Goal: Task Accomplishment & Management: Use online tool/utility

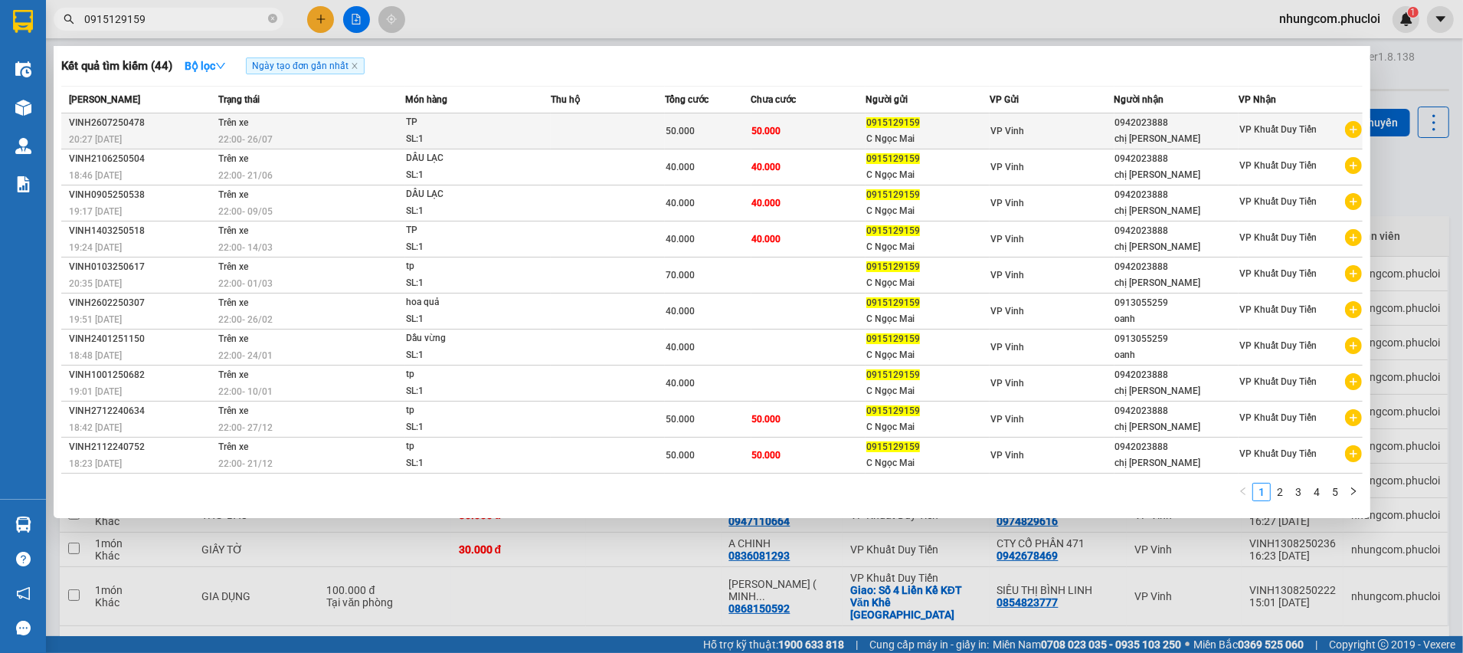
type input "0915129159"
click at [816, 139] on td "50.000" at bounding box center [808, 131] width 115 height 36
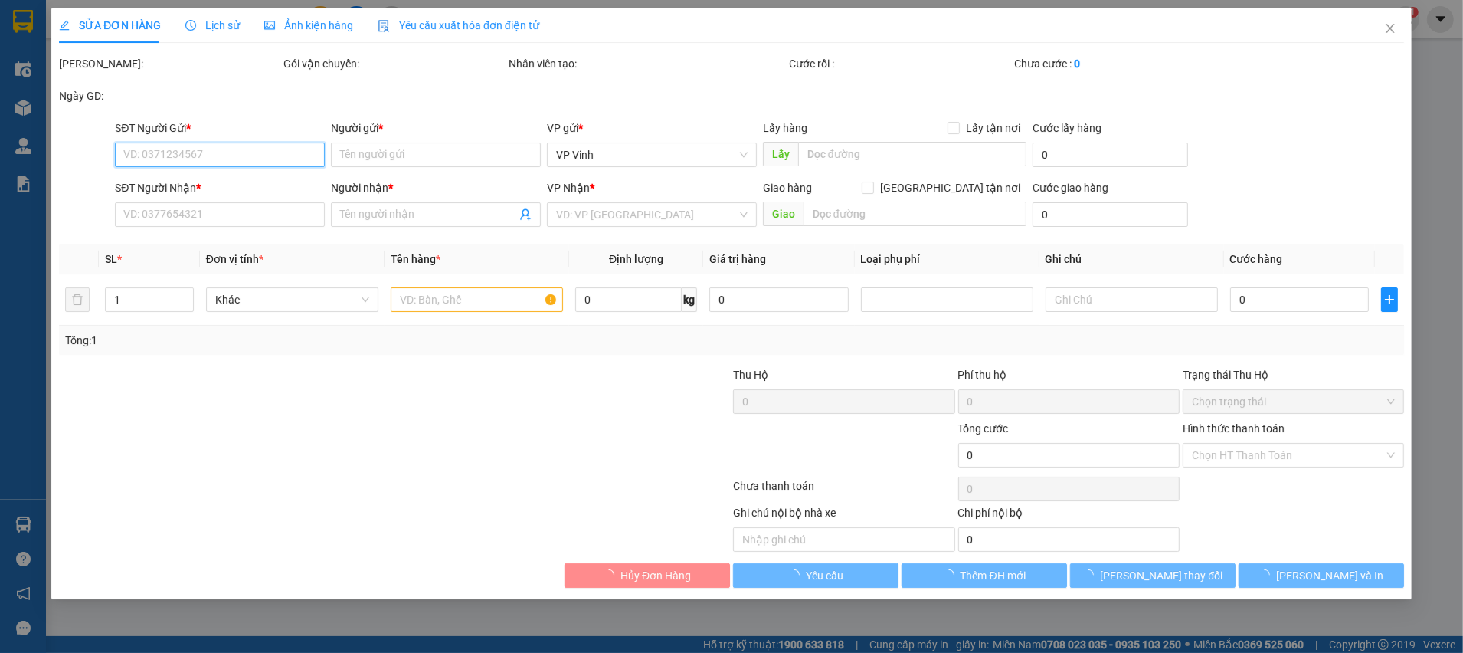
type input "0915129159"
type input "C Ngọc Mai"
type input "0942023888"
type input "chị [PERSON_NAME]"
type input "50.000"
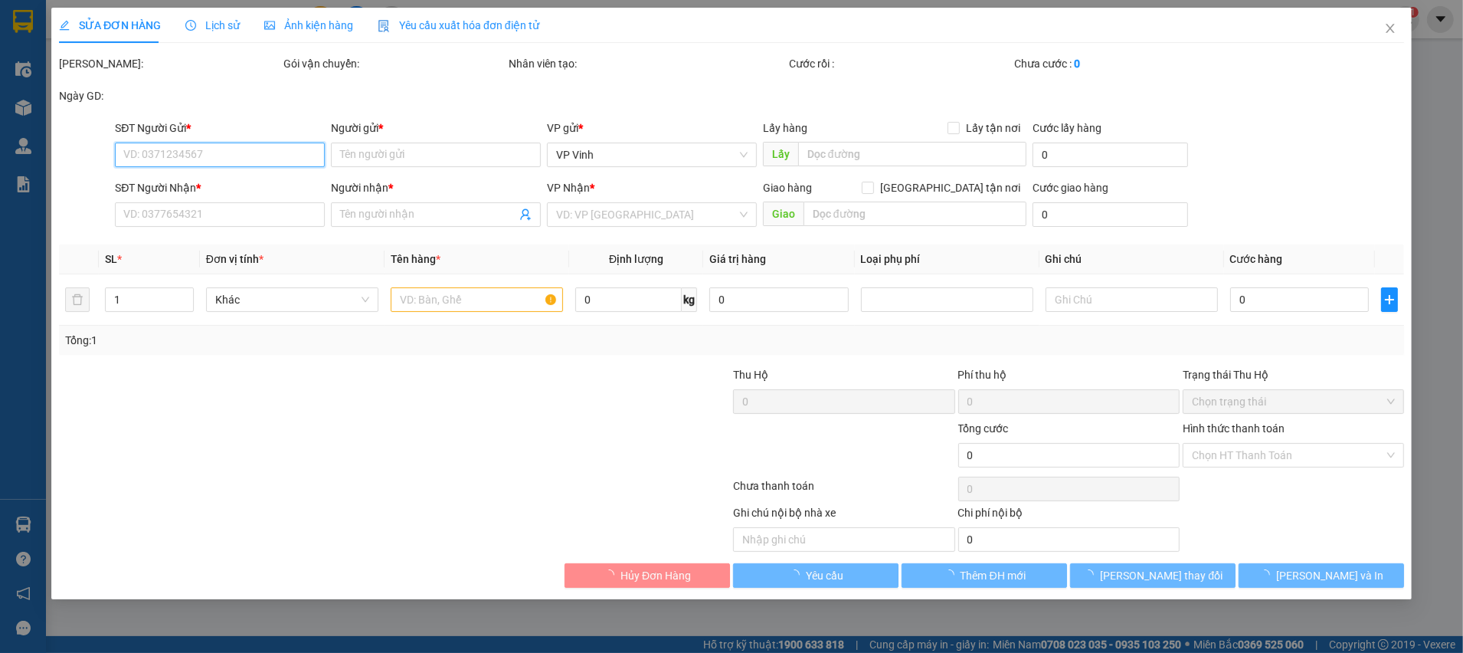
type input "50.000"
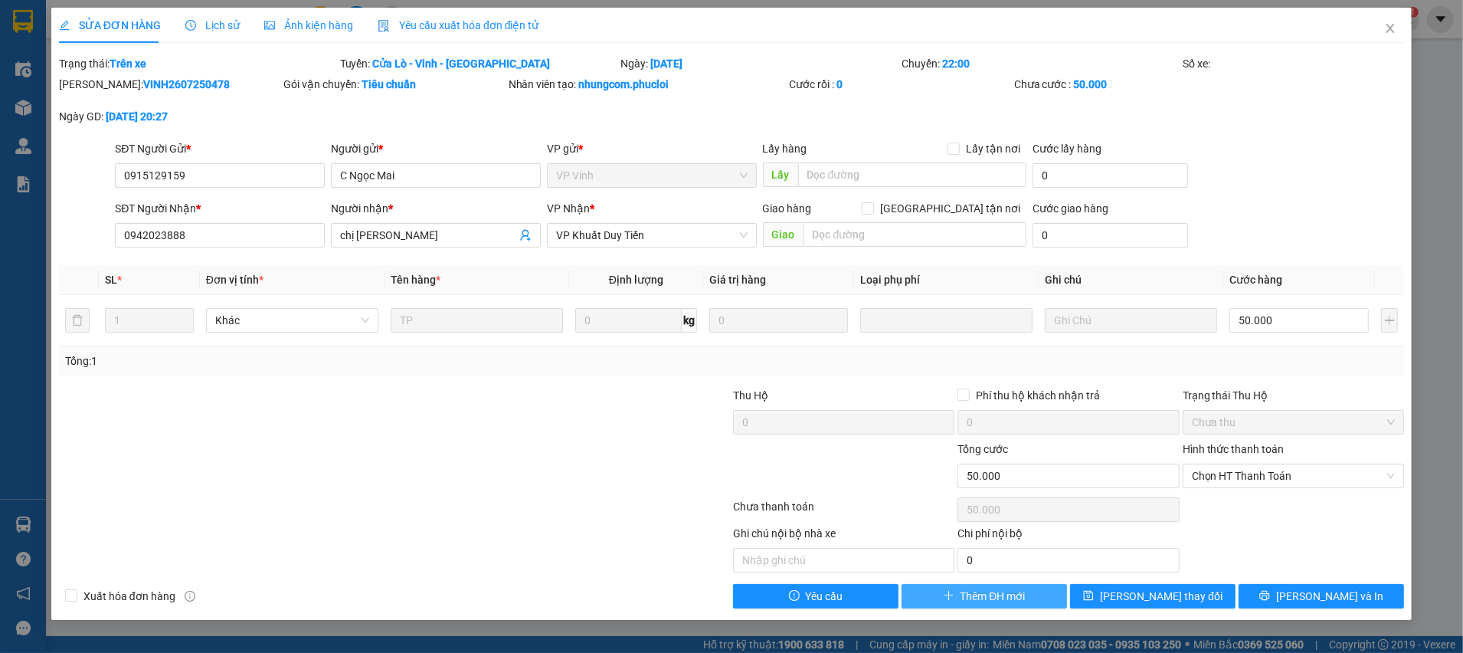
click at [963, 602] on span "Thêm ĐH mới" at bounding box center [993, 595] width 65 height 17
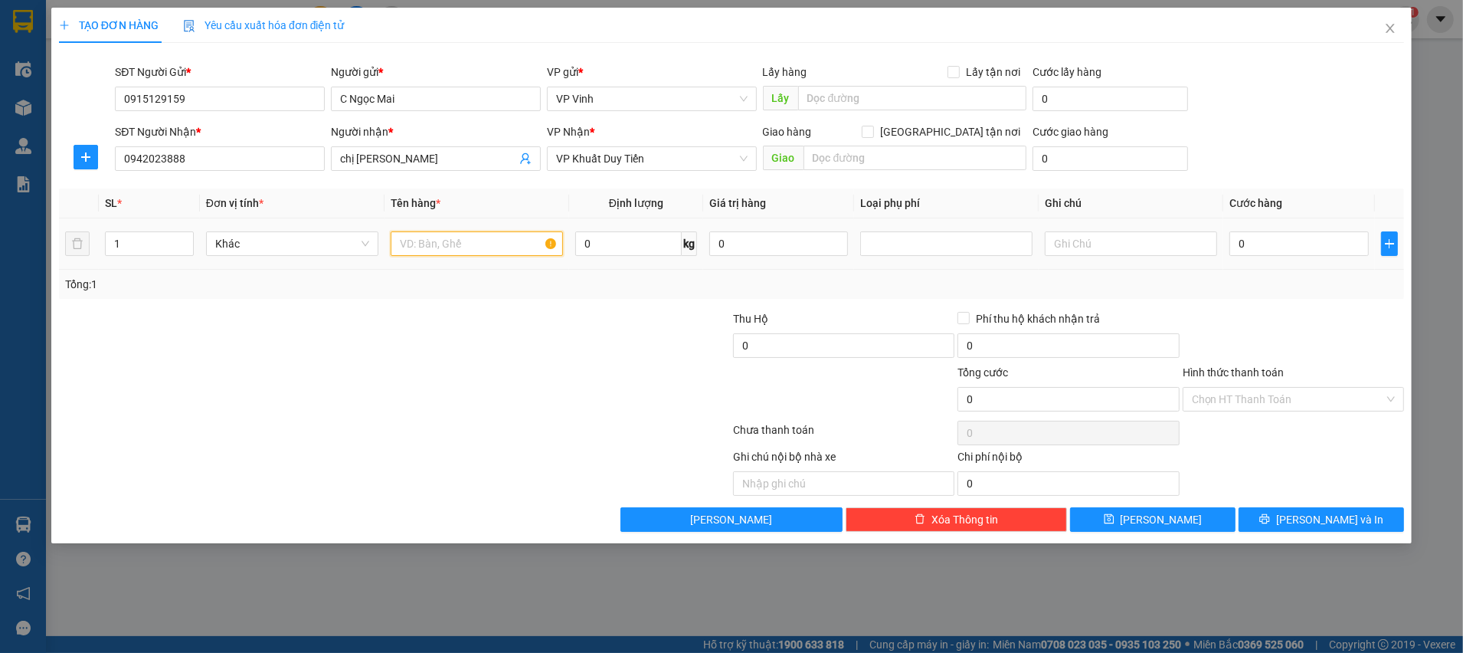
click at [457, 244] on input "text" at bounding box center [477, 243] width 172 height 25
type input "TP+ VALY"
type input "2"
click at [191, 236] on span "Increase Value" at bounding box center [184, 239] width 17 height 14
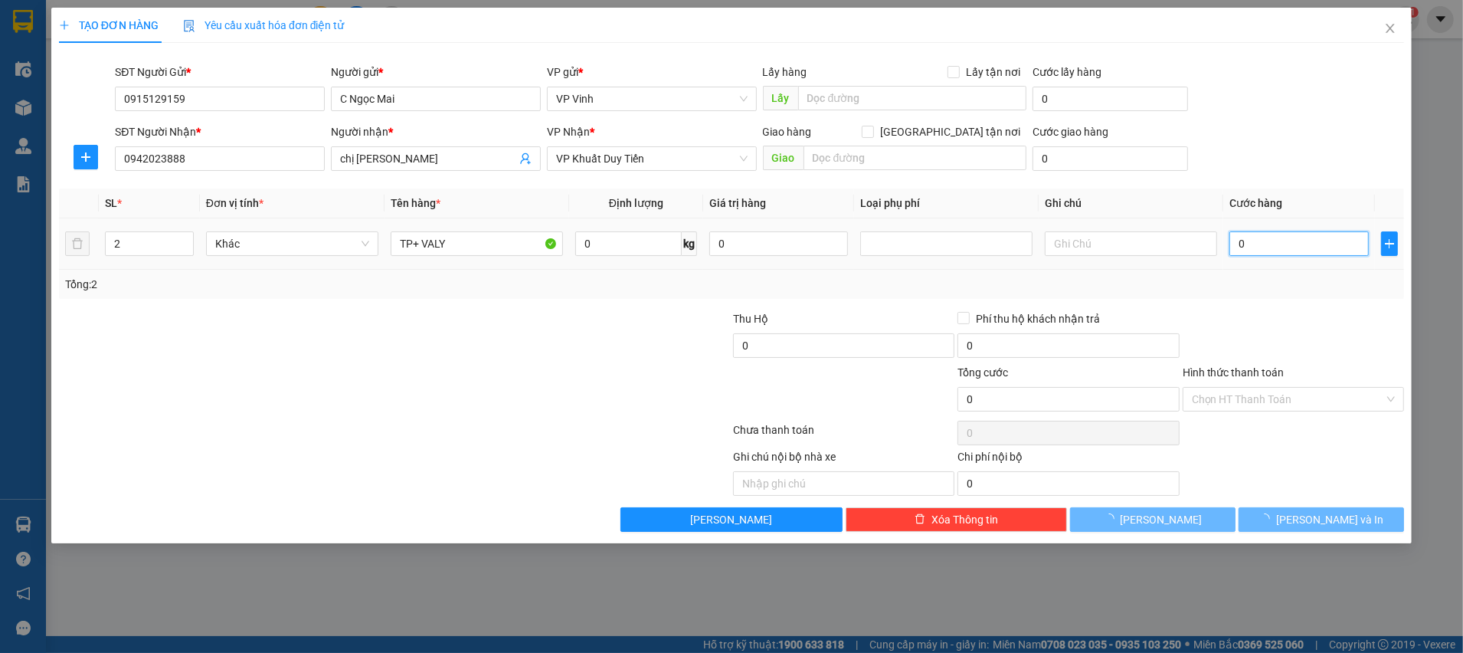
click at [1337, 236] on input "0" at bounding box center [1298, 243] width 139 height 25
type input "1"
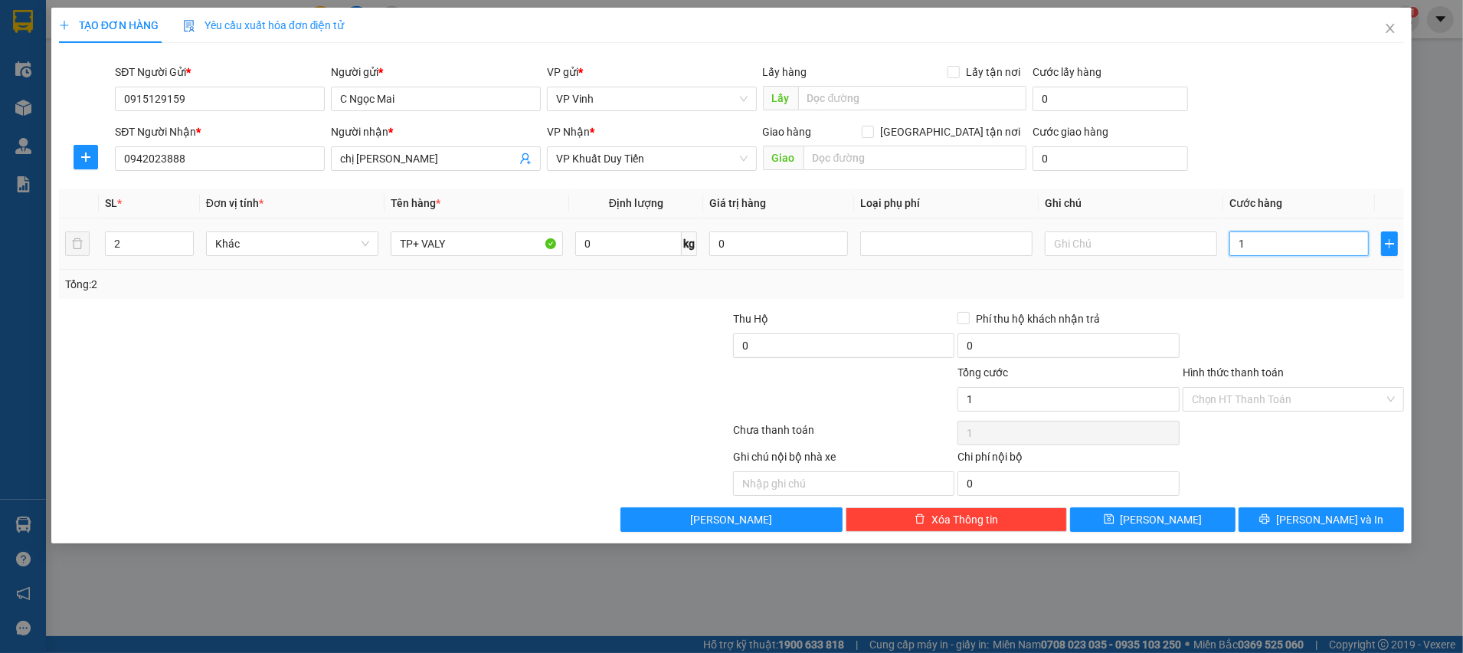
type input "1"
type input "10"
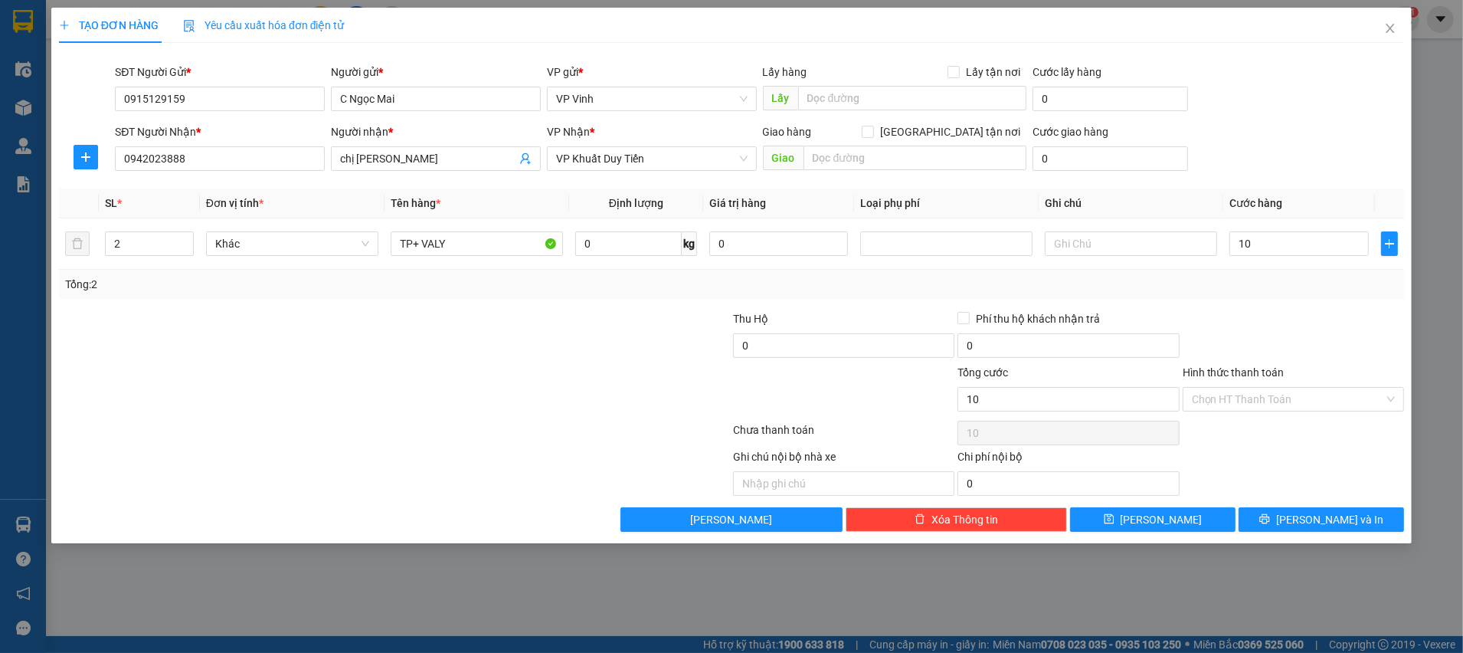
type input "10.000"
click at [1299, 276] on div "Tổng: 2" at bounding box center [731, 284] width 1333 height 17
click at [1288, 244] on input "10.000" at bounding box center [1298, 243] width 139 height 25
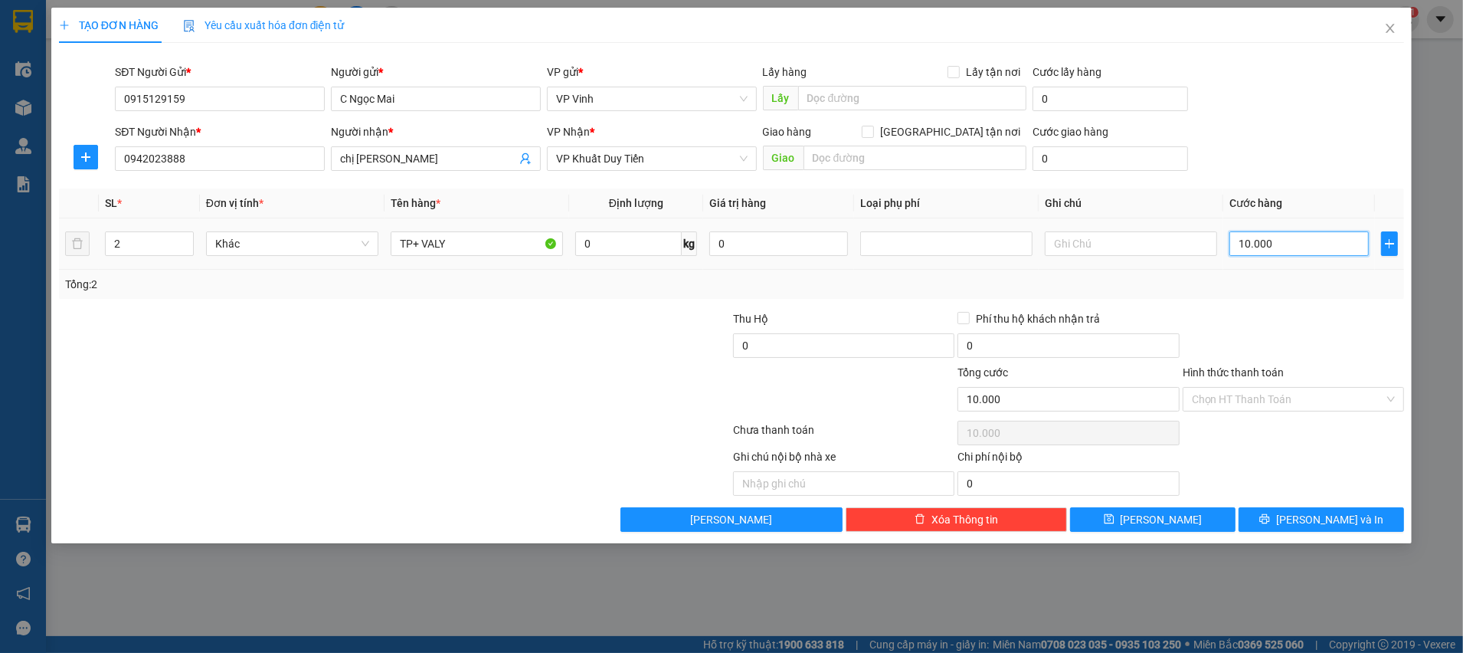
type input "1"
type input "10"
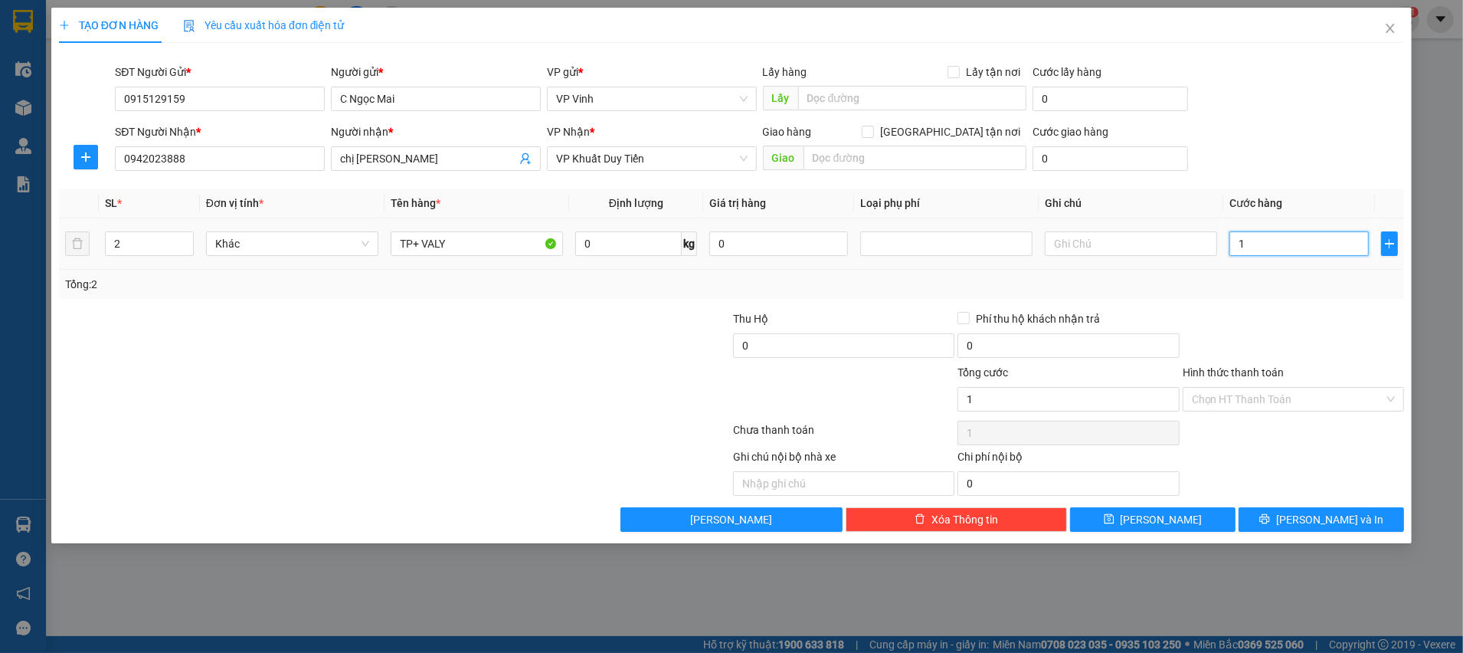
type input "10"
type input "100"
type input "100.000"
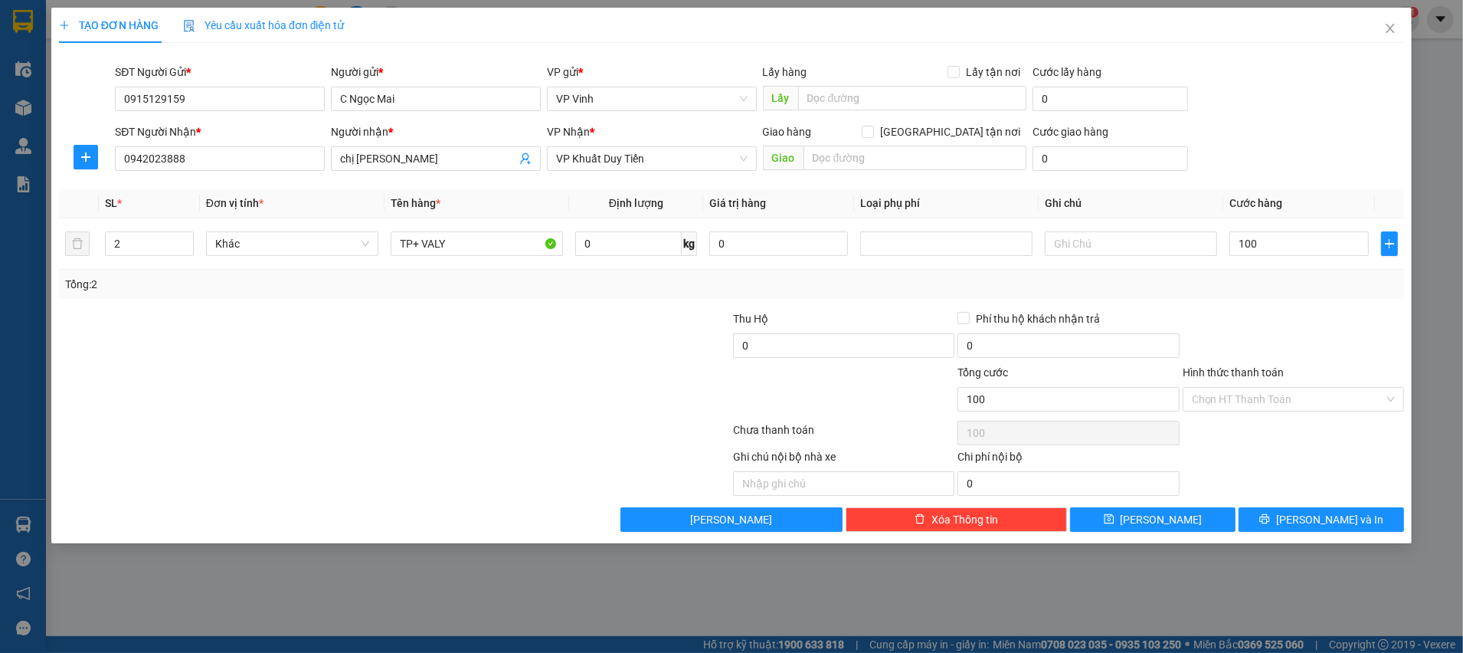
type input "100.000"
click at [1280, 290] on div "Tổng: 2" at bounding box center [731, 284] width 1333 height 17
click at [1287, 431] on div "Chọn HT Thanh Toán" at bounding box center [1293, 432] width 224 height 31
click at [1313, 522] on span "Lưu và In" at bounding box center [1329, 519] width 107 height 17
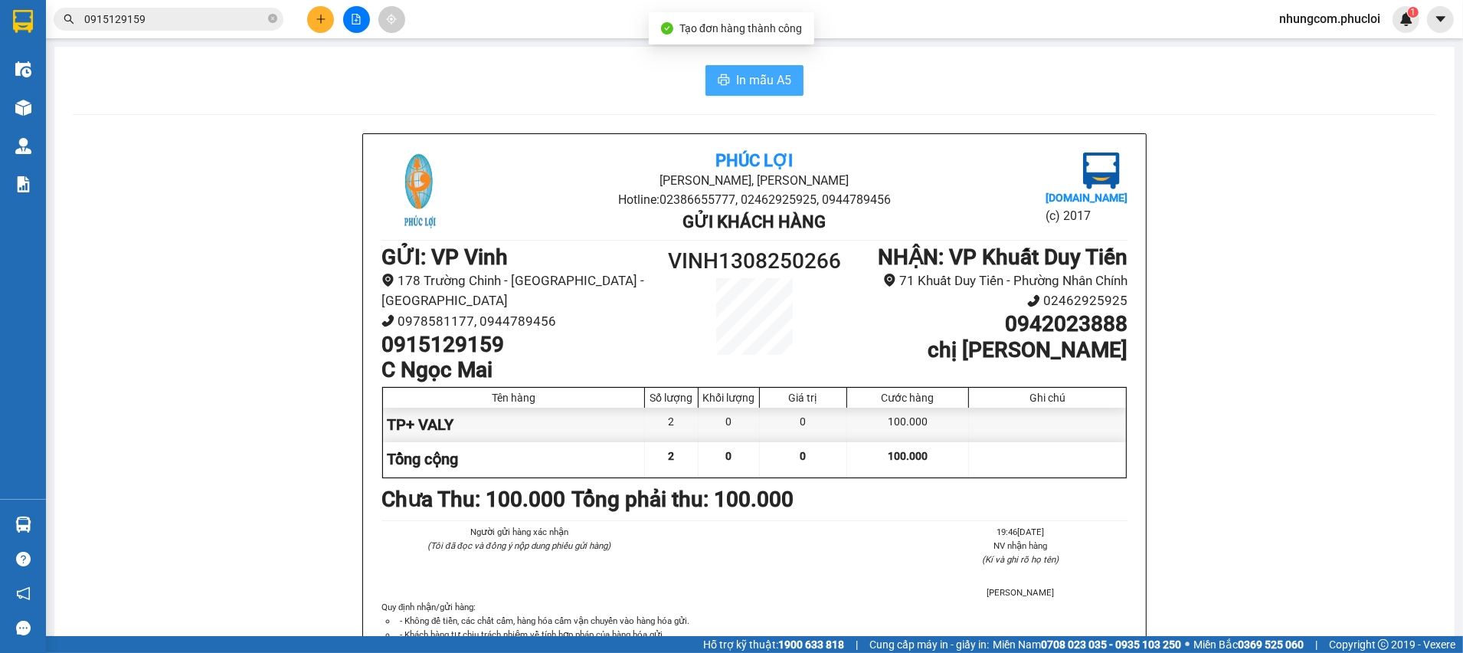
click at [747, 78] on span "In mẫu A5" at bounding box center [763, 79] width 55 height 19
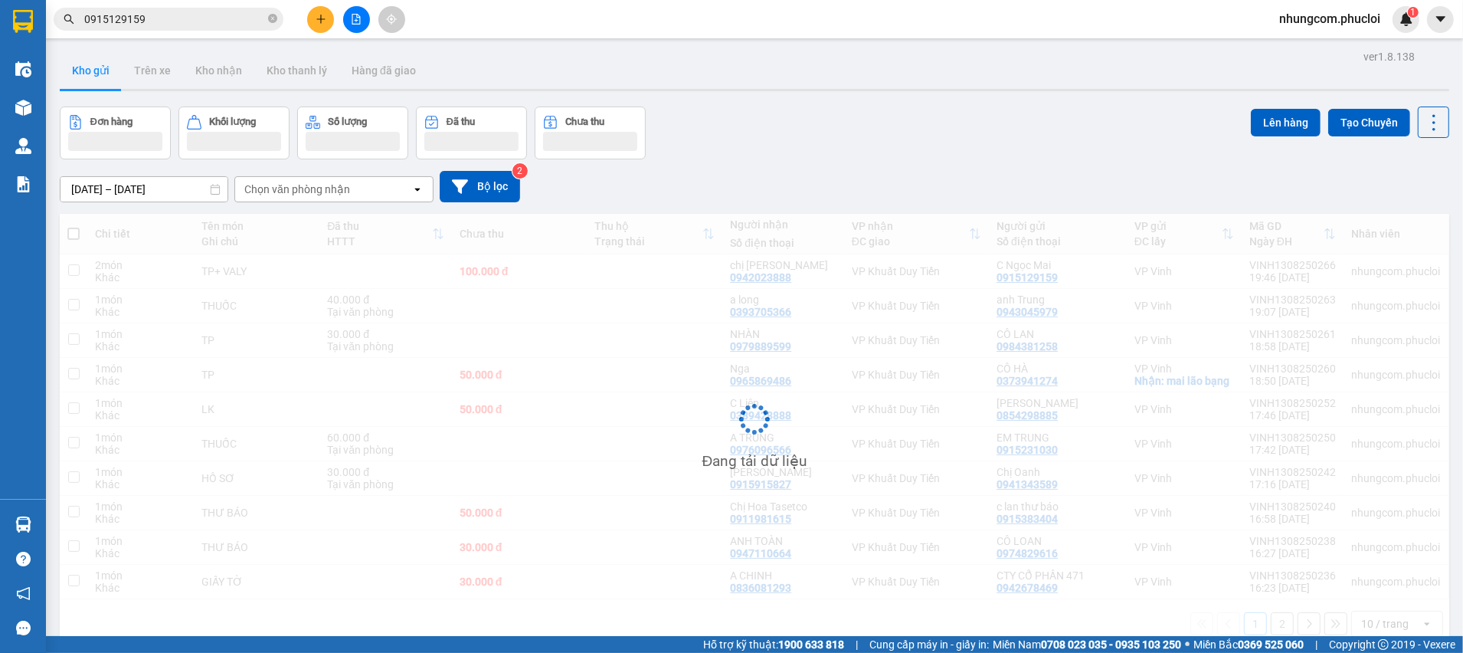
drag, startPoint x: 1056, startPoint y: 168, endPoint x: 1033, endPoint y: 154, distance: 27.5
click at [1056, 166] on div "09/08/2025 – 13/08/2025 Press the down arrow key to interact with the calendar …" at bounding box center [754, 186] width 1389 height 54
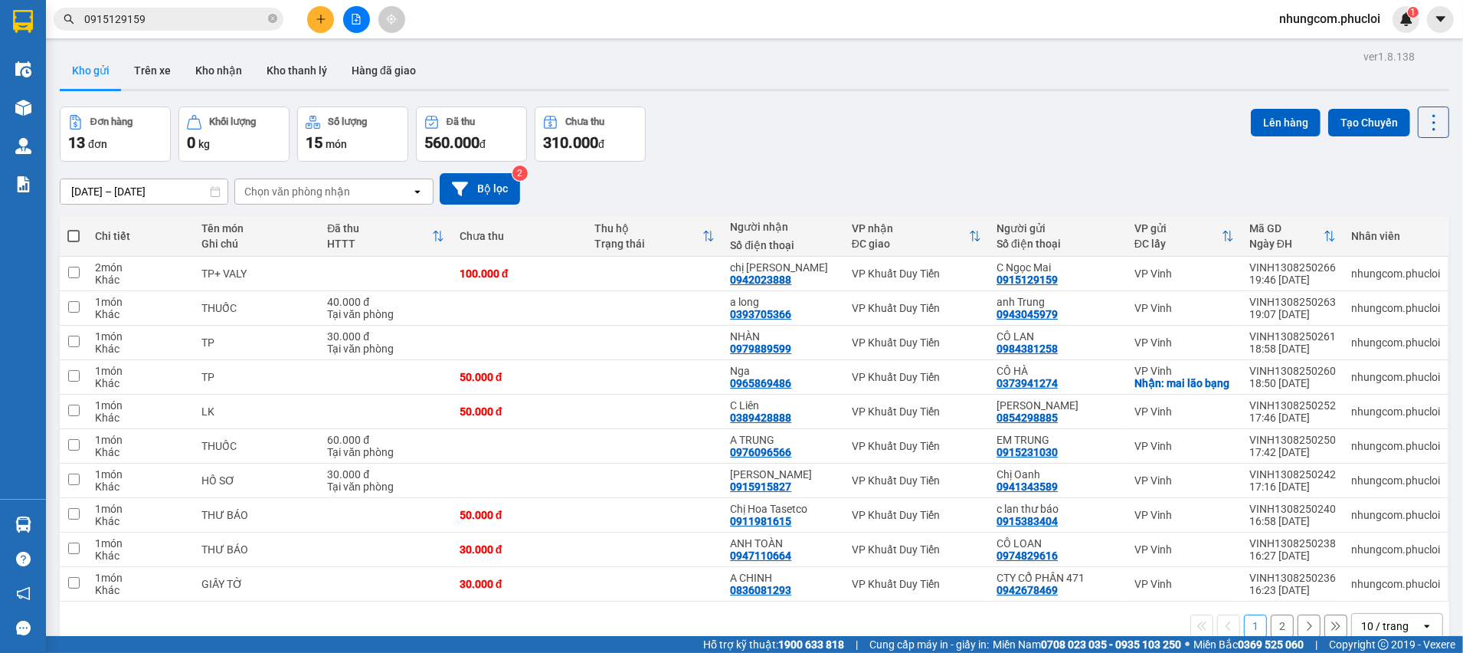
click at [1029, 152] on div "Đơn hàng 13 đơn Khối lượng 0 kg Số lượng 15 món Đã thu 560.000 đ Chưa thu 310.0…" at bounding box center [754, 133] width 1389 height 55
click at [1027, 152] on div "Đơn hàng 13 đơn Khối lượng 0 kg Số lượng 15 món Đã thu 560.000 đ Chưa thu 310.0…" at bounding box center [754, 133] width 1389 height 55
drag, startPoint x: 990, startPoint y: 125, endPoint x: 1033, endPoint y: 8, distance: 124.1
click at [992, 115] on div "Đơn hàng 13 đơn Khối lượng 0 kg Số lượng 15 món Đã thu 560.000 đ Chưa thu 310.0…" at bounding box center [754, 133] width 1389 height 55
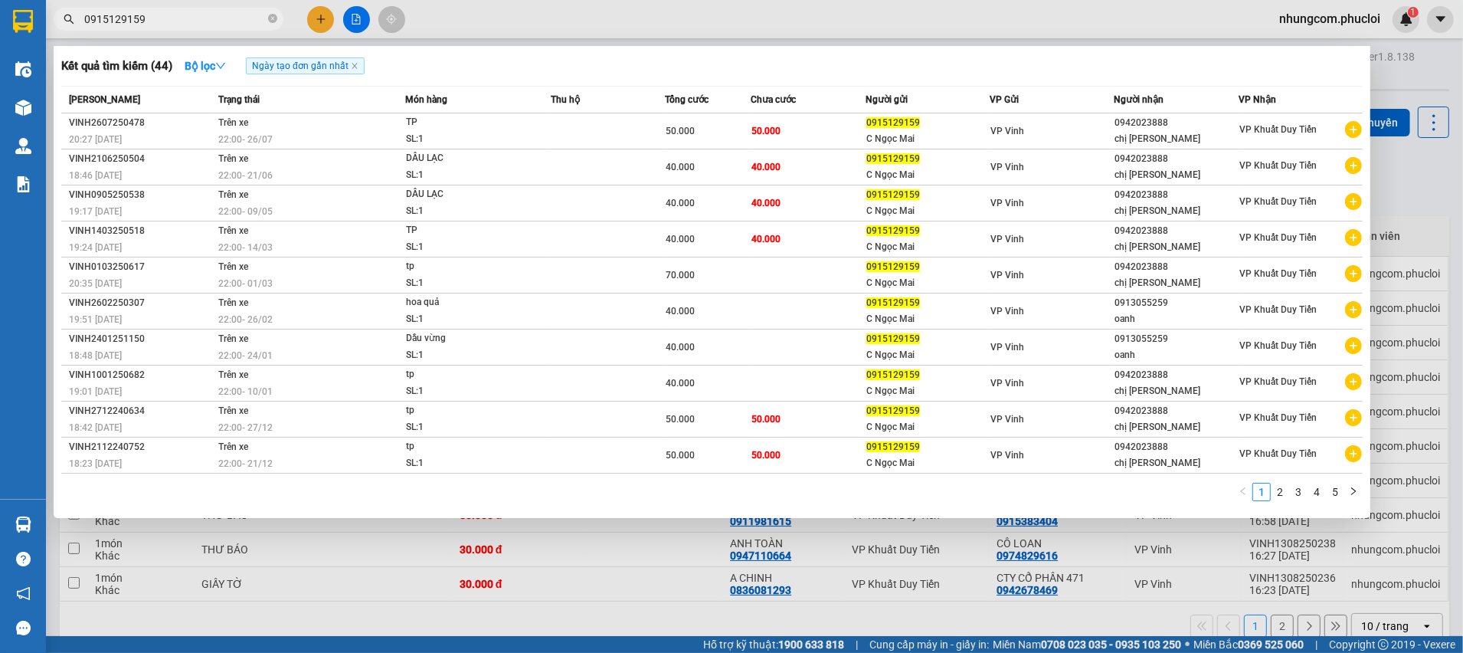
click at [146, 20] on input "0915129159" at bounding box center [174, 19] width 181 height 17
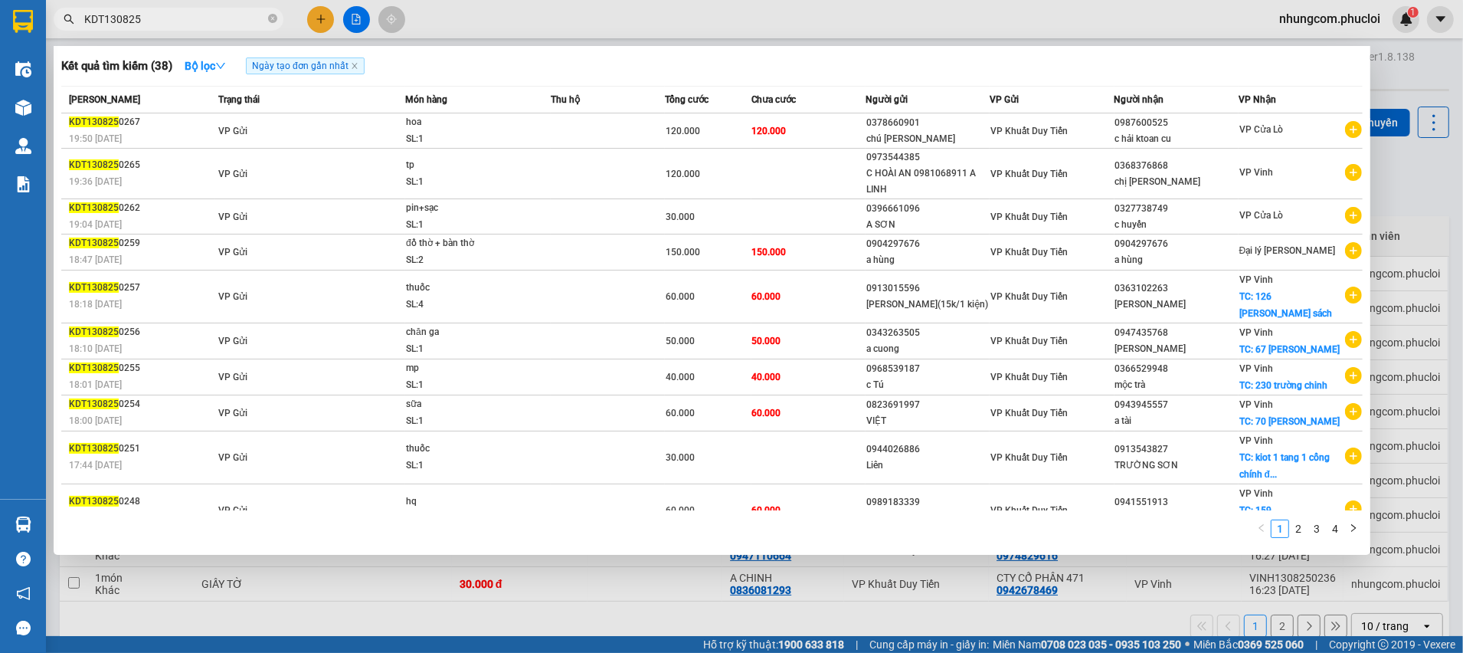
drag, startPoint x: 103, startPoint y: 20, endPoint x: 14, endPoint y: 36, distance: 91.1
click at [14, 36] on section "Kết quả tìm kiếm ( 38 ) Bộ lọc Ngày tạo đơn gần nhất Mã ĐH Trạng thái Món hàng …" at bounding box center [731, 326] width 1463 height 653
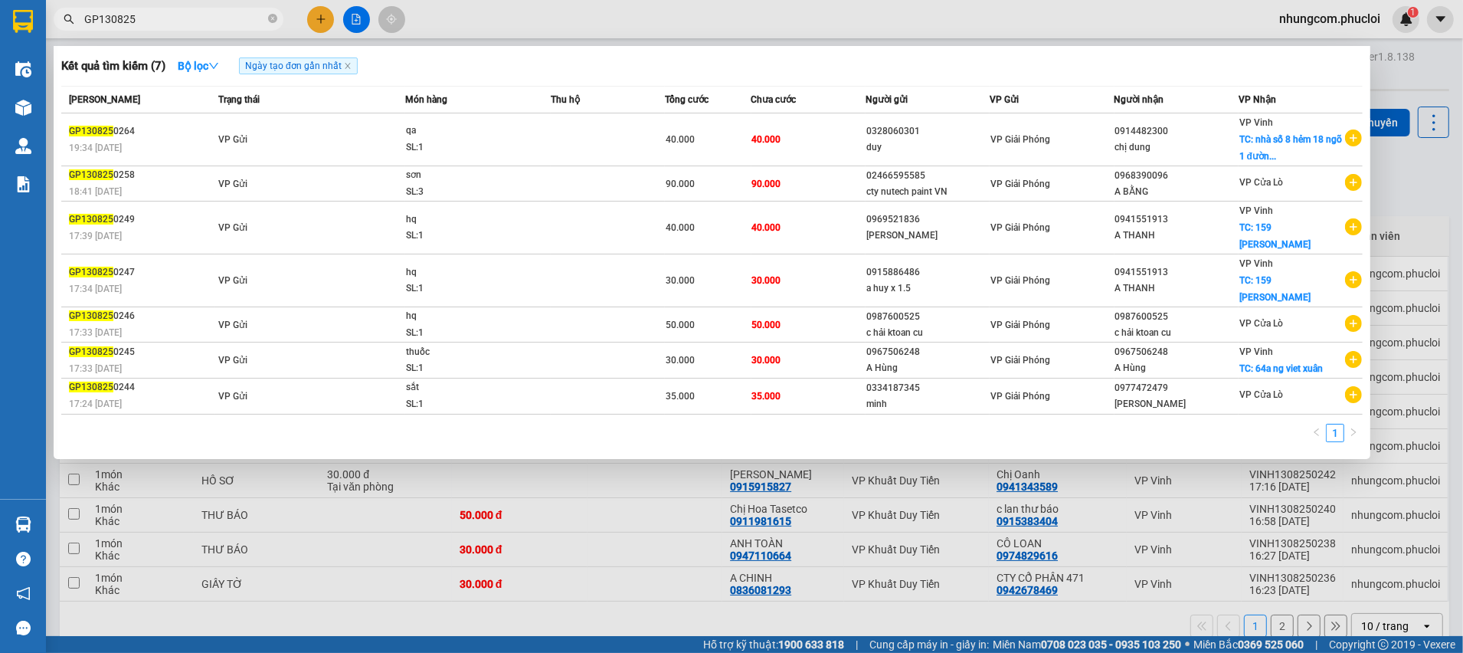
drag, startPoint x: 100, startPoint y: 18, endPoint x: 76, endPoint y: 16, distance: 23.9
click at [76, 16] on span "GP130825" at bounding box center [169, 19] width 230 height 23
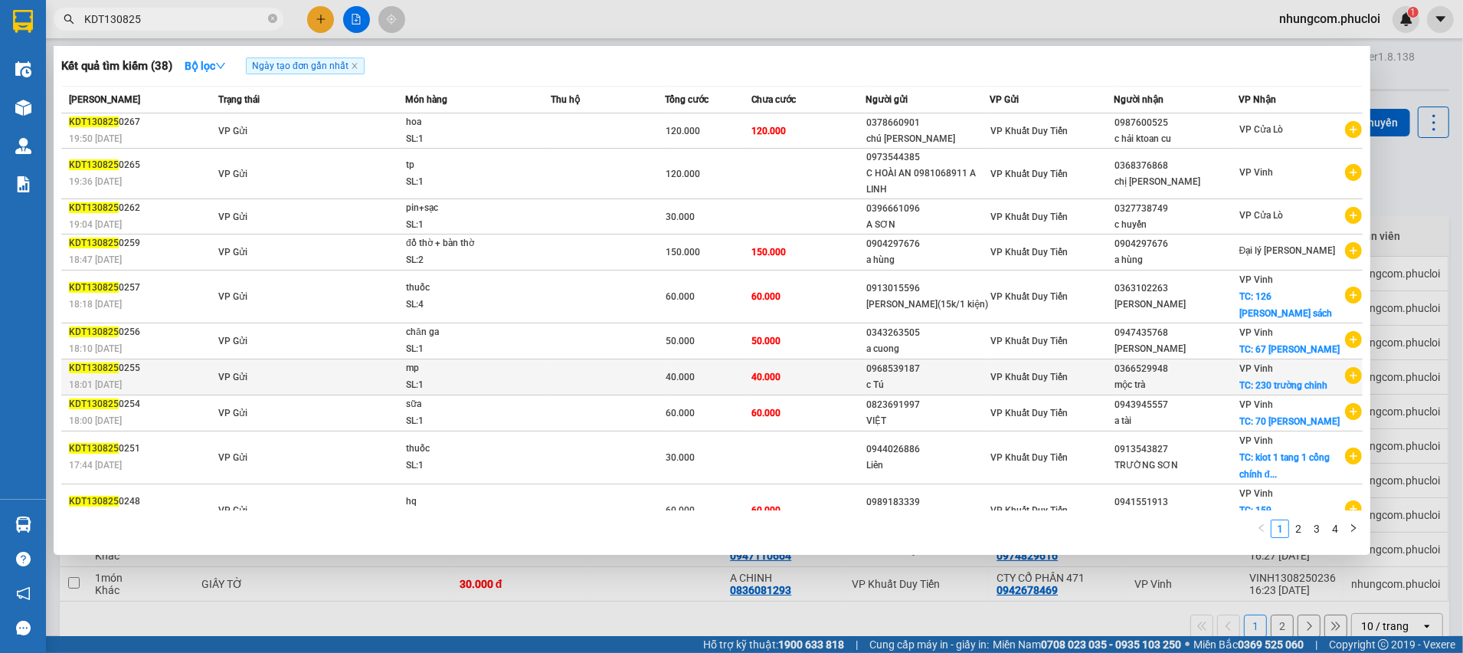
type input "KDT130825"
click at [846, 377] on td "40.000" at bounding box center [808, 376] width 115 height 36
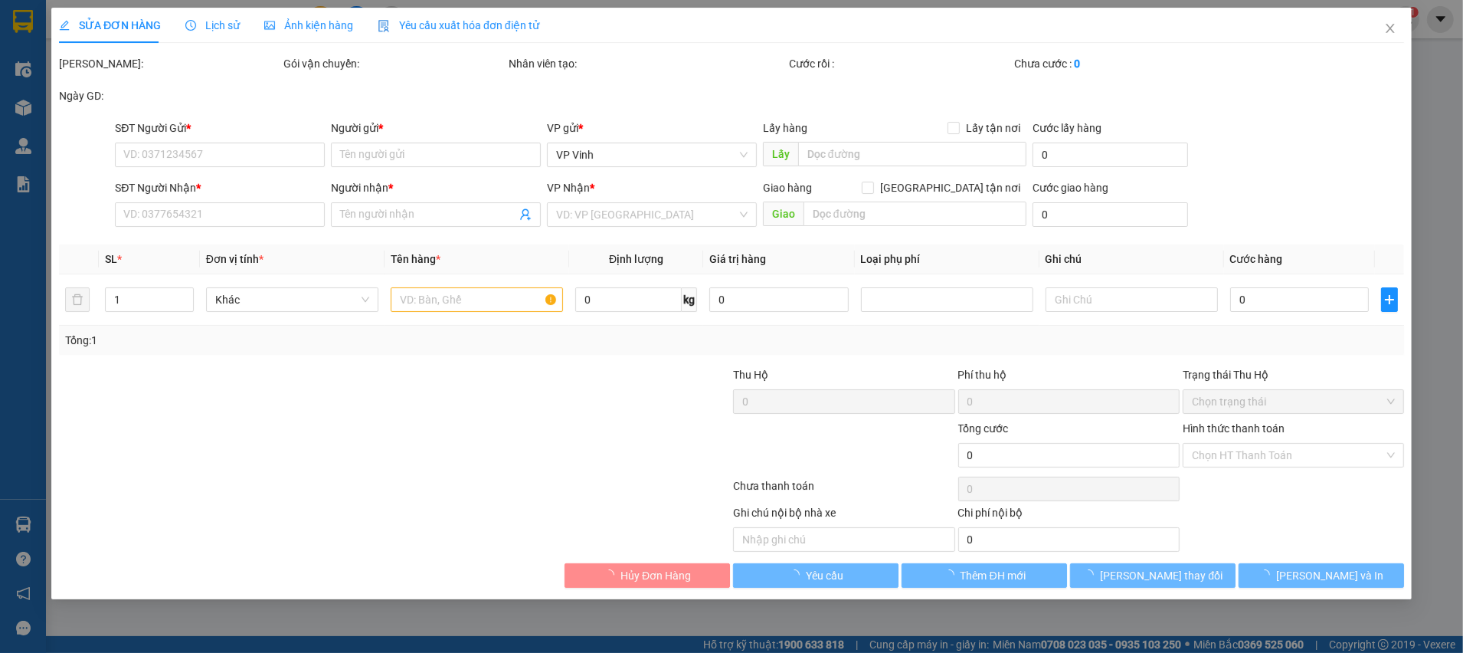
type input "0968539187"
type input "c Tú"
type input "0366529948"
type input "mộc trà"
checkbox input "true"
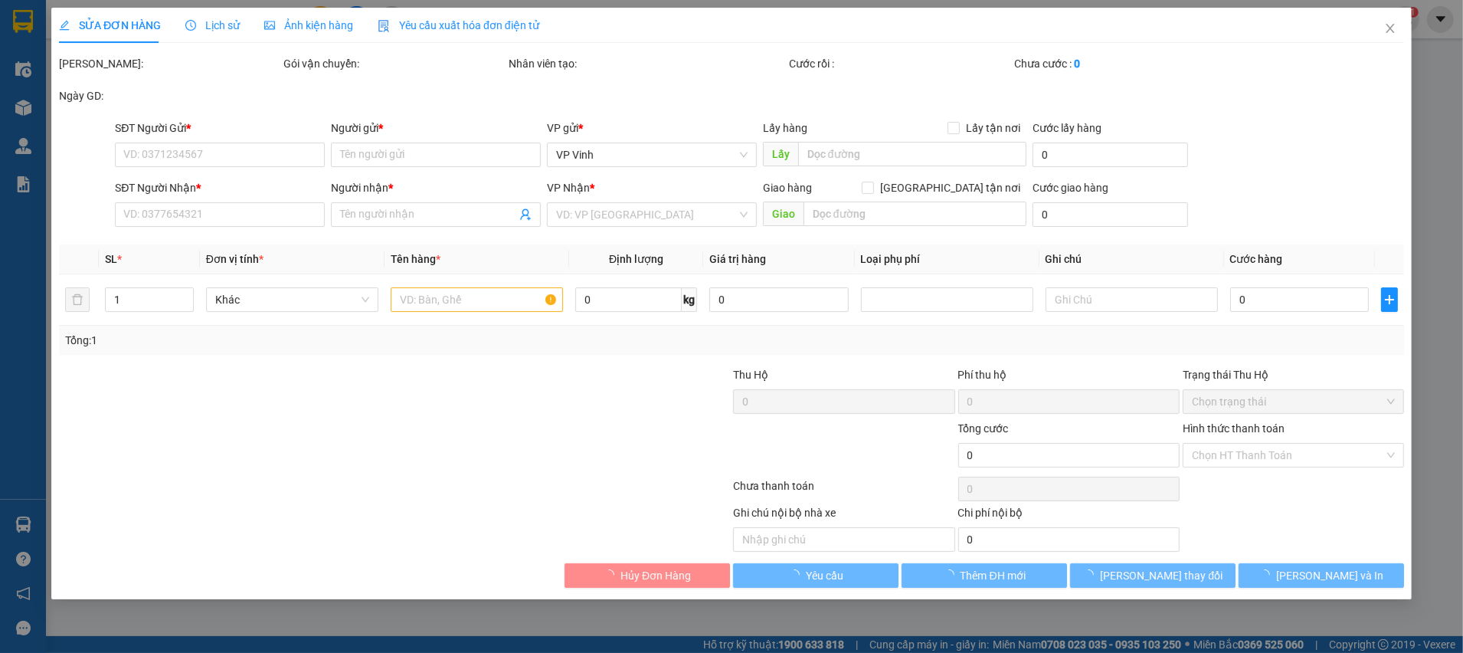
type input "230 trường chinh"
type input "40.000"
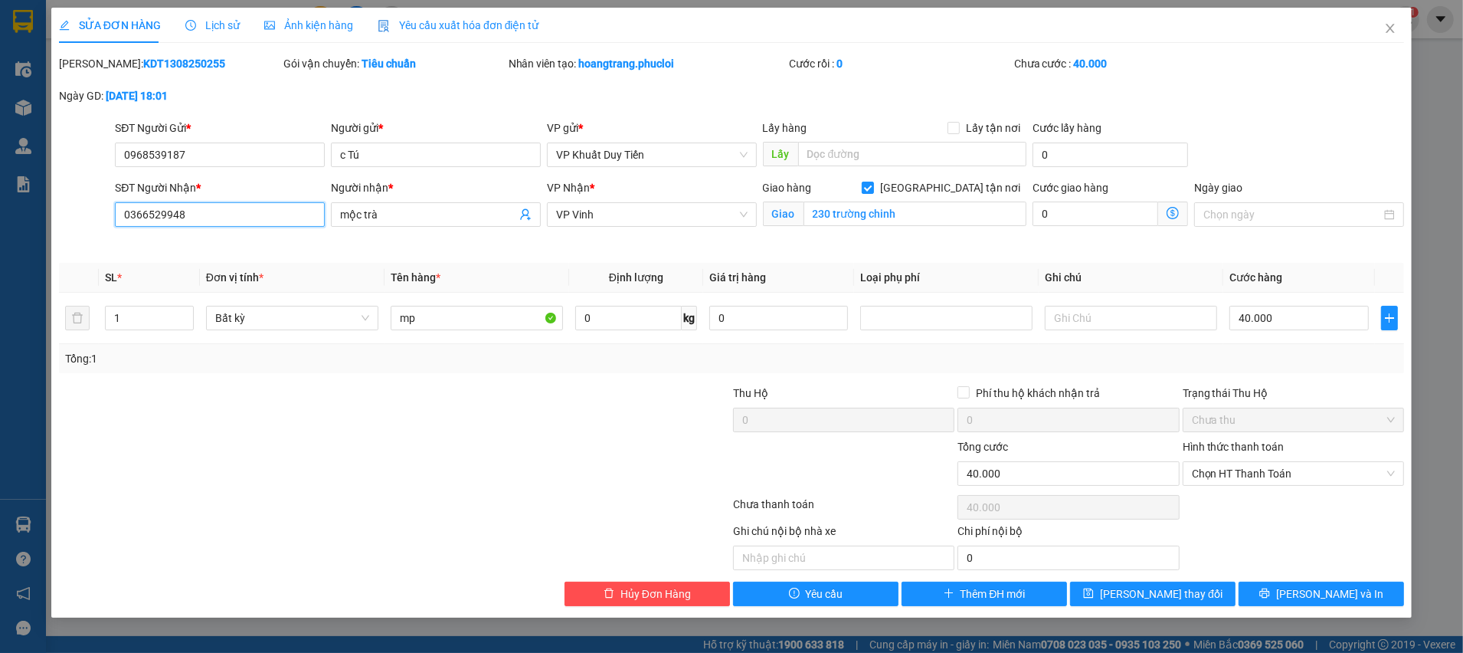
click at [218, 219] on input "0366529948" at bounding box center [220, 214] width 210 height 25
click at [1396, 26] on span "Close" at bounding box center [1390, 29] width 43 height 43
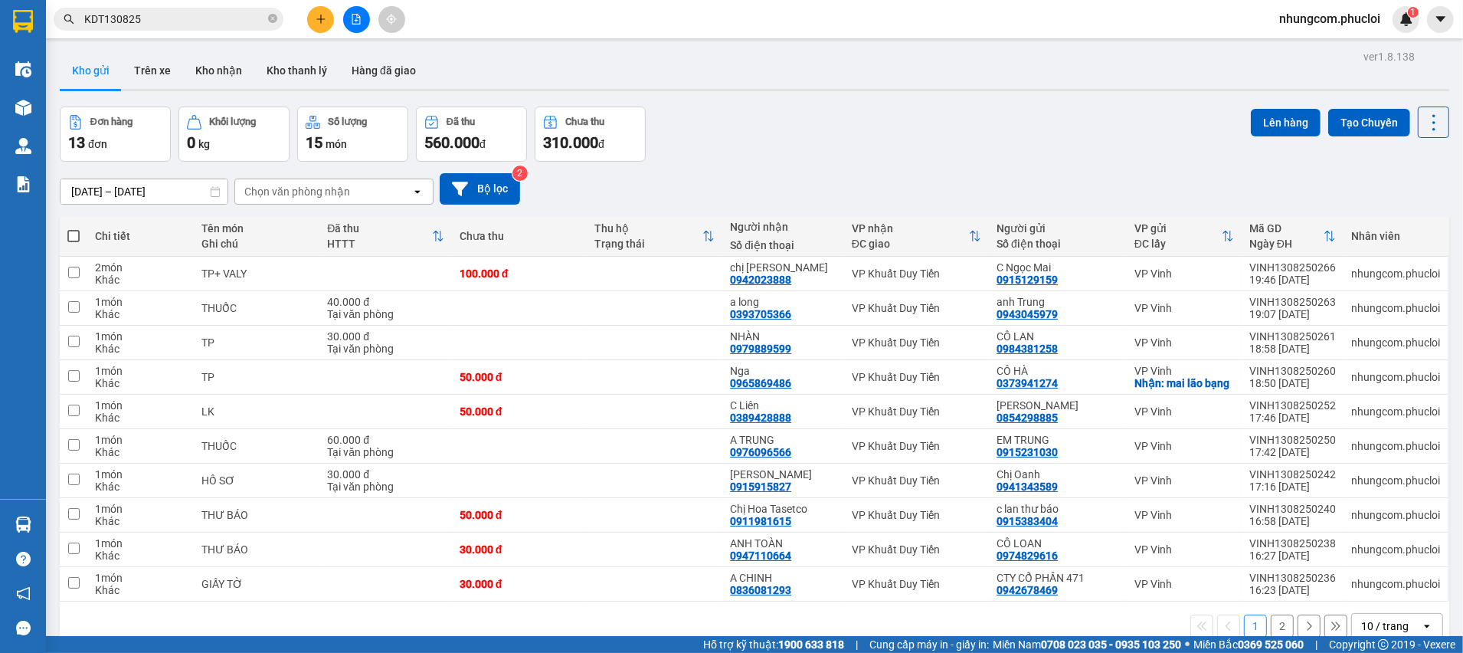
click at [243, 15] on input "KDT130825" at bounding box center [174, 19] width 181 height 17
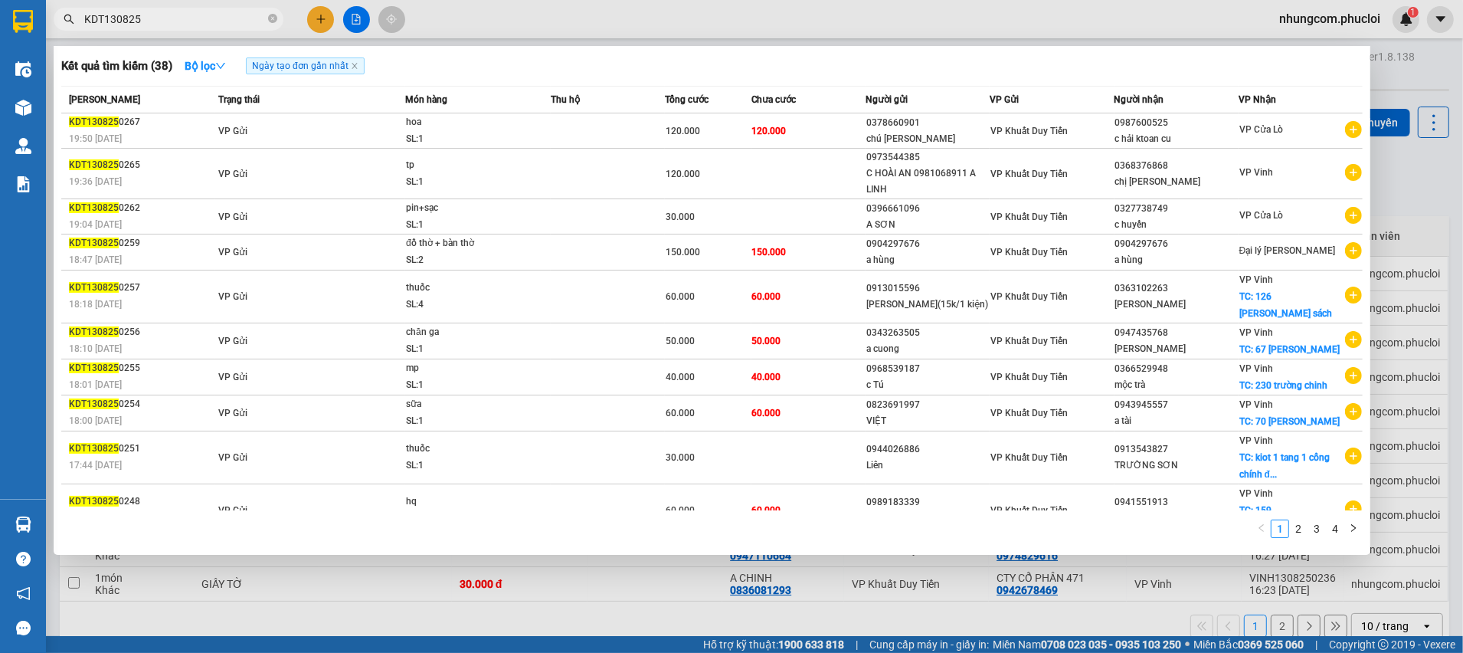
click at [243, 15] on input "KDT130825" at bounding box center [174, 19] width 181 height 17
paste input "0366529948"
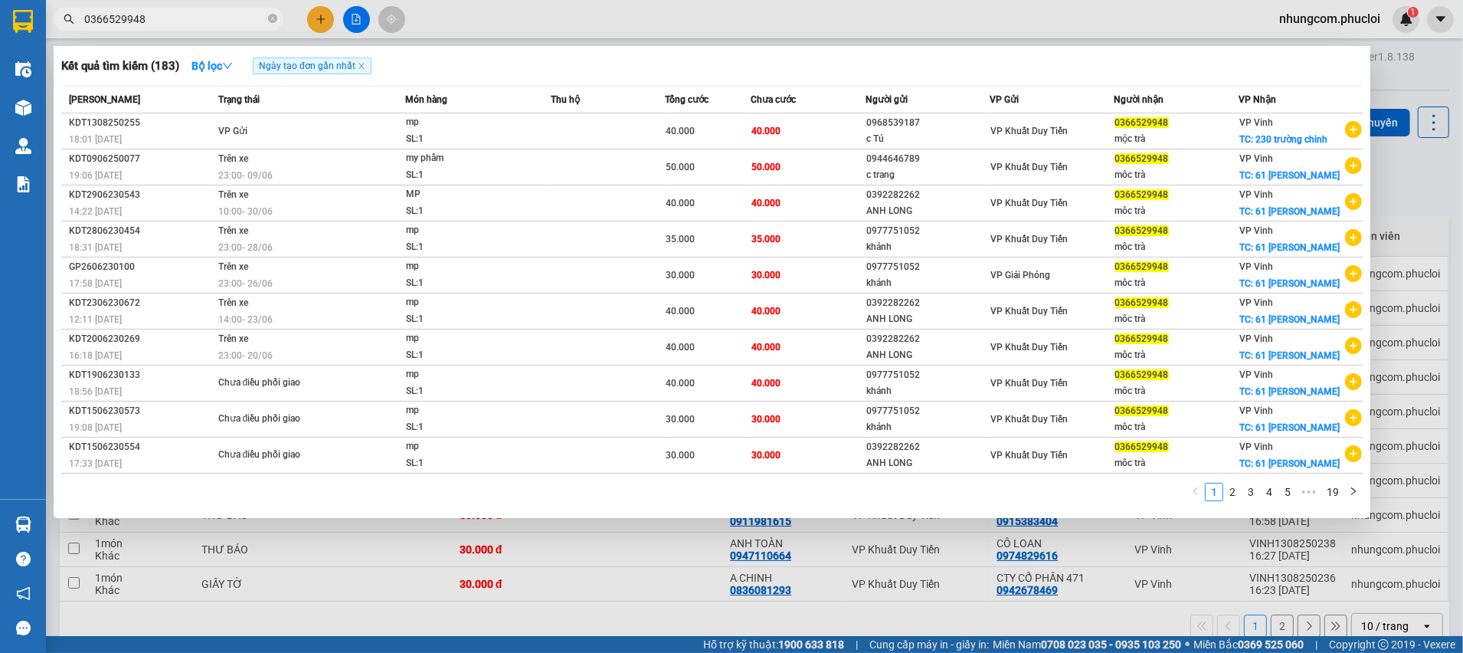
click at [1391, 75] on div at bounding box center [731, 326] width 1463 height 653
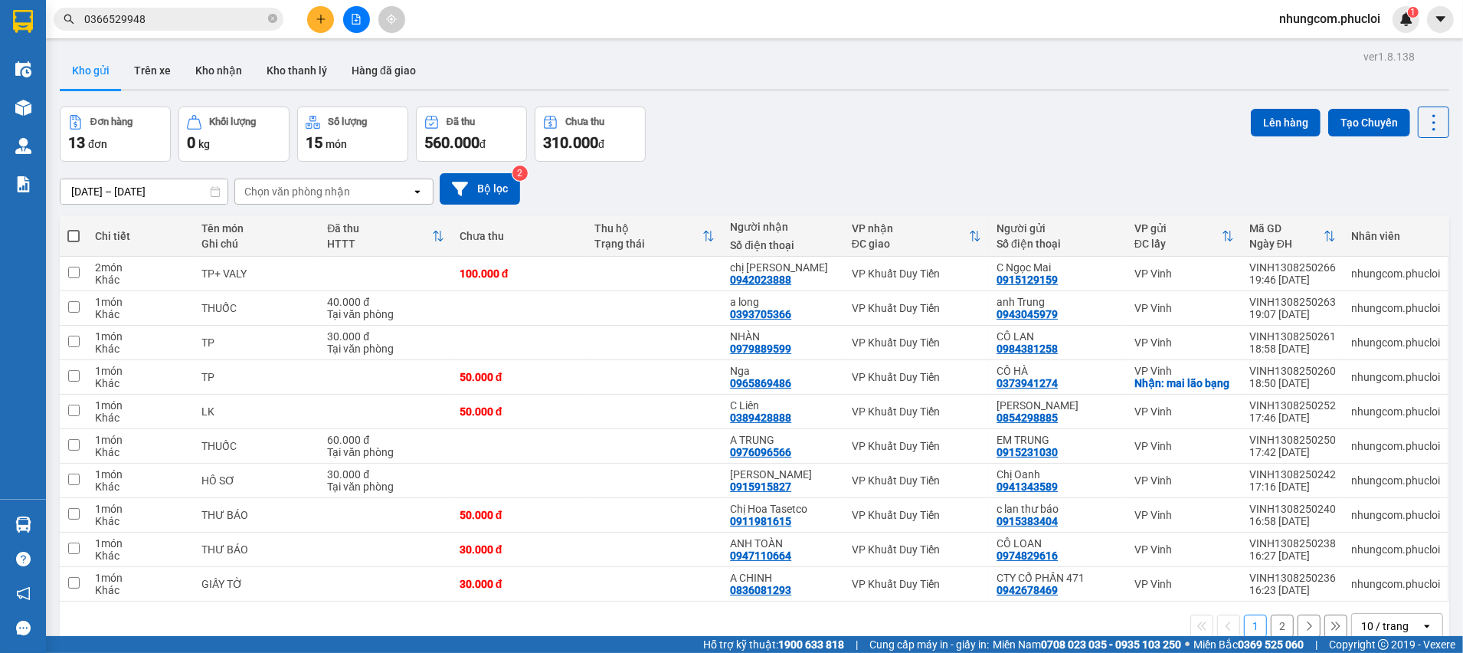
click at [185, 14] on input "0366529948" at bounding box center [174, 19] width 181 height 17
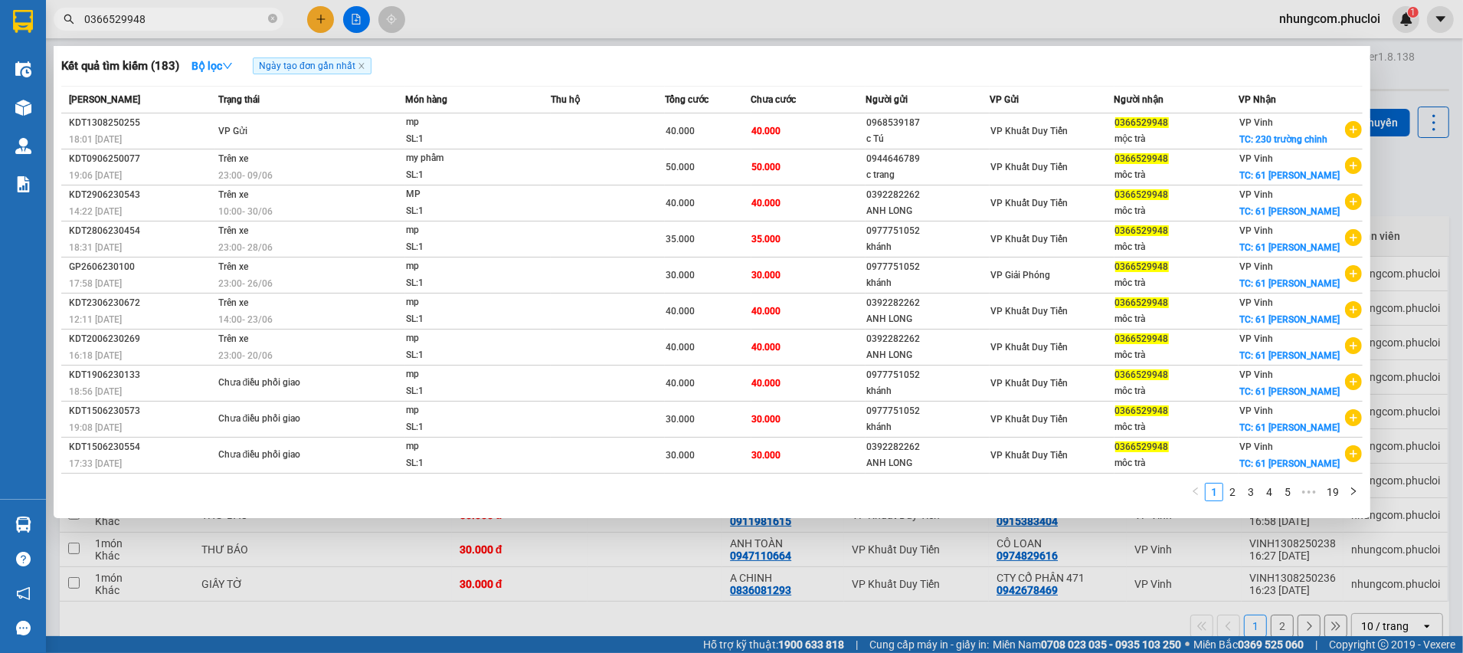
click at [183, 14] on input "0366529948" at bounding box center [174, 19] width 181 height 17
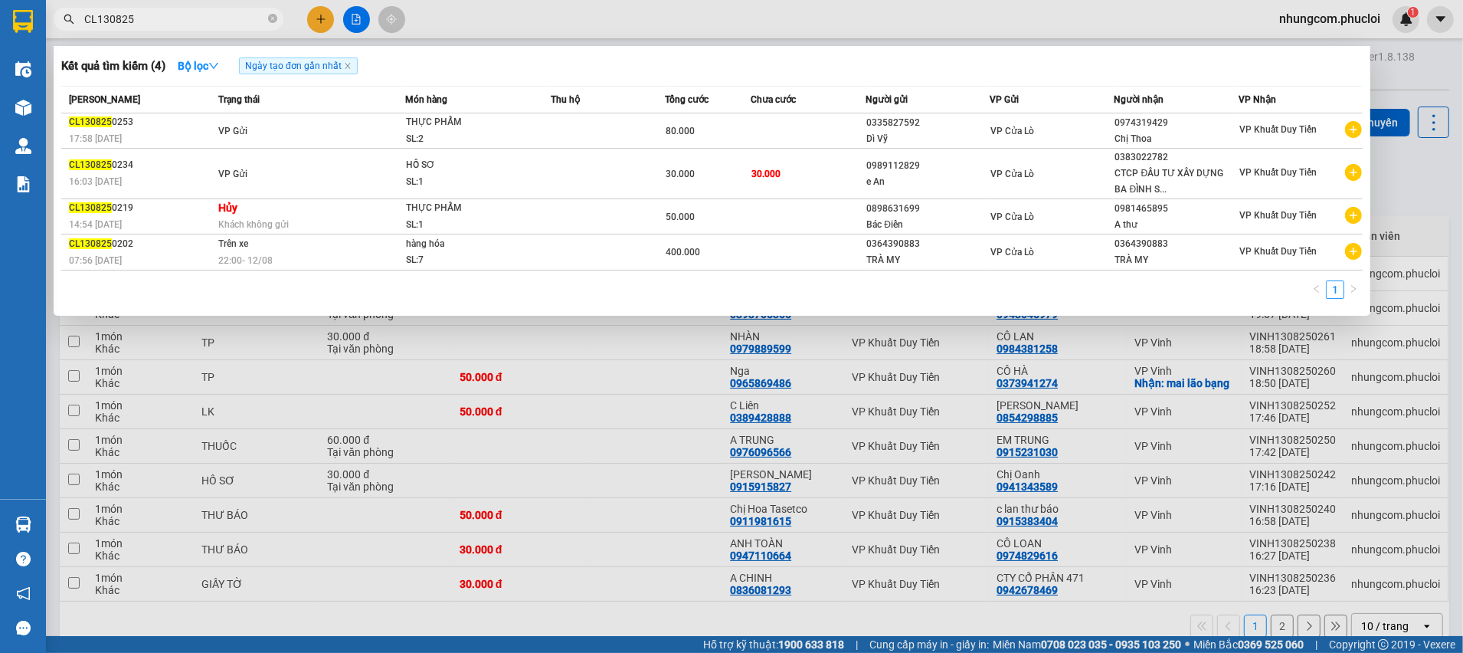
drag, startPoint x: 96, startPoint y: 21, endPoint x: 53, endPoint y: 21, distance: 42.9
click at [59, 21] on span "CL130825" at bounding box center [169, 19] width 230 height 23
type input "ĐLNH130825"
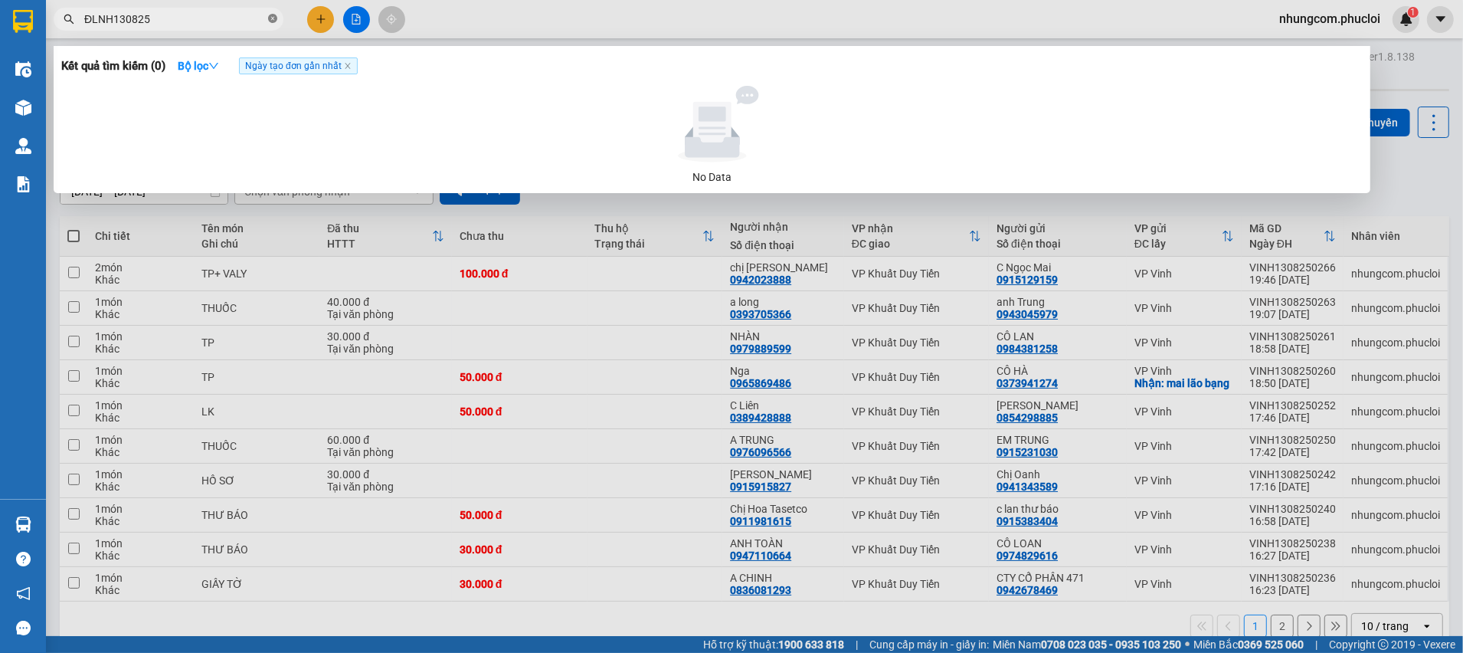
click at [273, 13] on span at bounding box center [272, 19] width 9 height 15
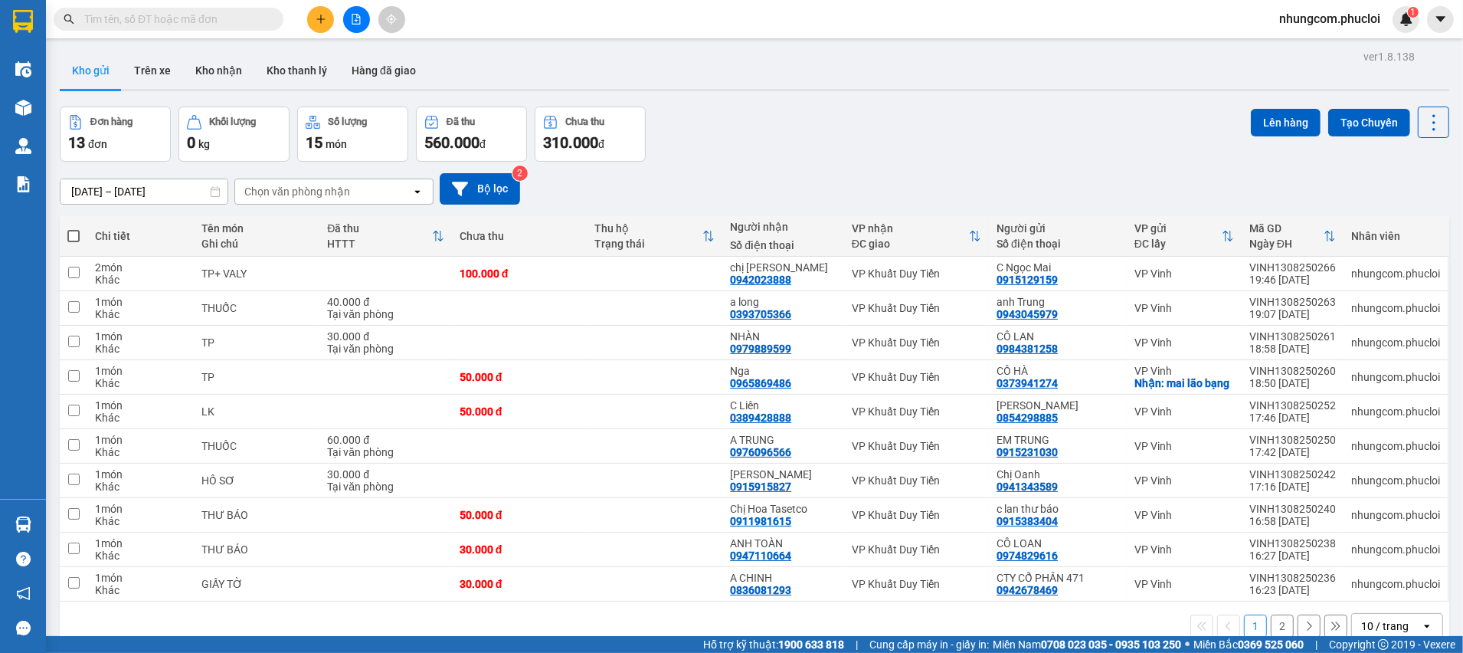
click at [902, 156] on div "Đơn hàng 13 đơn Khối lượng 0 kg Số lượng 15 món Đã thu 560.000 đ Chưa thu 310.0…" at bounding box center [754, 133] width 1389 height 55
click at [953, 116] on div "Đơn hàng 13 đơn Khối lượng 0 kg Số lượng 15 món Đã thu 560.000 đ Chưa thu 310.0…" at bounding box center [754, 133] width 1389 height 55
click at [866, 186] on div "09/08/2025 – 13/08/2025 Press the down arrow key to interact with the calendar …" at bounding box center [754, 188] width 1389 height 31
click at [959, 159] on div "ver 1.8.138 Kho gửi Trên xe Kho nhận Kho thanh lý Hàng đã giao Đơn hàng 13 đơn …" at bounding box center [755, 372] width 1402 height 653
click at [885, 170] on div "09/08/2025 – 13/08/2025 Press the down arrow key to interact with the calendar …" at bounding box center [754, 189] width 1389 height 54
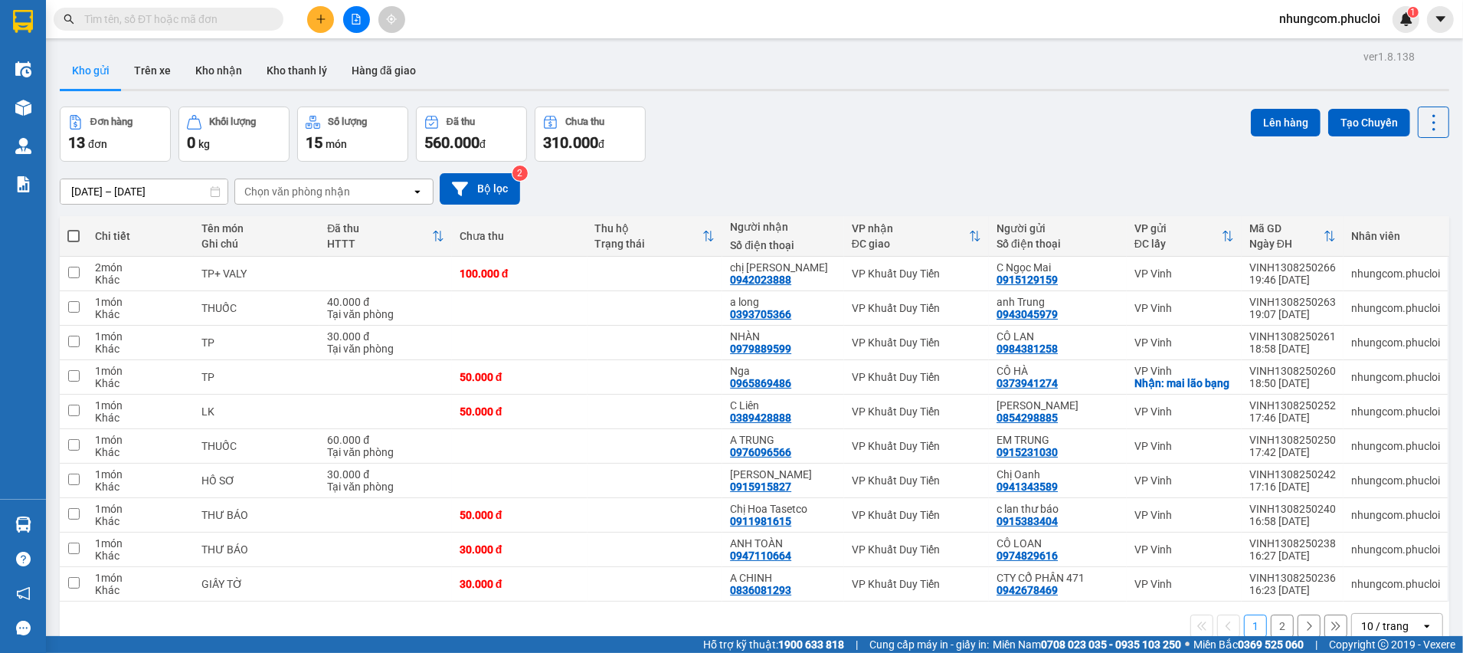
click at [806, 155] on div "Đơn hàng 13 đơn Khối lượng 0 kg Số lượng 15 món Đã thu 560.000 đ Chưa thu 310.0…" at bounding box center [754, 133] width 1389 height 55
click at [764, 147] on div "Đơn hàng 13 đơn Khối lượng 0 kg Số lượng 15 món Đã thu 560.000 đ Chưa thu 310.0…" at bounding box center [754, 133] width 1389 height 55
click at [842, 127] on div "Đơn hàng 13 đơn Khối lượng 0 kg Số lượng 15 món Đã thu 560.000 đ Chưa thu 310.0…" at bounding box center [754, 133] width 1389 height 55
click at [925, 166] on div "09/08/2025 – 13/08/2025 Press the down arrow key to interact with the calendar …" at bounding box center [754, 189] width 1389 height 54
click at [741, 133] on div "Đơn hàng 13 đơn Khối lượng 0 kg Số lượng 15 món Đã thu 560.000 đ Chưa thu 310.0…" at bounding box center [754, 133] width 1389 height 55
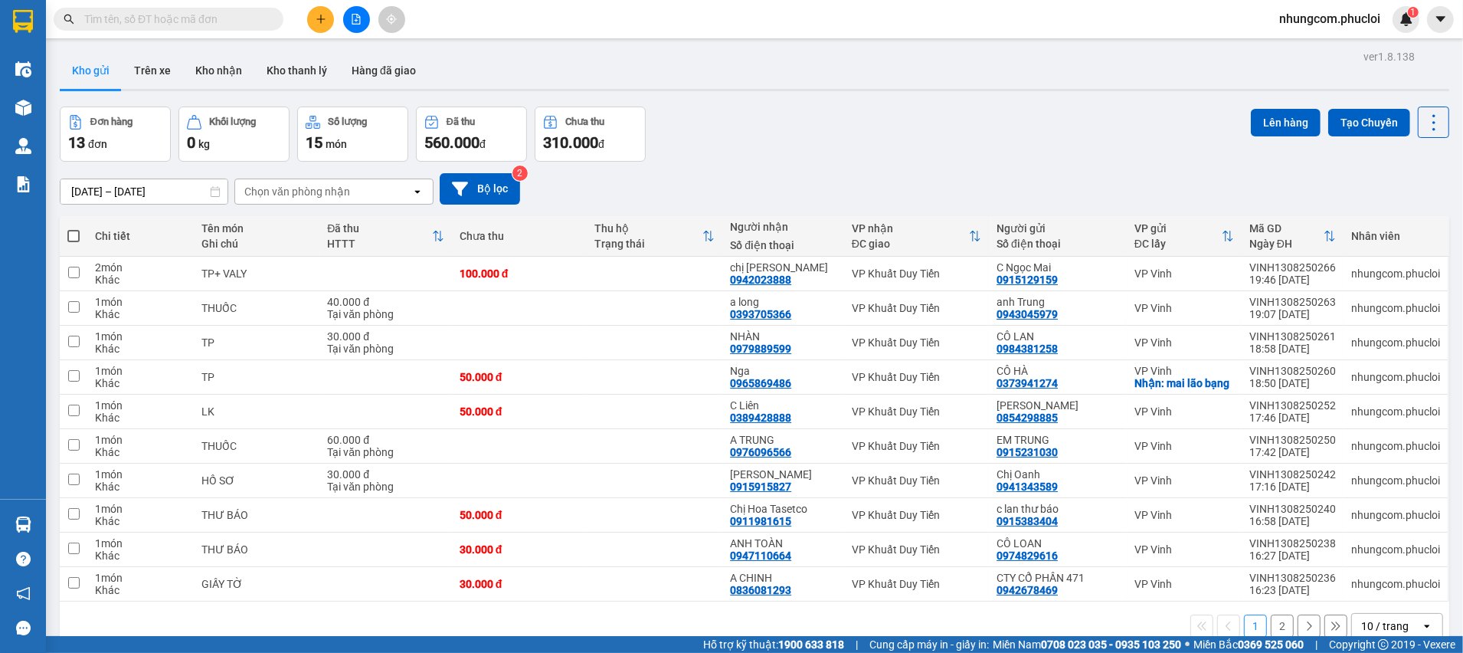
click at [705, 140] on div "Đơn hàng 13 đơn Khối lượng 0 kg Số lượng 15 món Đã thu 560.000 đ Chưa thu 310.0…" at bounding box center [754, 133] width 1389 height 55
drag, startPoint x: 810, startPoint y: 106, endPoint x: 725, endPoint y: 151, distance: 95.9
click at [811, 106] on div "Đơn hàng 13 đơn Khối lượng 0 kg Số lượng 15 món Đã thu 560.000 đ Chưa thu 310.0…" at bounding box center [754, 133] width 1389 height 55
click at [880, 20] on div "Kết quả tìm kiếm ( 0 ) Bộ lọc Ngày tạo đơn gần nhất No Data nhungcom.phucloi 1" at bounding box center [731, 19] width 1463 height 38
click at [165, 70] on button "Trên xe" at bounding box center [152, 70] width 61 height 37
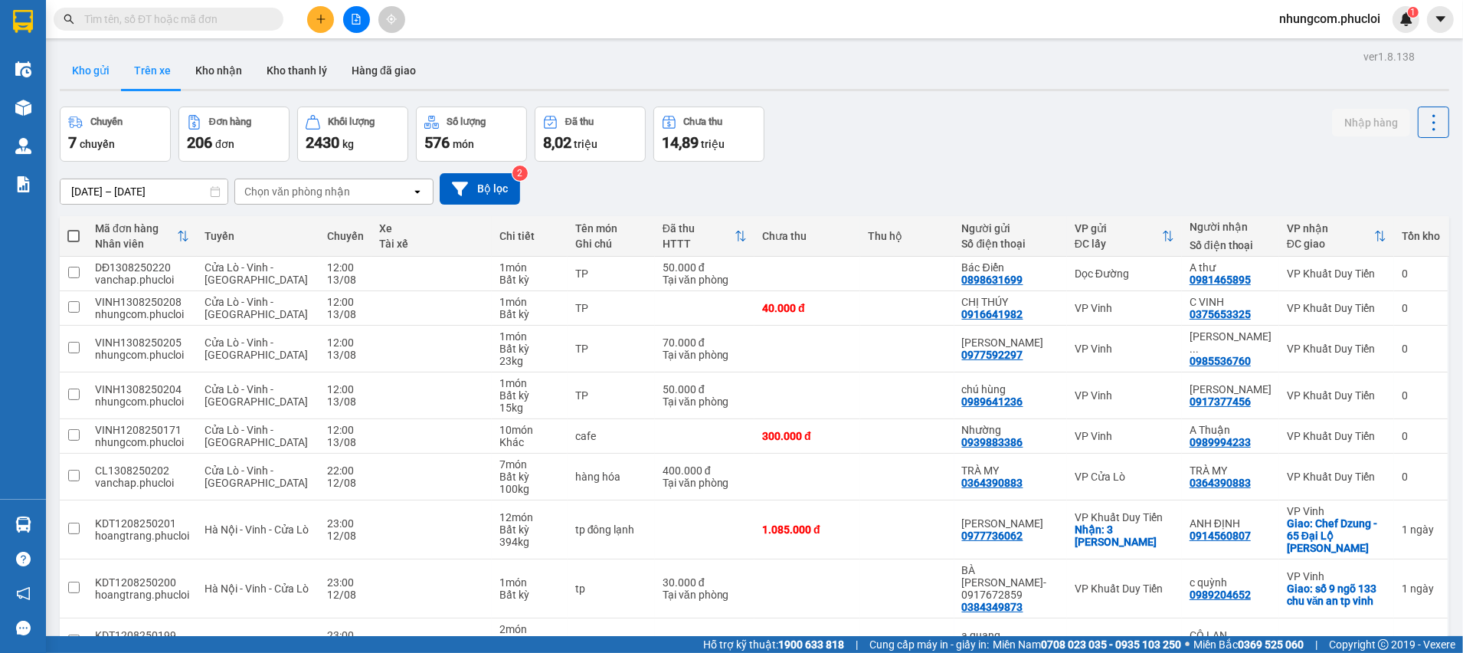
click at [112, 73] on button "Kho gửi" at bounding box center [91, 70] width 62 height 37
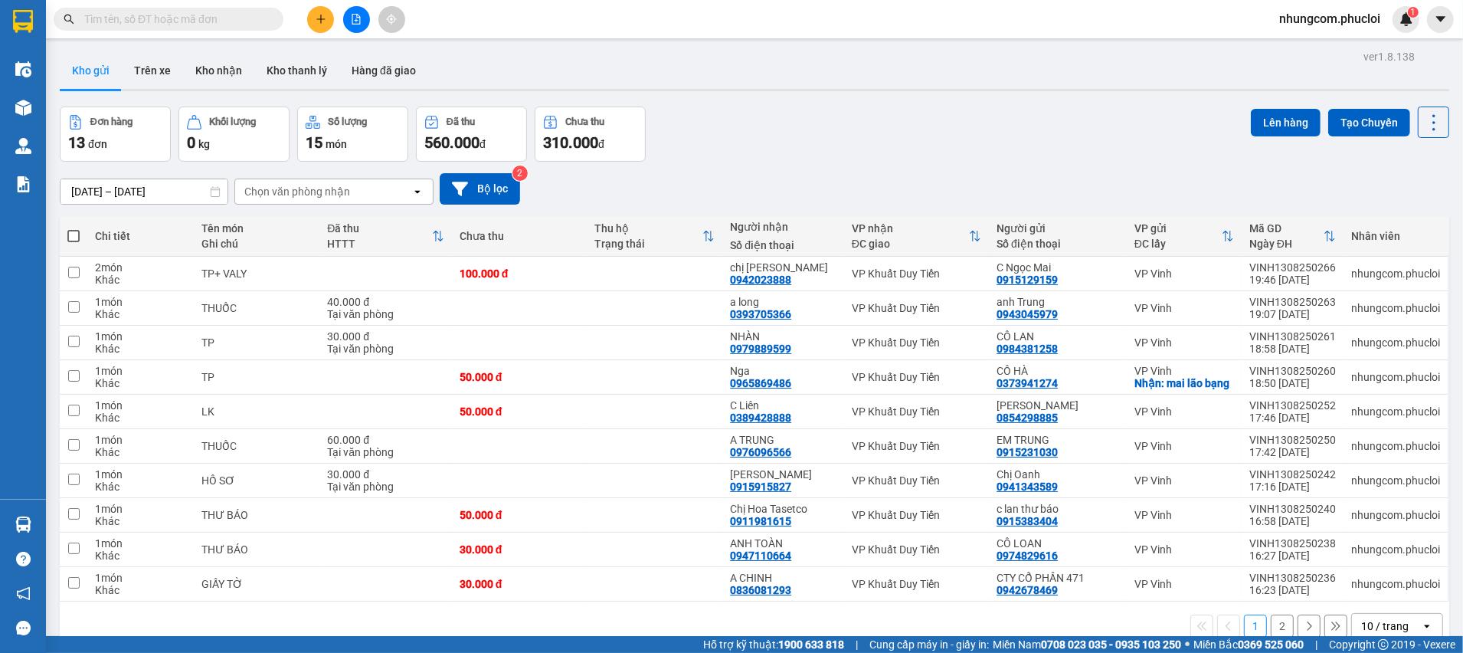
click at [762, 86] on div "Kho gửi Trên xe Kho nhận Kho thanh lý Hàng đã giao" at bounding box center [754, 72] width 1389 height 41
click at [1025, 60] on div "Kho gửi Trên xe Kho nhận Kho thanh lý Hàng đã giao" at bounding box center [754, 72] width 1389 height 41
click at [689, 129] on div "Đơn hàng 13 đơn Khối lượng 0 kg Số lượng 15 món Đã thu 560.000 đ Chưa thu 310.0…" at bounding box center [754, 133] width 1389 height 55
click at [764, 128] on div "Đơn hàng 13 đơn Khối lượng 0 kg Số lượng 15 món Đã thu 560.000 đ Chưa thu 310.0…" at bounding box center [754, 133] width 1389 height 55
drag, startPoint x: 885, startPoint y: 115, endPoint x: 585, endPoint y: 164, distance: 304.2
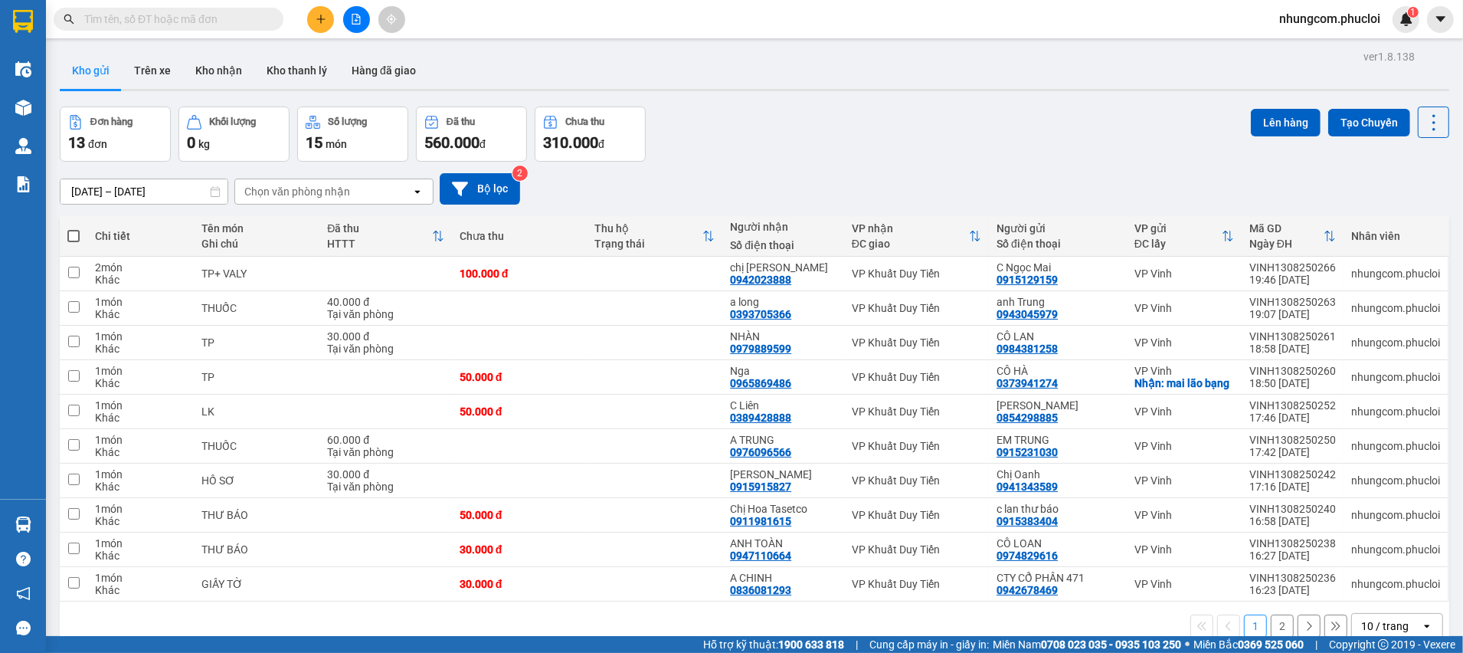
click at [885, 114] on div "Đơn hàng 13 đơn Khối lượng 0 kg Số lượng 15 món Đã thu 560.000 đ Chưa thu 310.0…" at bounding box center [754, 133] width 1389 height 55
click at [247, 21] on input "text" at bounding box center [174, 19] width 181 height 17
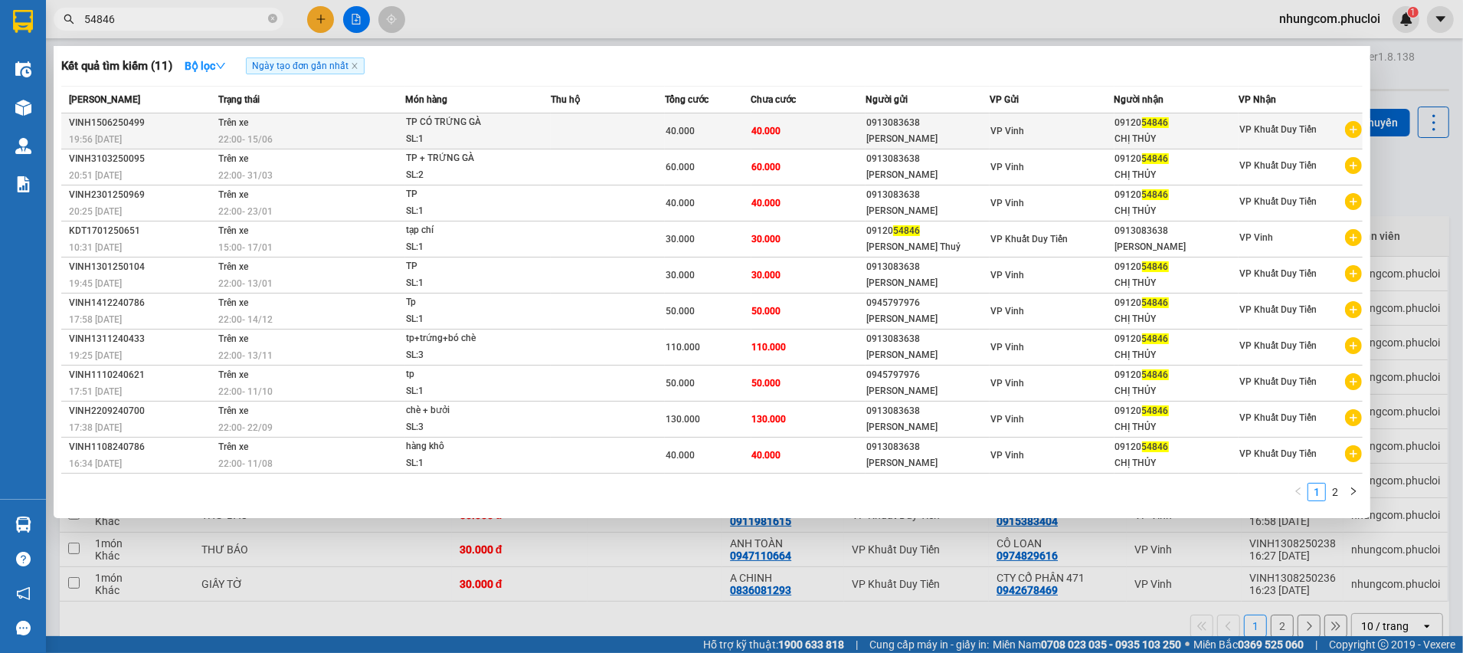
type input "54846"
click at [770, 141] on td "40.000" at bounding box center [808, 131] width 115 height 36
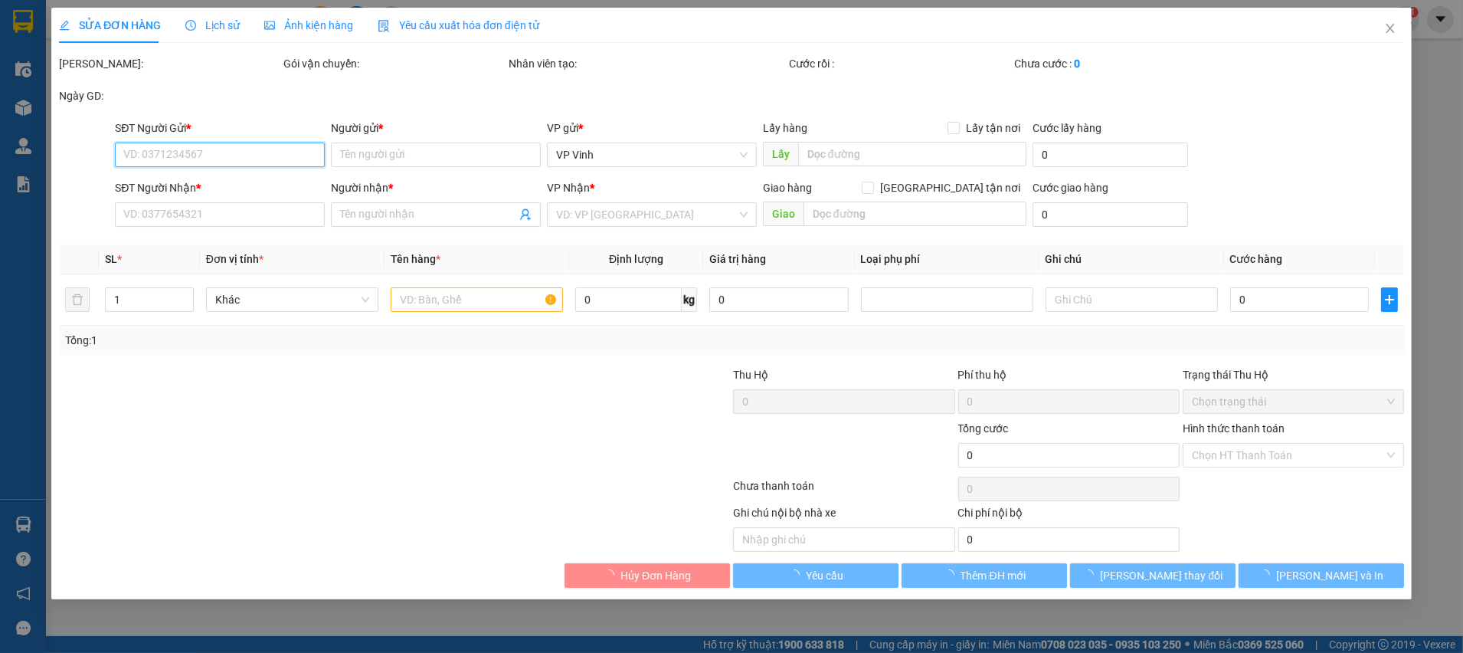
type input "0913083638"
type input "[PERSON_NAME]"
type input "0912054846"
type input "CHỊ THỦY"
type input "40.000"
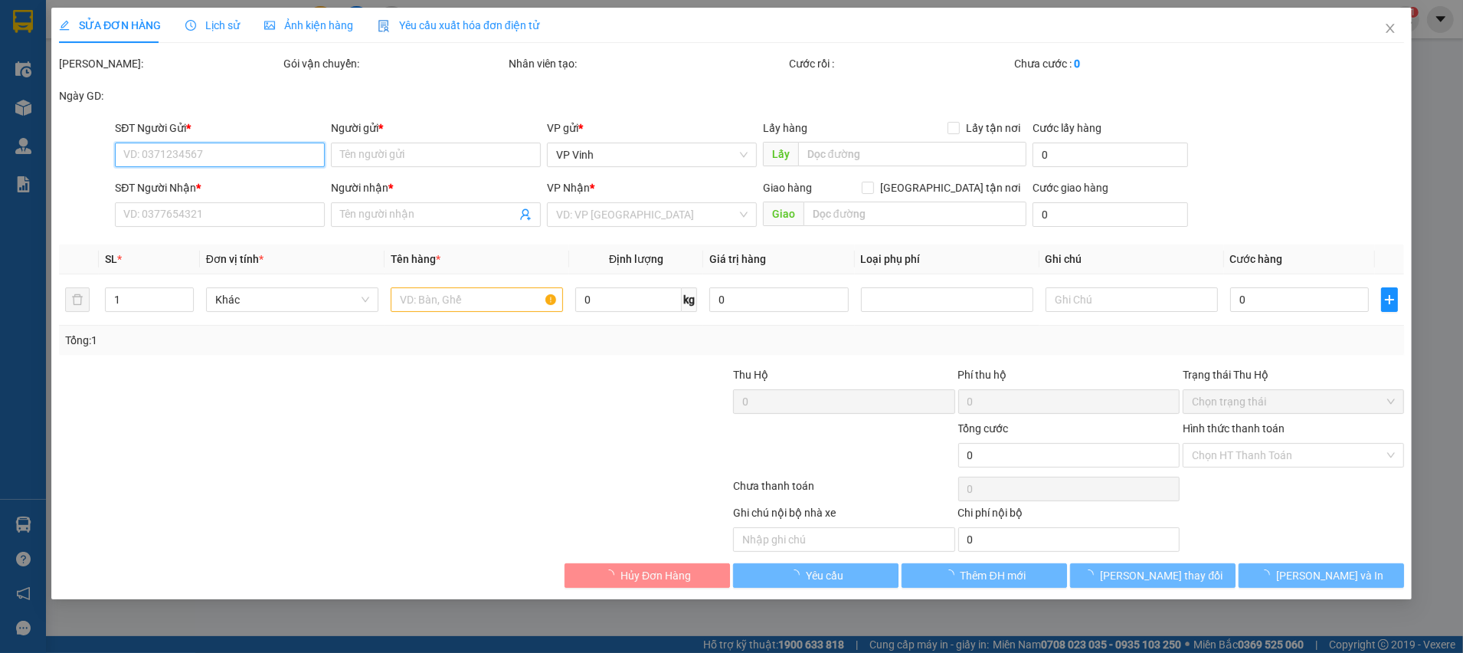
type input "40.000"
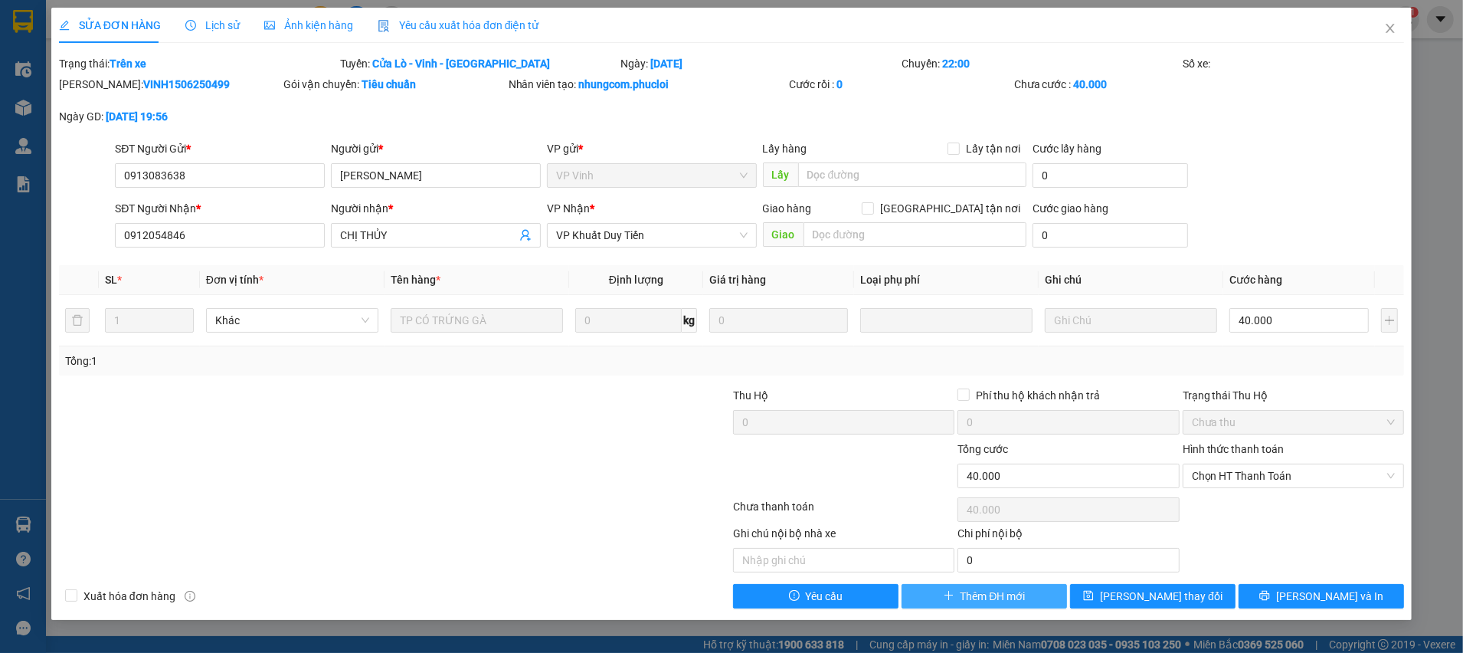
click at [994, 604] on span "Thêm ĐH mới" at bounding box center [993, 595] width 65 height 17
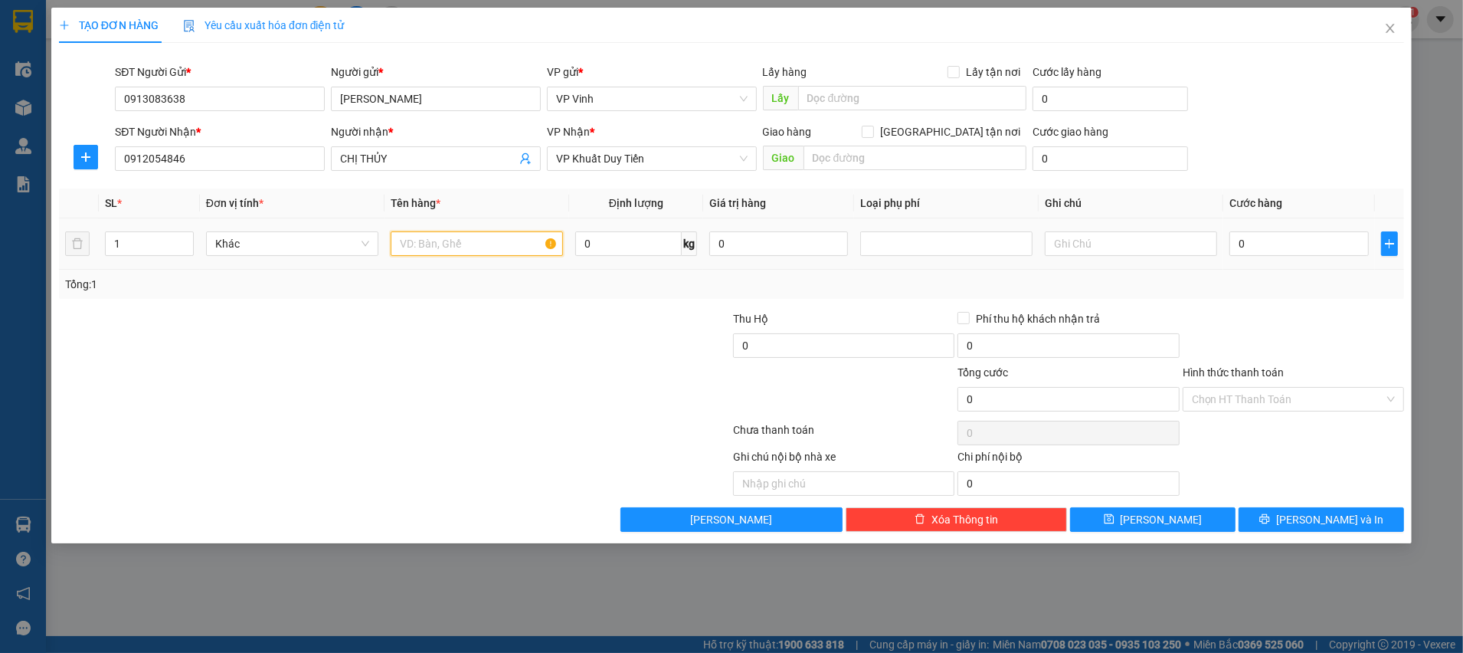
click at [491, 247] on input "text" at bounding box center [477, 243] width 172 height 25
type input "TP CÓ TRỨNG"
click at [1253, 250] on input "0" at bounding box center [1298, 243] width 139 height 25
type input "5"
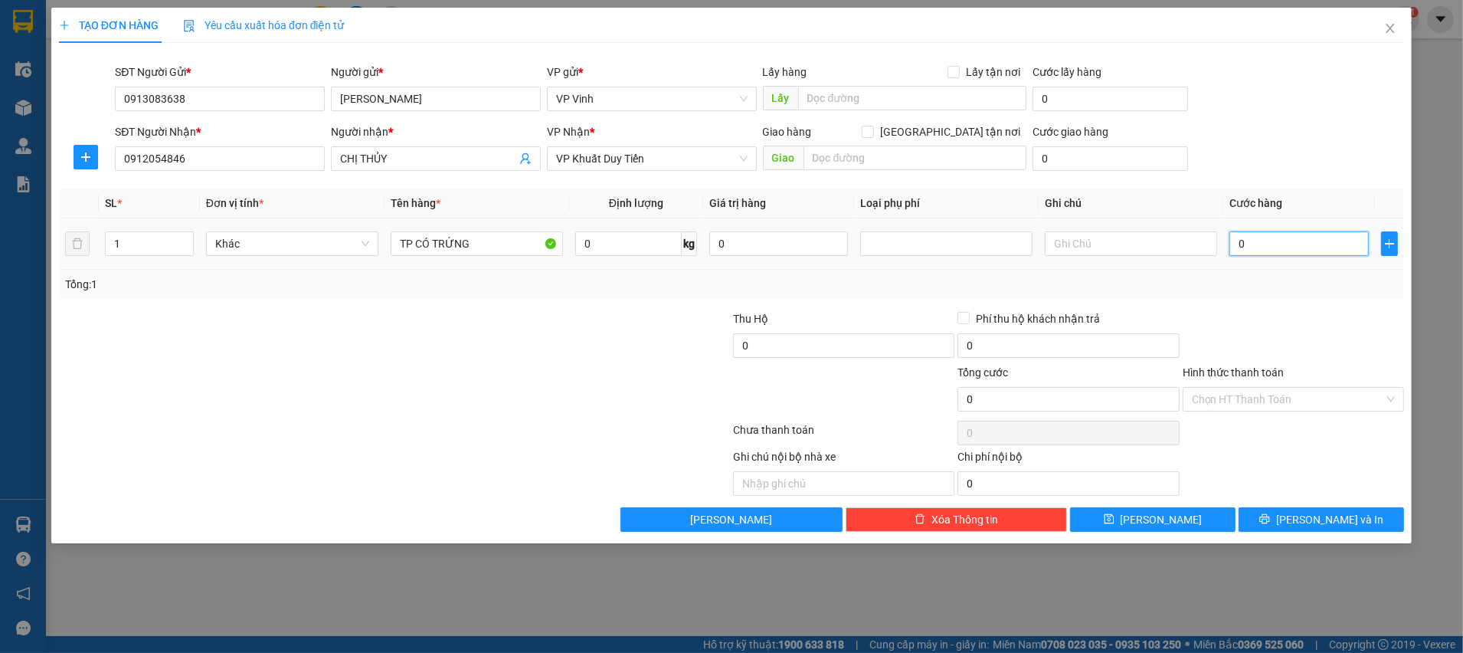
type input "5"
type input "50"
type input "50.000"
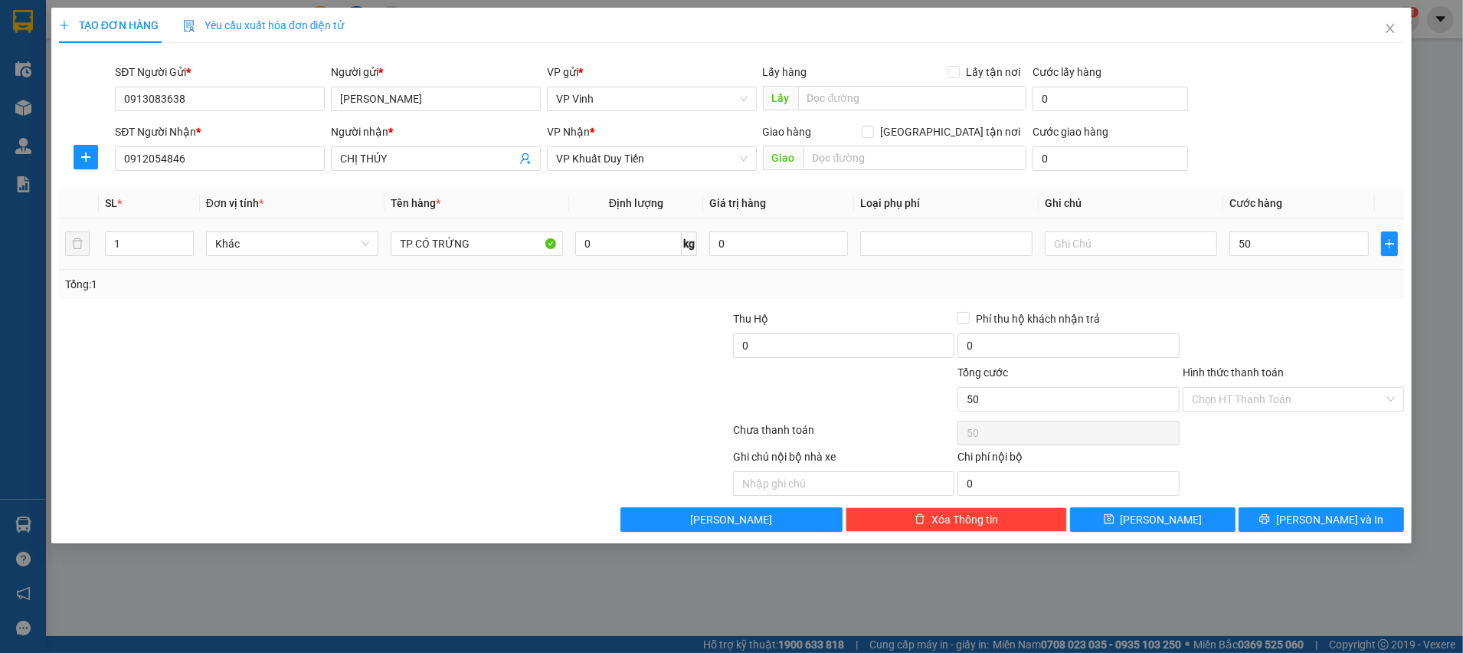
type input "50.000"
drag, startPoint x: 1254, startPoint y: 299, endPoint x: 1327, endPoint y: 479, distance: 194.2
click at [1254, 300] on div "Transit Pickup Surcharge Ids Transit Deliver Surcharge Ids Transit Deliver Surc…" at bounding box center [731, 293] width 1345 height 476
click at [1324, 514] on span "Lưu và In" at bounding box center [1329, 519] width 107 height 17
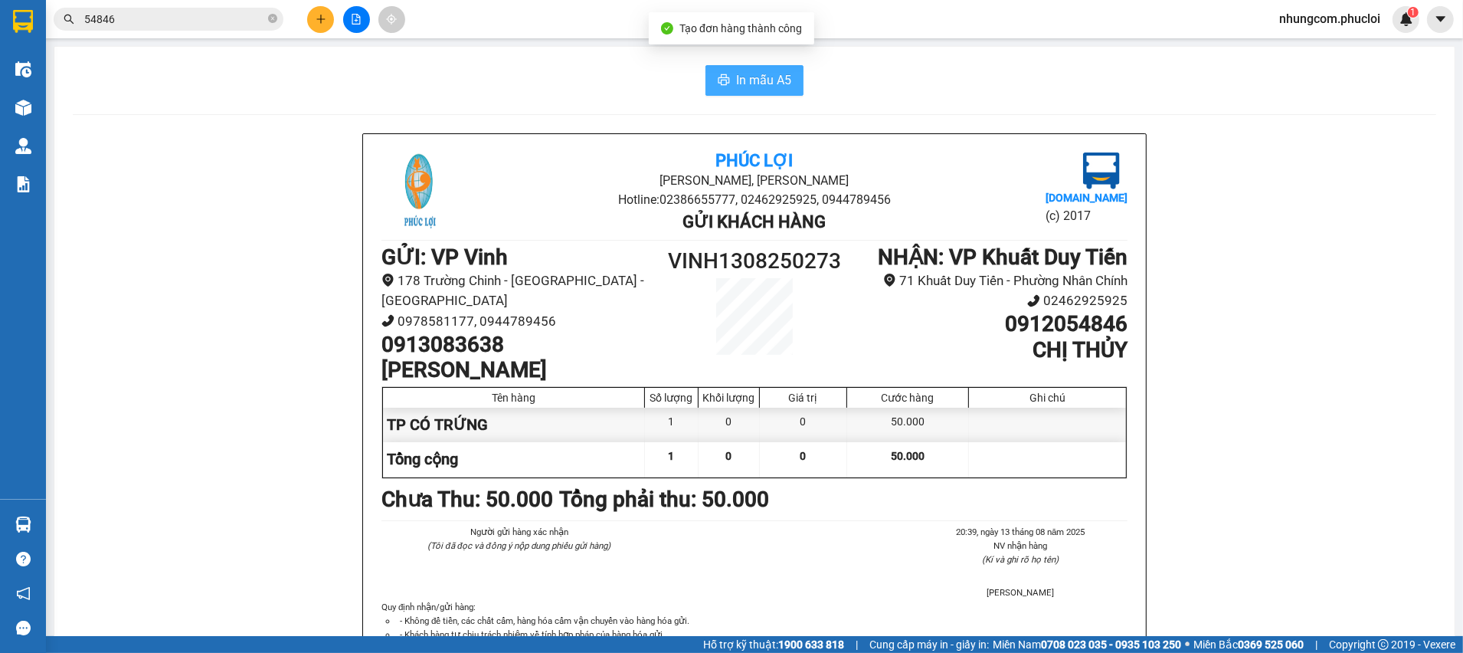
click at [785, 70] on button "In mẫu A5" at bounding box center [754, 80] width 98 height 31
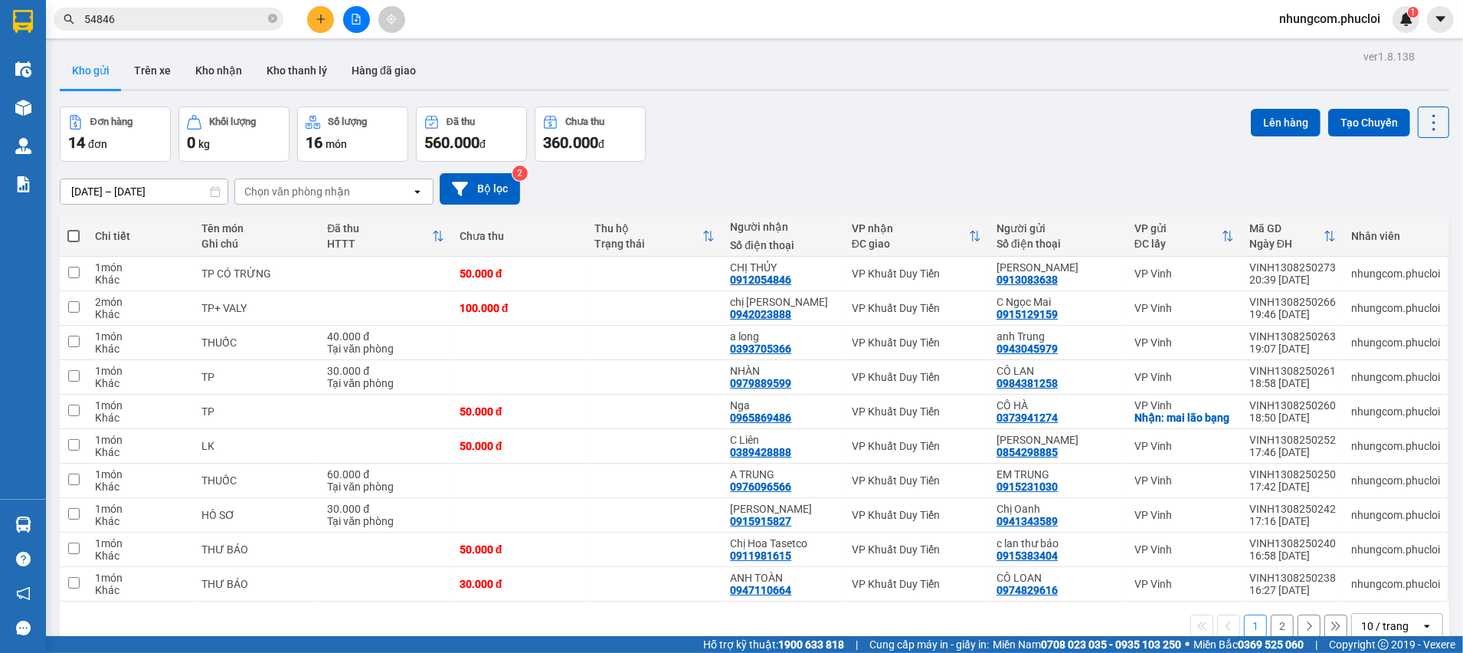
click at [1072, 170] on div "09/08/2025 – 13/08/2025 Press the down arrow key to interact with the calendar …" at bounding box center [754, 189] width 1389 height 54
click at [881, 110] on div "Đơn hàng 14 đơn Khối lượng 0 kg Số lượng 16 món Đã thu 560.000 đ Chưa thu 360.0…" at bounding box center [754, 133] width 1389 height 55
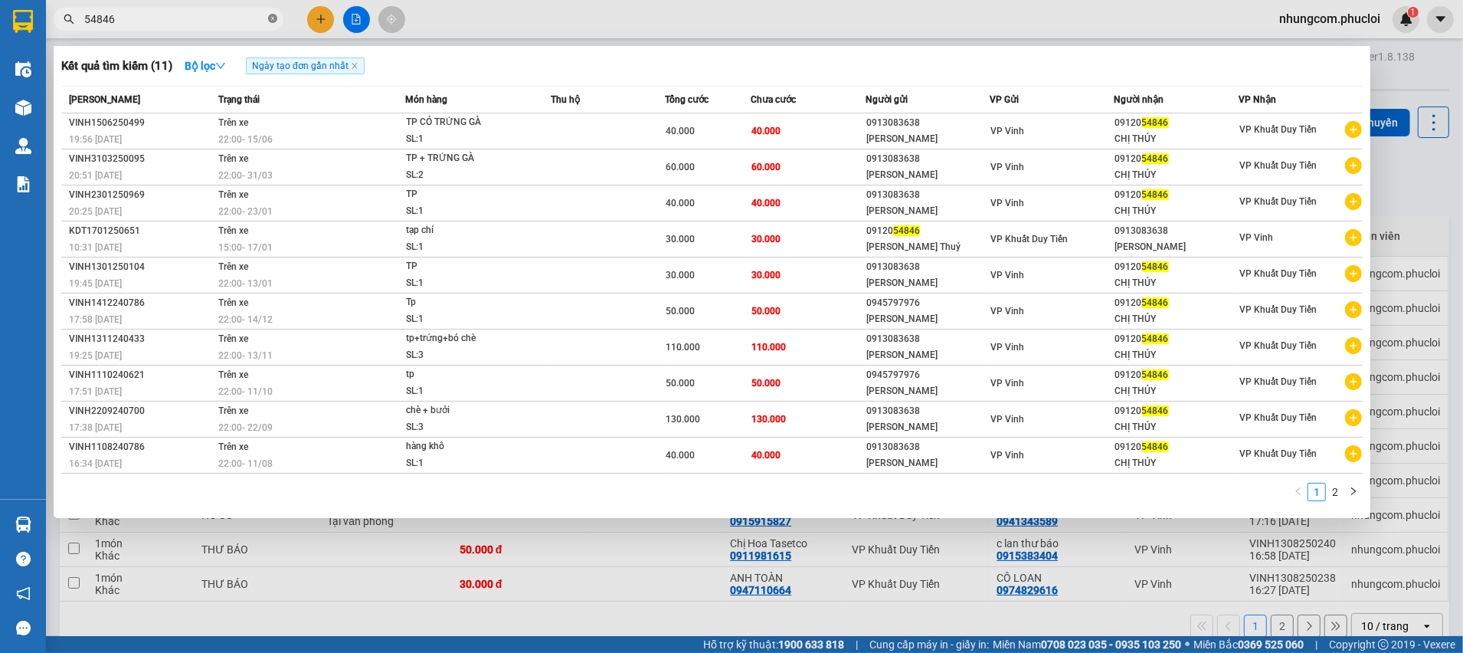
click at [275, 18] on icon "close-circle" at bounding box center [272, 18] width 9 height 9
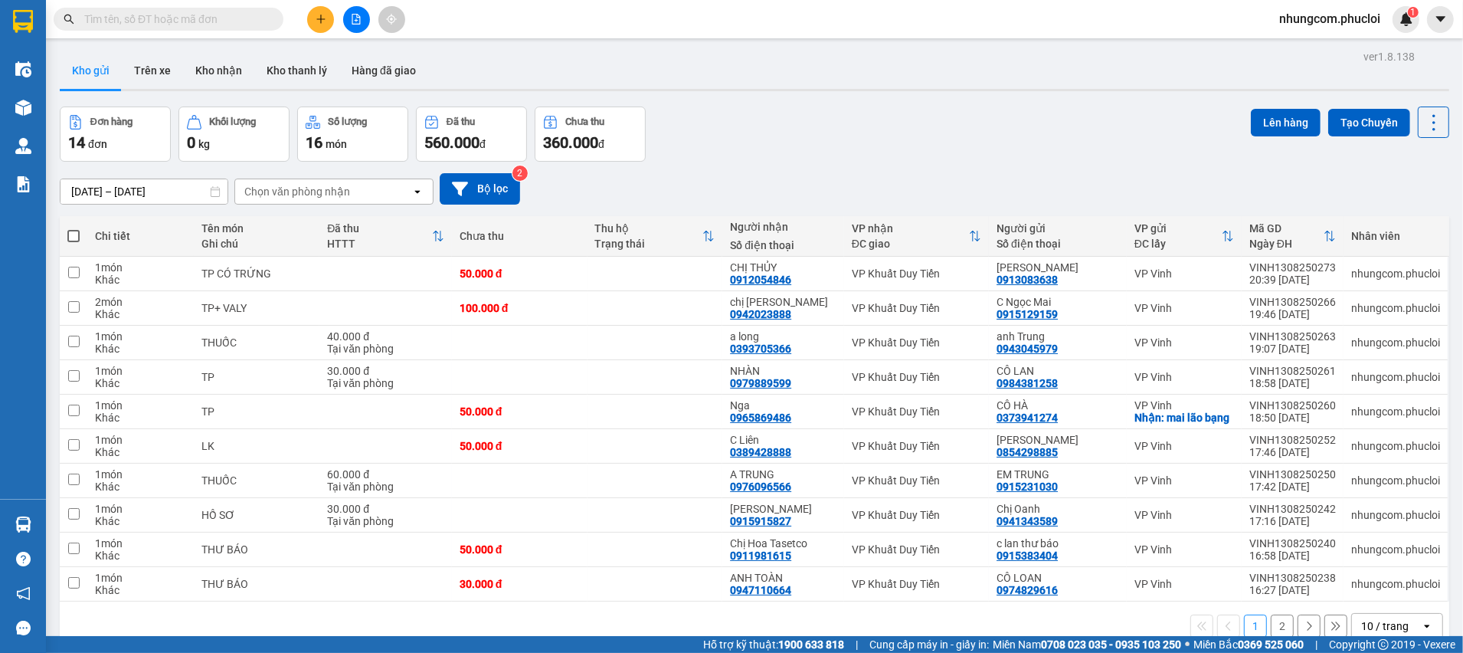
click at [261, 18] on input "text" at bounding box center [174, 19] width 181 height 17
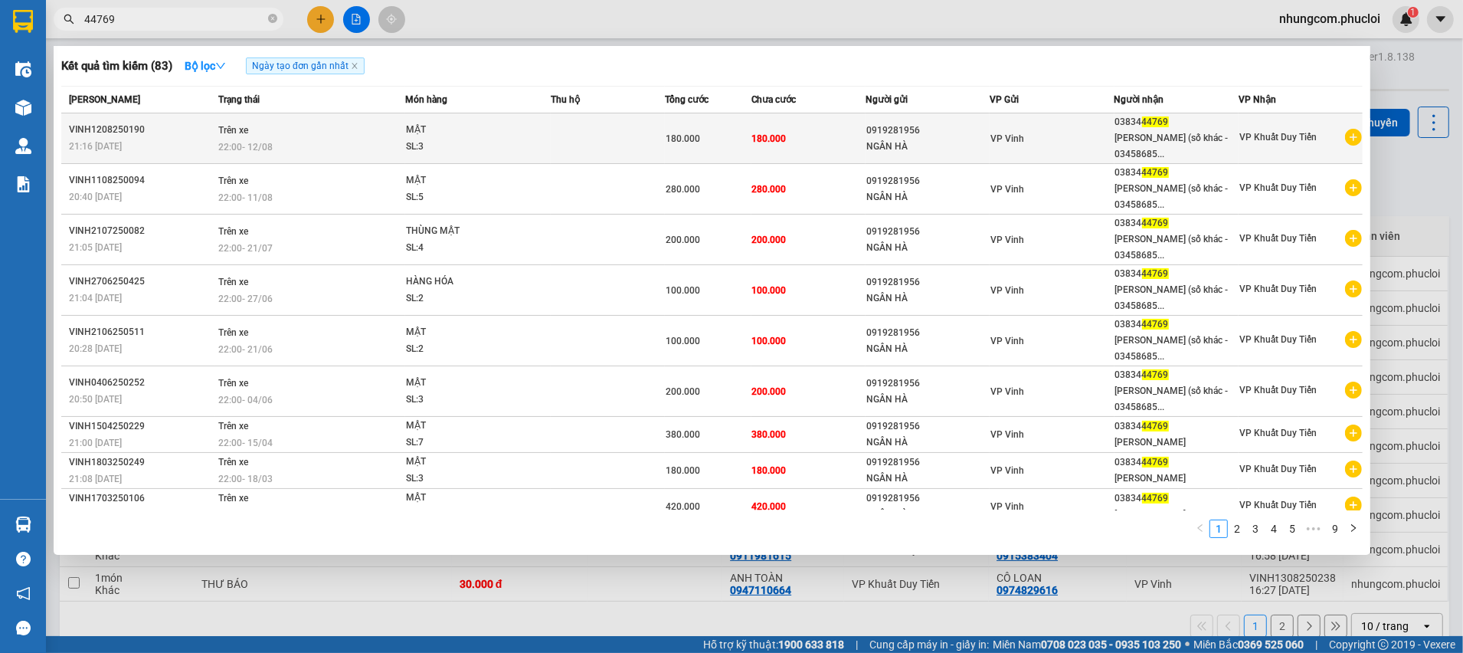
type input "44769"
click at [911, 138] on div "0919281956" at bounding box center [927, 131] width 123 height 16
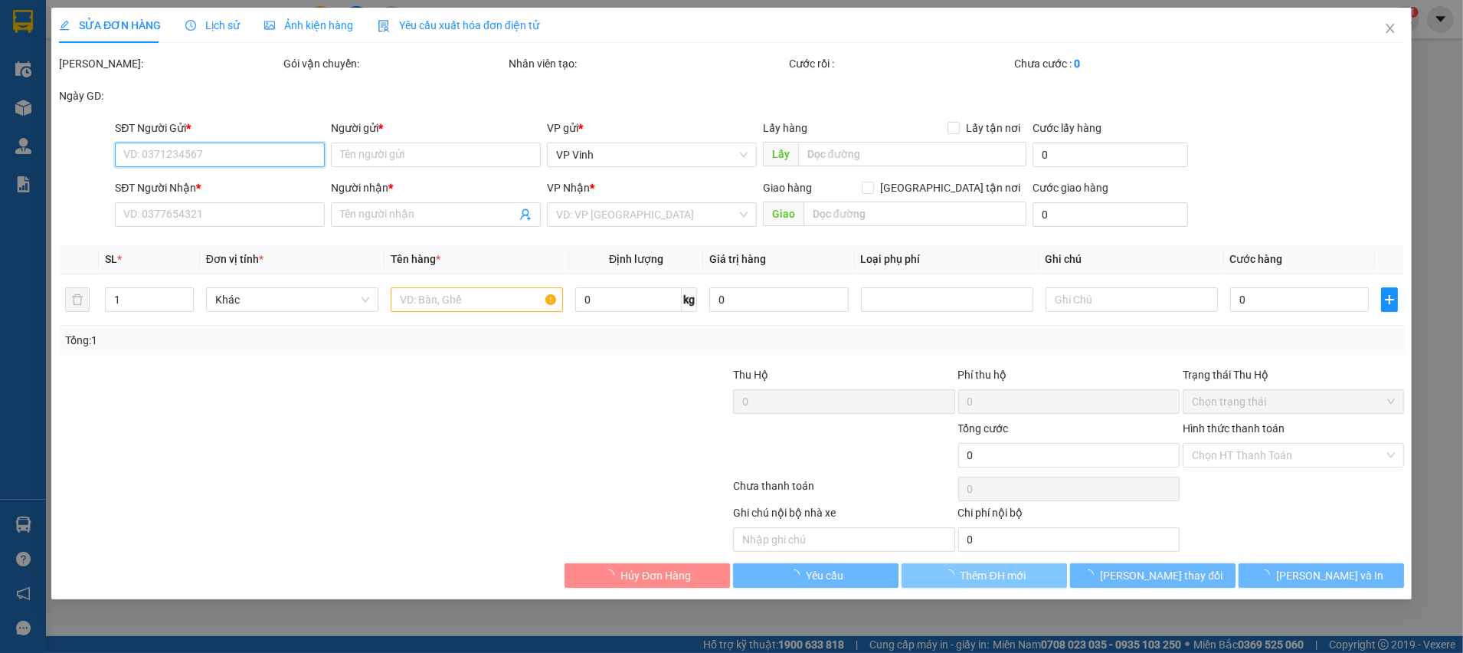
type input "0919281956"
type input "NGÂN HÀ"
type input "0383444769"
type input "nguyễn thu (số khác - 0345868562)"
type input "180.000"
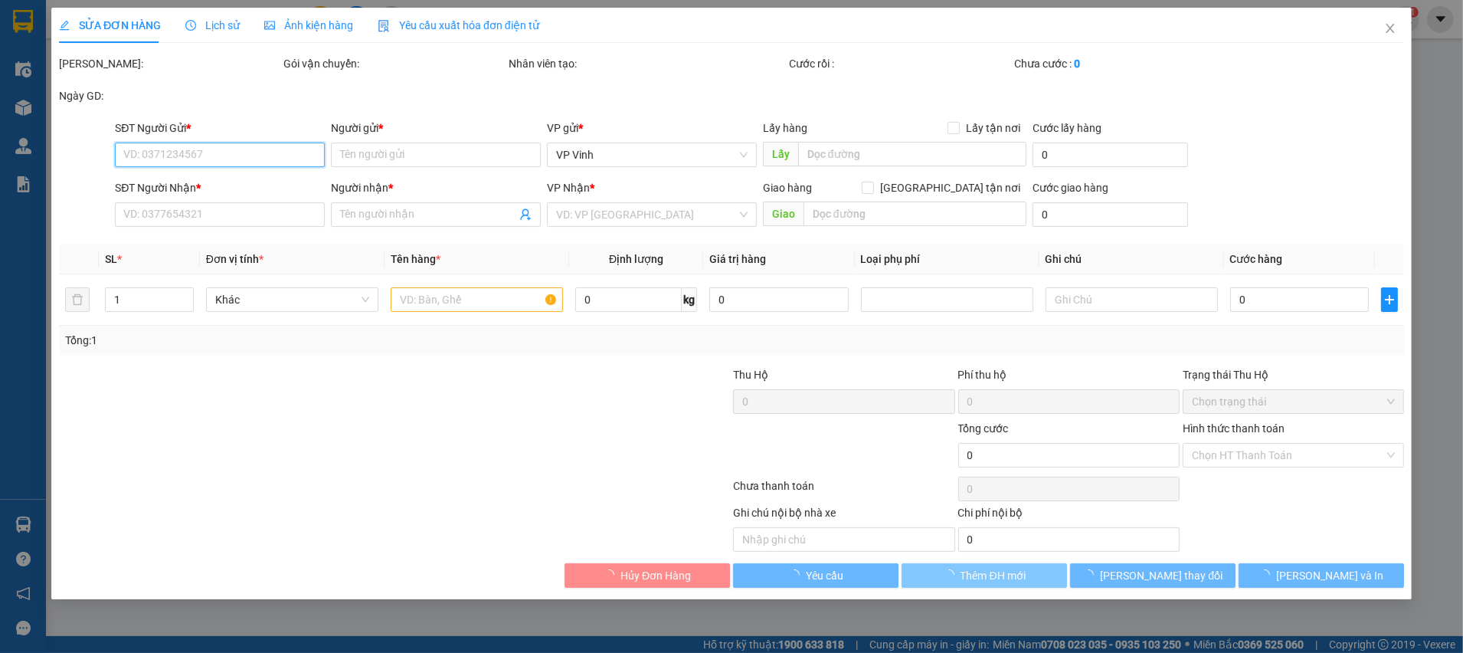
type input "180.000"
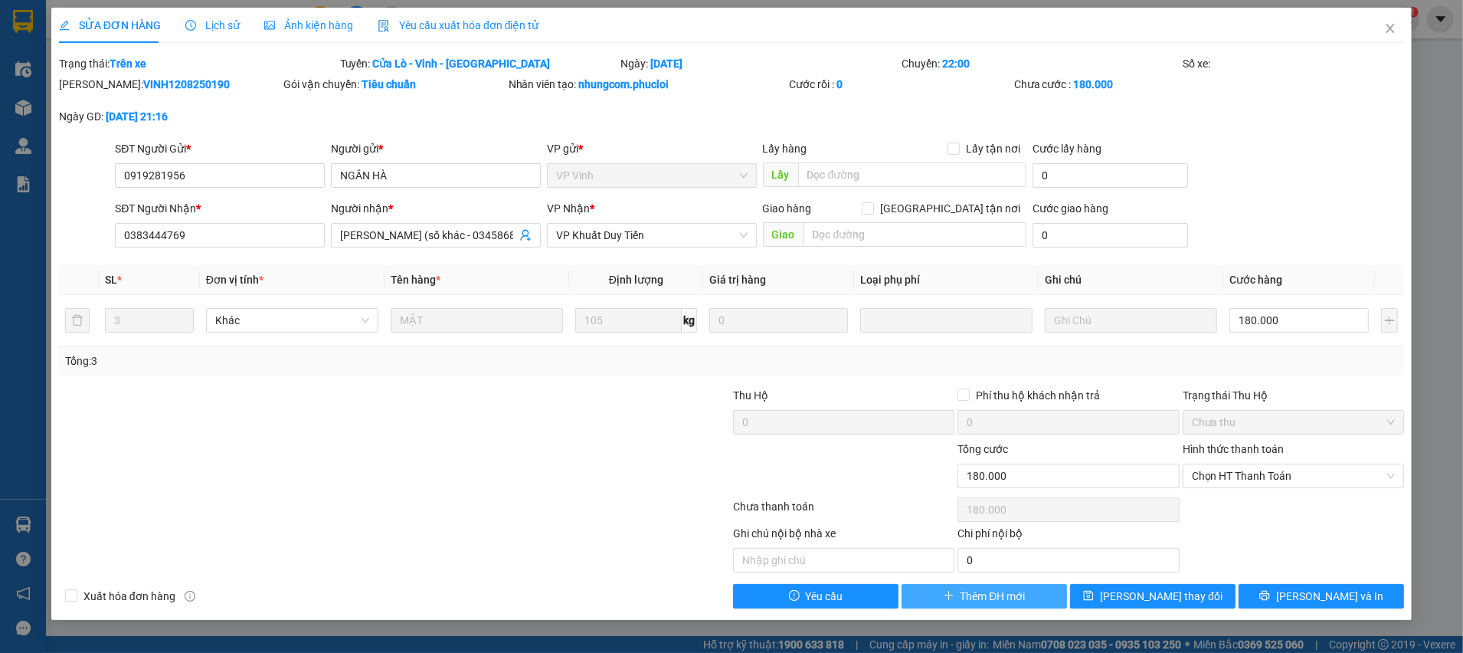
click at [995, 592] on span "Thêm ĐH mới" at bounding box center [993, 595] width 65 height 17
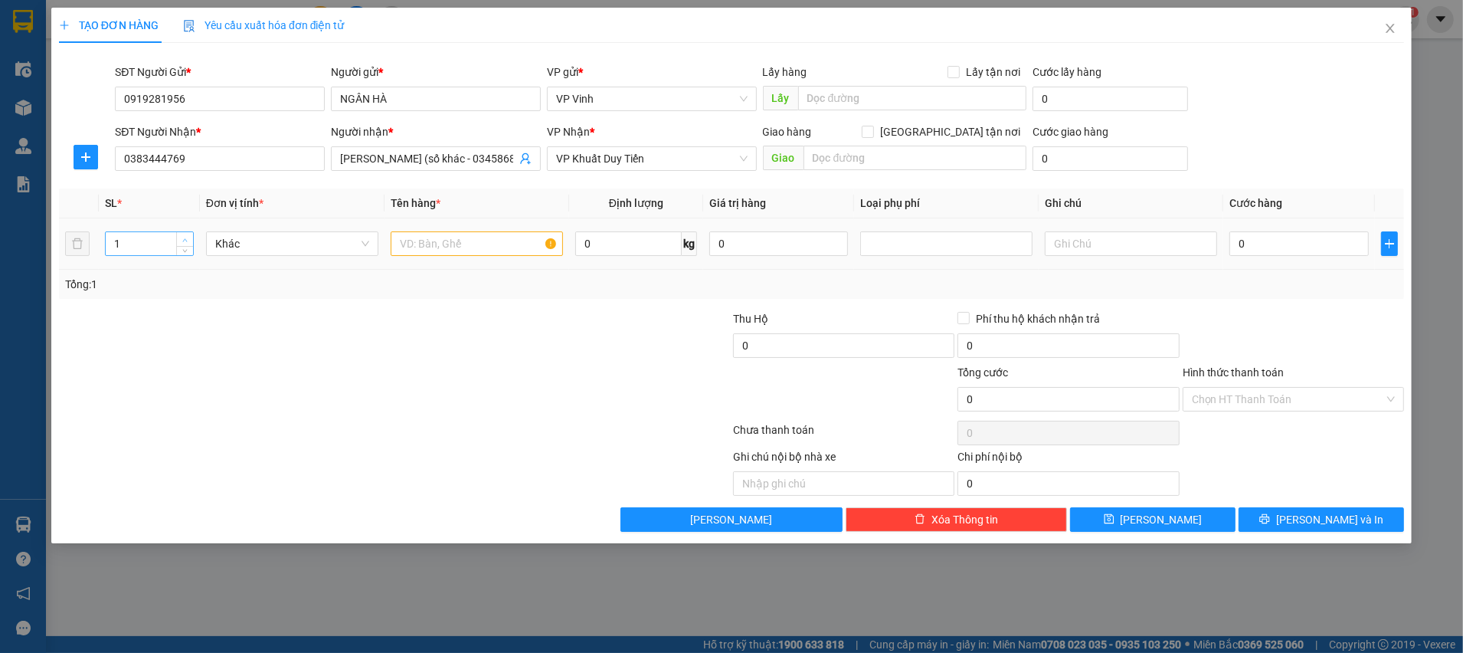
click at [182, 237] on icon "up" at bounding box center [184, 239] width 5 height 5
type input "2"
click at [419, 241] on input "text" at bounding box center [477, 243] width 172 height 25
type input "MẬT"
click at [1253, 250] on input "0" at bounding box center [1298, 243] width 139 height 25
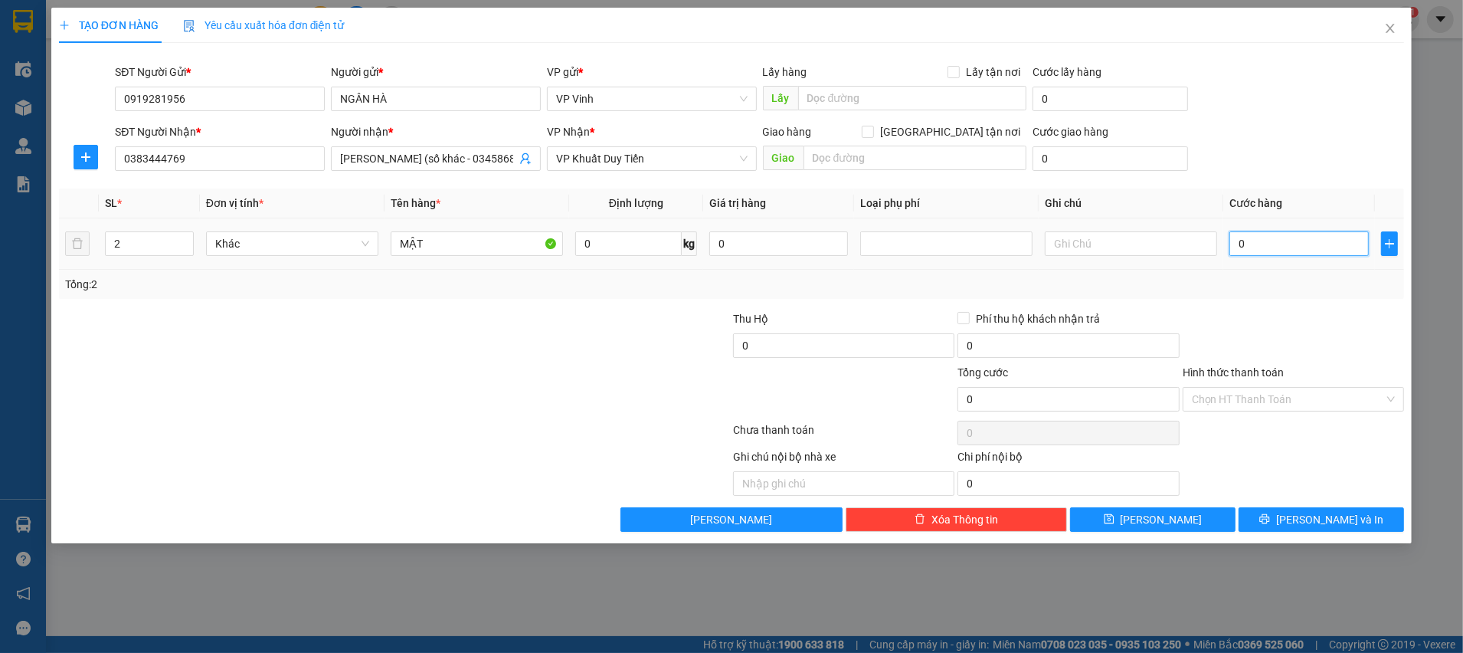
type input "1"
type input "12"
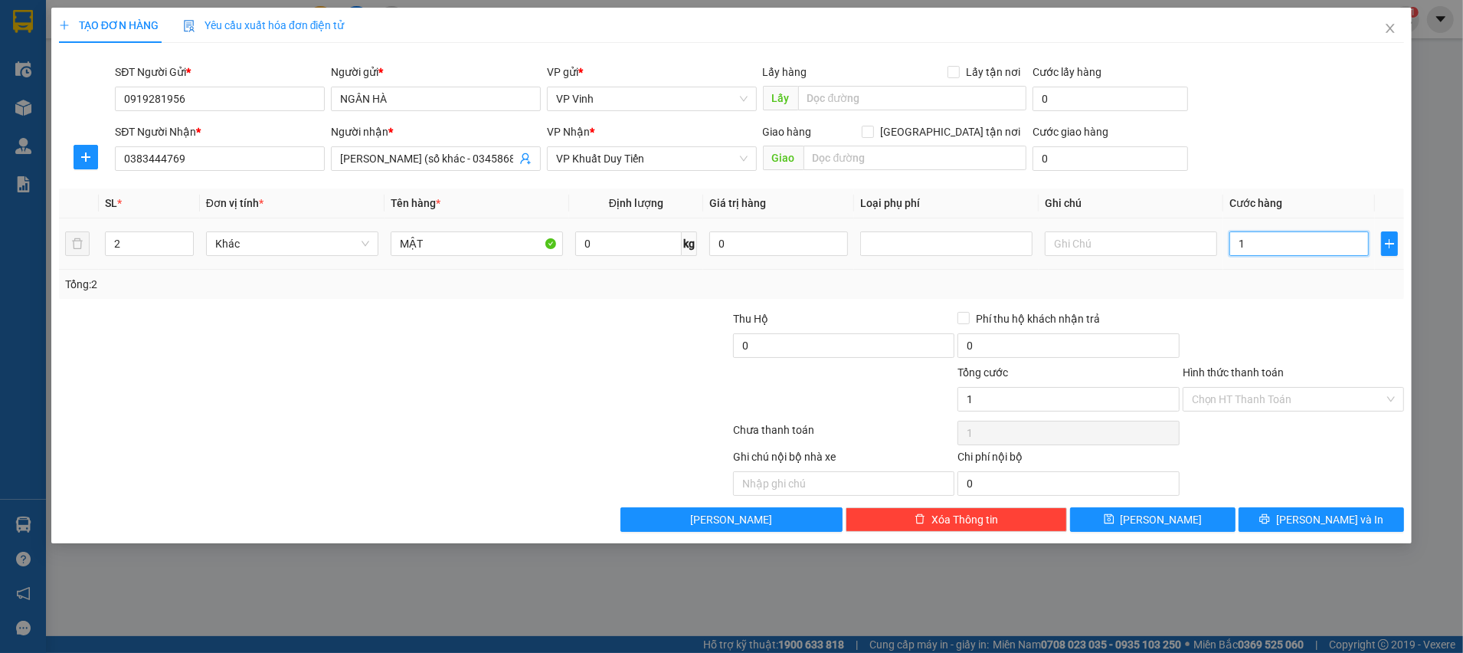
type input "12"
type input "120"
type input "120.000"
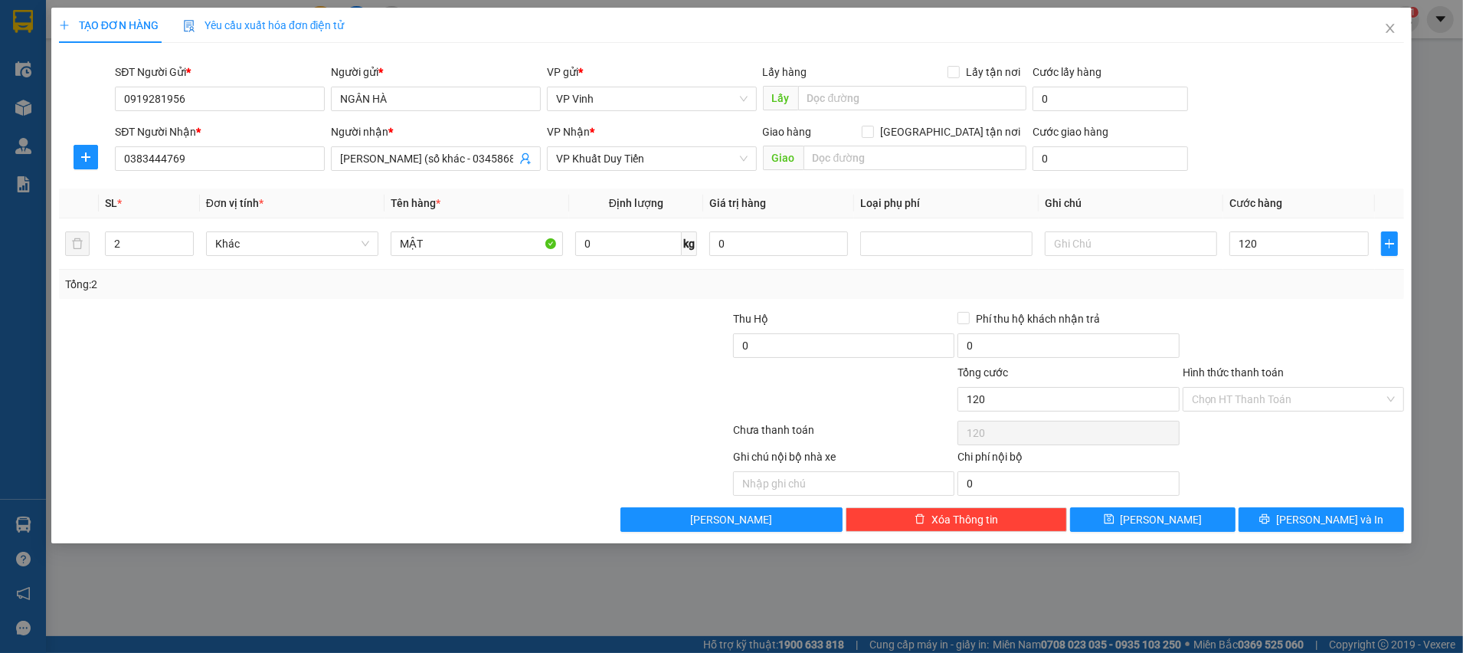
type input "120.000"
click at [1243, 295] on div "Tổng: 2" at bounding box center [731, 284] width 1345 height 29
click at [604, 234] on input "0" at bounding box center [628, 243] width 106 height 25
type input "72"
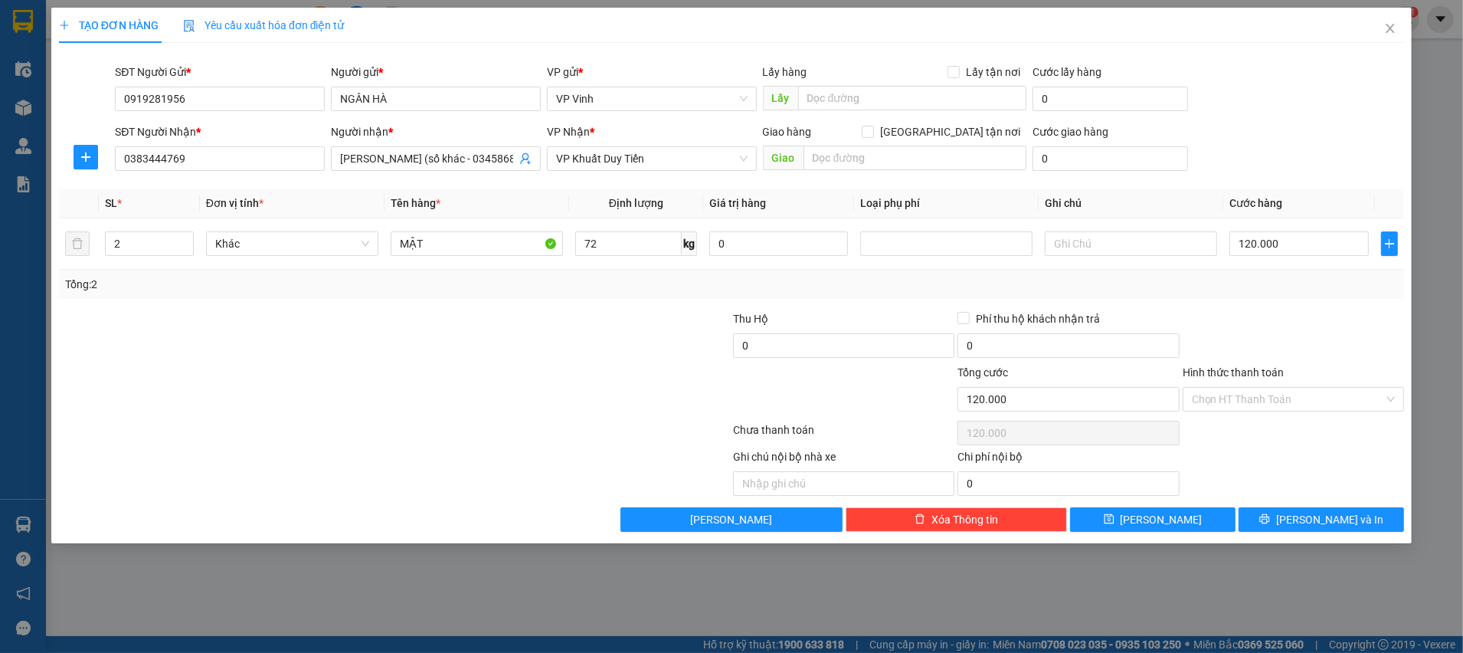
click at [614, 320] on div at bounding box center [619, 337] width 224 height 54
click at [617, 302] on div "Transit Pickup Surcharge Ids Transit Deliver Surcharge Ids Transit Deliver Surc…" at bounding box center [731, 293] width 1345 height 476
click at [625, 284] on div "Tổng: 2" at bounding box center [731, 284] width 1333 height 17
click at [1260, 276] on div "Tổng: 2" at bounding box center [731, 284] width 1333 height 17
click at [1264, 299] on div "Transit Pickup Surcharge Ids Transit Deliver Surcharge Ids Transit Deliver Surc…" at bounding box center [731, 293] width 1345 height 476
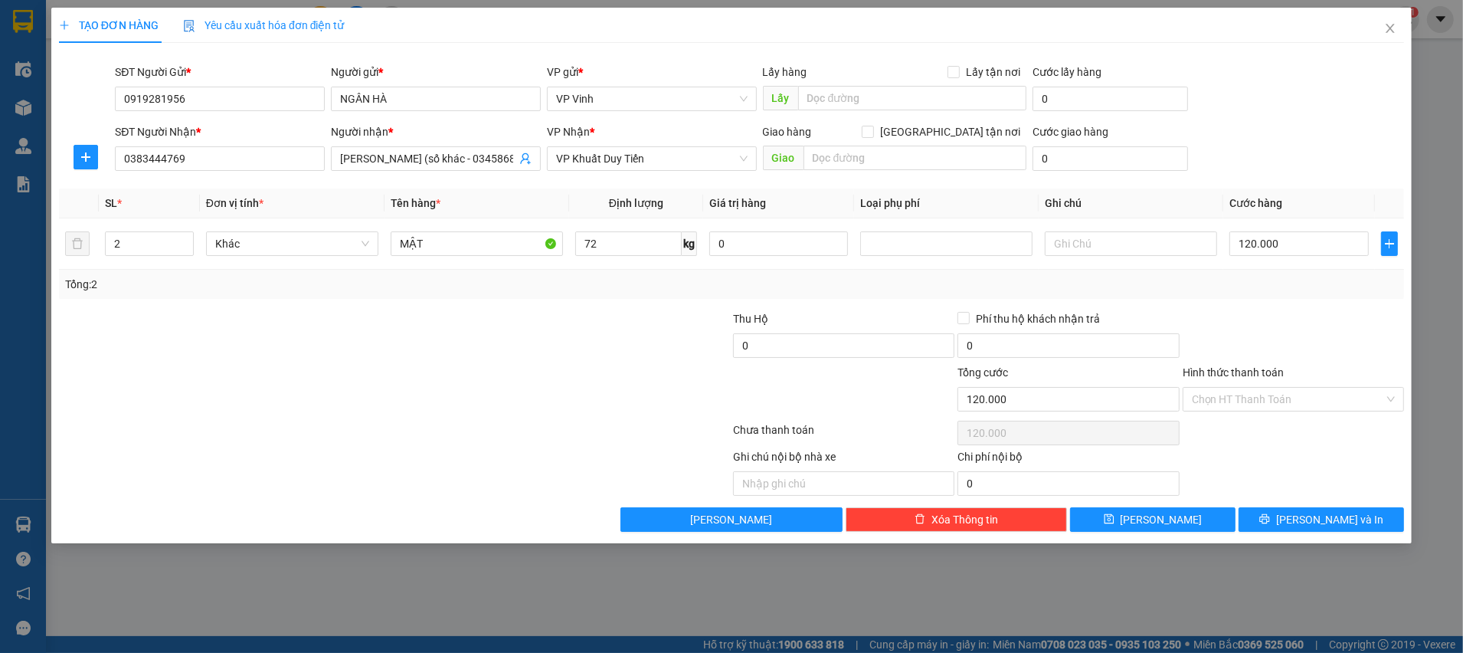
click at [1252, 457] on div "Ghi chú nội bộ nhà xe Chi phí nội bộ 0" at bounding box center [731, 471] width 1348 height 47
click at [1262, 296] on div "Tổng: 2" at bounding box center [731, 284] width 1345 height 29
click at [316, 247] on span "Khác" at bounding box center [292, 243] width 154 height 23
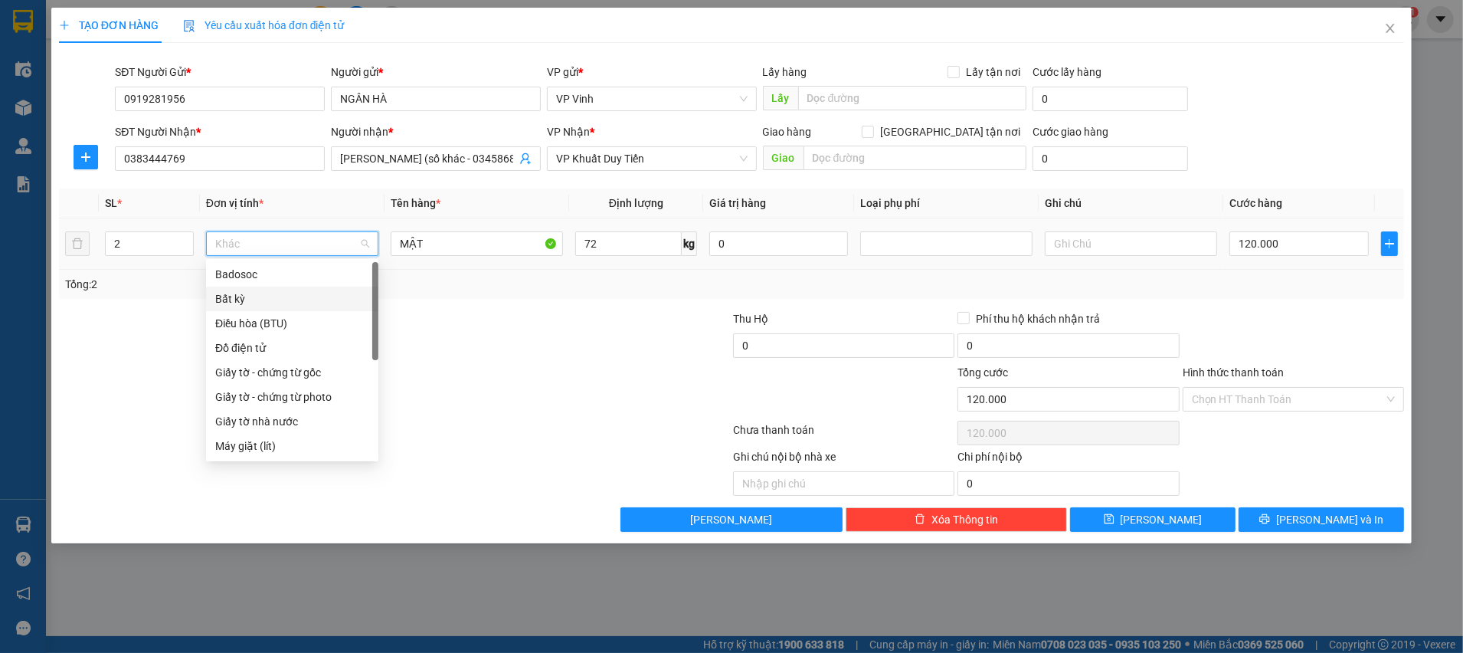
click at [282, 303] on div "Bất kỳ" at bounding box center [292, 298] width 154 height 17
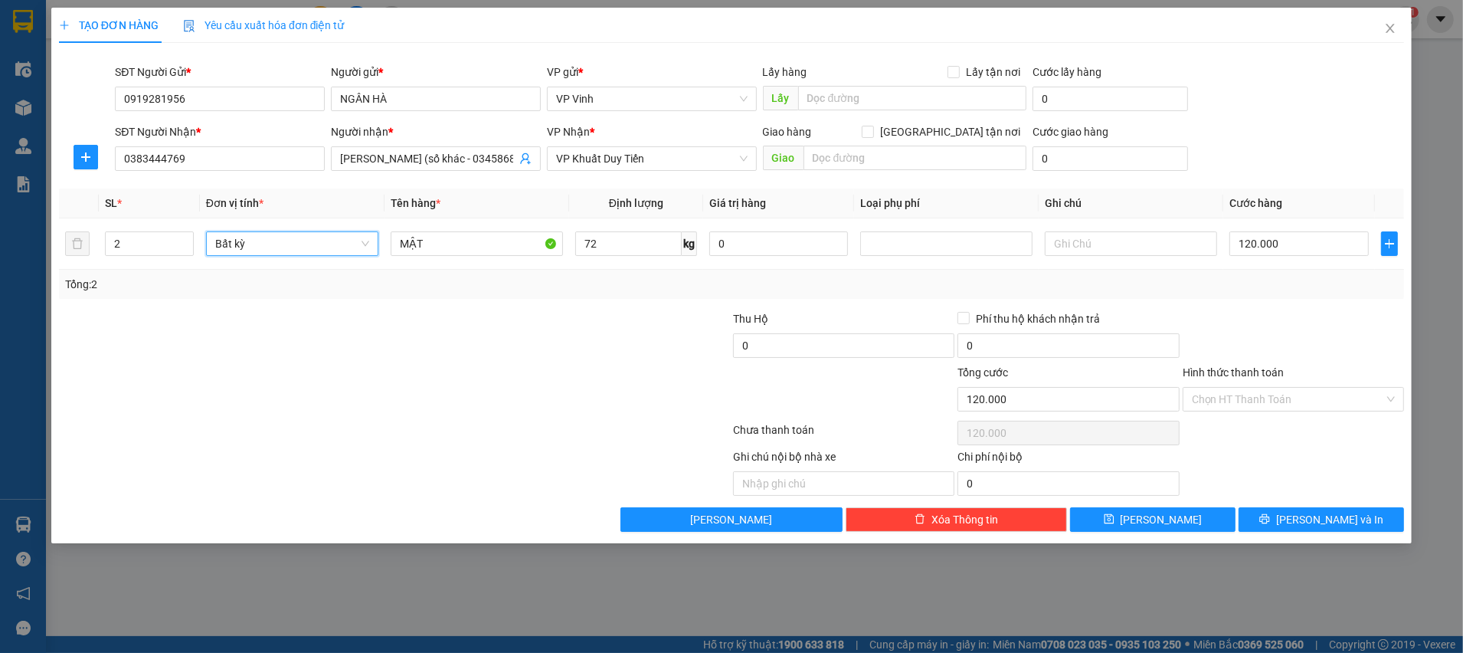
click at [511, 321] on div at bounding box center [619, 337] width 224 height 54
type input "210.000"
click at [552, 306] on div "Transit Pickup Surcharge Ids Transit Deliver Surcharge Ids Transit Deliver Surc…" at bounding box center [731, 293] width 1345 height 476
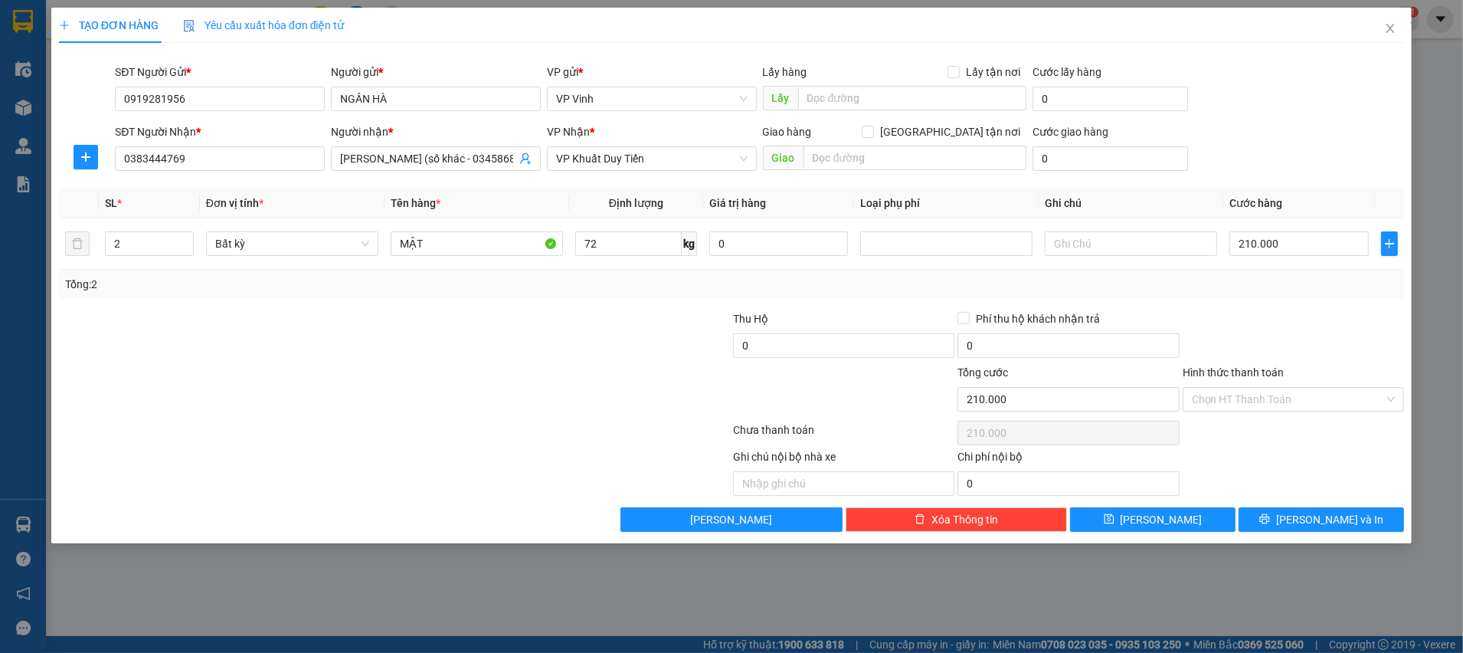
click at [1213, 296] on div "Tổng: 2" at bounding box center [731, 284] width 1345 height 29
click at [1258, 250] on input "210.000" at bounding box center [1298, 243] width 139 height 25
type input "7"
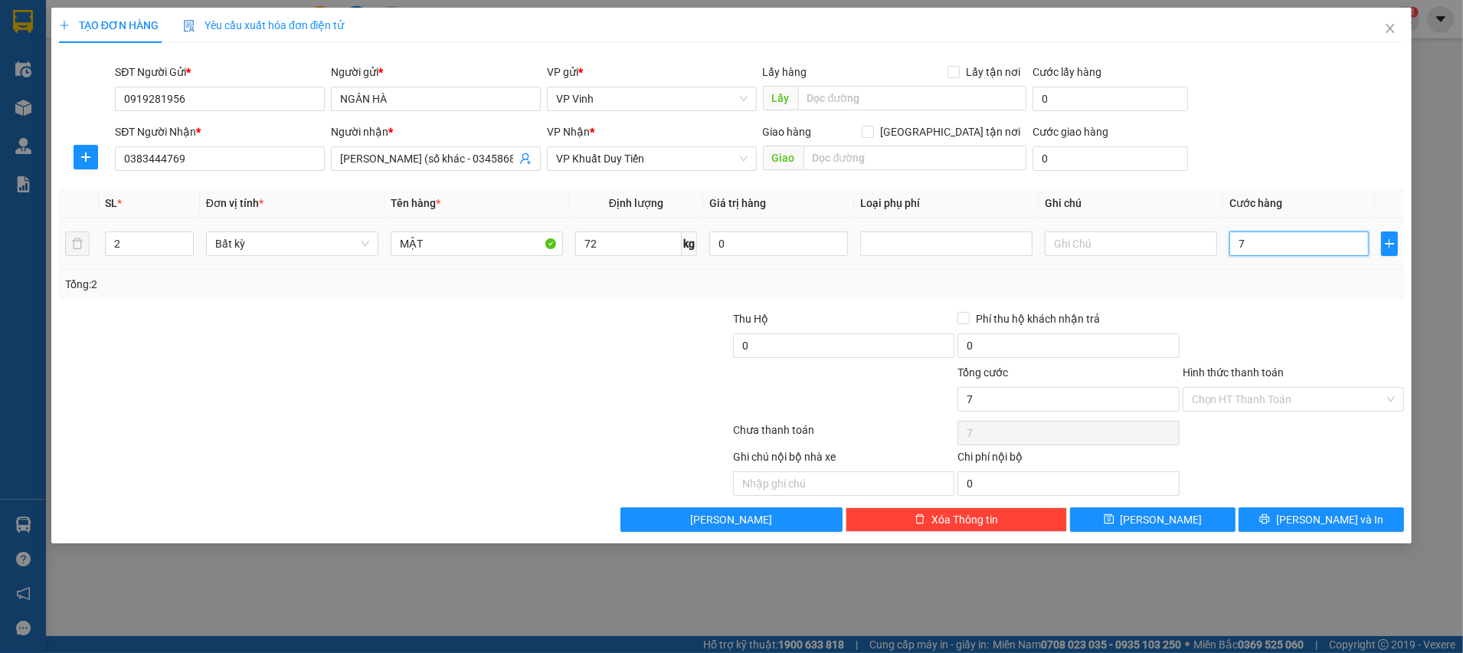
type input "72"
type input "7"
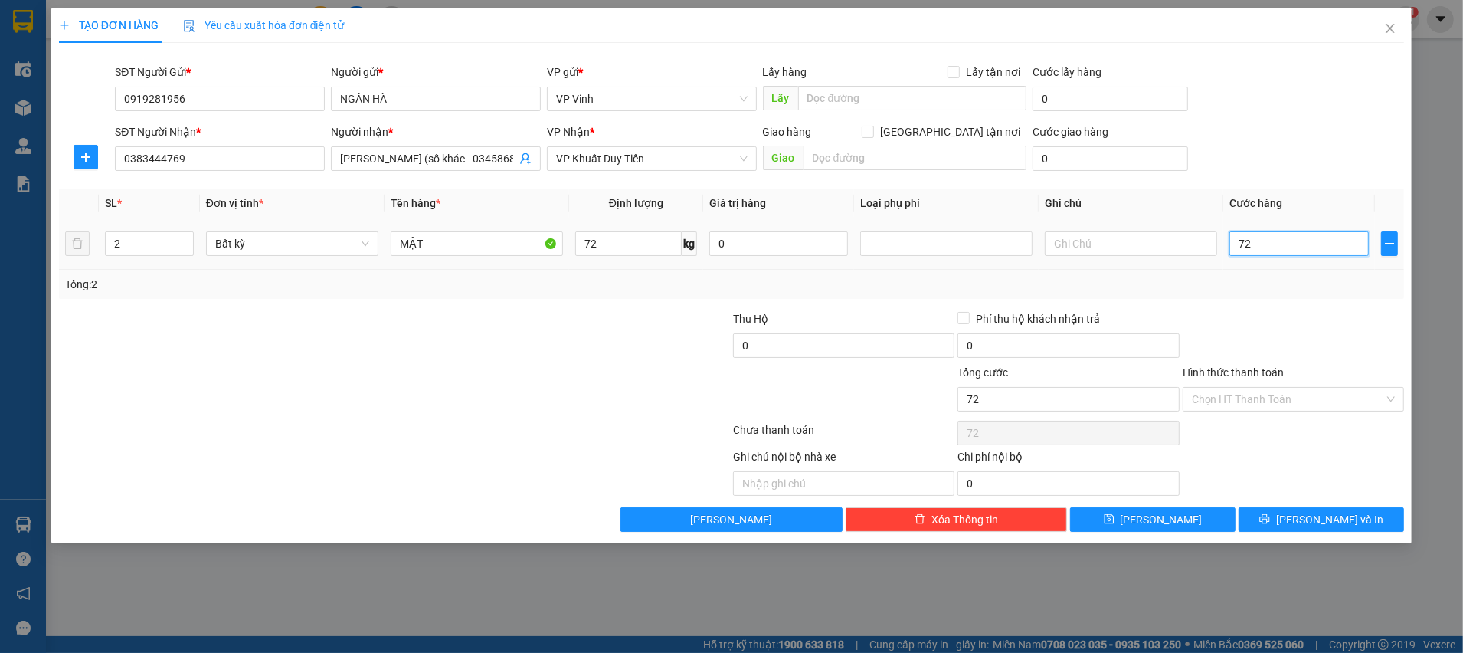
type input "7"
type input "0"
type input "01"
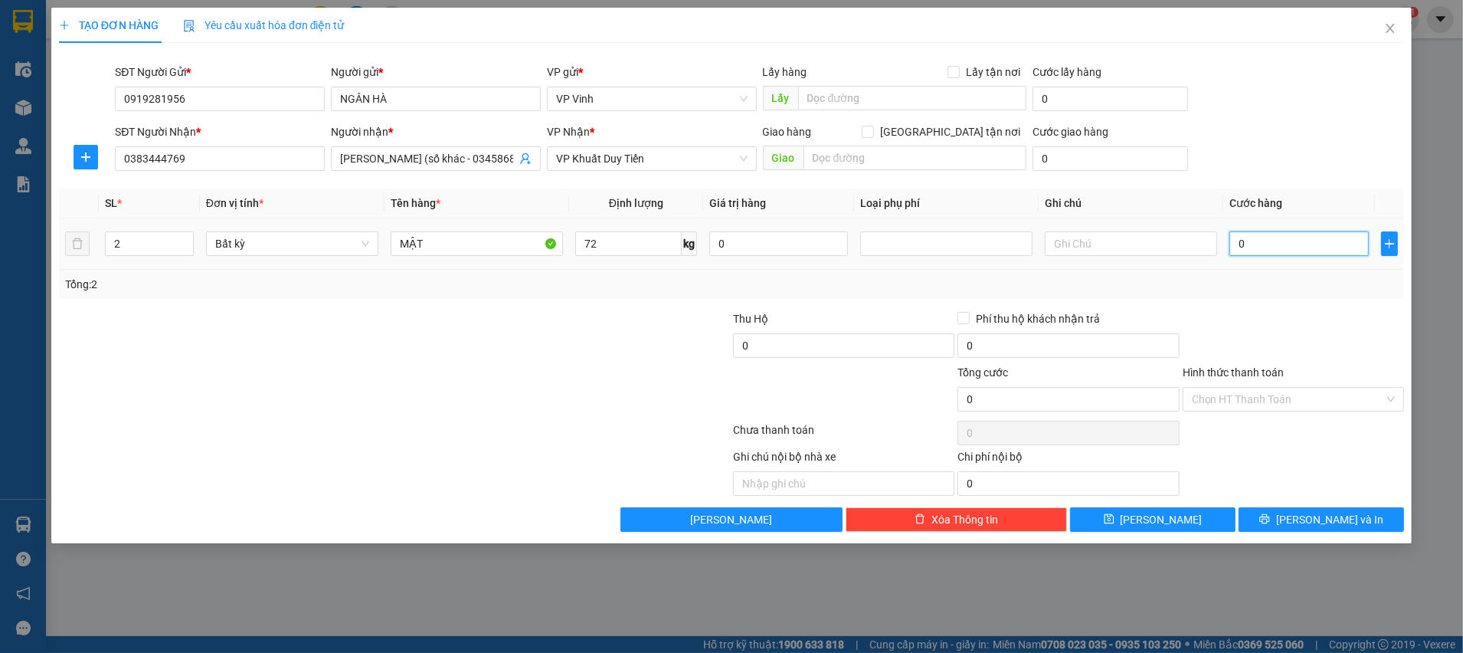
type input "1"
type input "012"
type input "12"
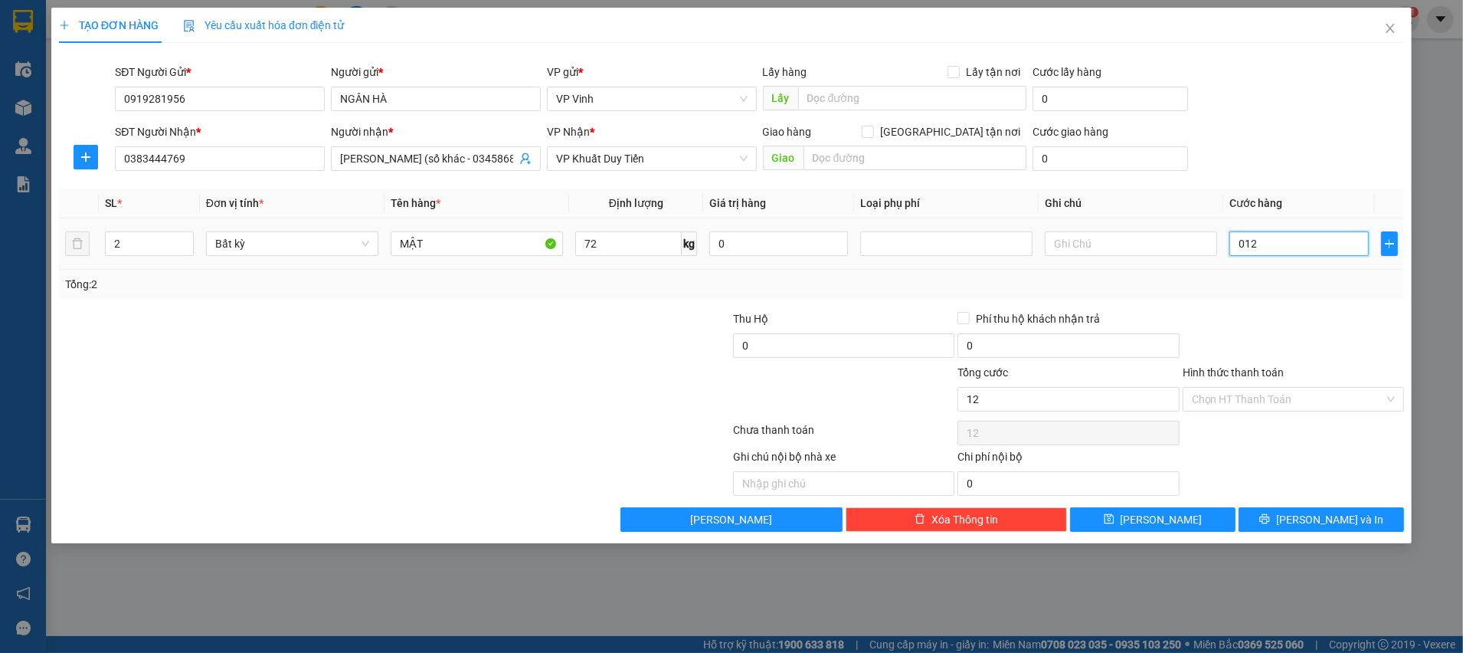
type input "0.120"
type input "120"
type input "120.000"
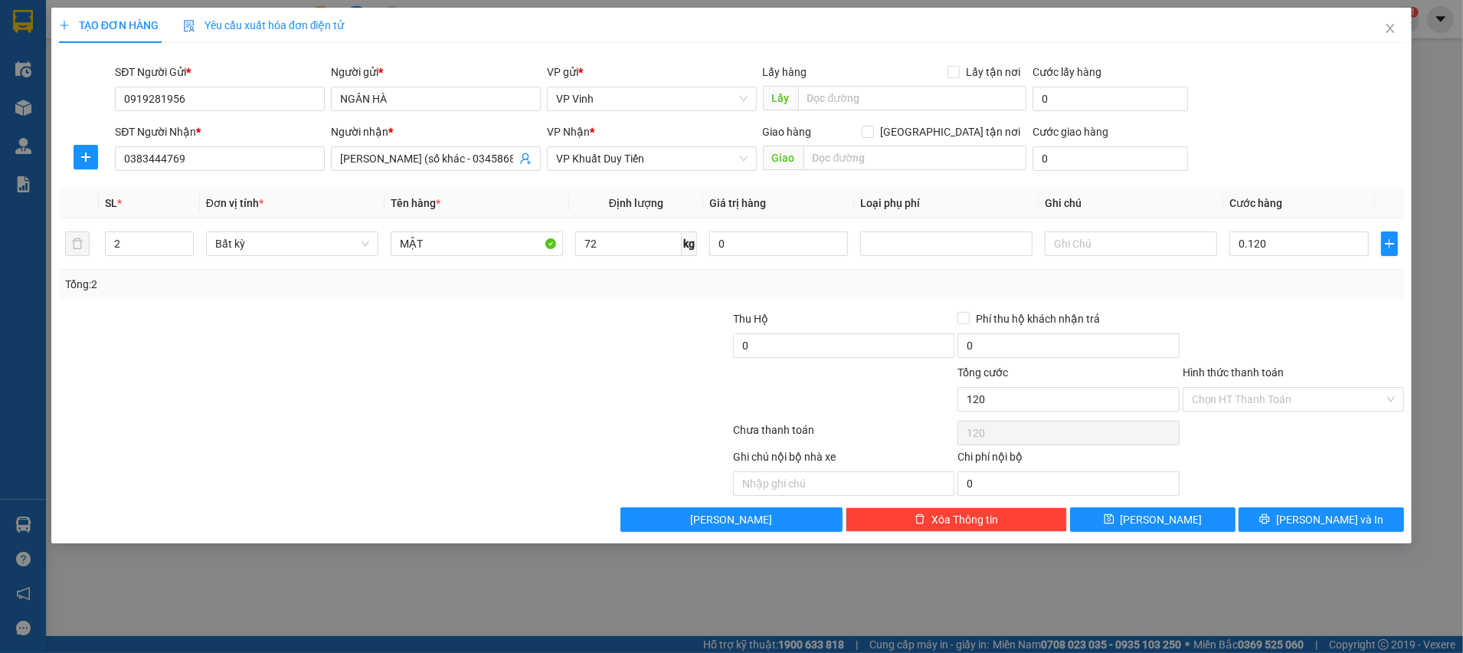
type input "120.000"
click at [1272, 313] on div at bounding box center [1293, 337] width 224 height 54
click at [1316, 488] on div "Ghi chú nội bộ nhà xe Chi phí nội bộ 0" at bounding box center [731, 471] width 1348 height 47
click at [1319, 459] on div "Ghi chú nội bộ nhà xe Chi phí nội bộ 0" at bounding box center [731, 471] width 1348 height 47
click at [1327, 538] on div "TẠO ĐƠN HÀNG Yêu cầu xuất hóa đơn điện tử Transit Pickup Surcharge Ids Transit …" at bounding box center [731, 275] width 1360 height 535
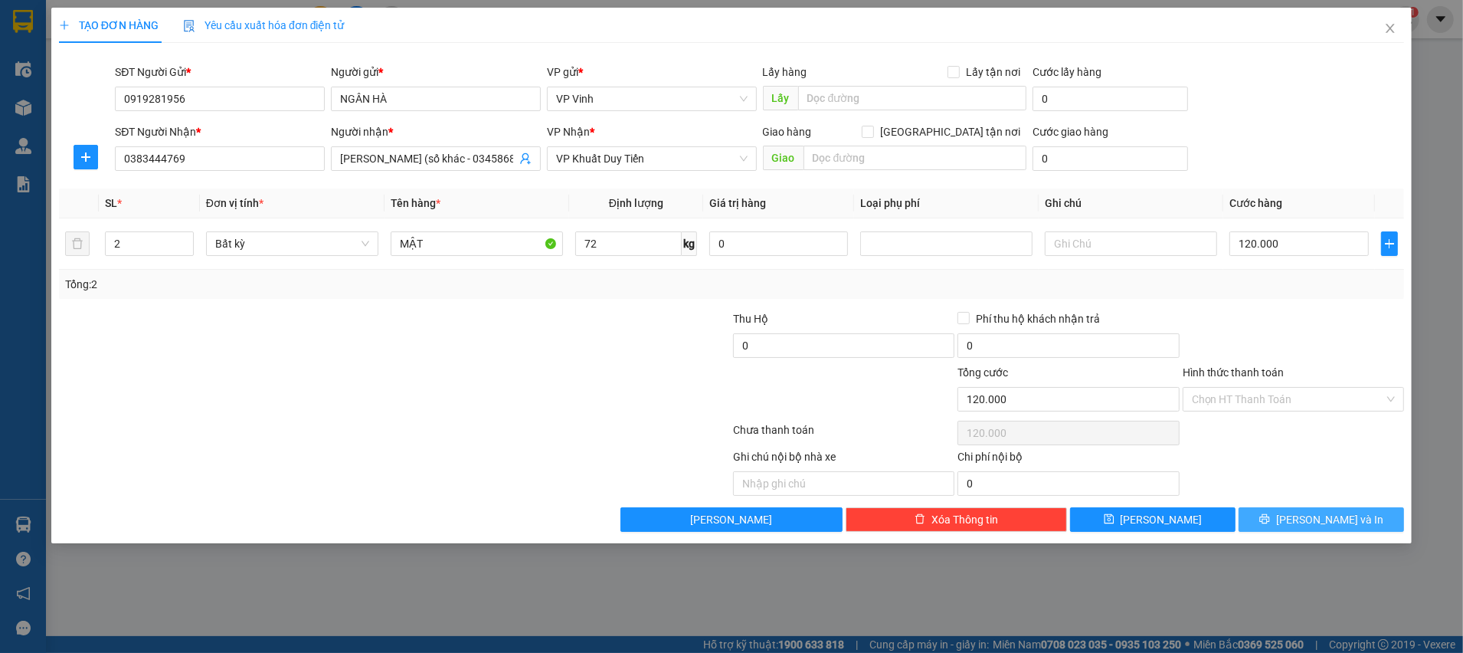
click at [1328, 524] on span "Lưu và In" at bounding box center [1329, 519] width 107 height 17
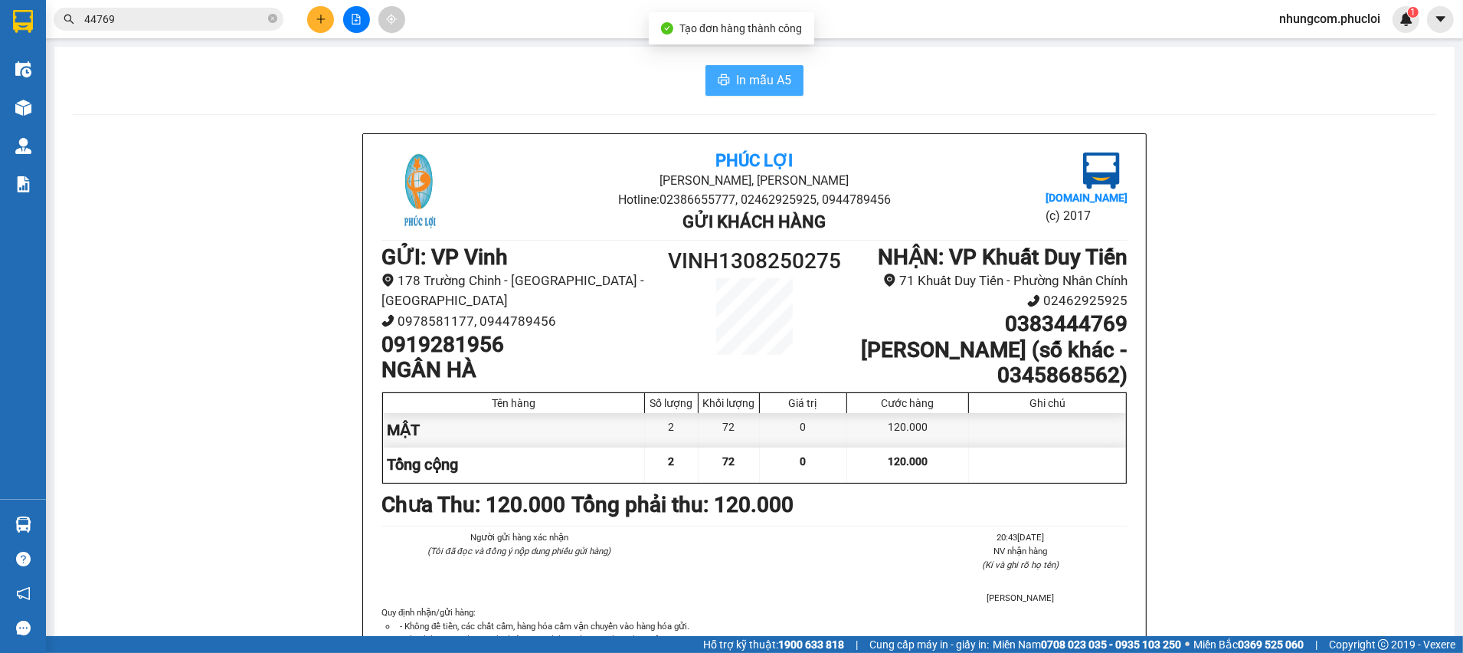
click at [737, 77] on span "In mẫu A5" at bounding box center [763, 79] width 55 height 19
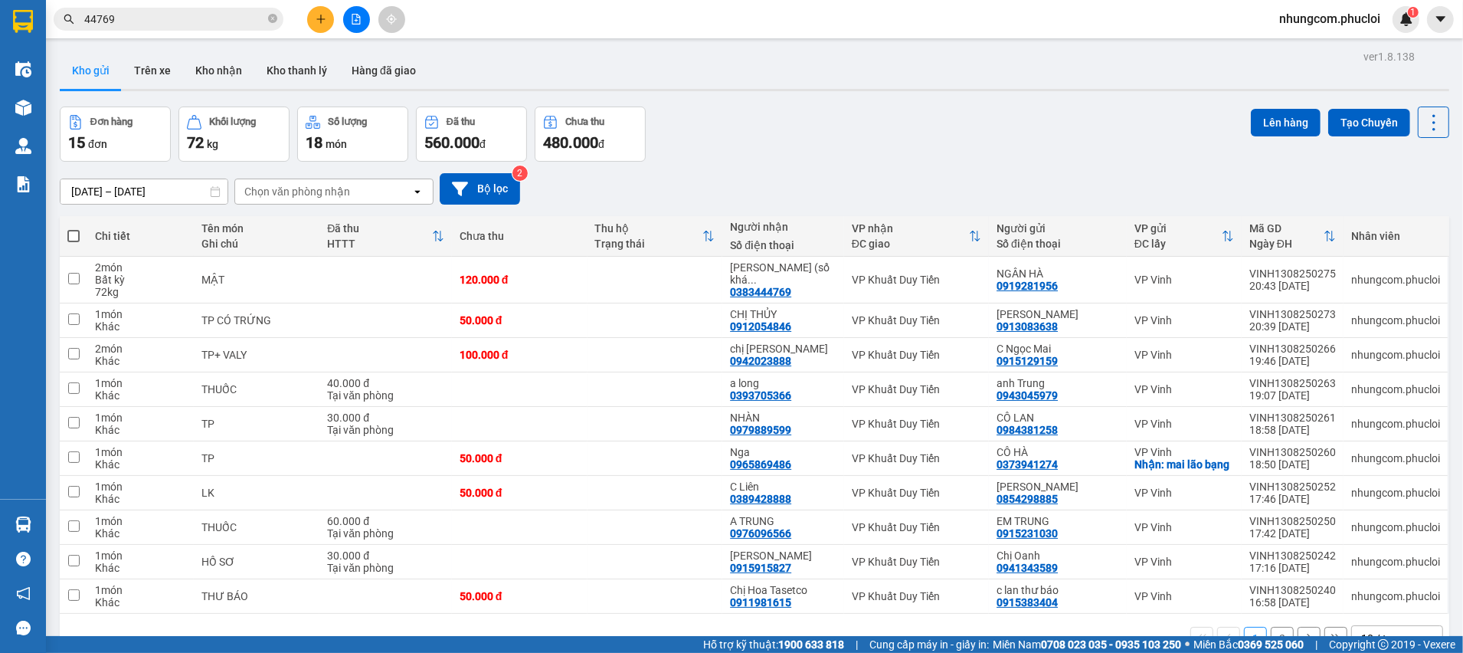
click at [934, 127] on div "Đơn hàng 15 đơn Khối lượng 72 kg Số lượng 18 món Đã thu 560.000 đ Chưa thu 480.…" at bounding box center [754, 133] width 1389 height 55
click at [885, 159] on div "Đơn hàng 15 đơn Khối lượng 72 kg Số lượng 18 món Đã thu 560.000 đ Chưa thu 480.…" at bounding box center [754, 133] width 1389 height 55
click at [837, 166] on div "09/08/2025 – 13/08/2025 Press the down arrow key to interact with the calendar …" at bounding box center [754, 189] width 1389 height 54
click at [68, 235] on span at bounding box center [73, 236] width 12 height 12
click at [74, 228] on input "checkbox" at bounding box center [74, 228] width 0 height 0
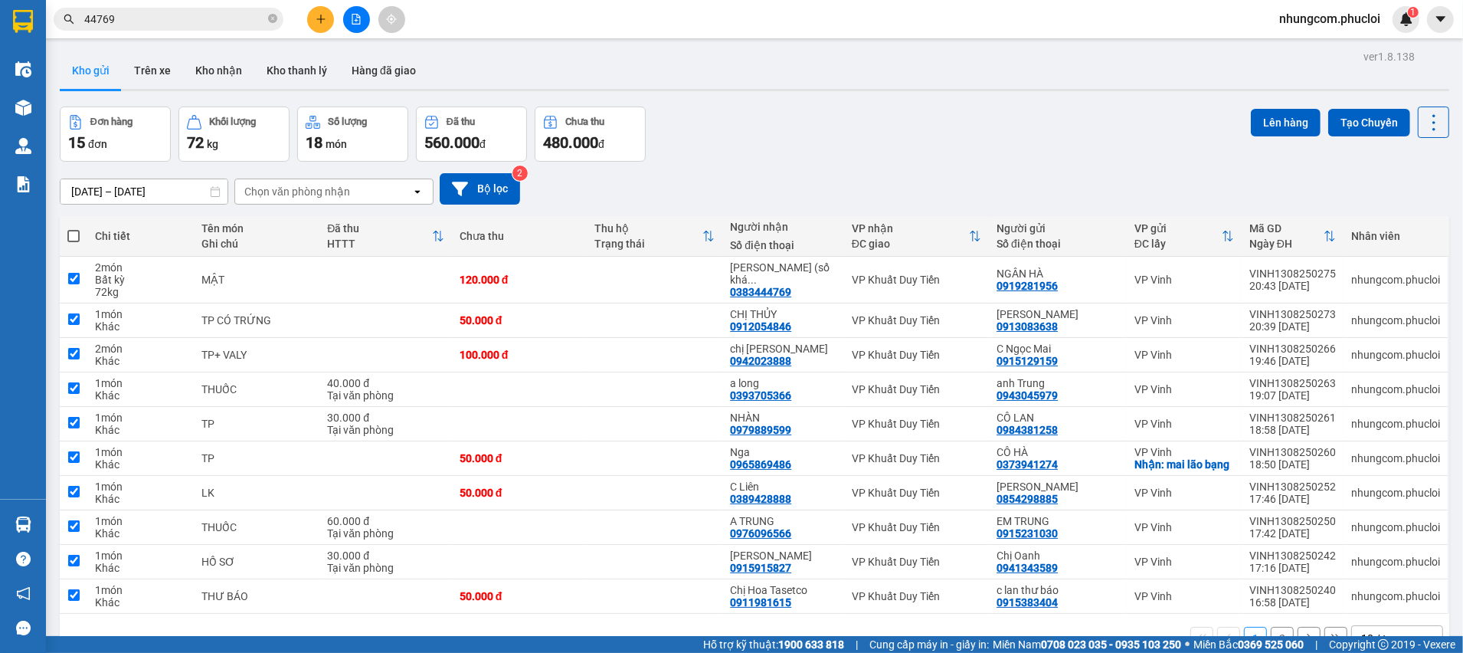
checkbox input "true"
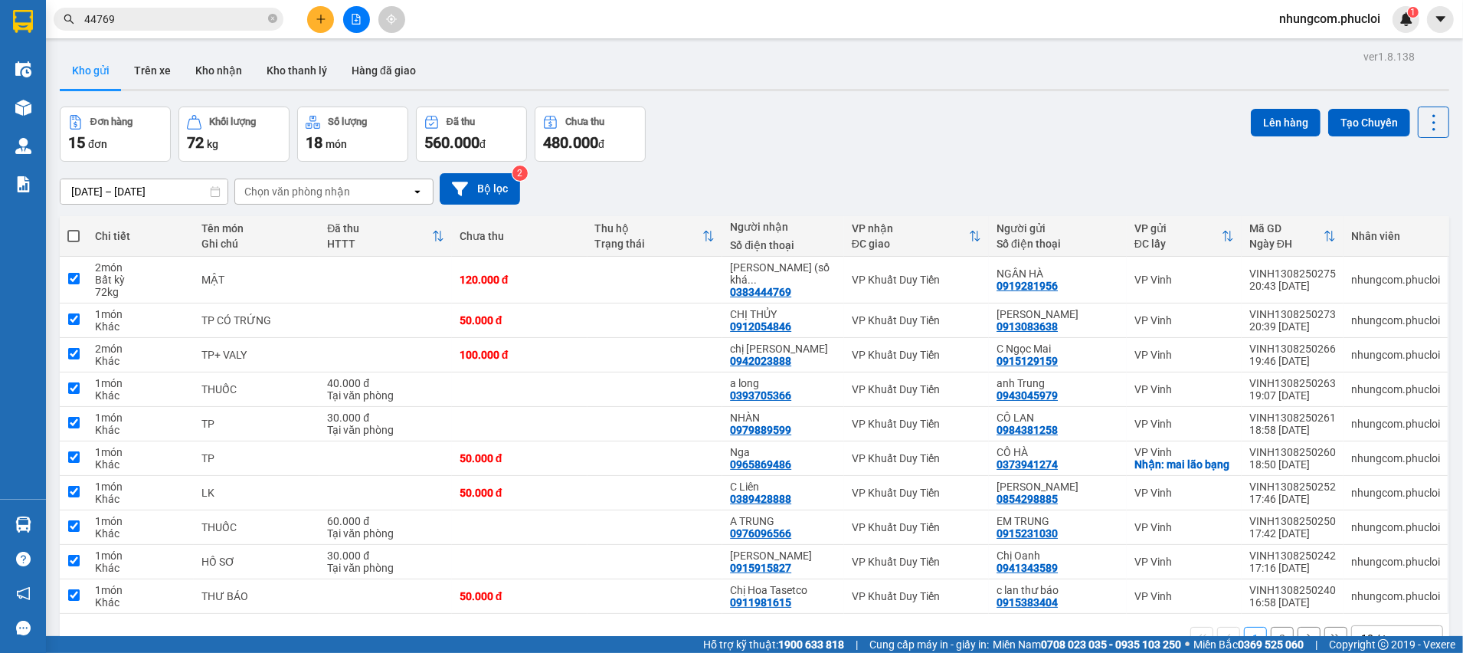
checkbox input "true"
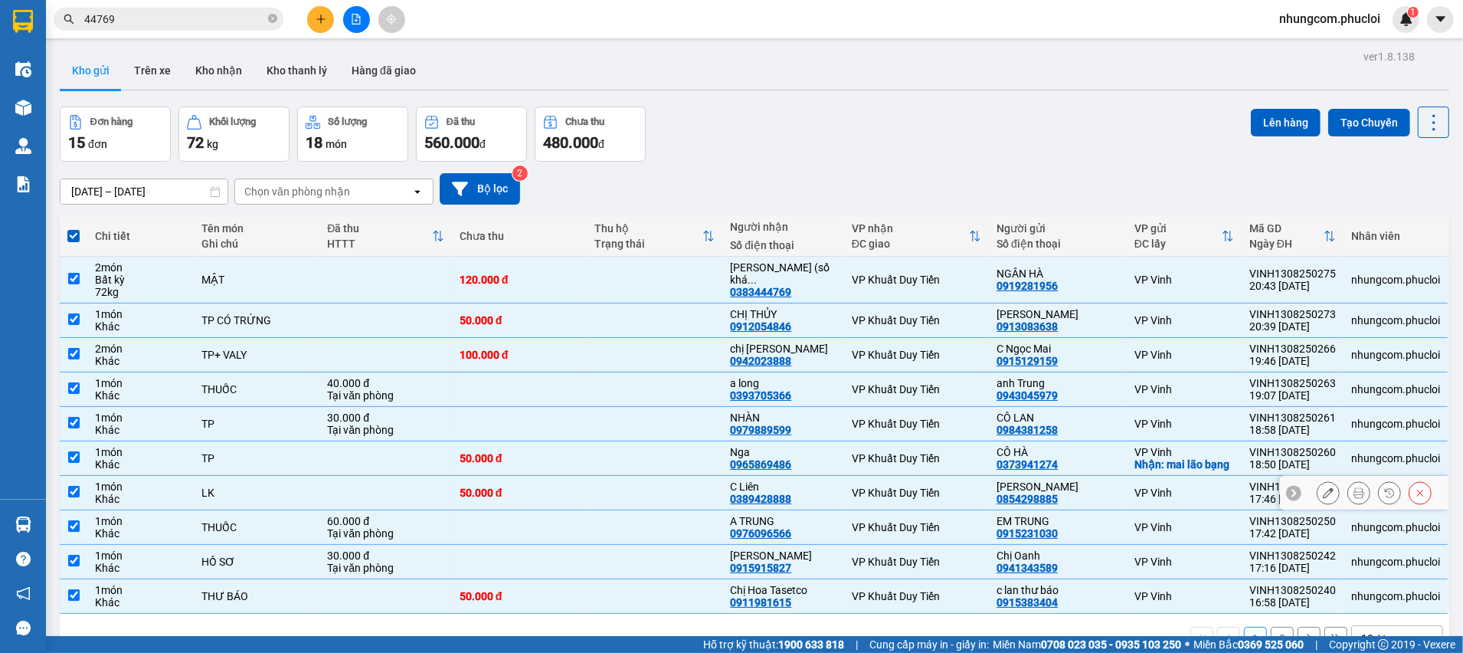
scroll to position [70, 0]
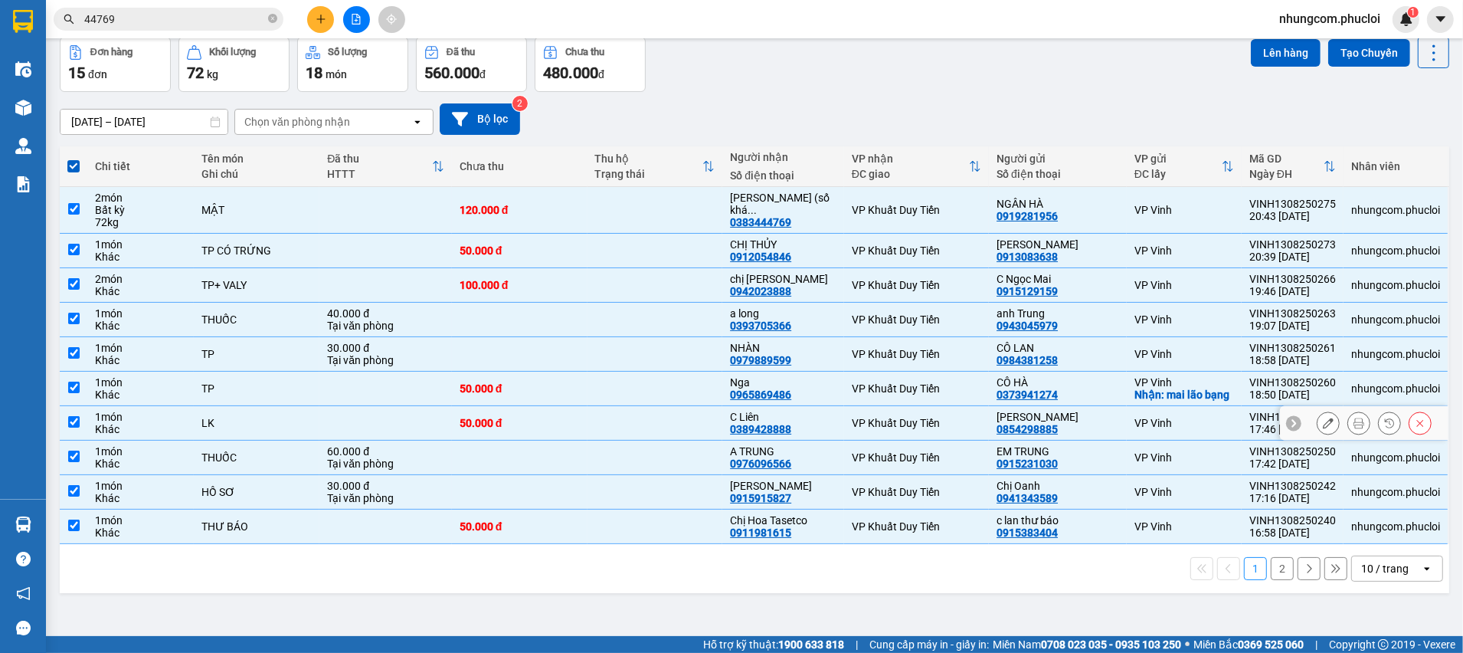
click at [74, 419] on input "checkbox" at bounding box center [73, 421] width 11 height 11
checkbox input "false"
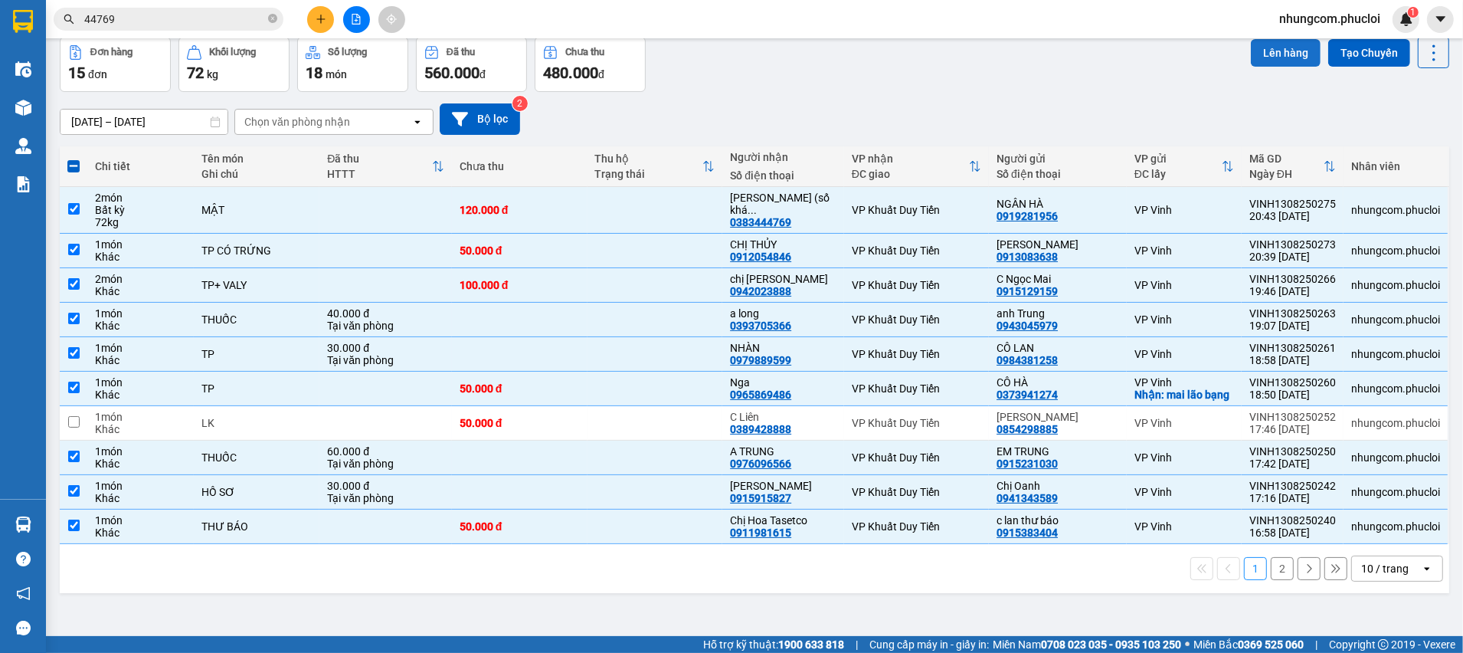
click at [1251, 54] on button "Lên hàng" at bounding box center [1286, 53] width 70 height 28
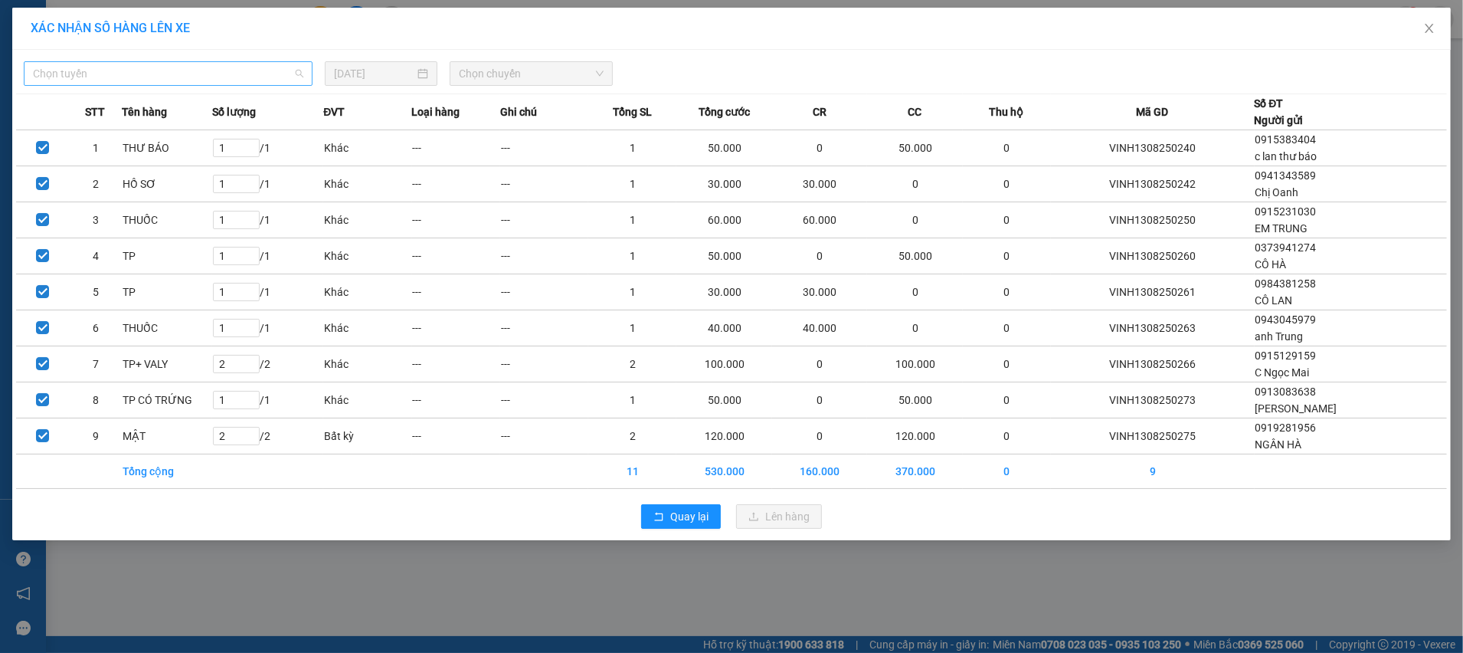
click at [172, 82] on span "Chọn tuyến" at bounding box center [168, 73] width 270 height 23
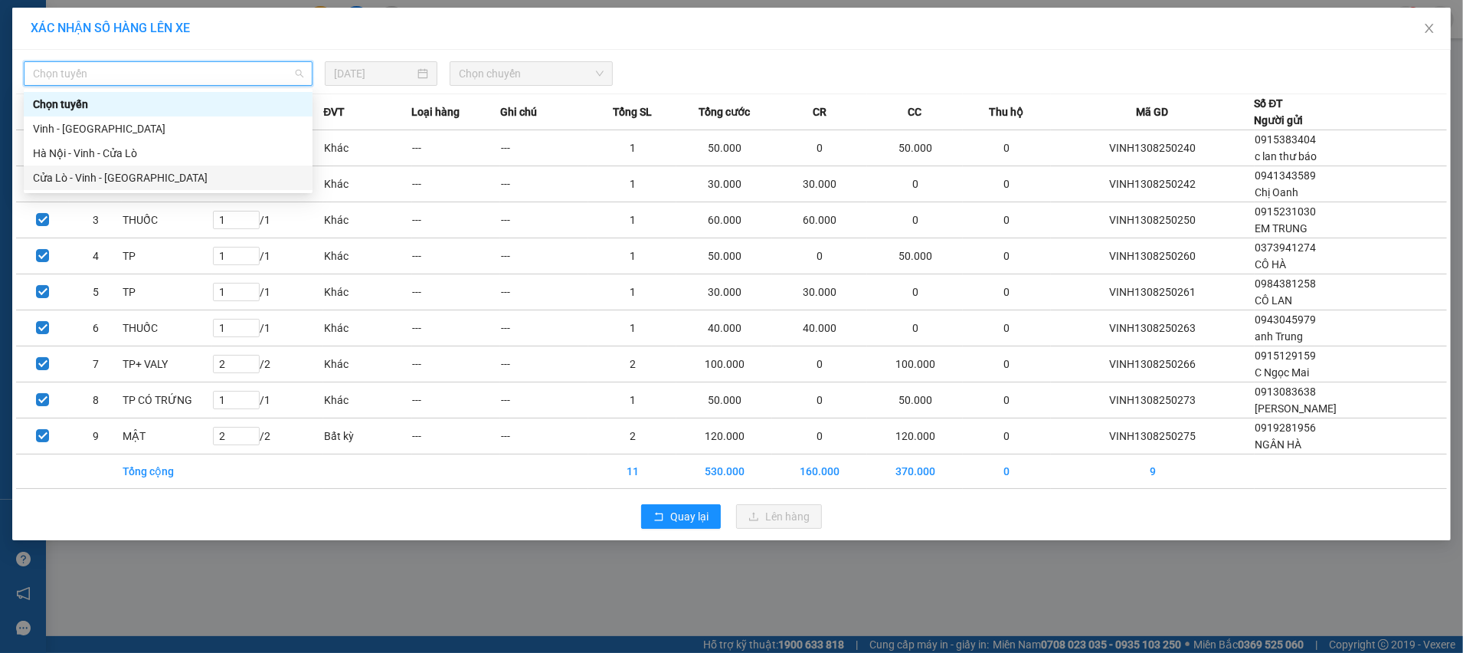
click at [128, 178] on div "Cửa Lò - Vinh - [GEOGRAPHIC_DATA]" at bounding box center [168, 177] width 270 height 17
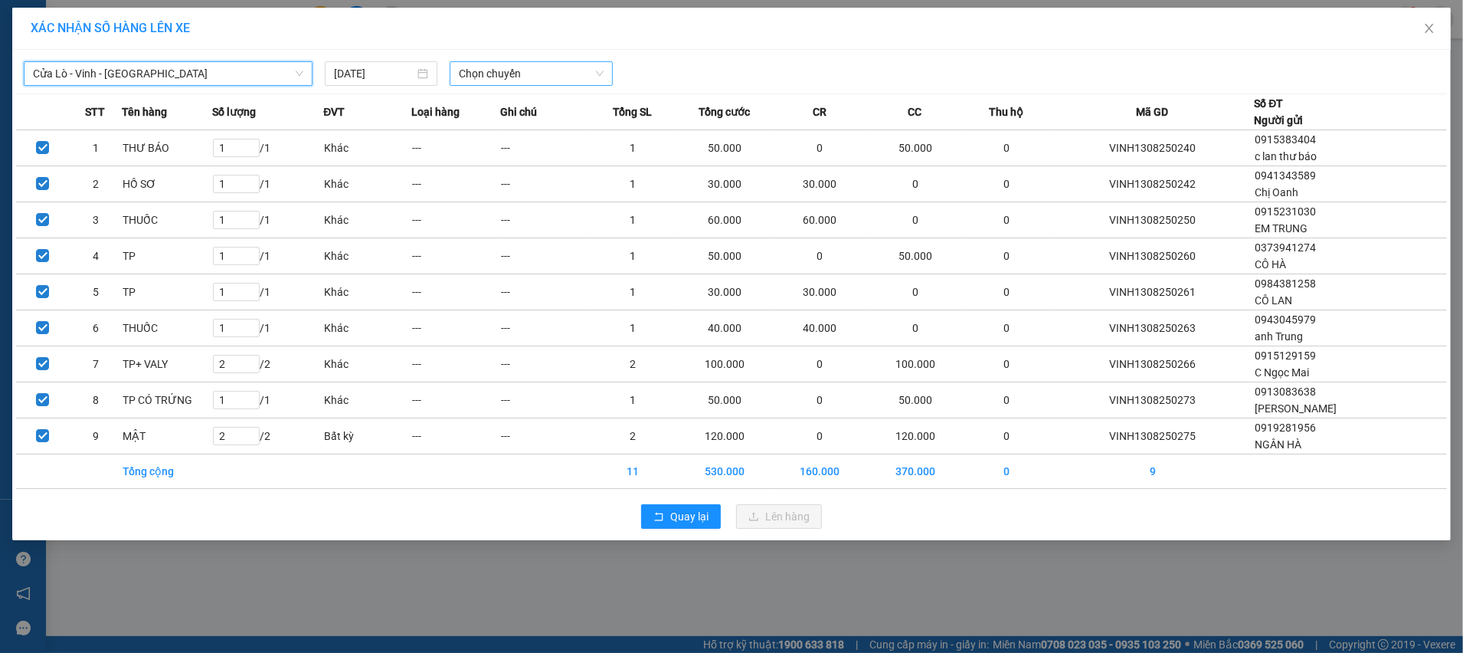
click at [499, 79] on span "Chọn chuyến" at bounding box center [531, 73] width 145 height 23
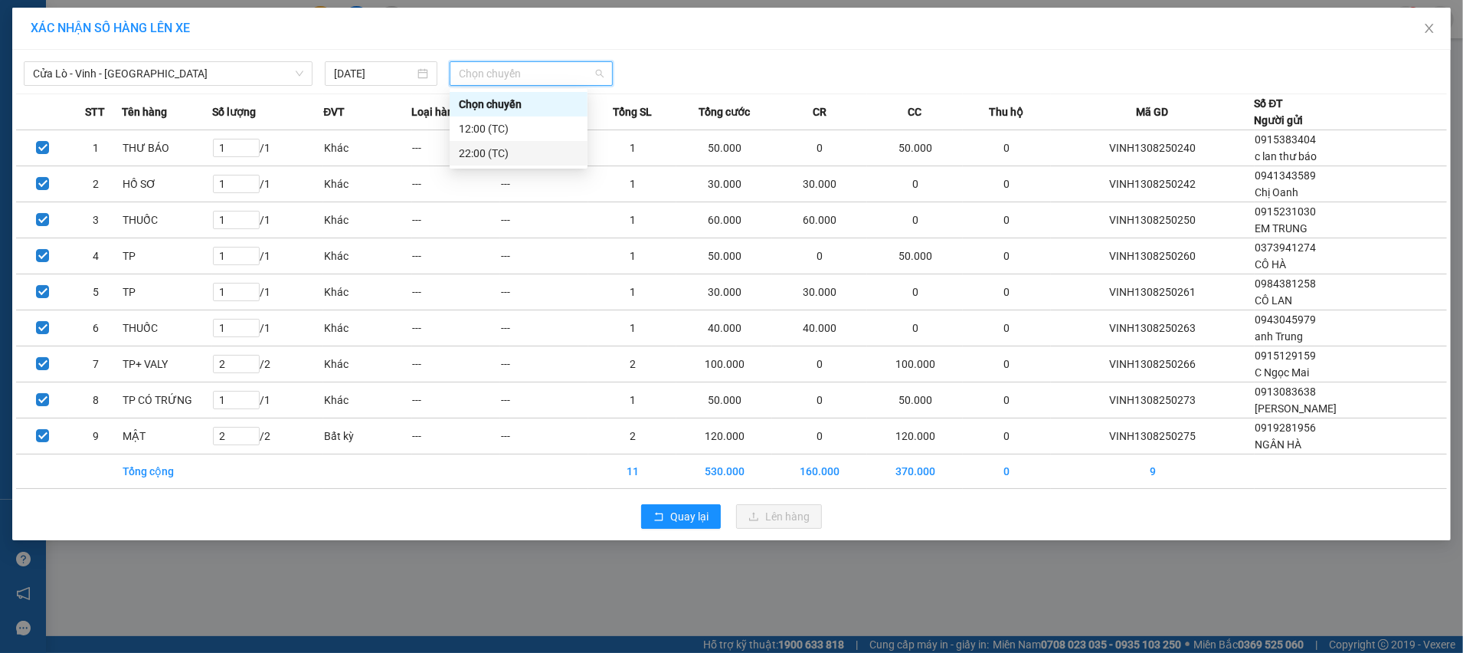
click at [489, 154] on div "22:00 (TC)" at bounding box center [518, 153] width 119 height 17
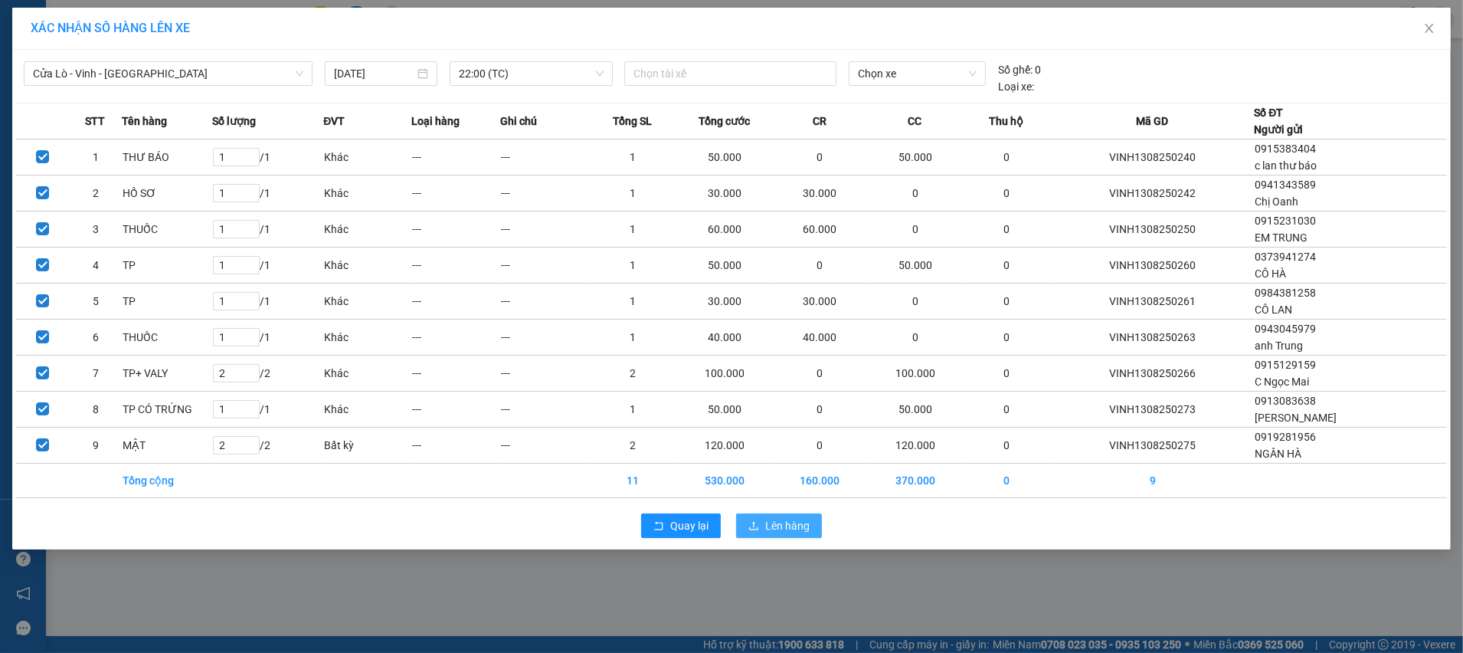
click at [796, 529] on span "Lên hàng" at bounding box center [787, 525] width 44 height 17
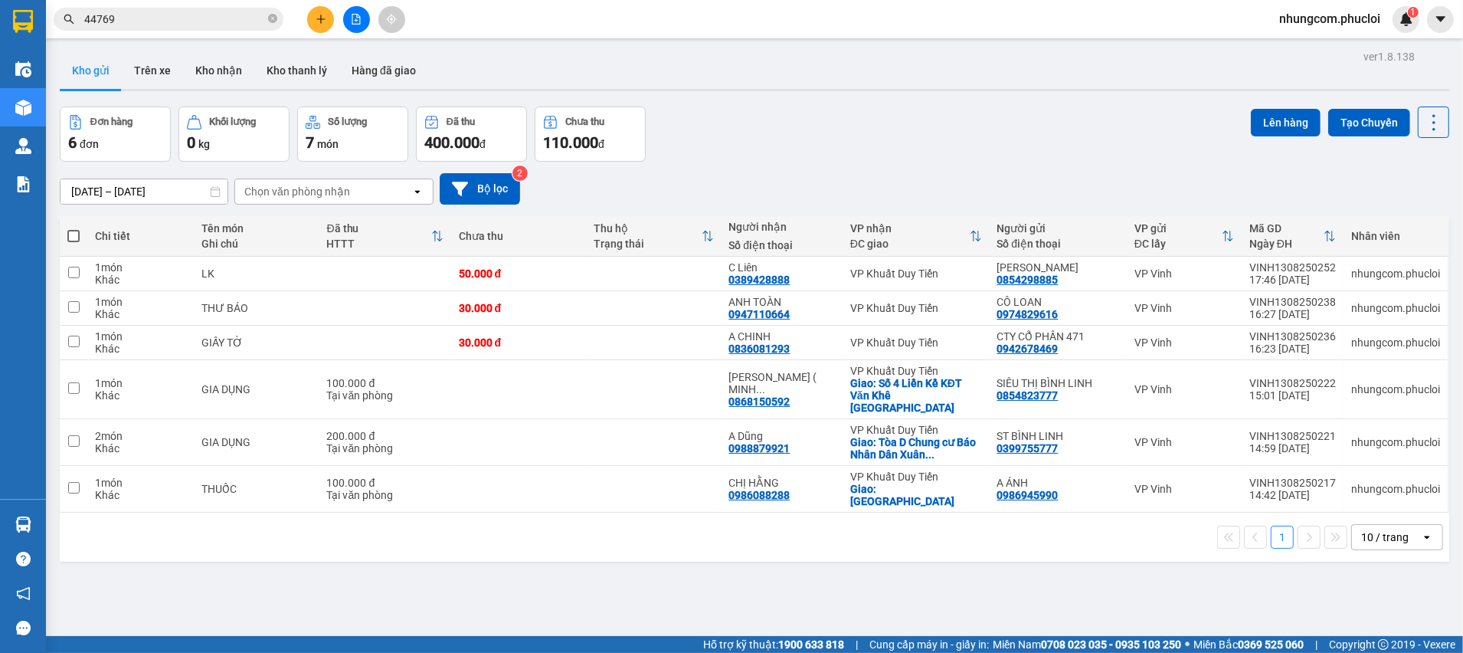
click at [845, 118] on div "Đơn hàng 6 đơn Khối lượng 0 kg Số lượng 7 món Đã thu 400.000 đ Chưa thu 110.000…" at bounding box center [754, 133] width 1389 height 55
click at [74, 241] on span at bounding box center [73, 236] width 12 height 12
click at [74, 228] on input "checkbox" at bounding box center [74, 228] width 0 height 0
checkbox input "true"
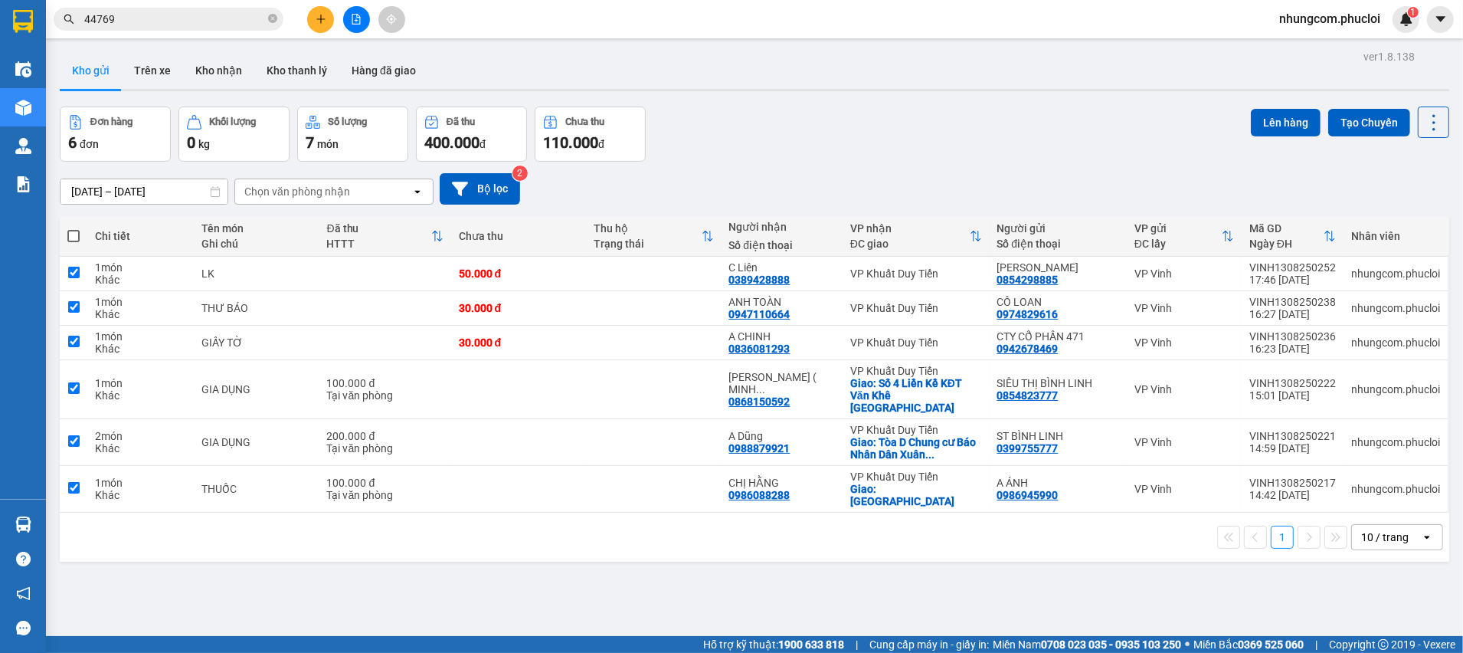
checkbox input "true"
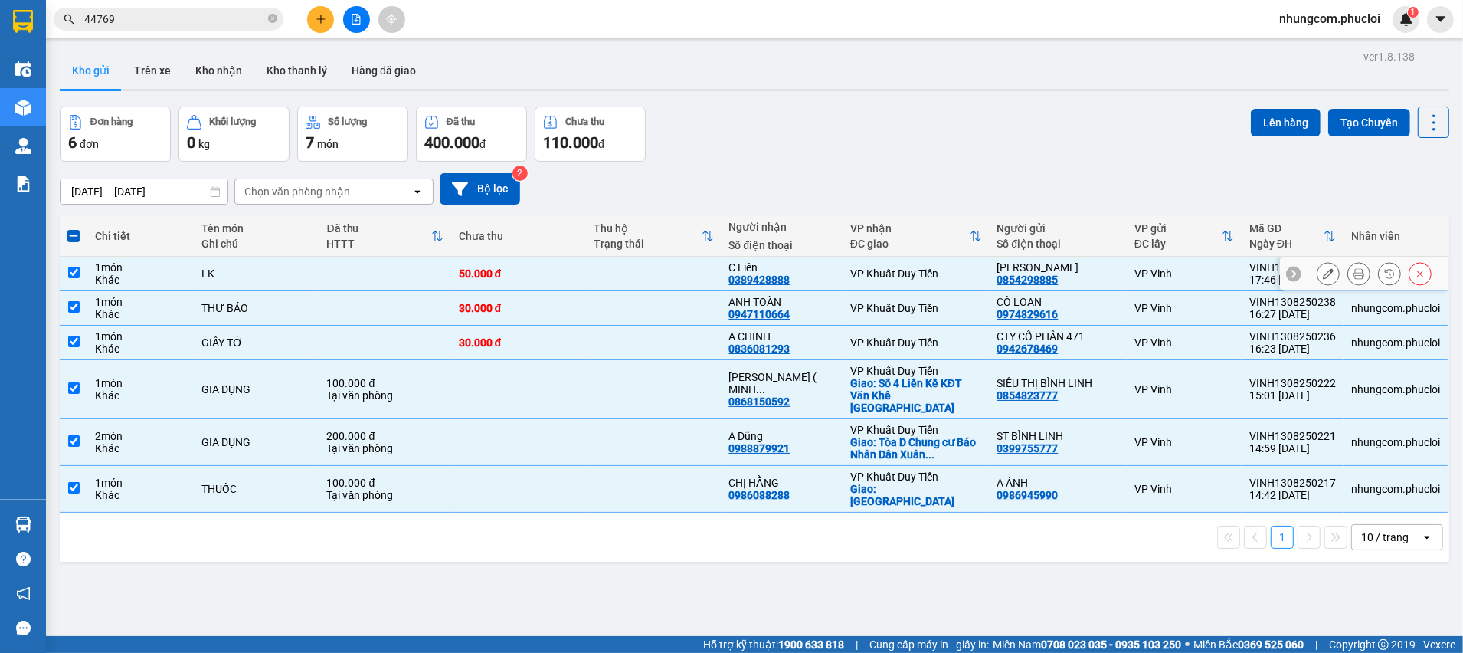
click at [71, 270] on input "checkbox" at bounding box center [73, 272] width 11 height 11
checkbox input "false"
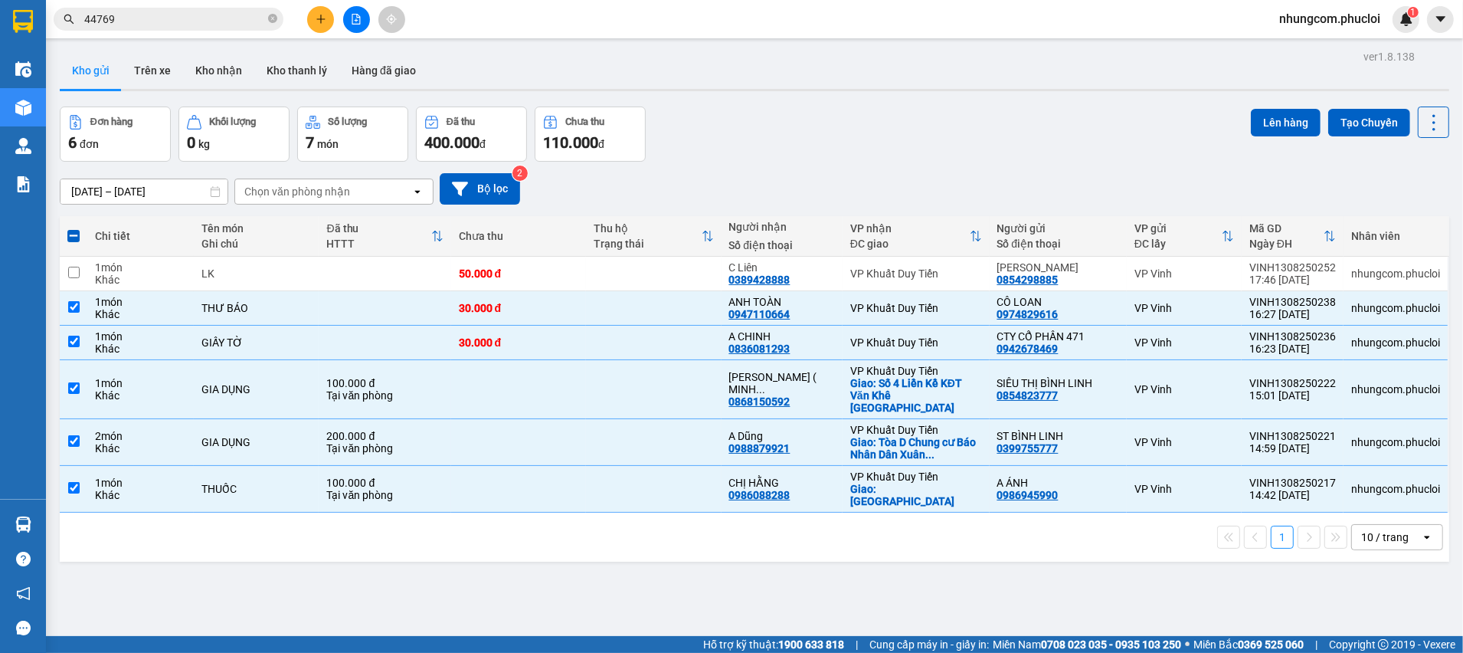
click at [710, 173] on div "09/08/2025 – 13/08/2025 Press the down arrow key to interact with the calendar …" at bounding box center [754, 188] width 1389 height 31
click at [666, 150] on div "Đơn hàng 6 đơn Khối lượng 0 kg Số lượng 7 món Đã thu 400.000 đ Chưa thu 110.000…" at bounding box center [754, 133] width 1389 height 55
click at [672, 142] on div "Đơn hàng 6 đơn Khối lượng 0 kg Số lượng 7 món Đã thu 400.000 đ Chưa thu 110.000…" at bounding box center [754, 133] width 1389 height 55
click at [889, 150] on div "Đơn hàng 6 đơn Khối lượng 0 kg Số lượng 7 món Đã thu 400.000 đ Chưa thu 110.000…" at bounding box center [754, 133] width 1389 height 55
click at [1251, 125] on button "Lên hàng" at bounding box center [1286, 123] width 70 height 28
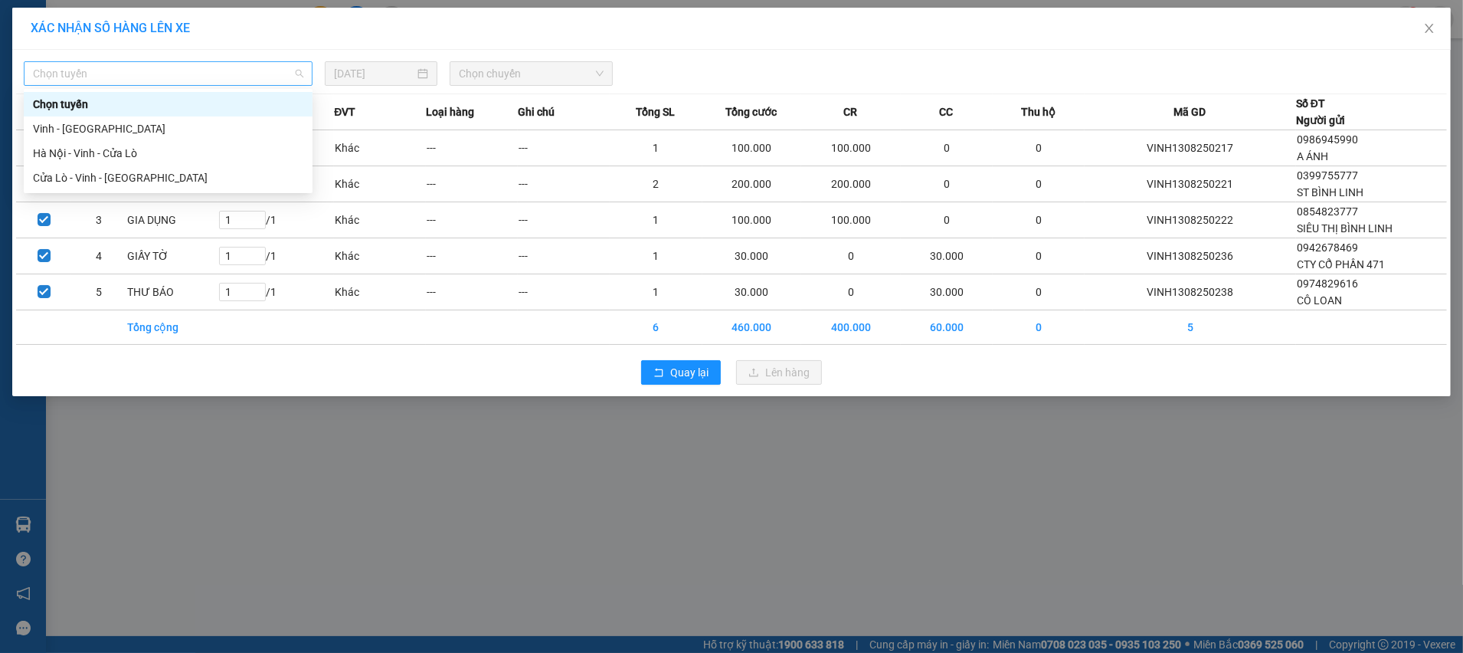
click at [284, 77] on span "Chọn tuyến" at bounding box center [168, 73] width 270 height 23
click at [180, 169] on div "Cửa Lò - Vinh - [GEOGRAPHIC_DATA]" at bounding box center [168, 177] width 270 height 17
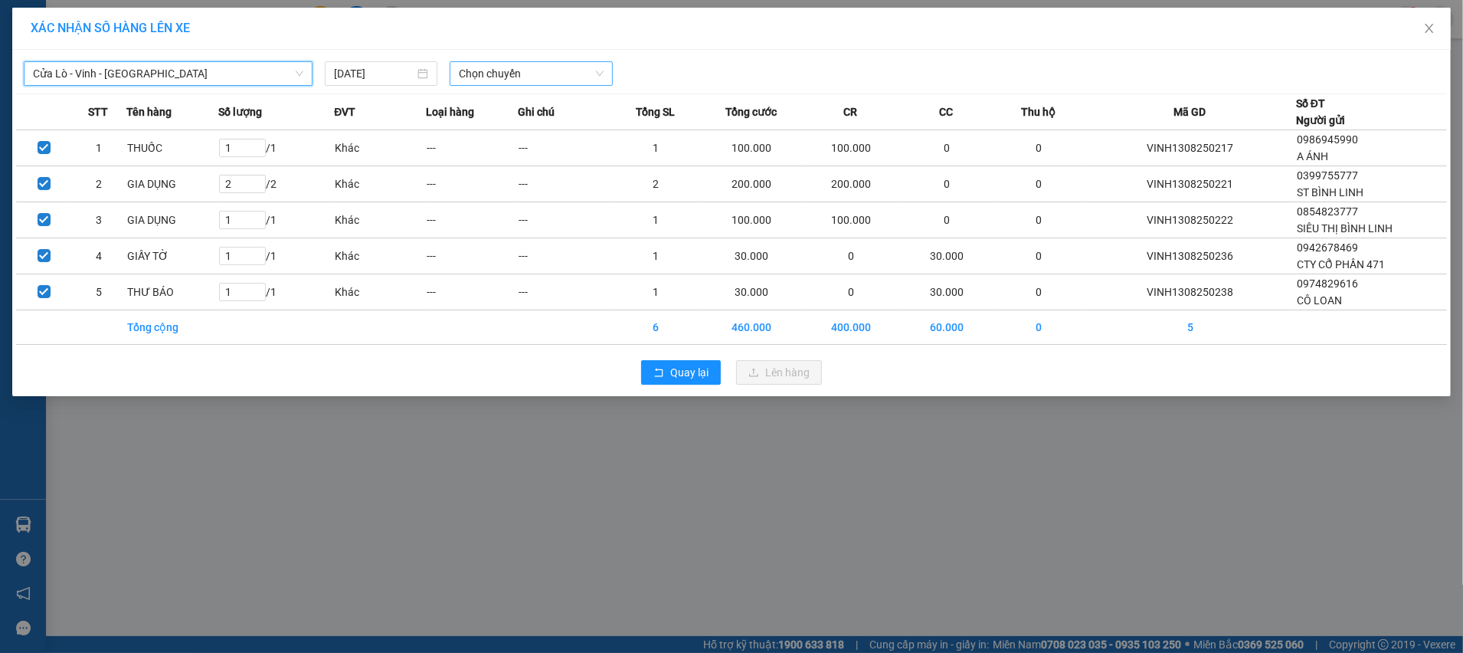
click at [460, 71] on span "Chọn chuyến" at bounding box center [531, 73] width 145 height 23
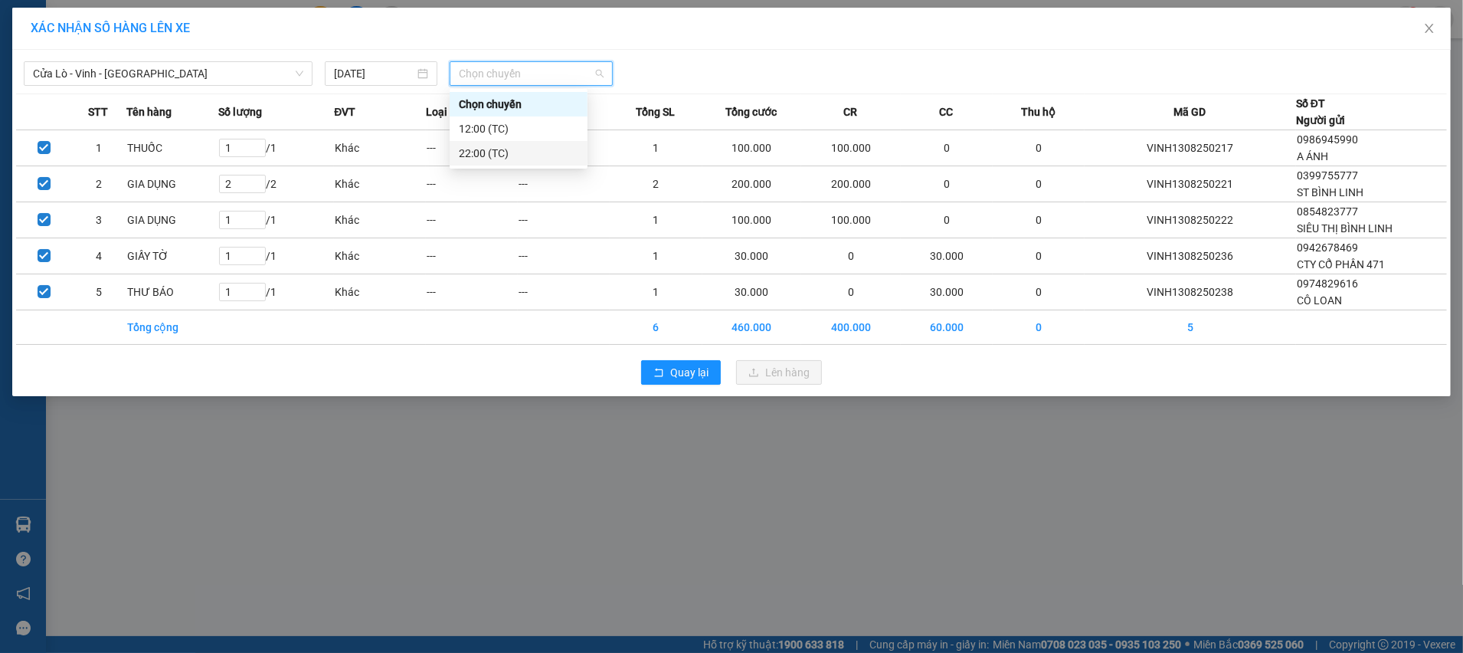
click at [512, 150] on div "22:00 (TC)" at bounding box center [518, 153] width 119 height 17
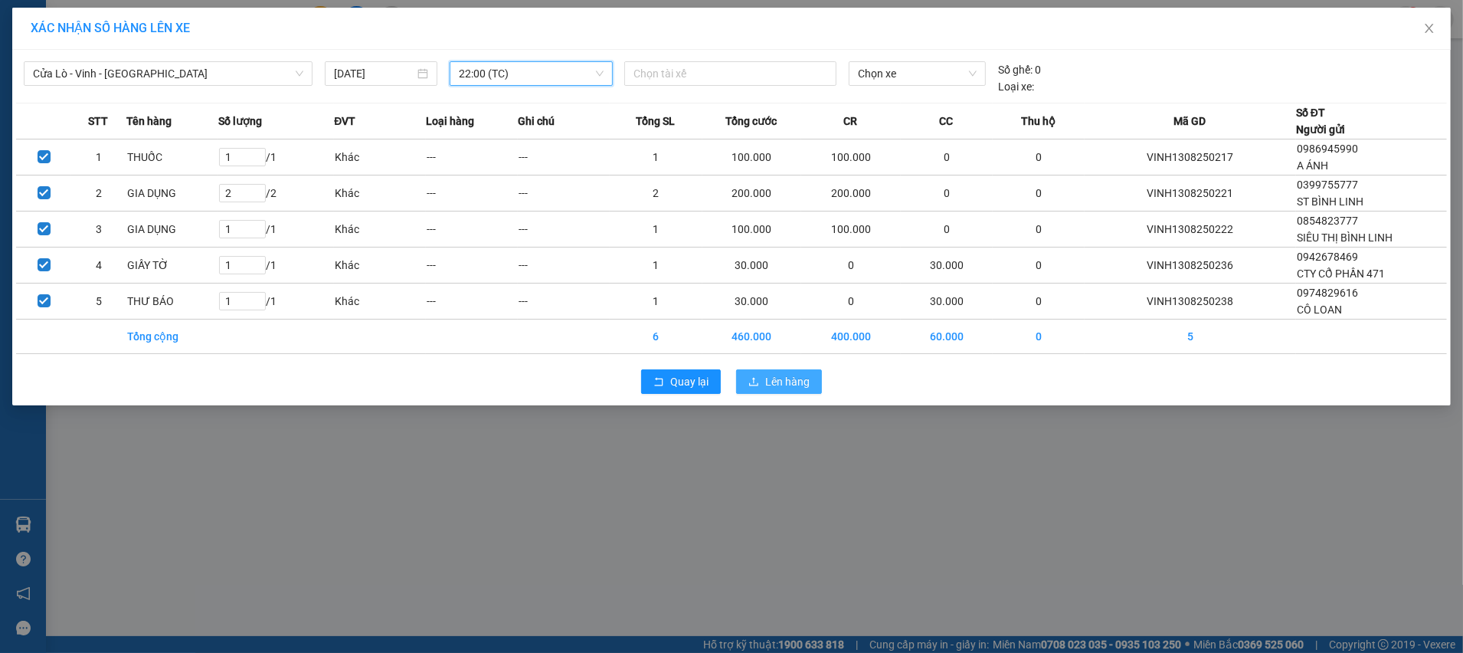
click at [812, 380] on button "Lên hàng" at bounding box center [779, 381] width 86 height 25
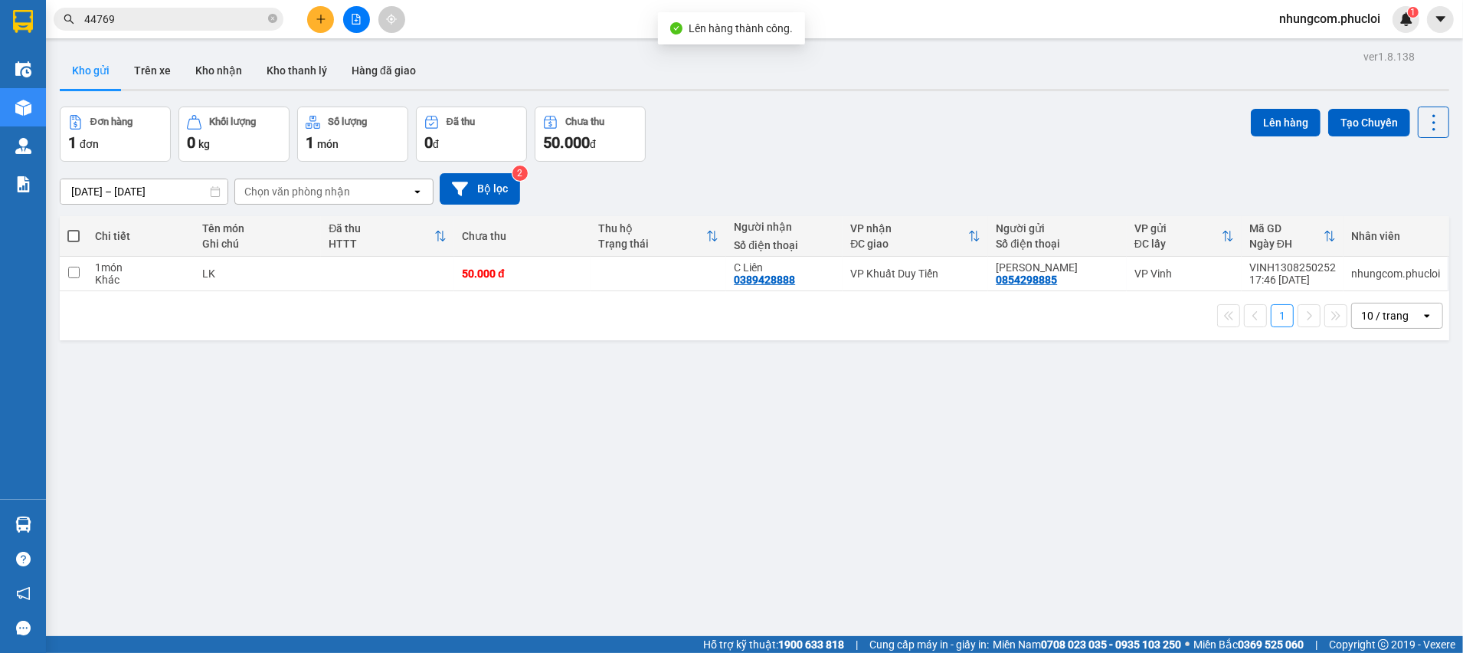
click at [798, 146] on div "Đơn hàng 1 đơn Khối lượng 0 kg Số lượng 1 món Đã thu 0 đ Chưa thu 50.000 đ Lên …" at bounding box center [754, 133] width 1389 height 55
click at [349, 24] on button at bounding box center [356, 19] width 27 height 27
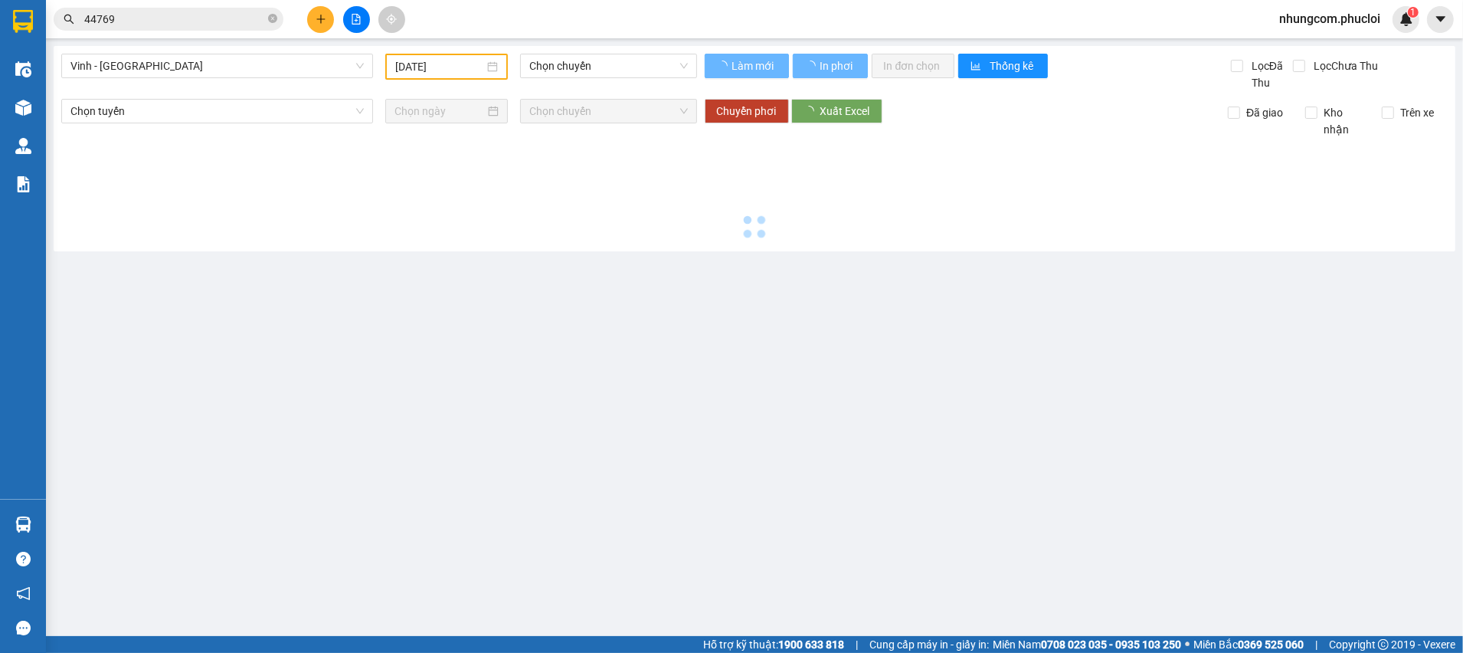
type input "[DATE]"
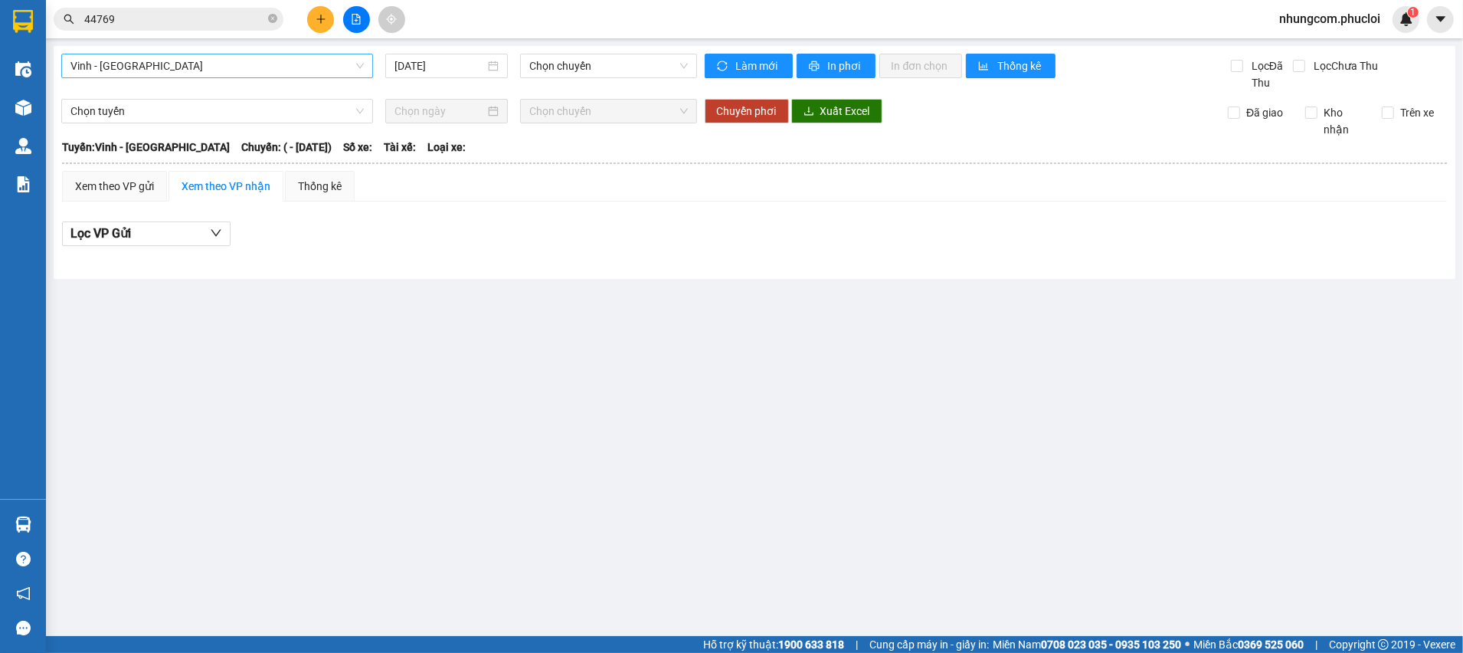
click at [143, 61] on span "Vinh - Hà Tĩnh" at bounding box center [216, 65] width 293 height 23
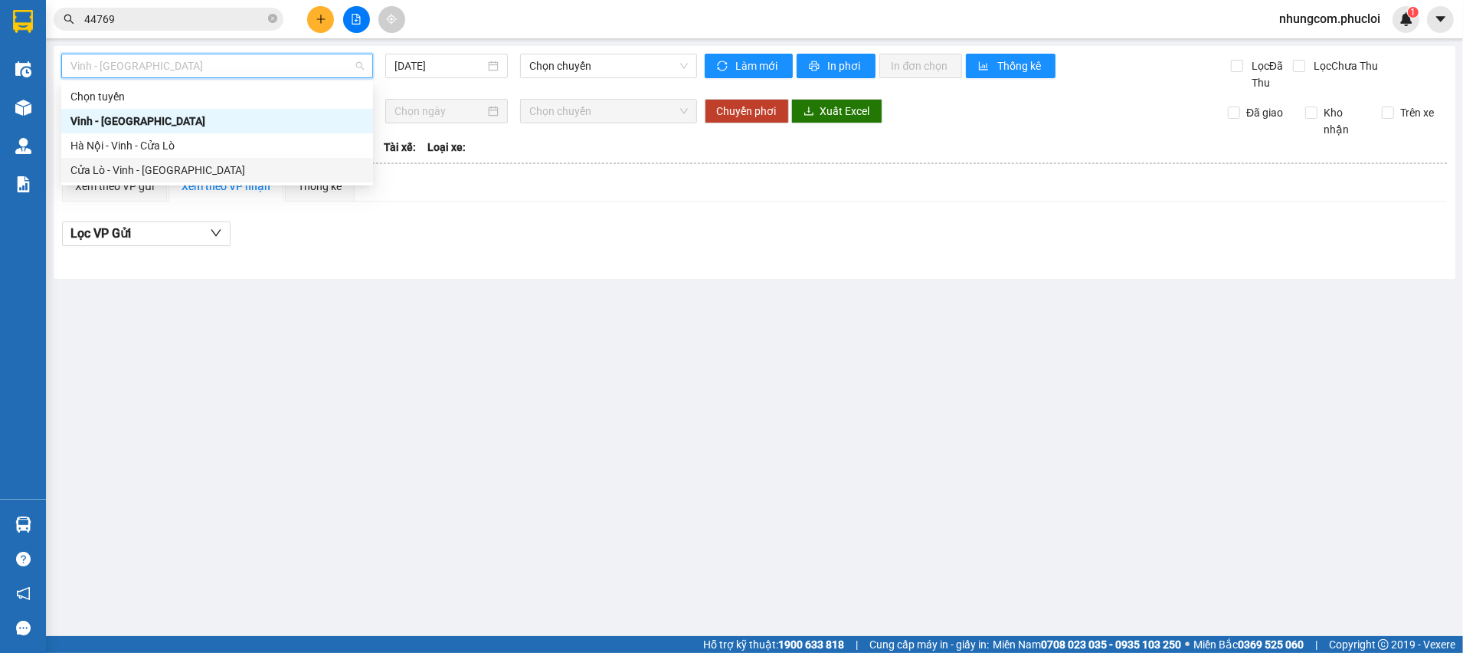
click at [116, 172] on div "Cửa Lò - Vinh - [GEOGRAPHIC_DATA]" at bounding box center [216, 170] width 293 height 17
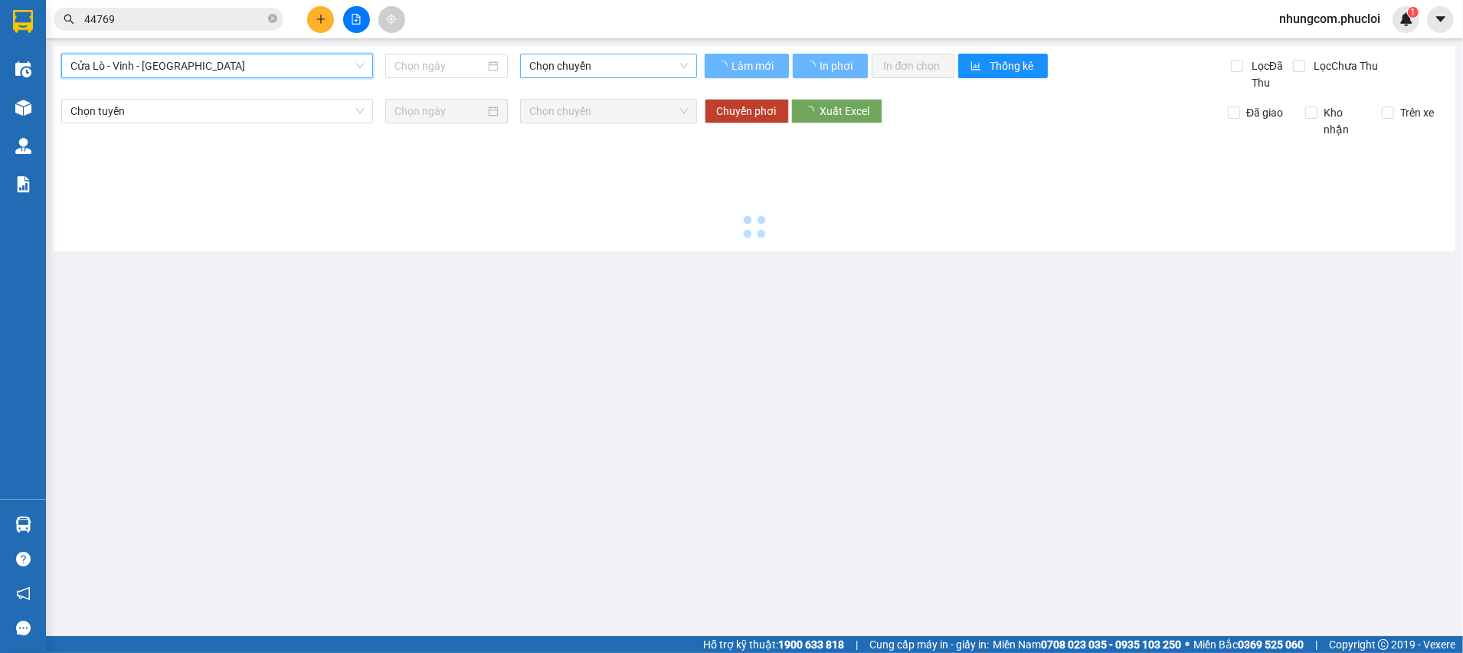
click at [543, 69] on span "Chọn chuyến" at bounding box center [608, 65] width 159 height 23
type input "[DATE]"
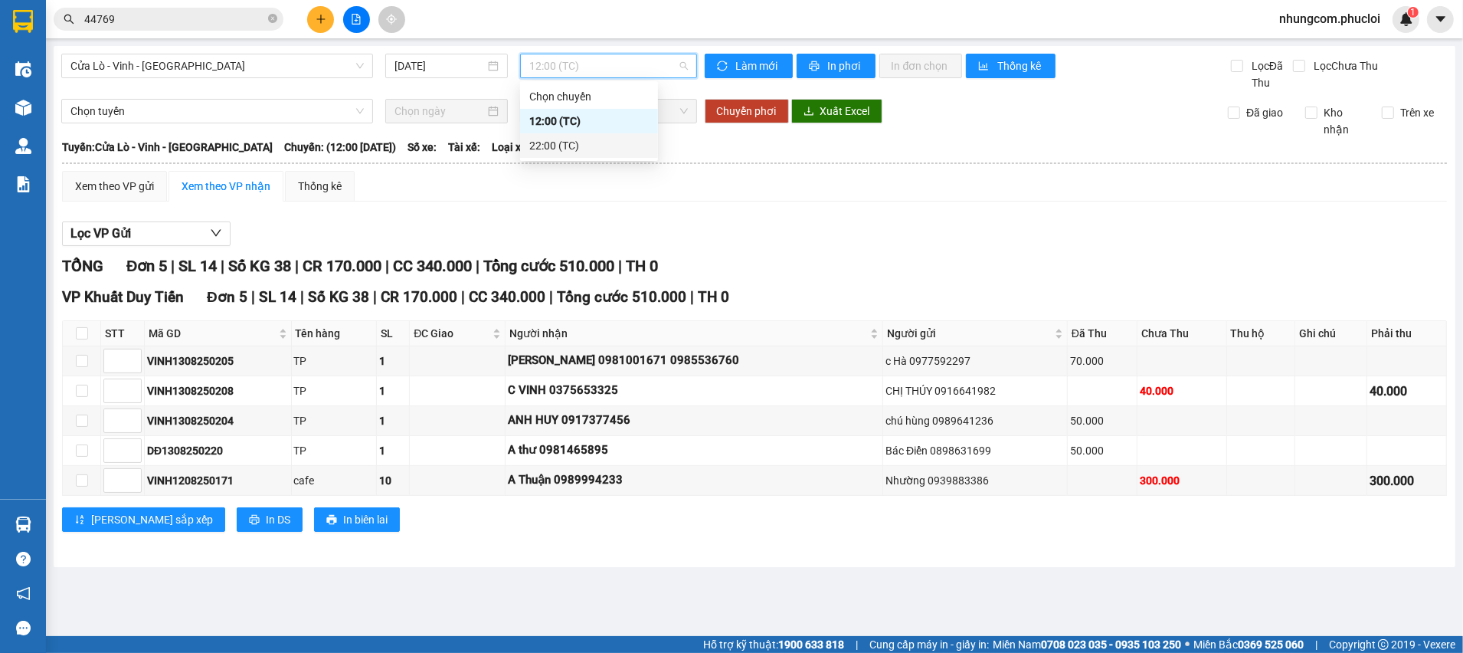
click at [540, 146] on div "22:00 (TC)" at bounding box center [588, 145] width 119 height 17
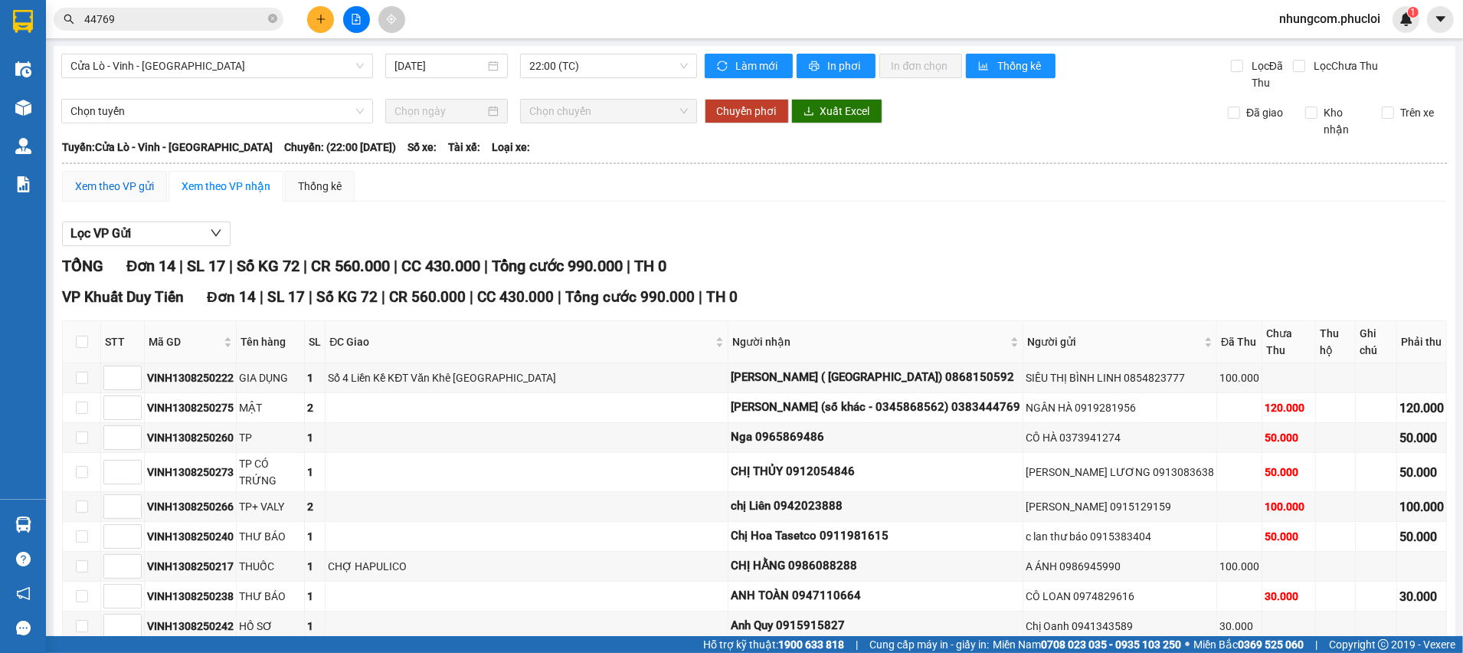
click at [111, 192] on div "Xem theo VP gửi" at bounding box center [114, 186] width 79 height 17
drag, startPoint x: 565, startPoint y: 298, endPoint x: 712, endPoint y: 303, distance: 147.9
click at [639, 299] on div "VP Vinh Đơn 14 | SL 17 | Số KG 72 | CR 560.000 | CC 430.000 | Tổng cước 990.000…" at bounding box center [754, 297] width 1385 height 23
click at [721, 303] on div "VP Vinh Đơn 14 | SL 17 | Số KG 72 | CR 560.000 | CC 430.000 | Tổng cước 990.000…" at bounding box center [754, 297] width 1385 height 23
drag, startPoint x: 618, startPoint y: 303, endPoint x: 553, endPoint y: 299, distance: 65.3
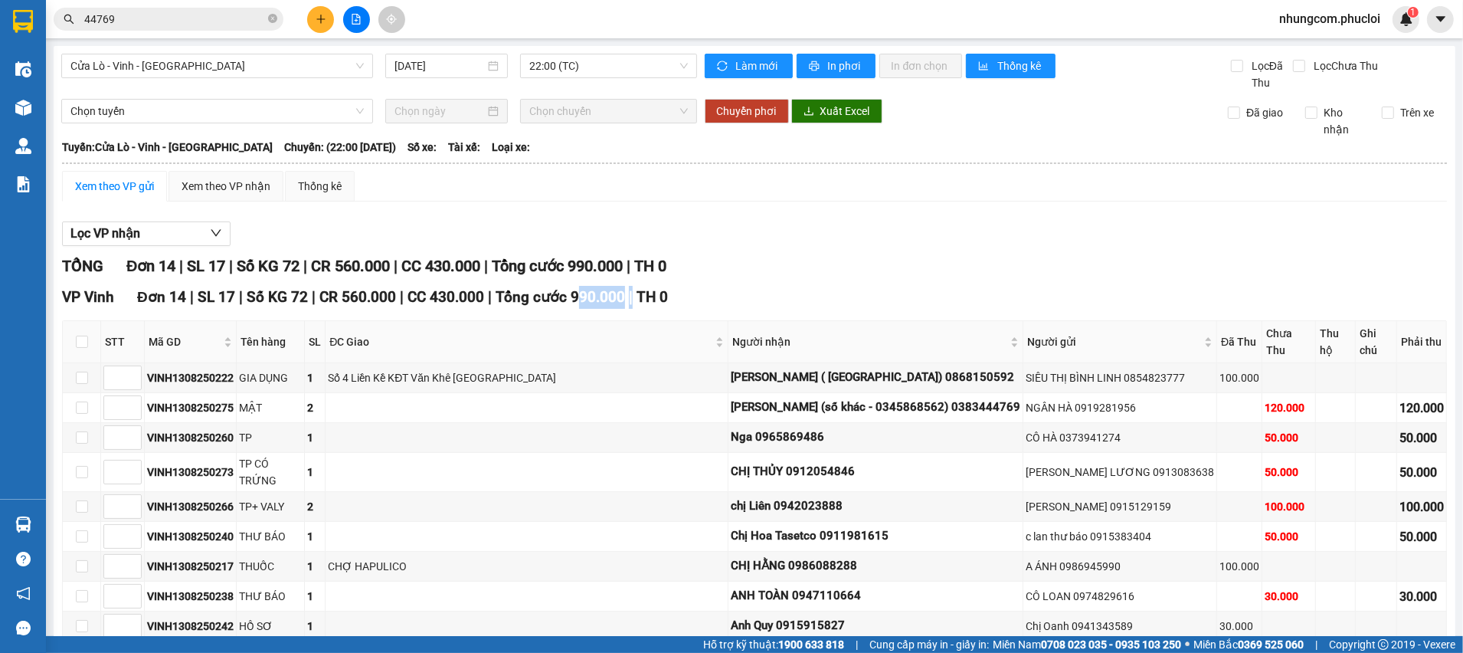
click at [559, 301] on div "VP Vinh Đơn 14 | SL 17 | Số KG 72 | CR 560.000 | CC 430.000 | Tổng cước 990.000…" at bounding box center [754, 297] width 1385 height 23
click at [637, 293] on span "TH 0" at bounding box center [652, 297] width 31 height 18
drag, startPoint x: 550, startPoint y: 296, endPoint x: 730, endPoint y: 292, distance: 180.1
click at [656, 296] on div "VP Vinh Đơn 14 | SL 17 | Số KG 72 | CR 560.000 | CC 430.000 | Tổng cước 990.000…" at bounding box center [754, 297] width 1385 height 23
click at [751, 292] on div "VP Vinh Đơn 14 | SL 17 | Số KG 72 | CR 560.000 | CC 430.000 | Tổng cước 990.000…" at bounding box center [754, 297] width 1385 height 23
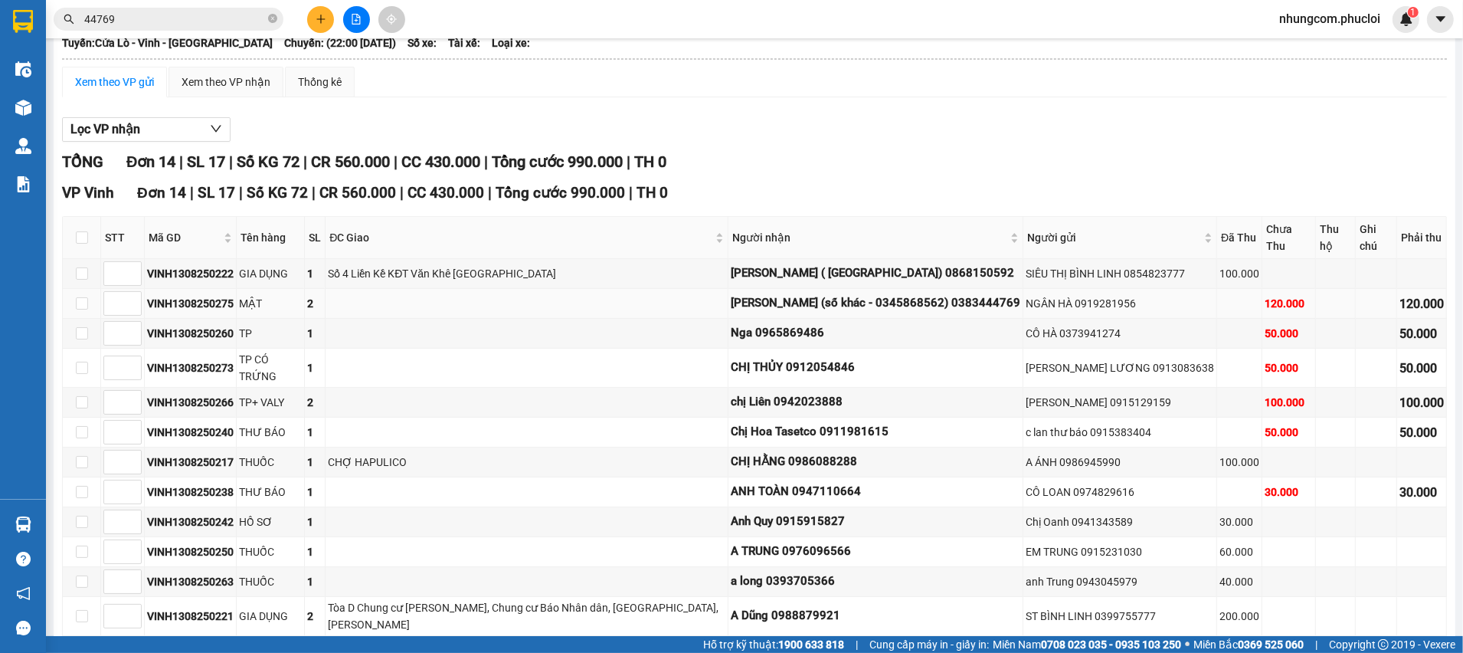
scroll to position [115, 0]
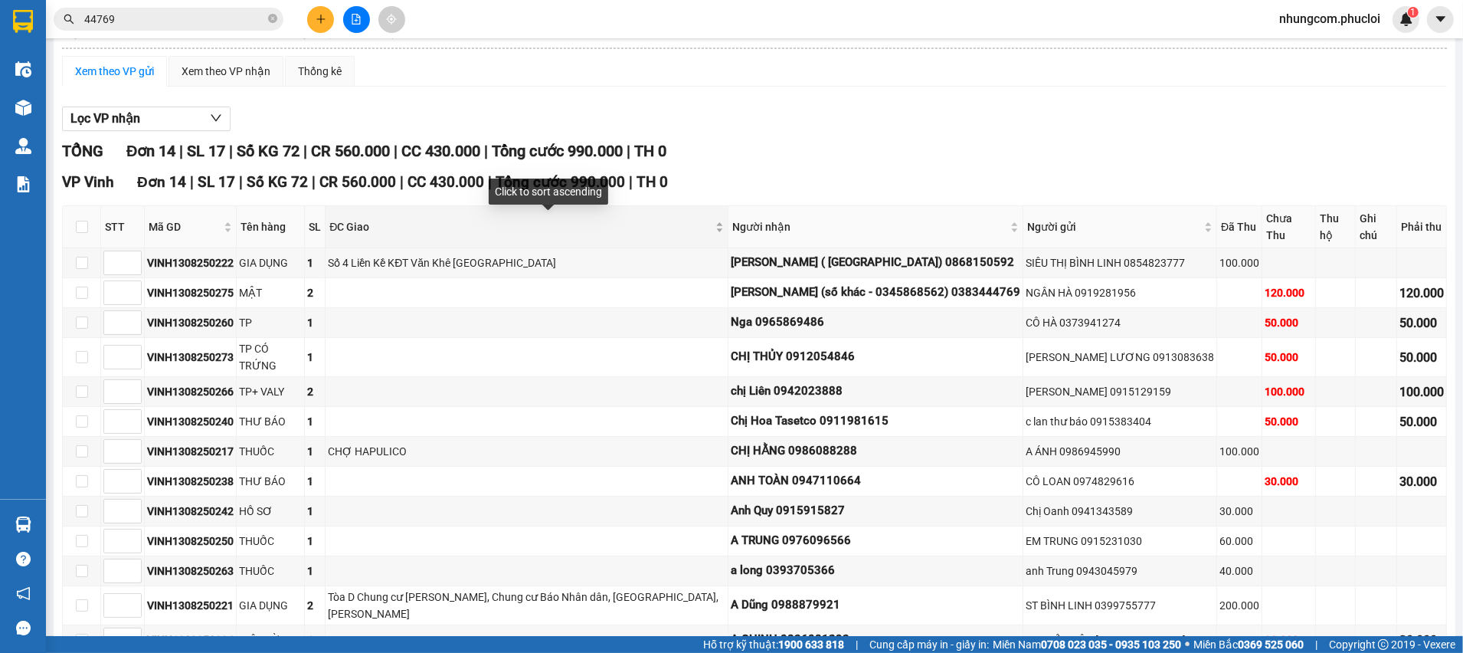
click at [534, 223] on span "ĐC Giao" at bounding box center [520, 226] width 383 height 17
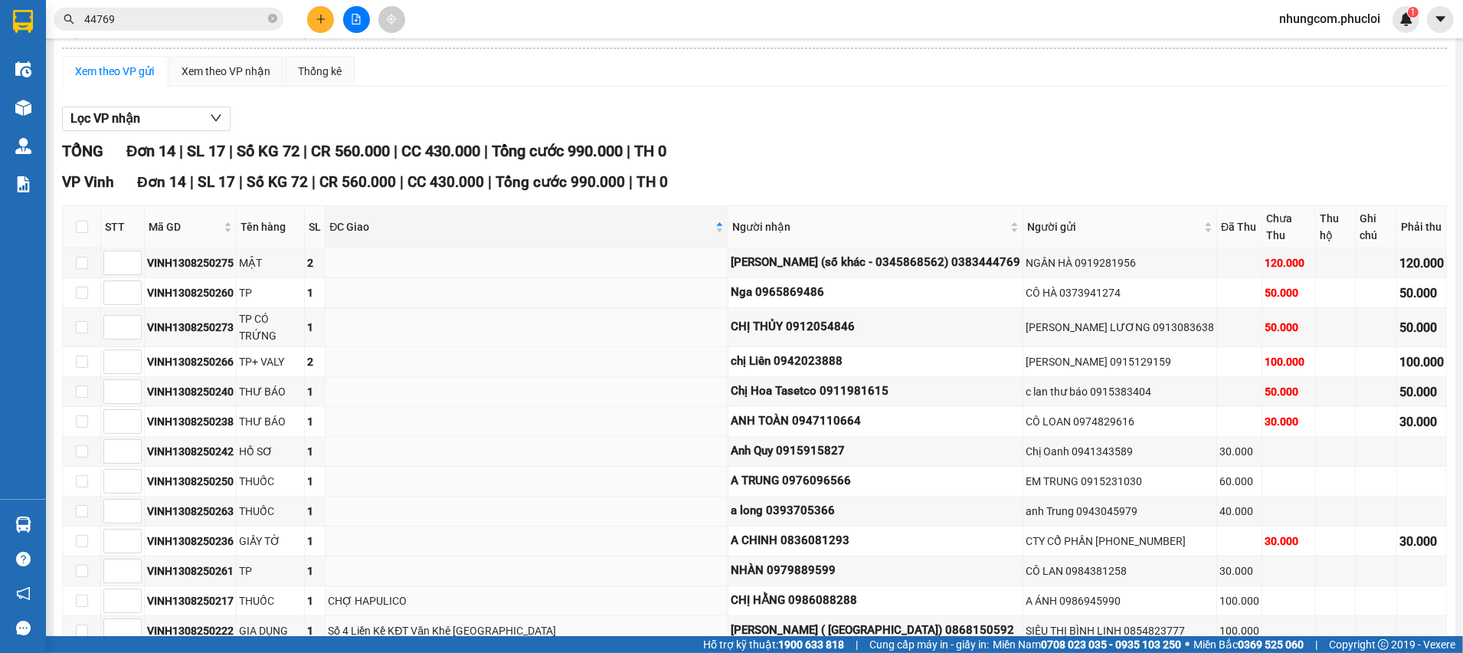
click at [748, 169] on div "TỔNG Đơn 14 | SL 17 | Số KG 72 | CR 560.000 | CC 430.000 | Tổng cước 990.000 | …" at bounding box center [754, 439] width 1385 height 601
click at [758, 148] on div "TỔNG Đơn 14 | SL 17 | Số KG 72 | CR 560.000 | CC 430.000 | Tổng cước 990.000 | …" at bounding box center [754, 151] width 1385 height 24
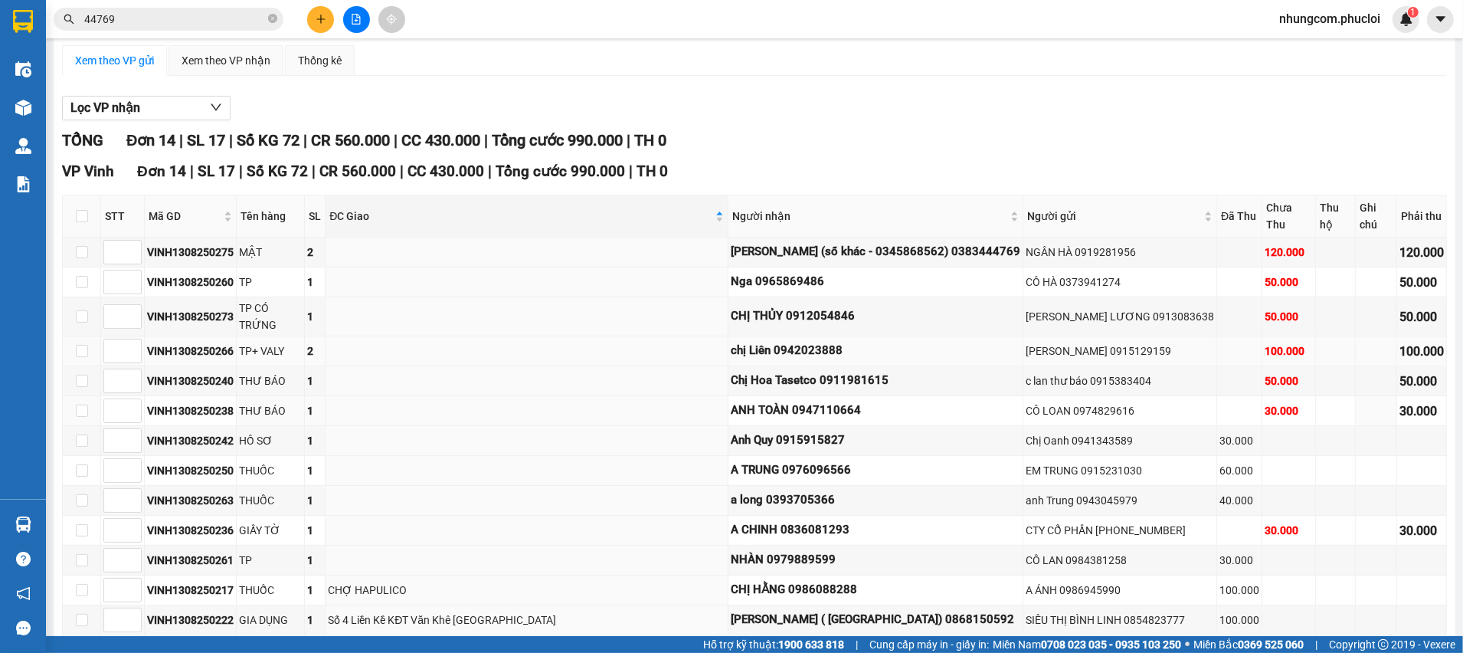
scroll to position [11, 0]
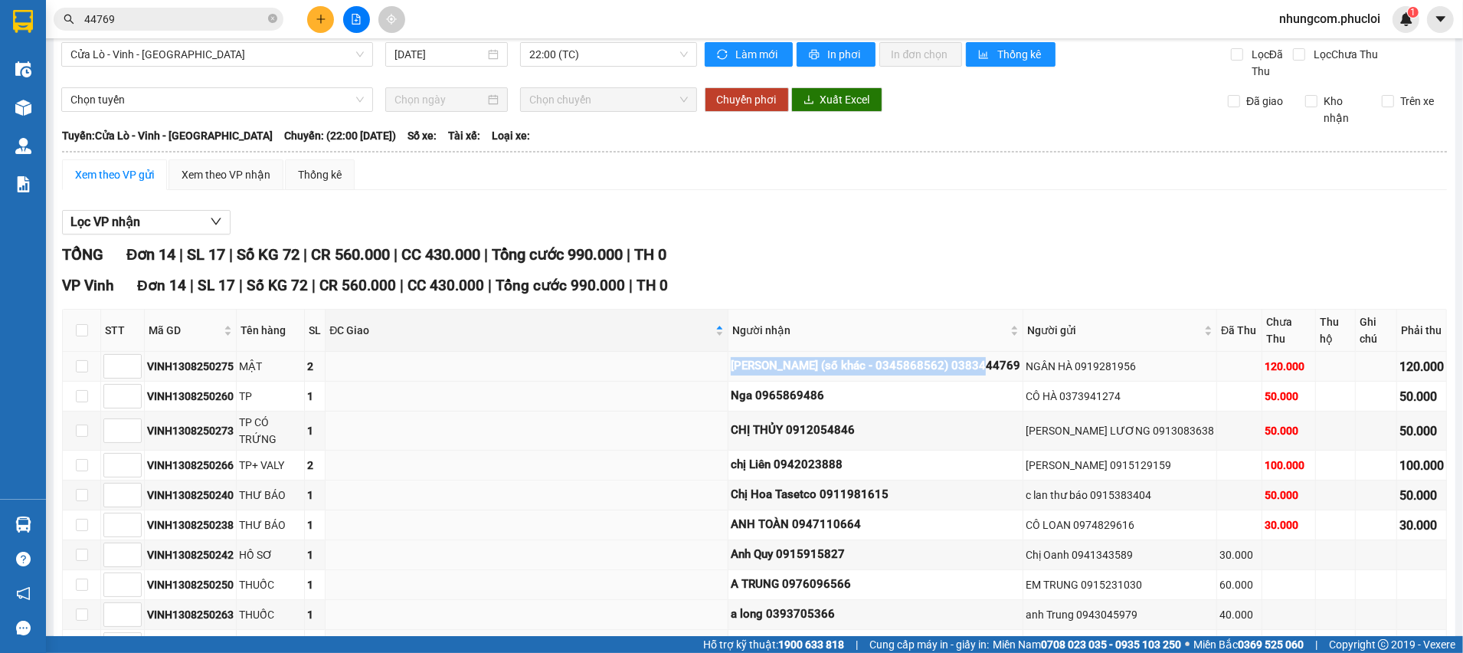
drag, startPoint x: 773, startPoint y: 365, endPoint x: 1017, endPoint y: 361, distance: 244.4
click at [1017, 361] on div "nguyễn thu (số khác - 0345868562) 0383444769" at bounding box center [876, 366] width 290 height 18
click at [765, 280] on div "VP Vinh Đơn 14 | SL 17 | Số KG 72 | CR 560.000 | CC 430.000 | Tổng cước 990.000…" at bounding box center [754, 285] width 1385 height 23
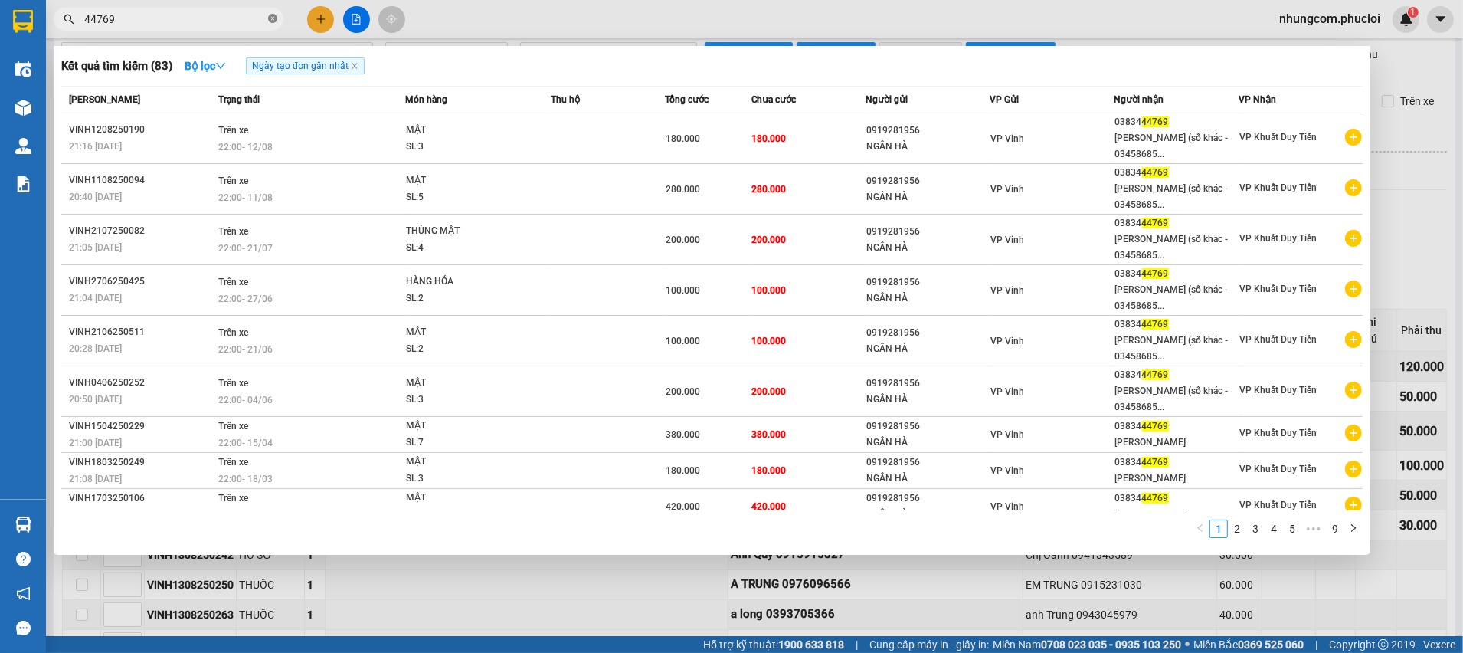
click at [272, 20] on icon "close-circle" at bounding box center [272, 18] width 9 height 9
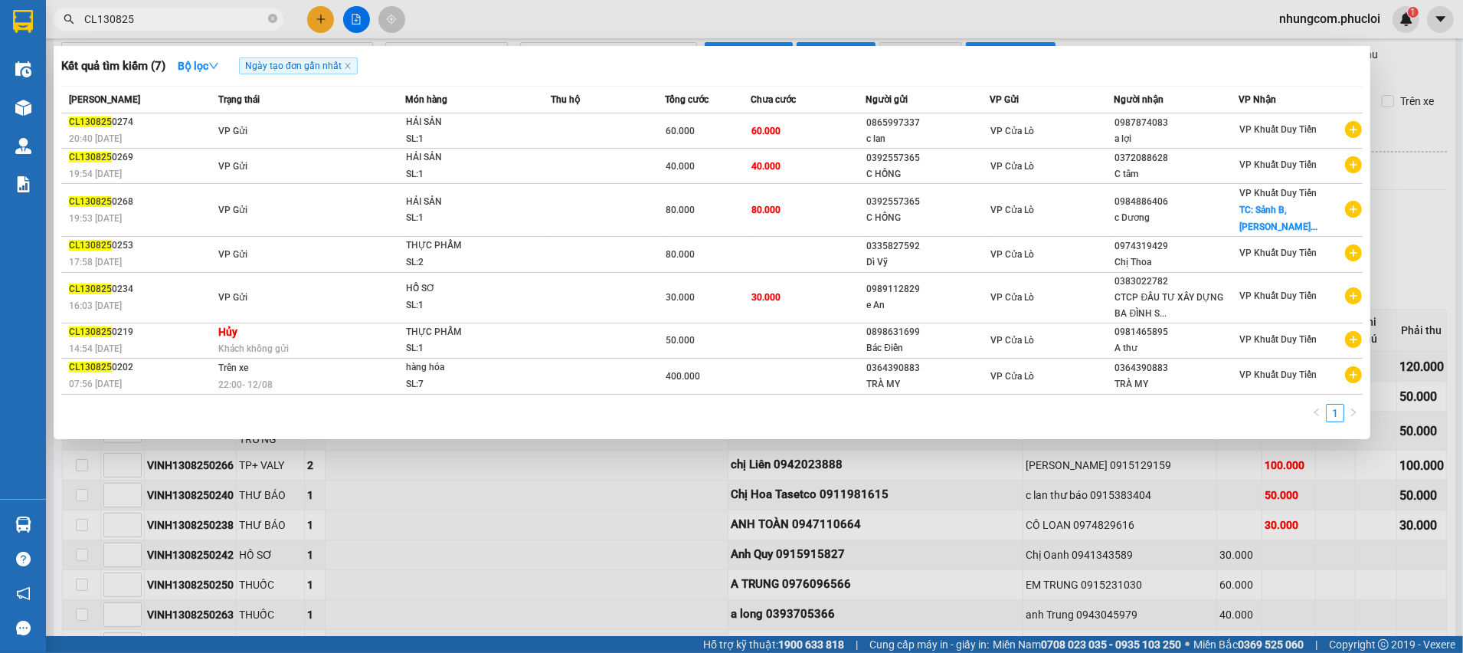
drag, startPoint x: 96, startPoint y: 20, endPoint x: 76, endPoint y: 20, distance: 19.9
click at [76, 20] on span "CL130825" at bounding box center [169, 19] width 230 height 23
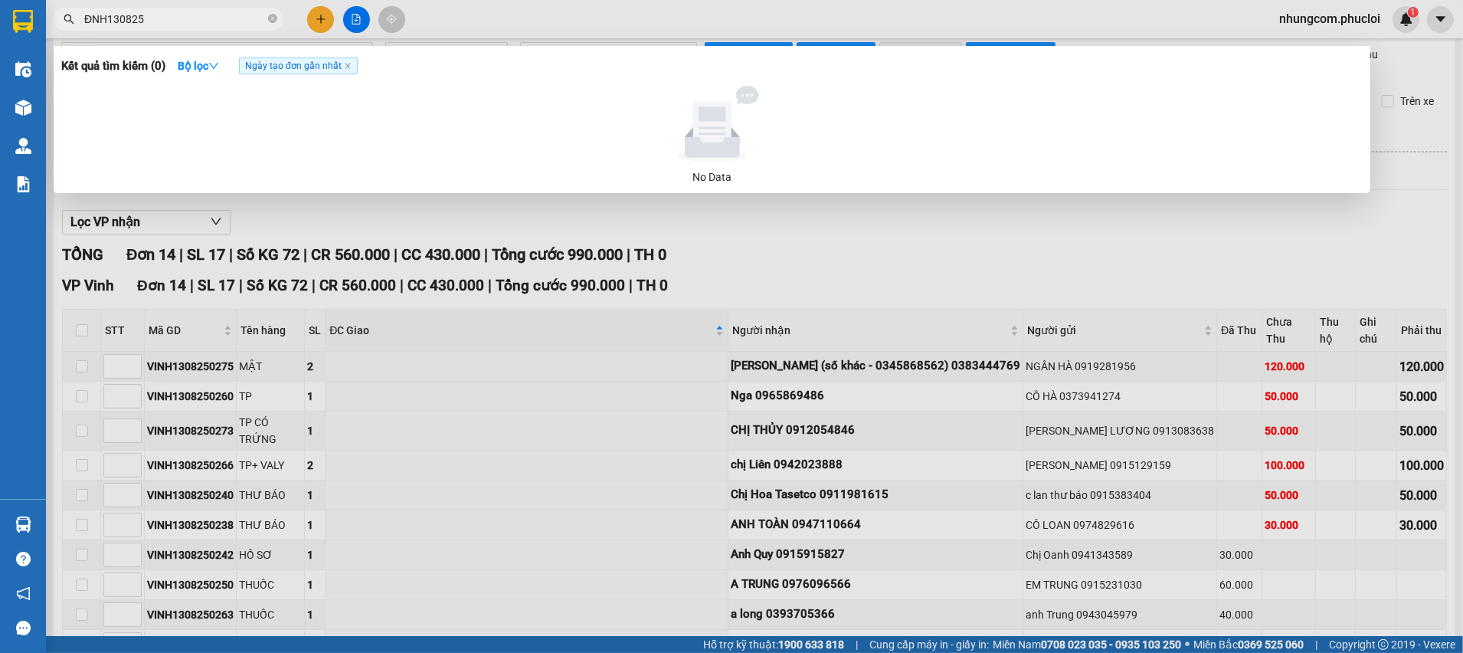
click at [88, 14] on input "ĐNH130825" at bounding box center [174, 19] width 181 height 17
click at [110, 18] on input "ĐLNH130825" at bounding box center [174, 19] width 181 height 17
drag, startPoint x: 113, startPoint y: 20, endPoint x: 72, endPoint y: 20, distance: 40.6
click at [72, 20] on div "ĐLNH130825" at bounding box center [149, 19] width 299 height 23
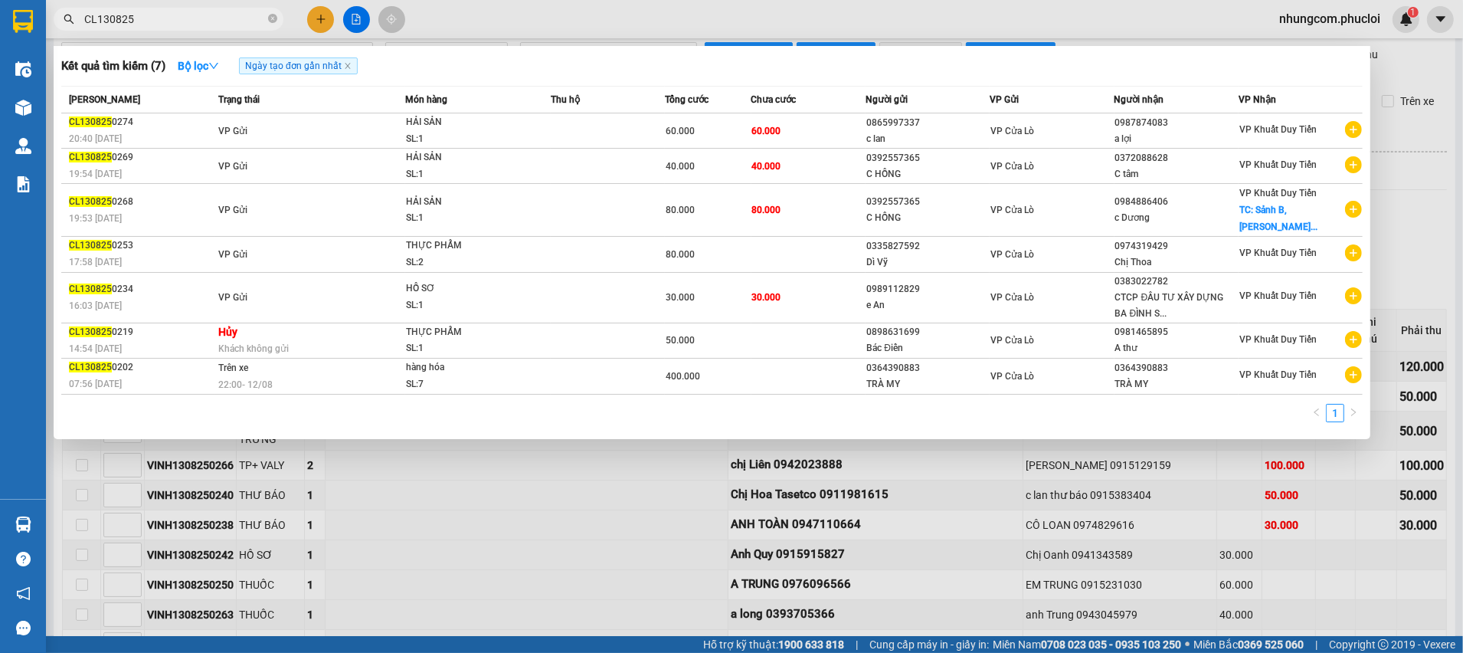
type input "CL130825"
click at [559, 523] on div at bounding box center [731, 326] width 1463 height 653
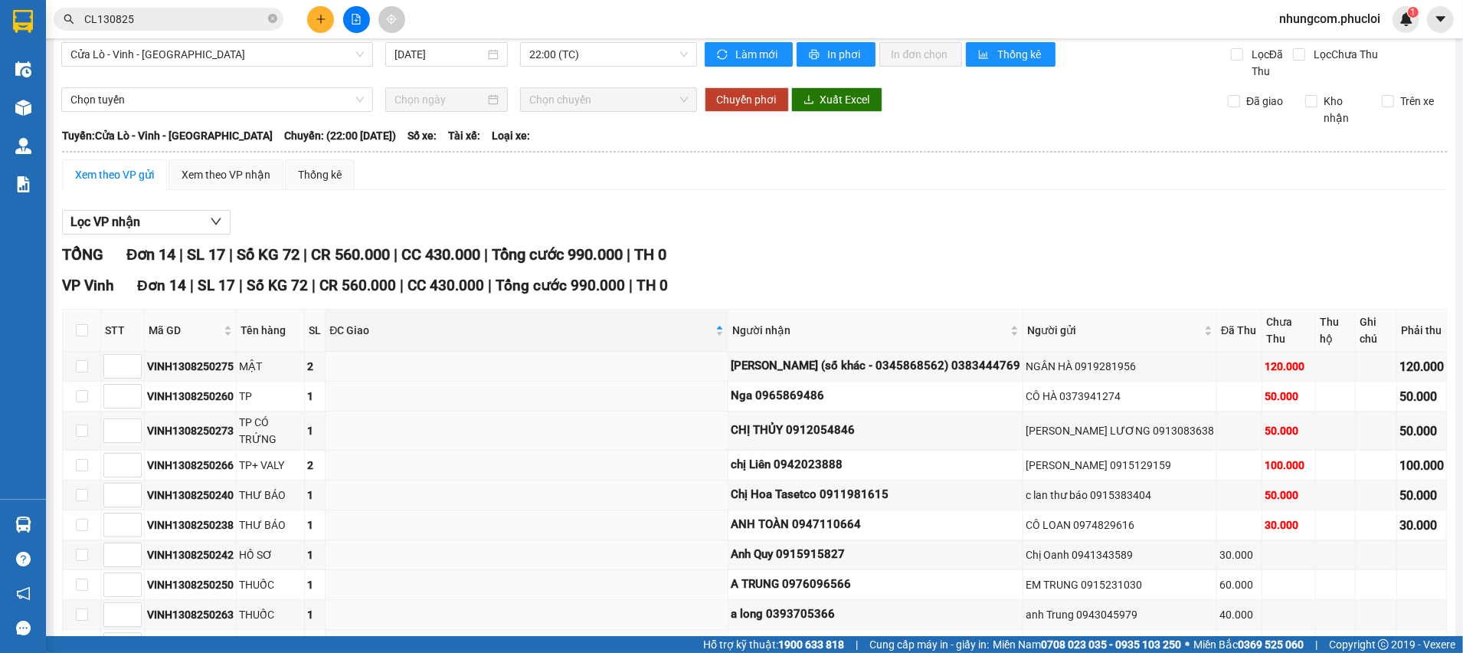
click at [774, 267] on div "TỔNG Đơn 14 | SL 17 | Số KG 72 | CR 560.000 | CC 430.000 | Tổng cước 990.000 | …" at bounding box center [754, 543] width 1385 height 601
click at [185, 23] on input "CL130825" at bounding box center [174, 19] width 181 height 17
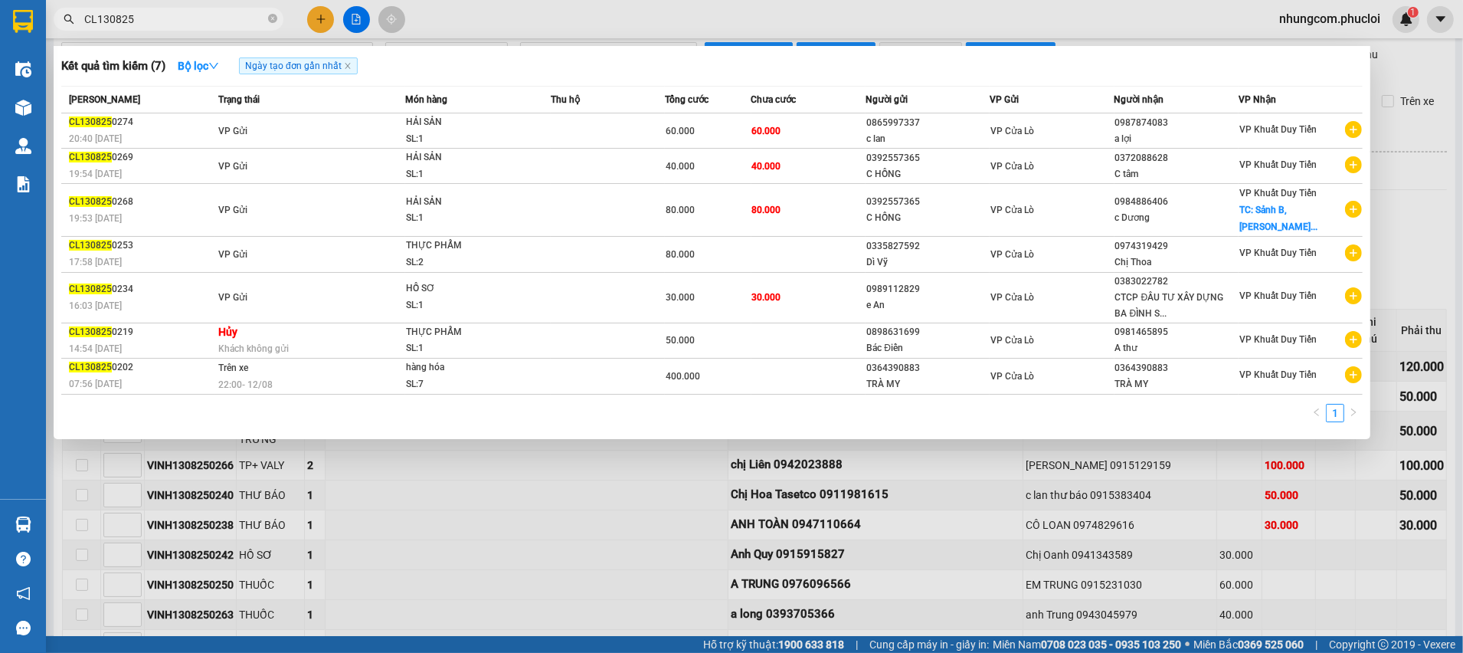
click at [1441, 218] on div at bounding box center [731, 326] width 1463 height 653
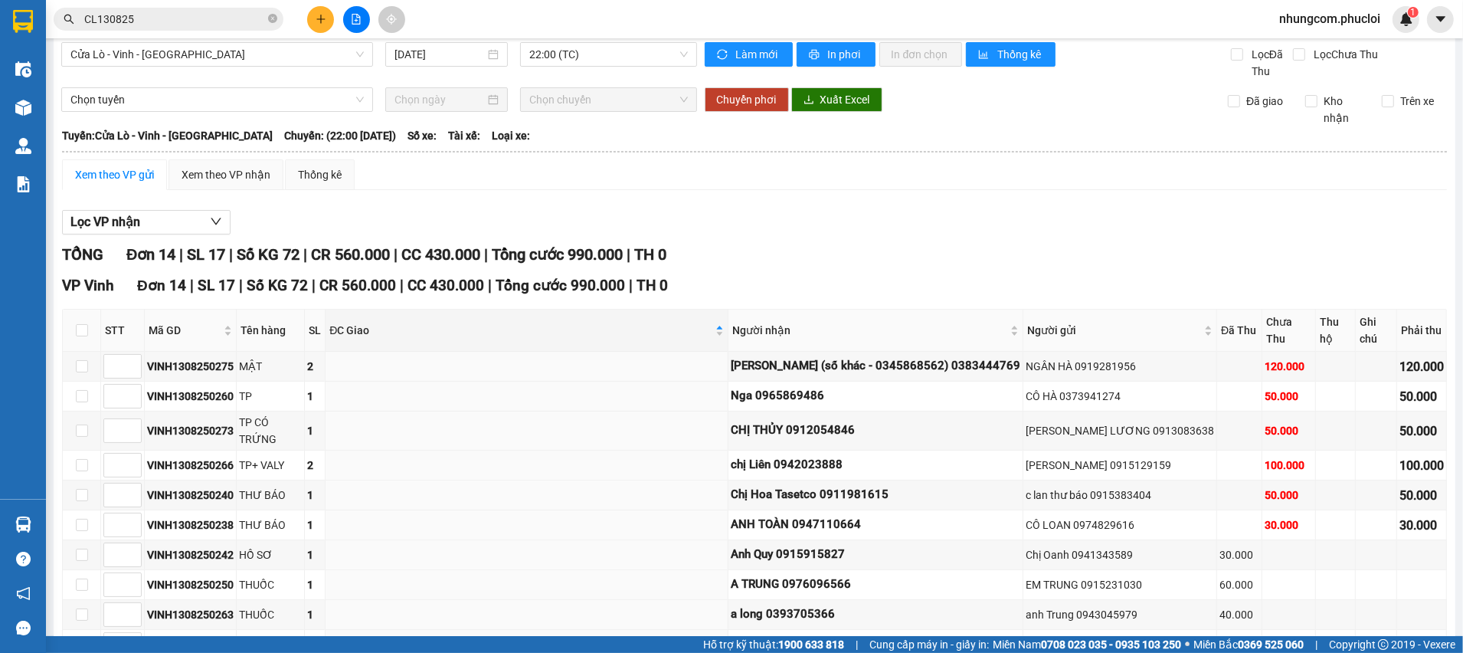
click at [722, 257] on div "TỔNG Đơn 14 | SL 17 | Số KG 72 | CR 560.000 | CC 430.000 | Tổng cước 990.000 | …" at bounding box center [754, 255] width 1385 height 24
click at [745, 282] on div "VP Vinh Đơn 14 | SL 17 | Số KG 72 | CR 560.000 | CC 430.000 | Tổng cước 990.000…" at bounding box center [754, 285] width 1385 height 23
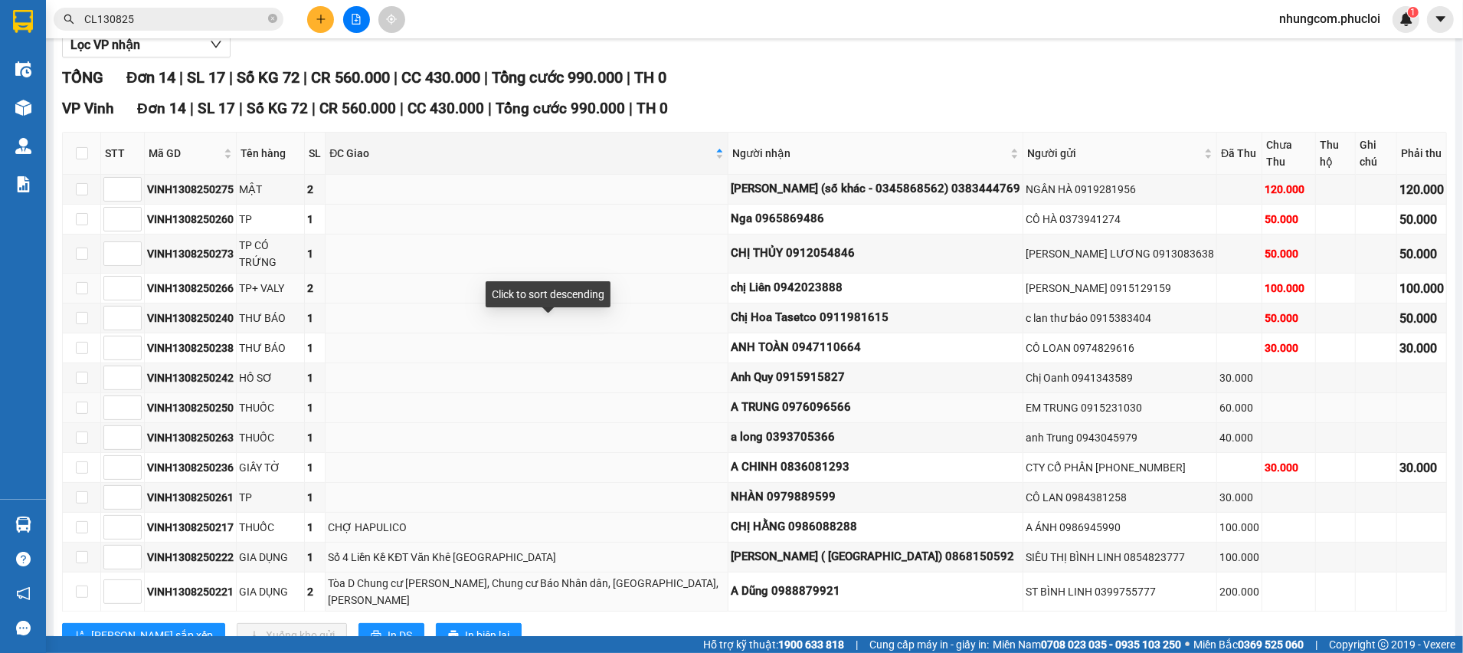
scroll to position [241, 0]
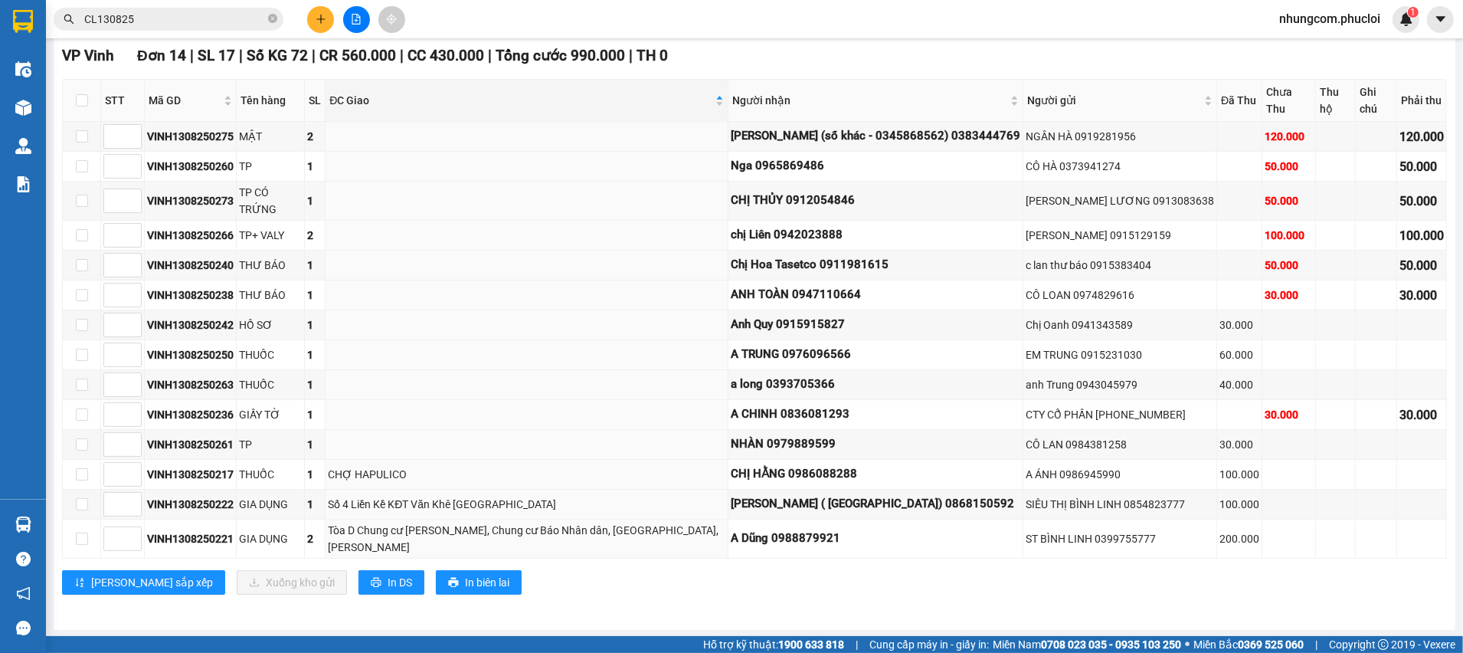
click at [543, 595] on div "VP Vinh Đơn 14 | SL 17 | Số KG 72 | CR 560.000 | CC 430.000 | Tổng cước 990.000…" at bounding box center [754, 324] width 1385 height 561
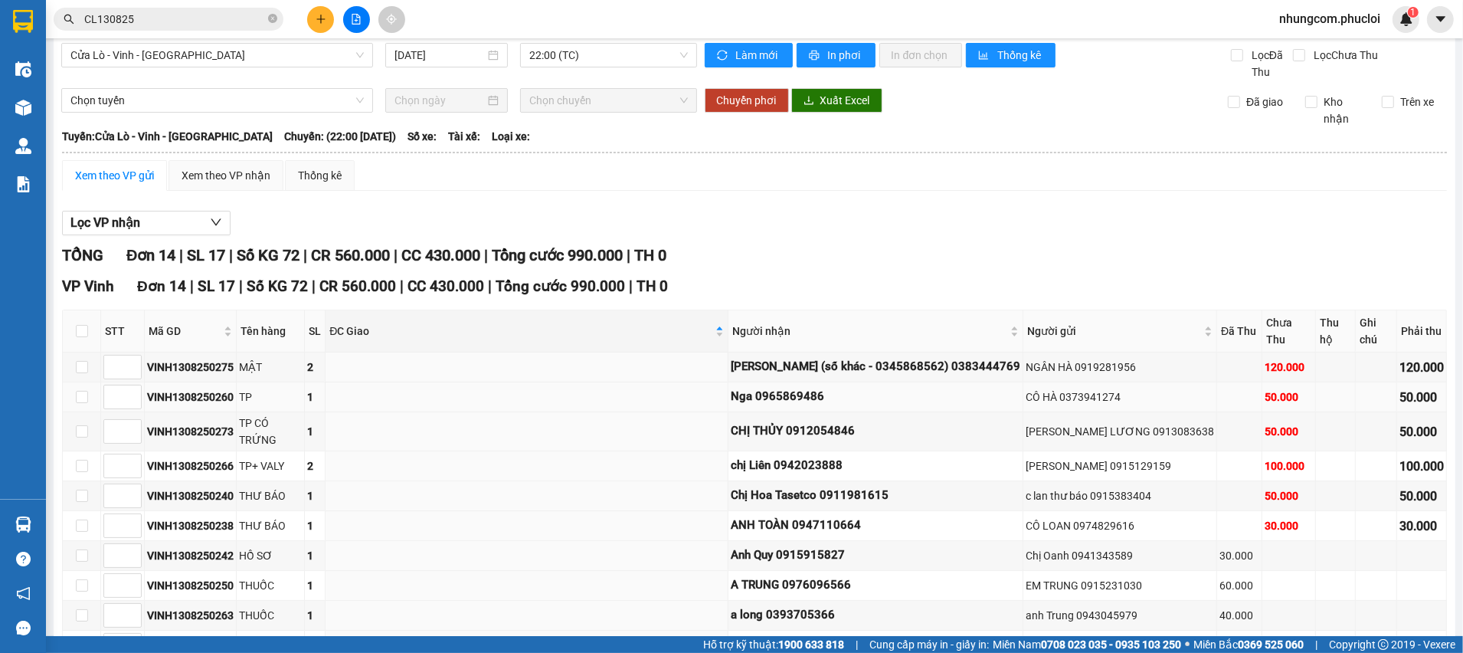
scroll to position [0, 0]
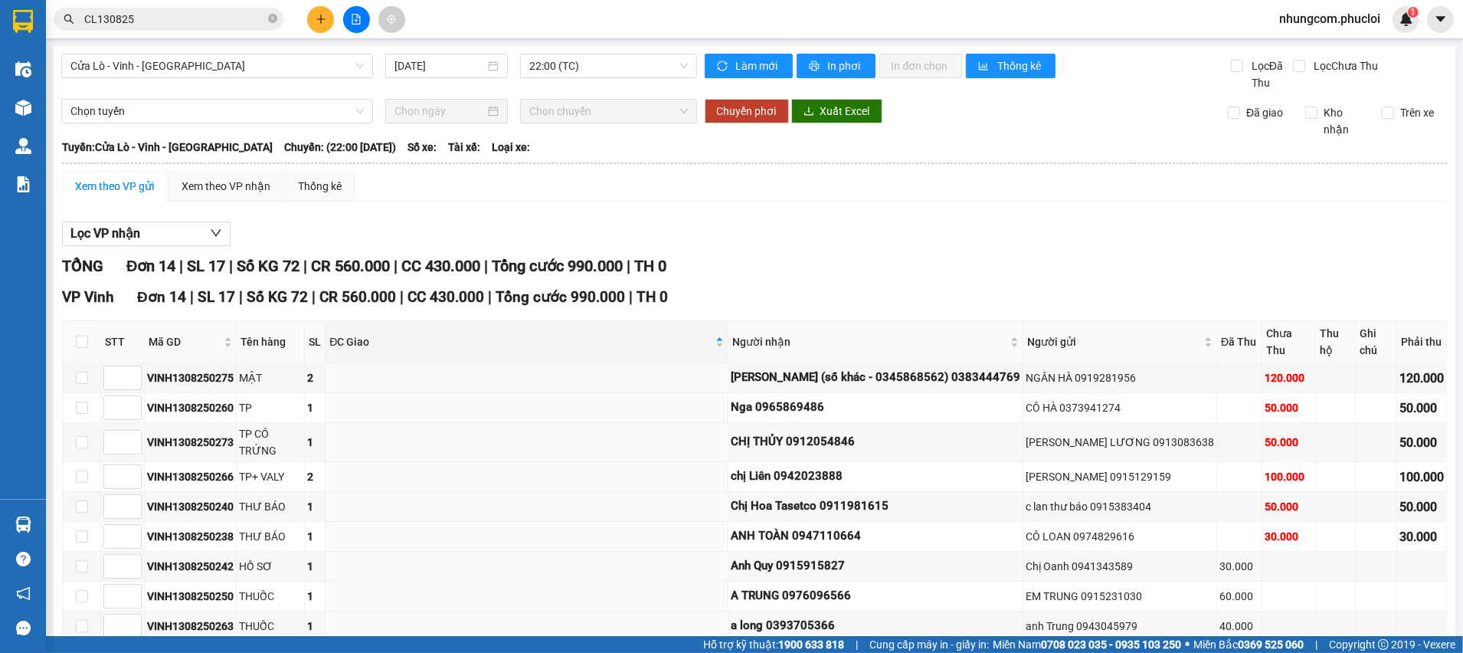
click at [742, 284] on div "TỔNG Đơn 14 | SL 17 | Số KG 72 | CR 560.000 | CC 430.000 | Tổng cước 990.000 | …" at bounding box center [754, 554] width 1385 height 601
click at [604, 297] on span "Tổng cước 990.000" at bounding box center [560, 297] width 129 height 18
click at [788, 263] on div "TỔNG Đơn 14 | SL 17 | Số KG 72 | CR 560.000 | CC 430.000 | Tổng cước 990.000 | …" at bounding box center [754, 266] width 1385 height 24
click at [822, 227] on div "Lọc VP nhận" at bounding box center [754, 233] width 1385 height 25
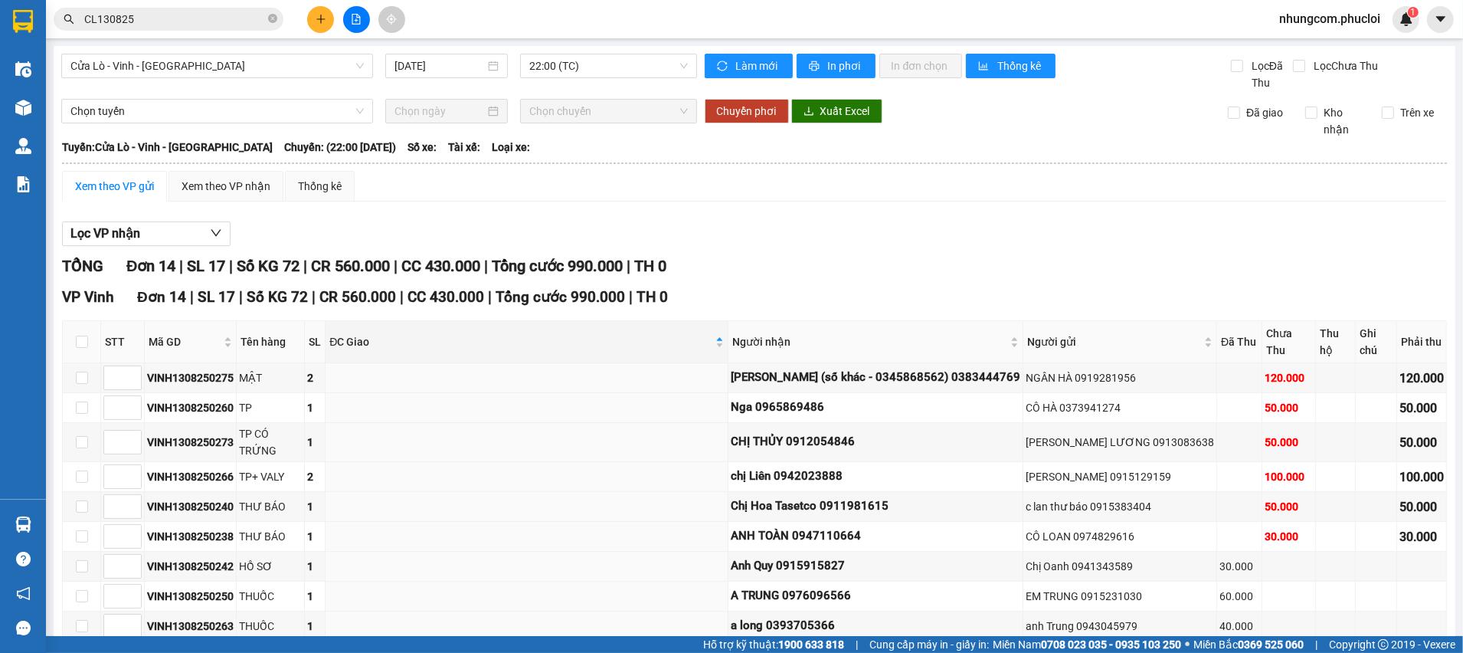
click at [211, 19] on input "CL130825" at bounding box center [174, 19] width 181 height 17
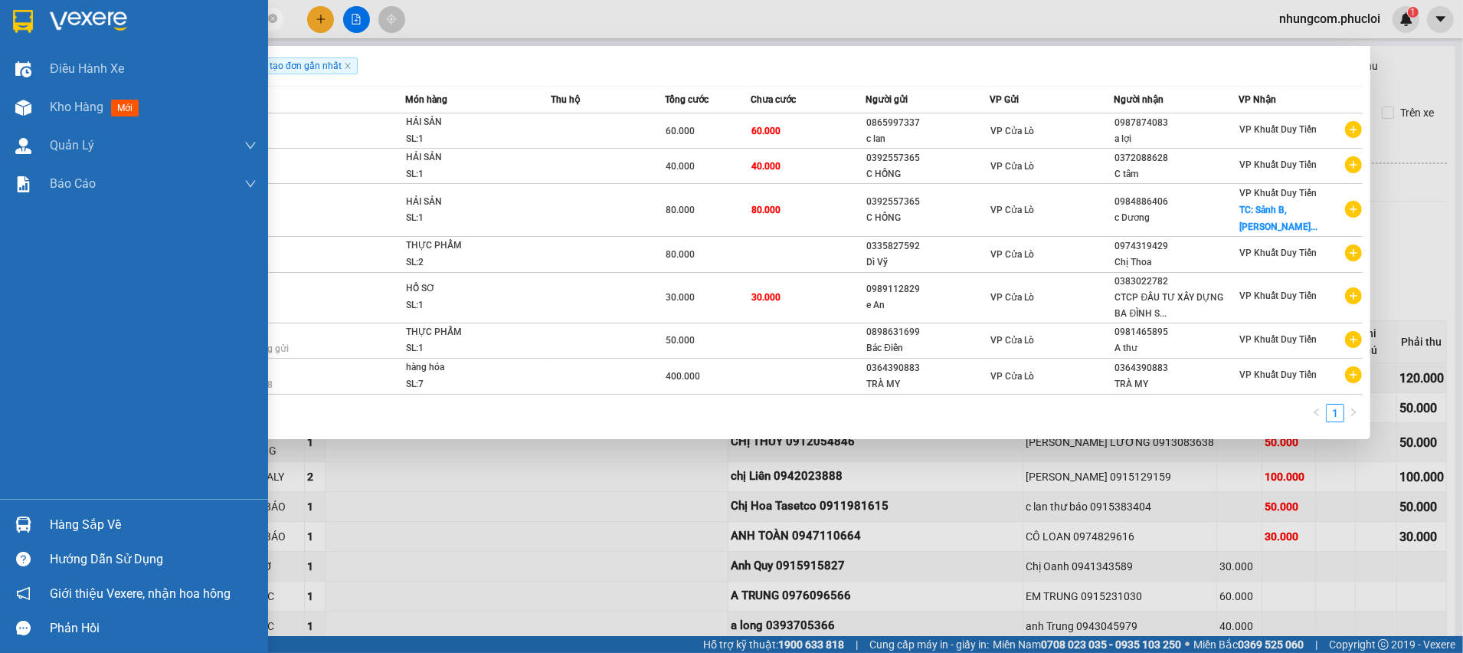
click at [36, 507] on div "Hàng sắp về" at bounding box center [134, 524] width 268 height 34
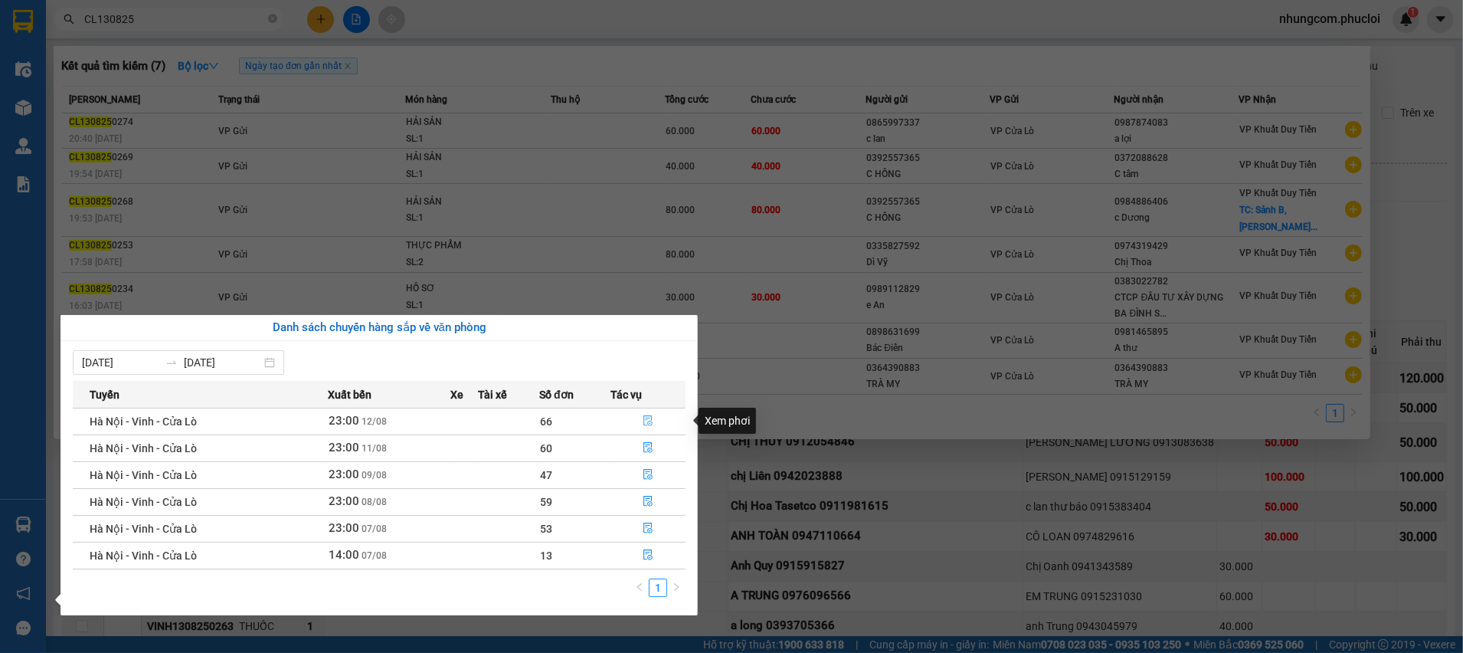
click at [647, 421] on icon "file-done" at bounding box center [648, 420] width 11 height 11
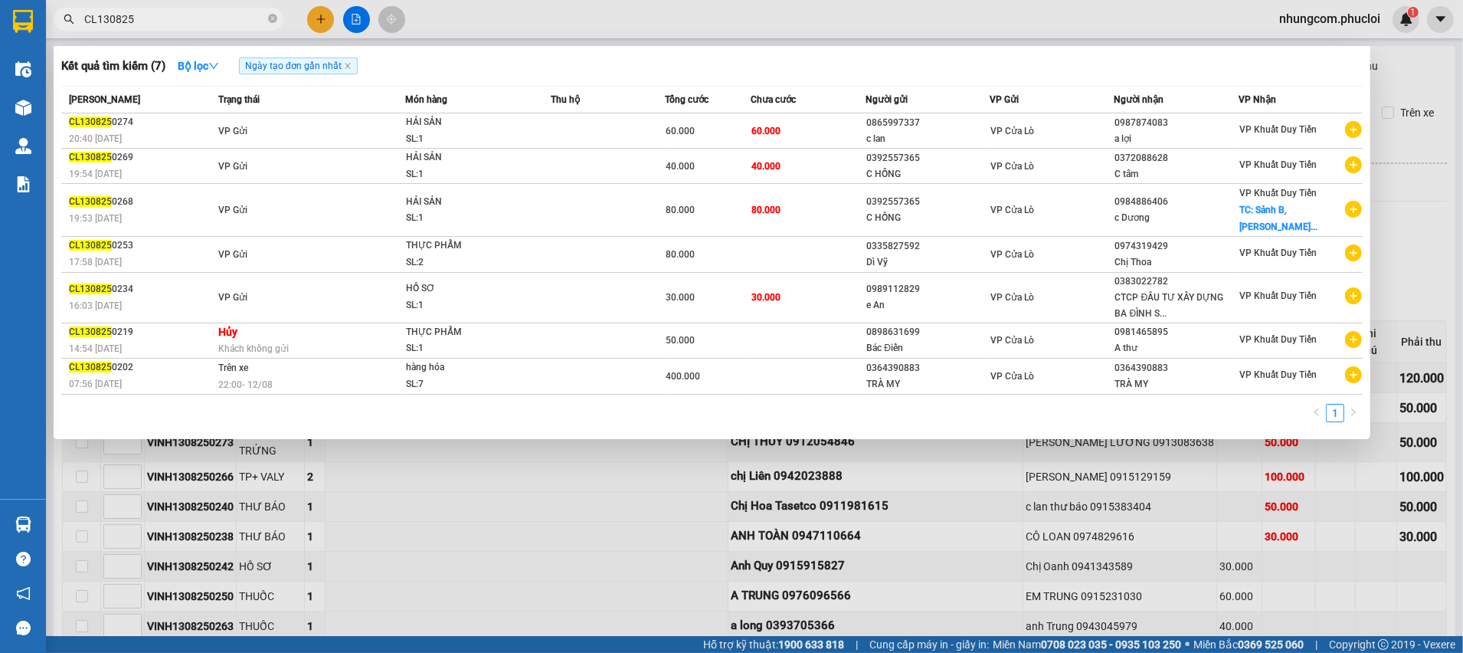
click at [1416, 166] on div at bounding box center [731, 326] width 1463 height 653
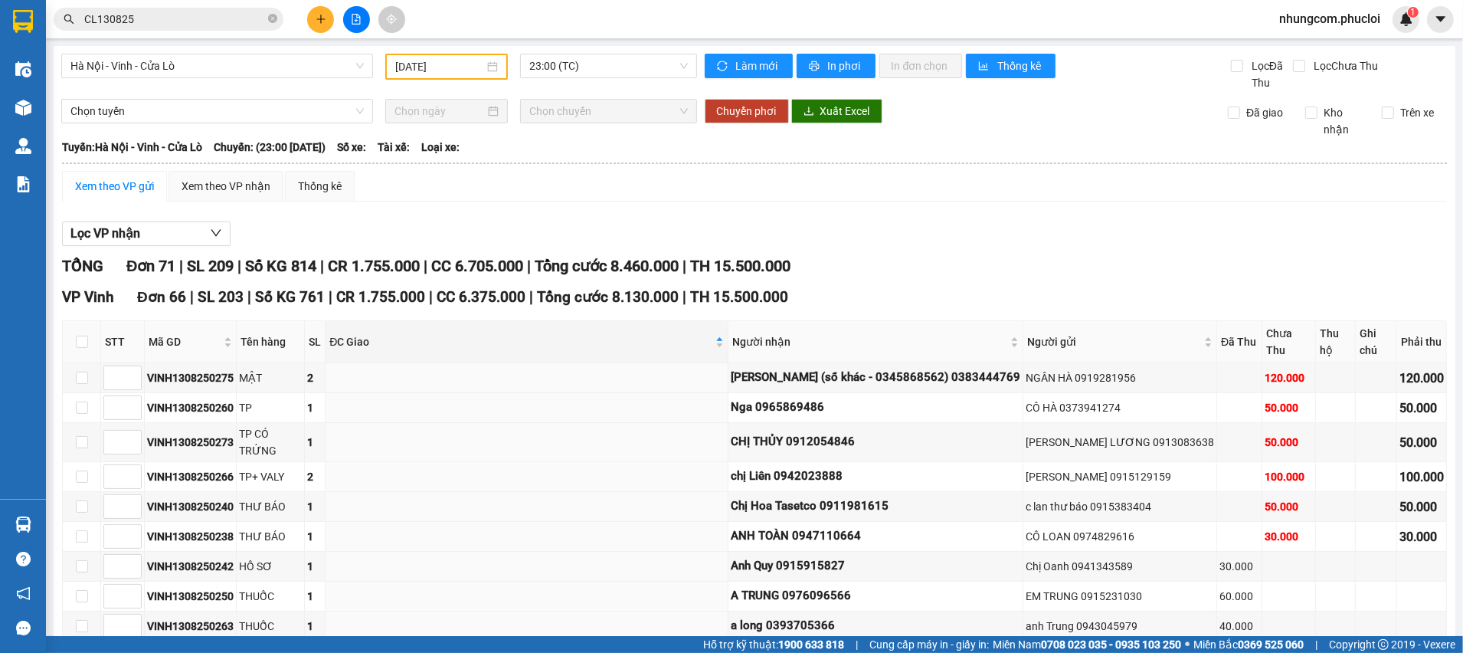
type input "12/08/2025"
drag, startPoint x: 551, startPoint y: 300, endPoint x: 662, endPoint y: 286, distance: 111.3
click at [662, 286] on div "VP Vinh Đơn 66 | SL 203 | Số KG 761 | CR 1.755.000 | CC 6.375.000 | Tổng cước 8…" at bounding box center [754, 297] width 1385 height 23
click at [562, 298] on span "Tổng cước 8.130.000" at bounding box center [608, 297] width 142 height 18
drag, startPoint x: 572, startPoint y: 298, endPoint x: 642, endPoint y: 296, distance: 69.7
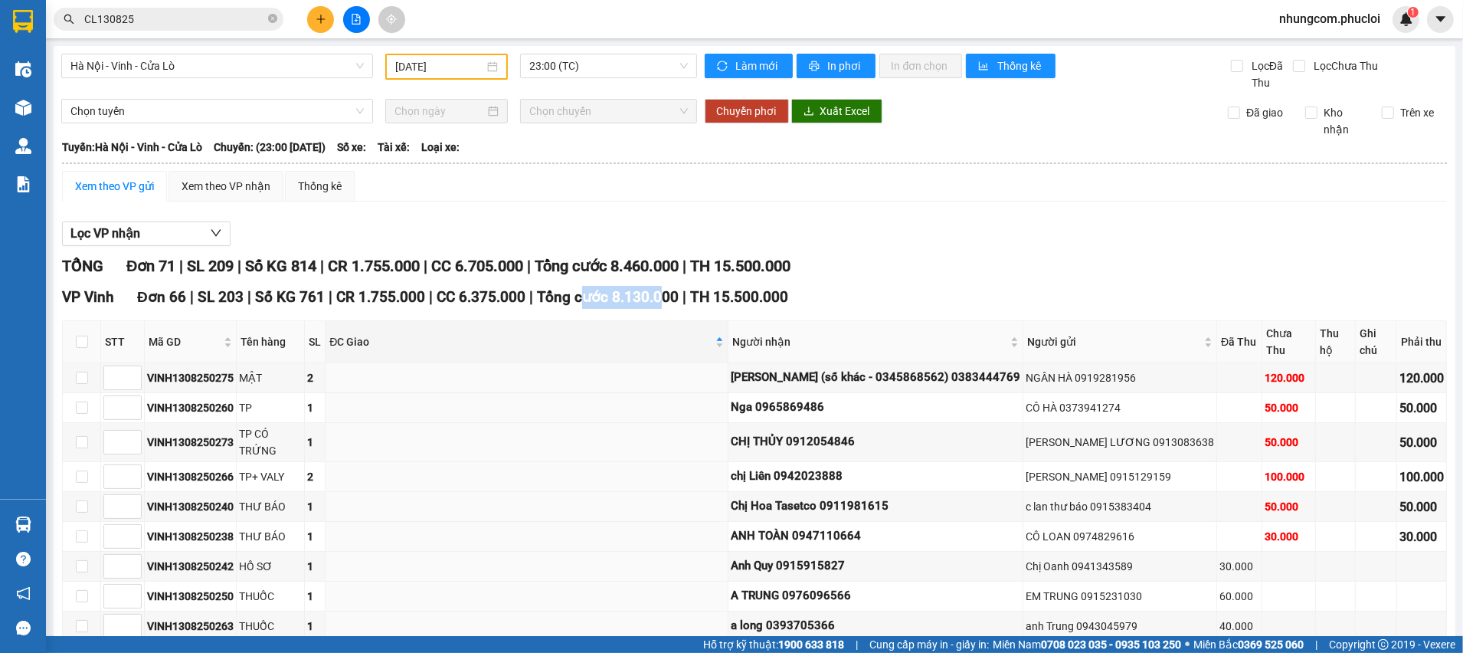
click at [642, 296] on span "Tổng cước 8.130.000" at bounding box center [608, 297] width 142 height 18
drag, startPoint x: 651, startPoint y: 261, endPoint x: 687, endPoint y: 263, distance: 36.0
click at [679, 263] on span "Tổng cước 8.460.000" at bounding box center [607, 266] width 144 height 18
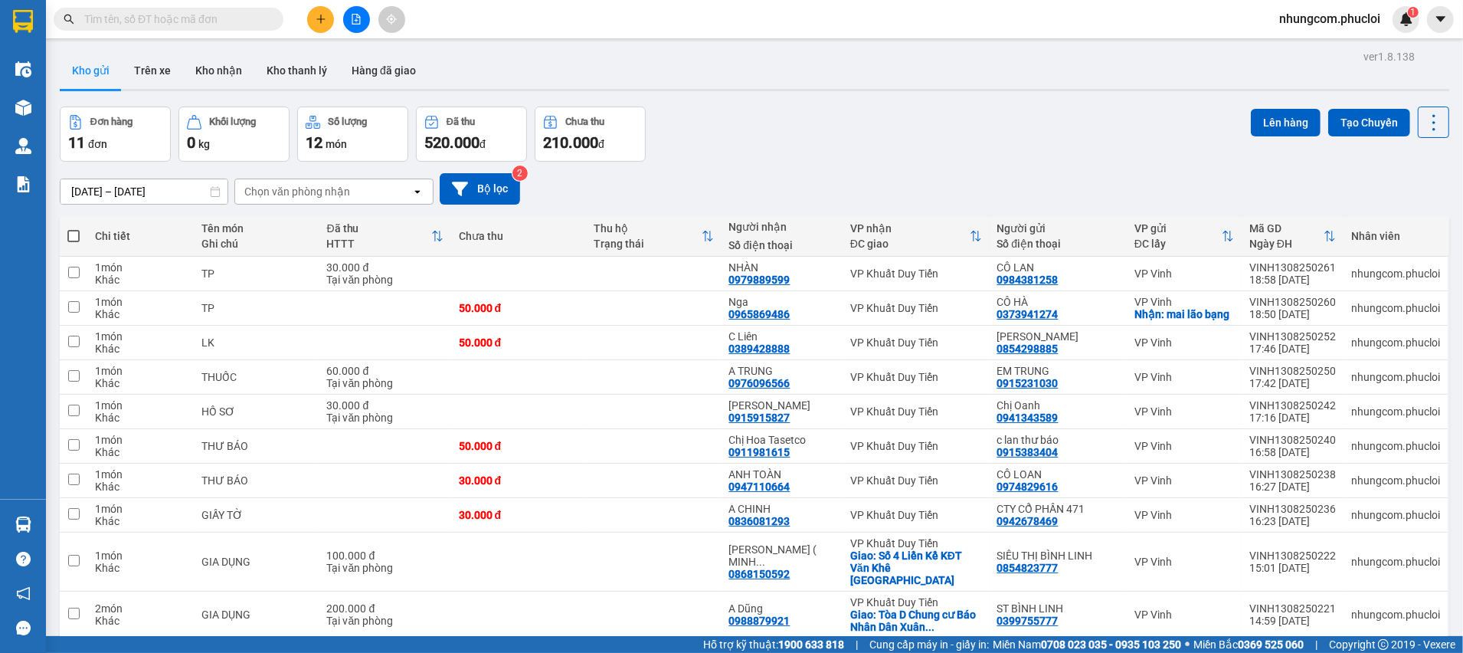
click at [251, 19] on input "text" at bounding box center [174, 19] width 181 height 17
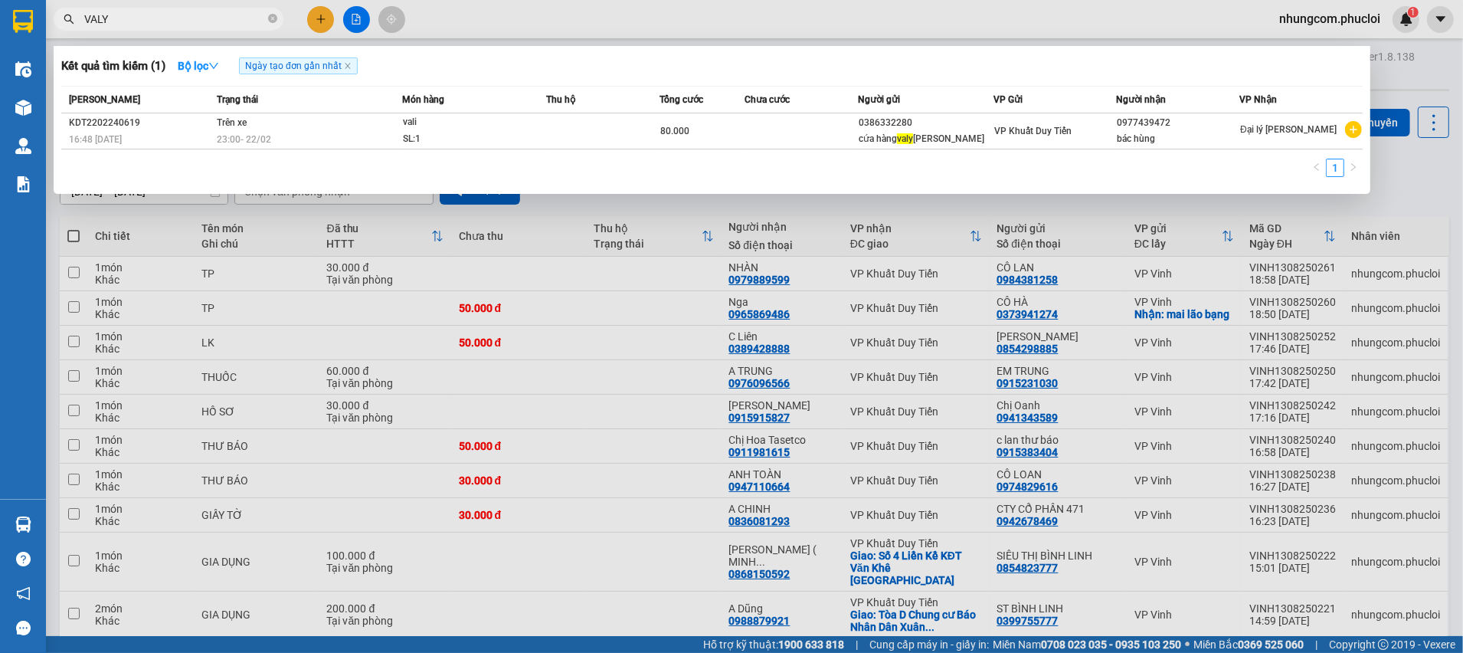
type input "VALY"
click at [1395, 207] on div at bounding box center [731, 326] width 1463 height 653
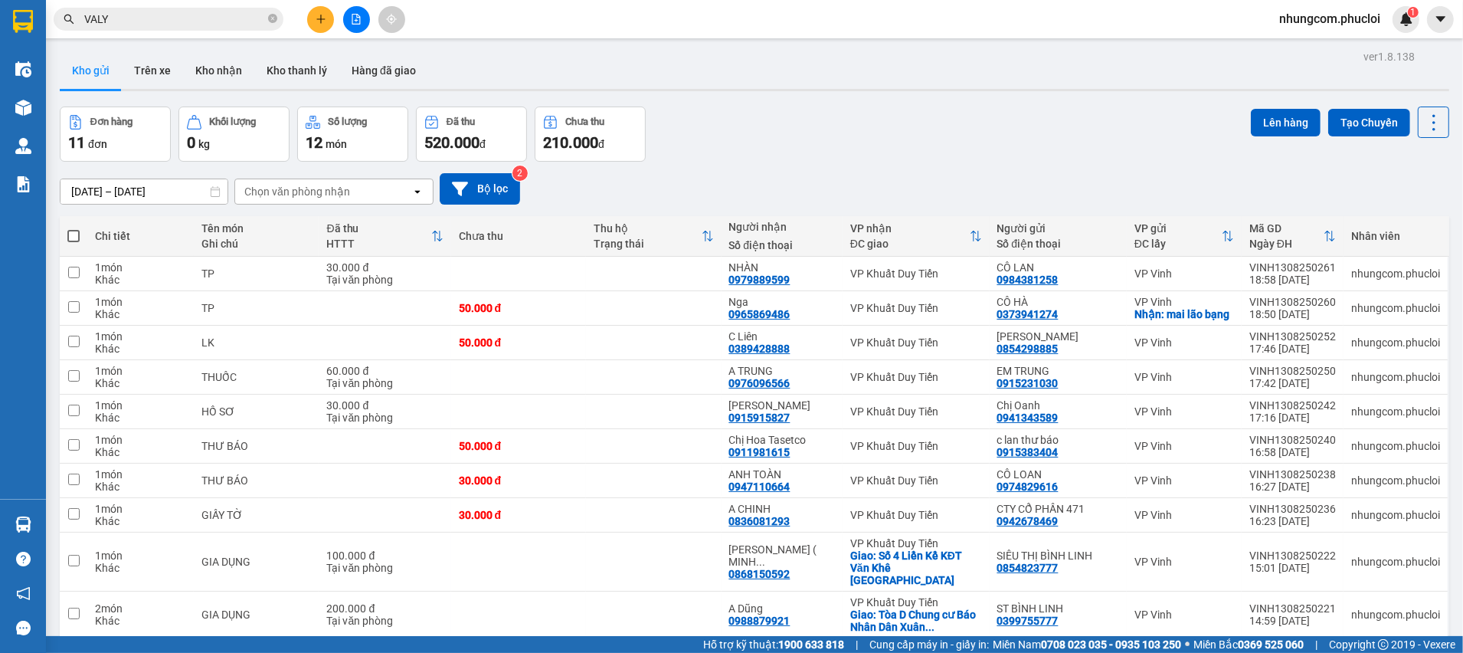
click at [1085, 152] on div "Đơn hàng 11 đơn Khối lượng 0 kg Số lượng 12 món Đã thu 520.000 đ Chưa thu 210.0…" at bounding box center [754, 133] width 1389 height 55
click at [912, 157] on div "Đơn hàng 11 đơn Khối lượng 0 kg Số lượng 12 món Đã thu 520.000 đ Chưa thu 210.0…" at bounding box center [754, 133] width 1389 height 55
click at [172, 64] on button "Trên xe" at bounding box center [152, 70] width 61 height 37
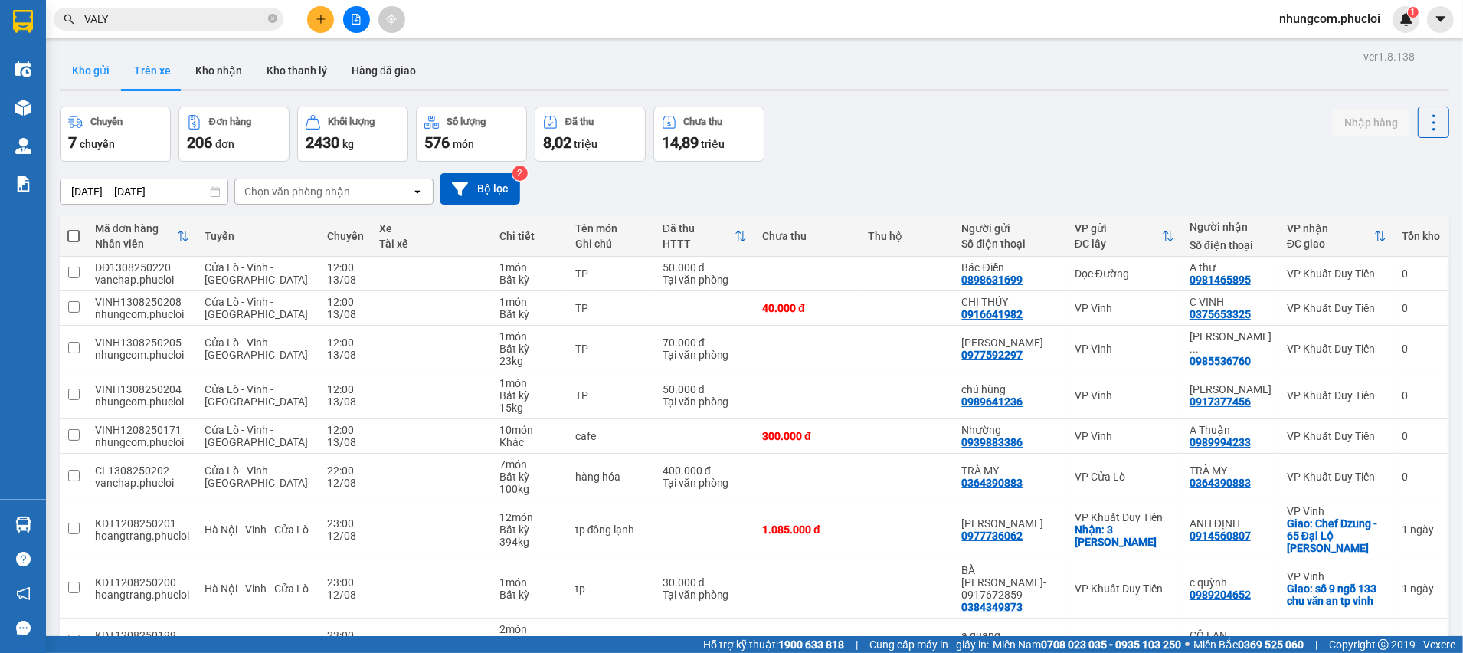
click at [106, 76] on button "Kho gửi" at bounding box center [91, 70] width 62 height 37
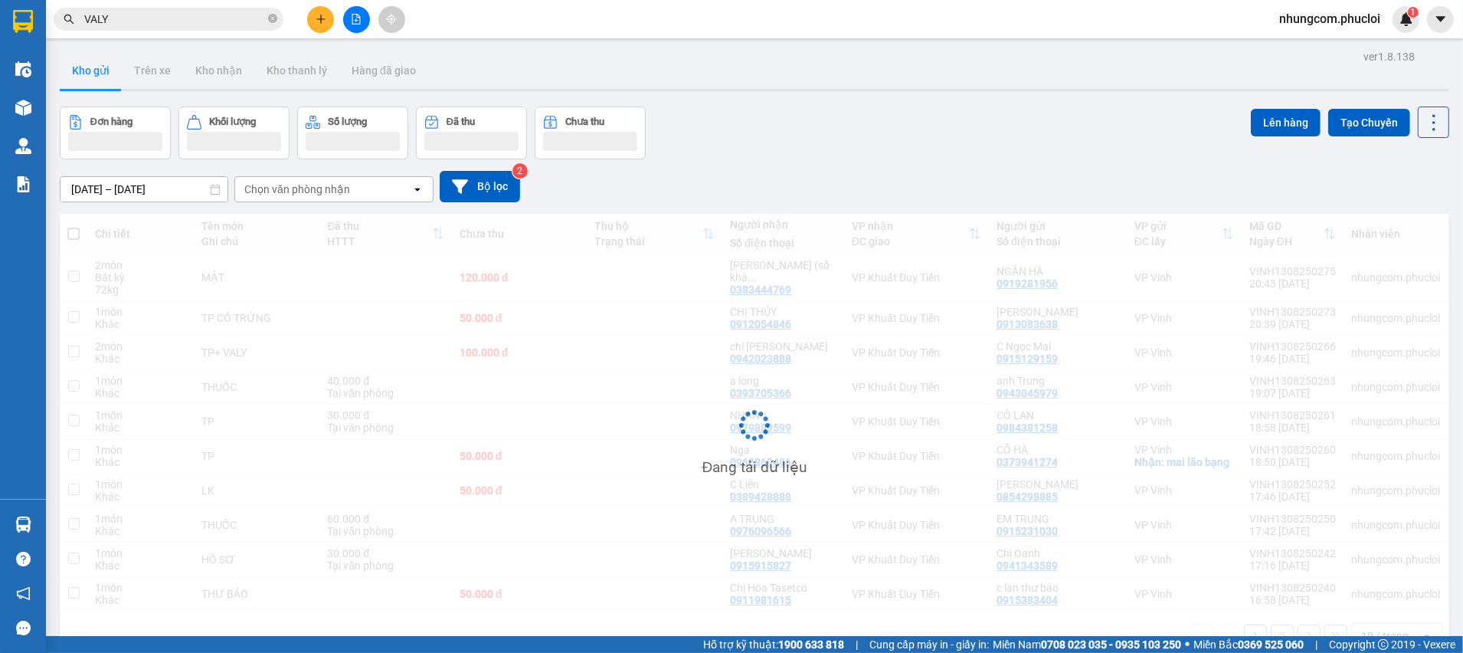
click at [802, 156] on div "Đơn hàng Khối lượng Số lượng Đã thu Chưa thu Lên hàng Tạo Chuyến" at bounding box center [754, 132] width 1389 height 53
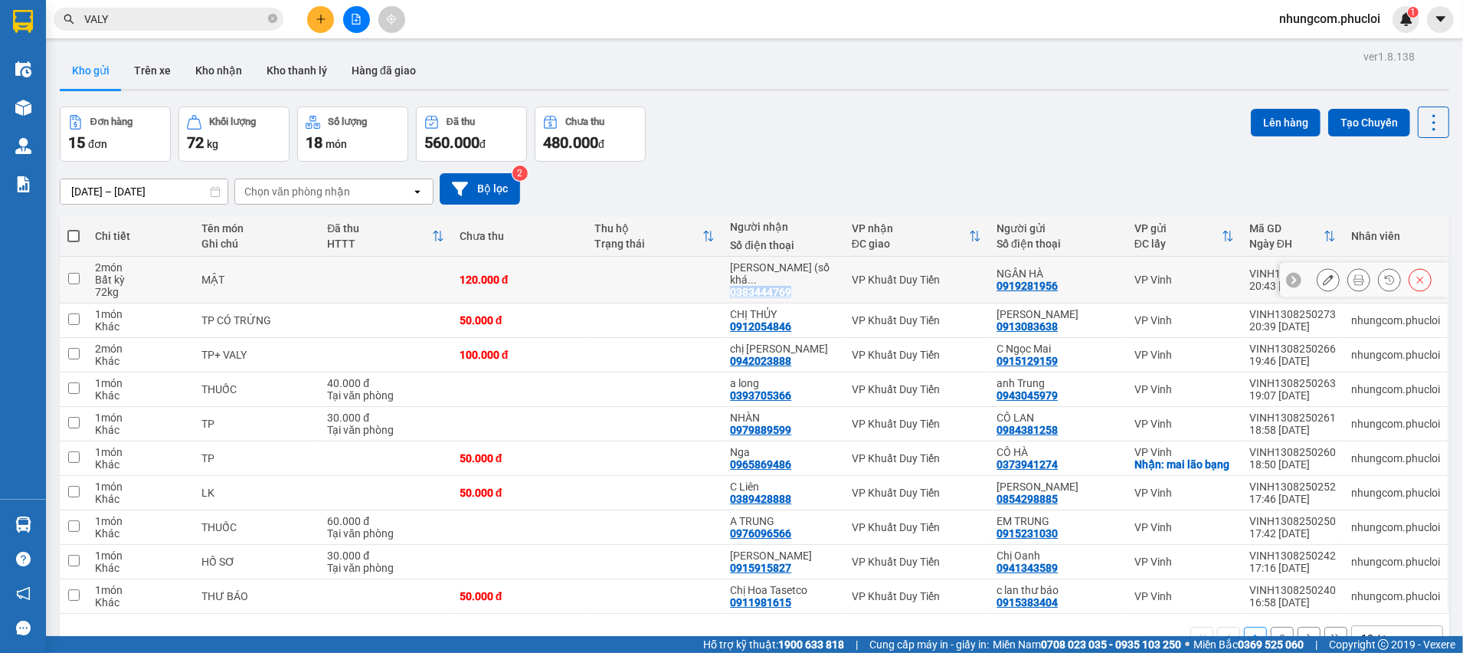
drag, startPoint x: 794, startPoint y: 288, endPoint x: 715, endPoint y: 290, distance: 78.9
click at [722, 289] on td "[PERSON_NAME] (số khá ... 0383444769" at bounding box center [783, 280] width 122 height 47
checkbox input "true"
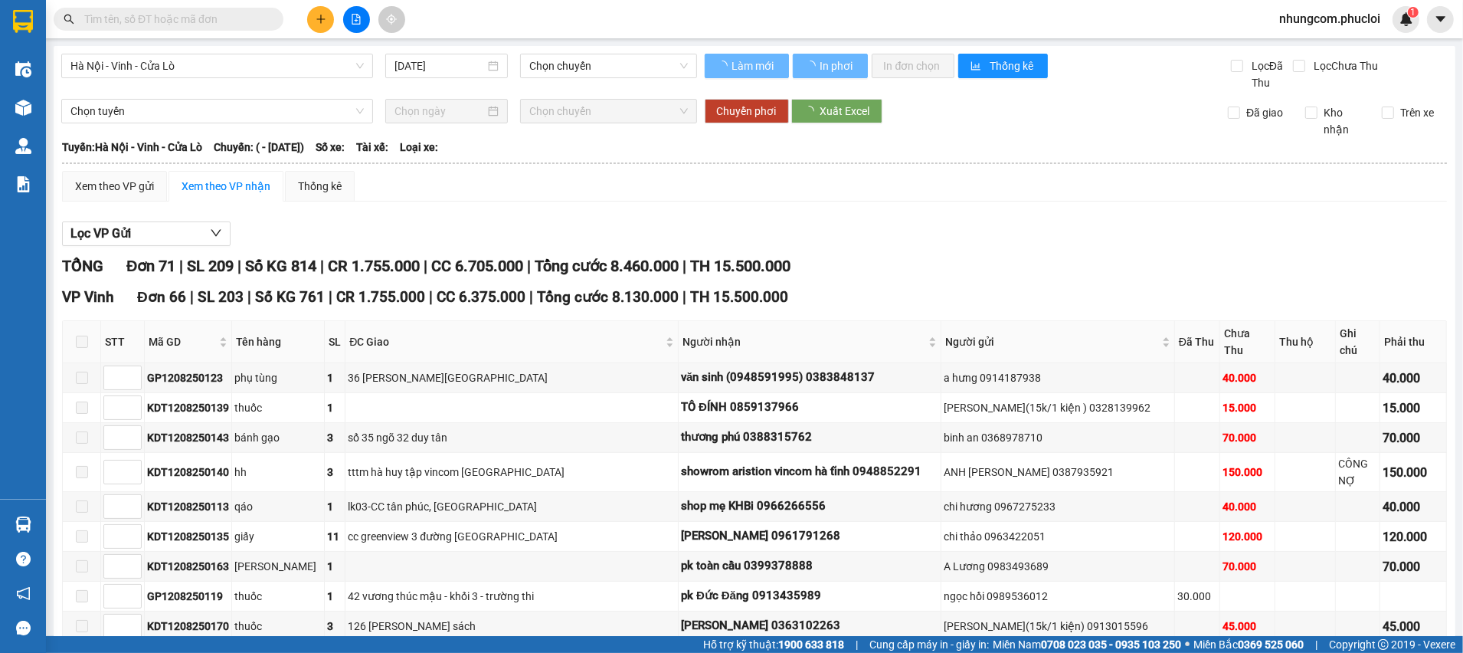
type input "[DATE]"
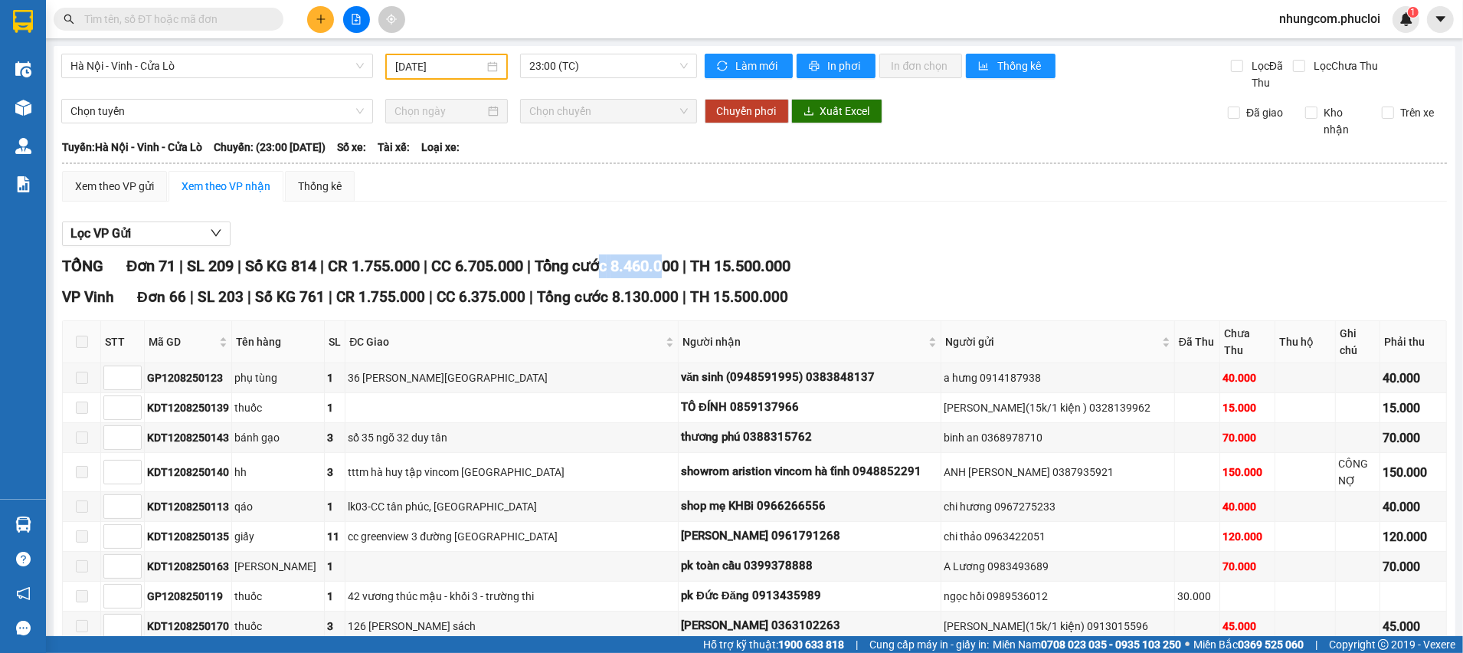
drag, startPoint x: 622, startPoint y: 263, endPoint x: 627, endPoint y: 283, distance: 19.7
click at [679, 269] on span "Tổng cước 8.460.000" at bounding box center [607, 266] width 144 height 18
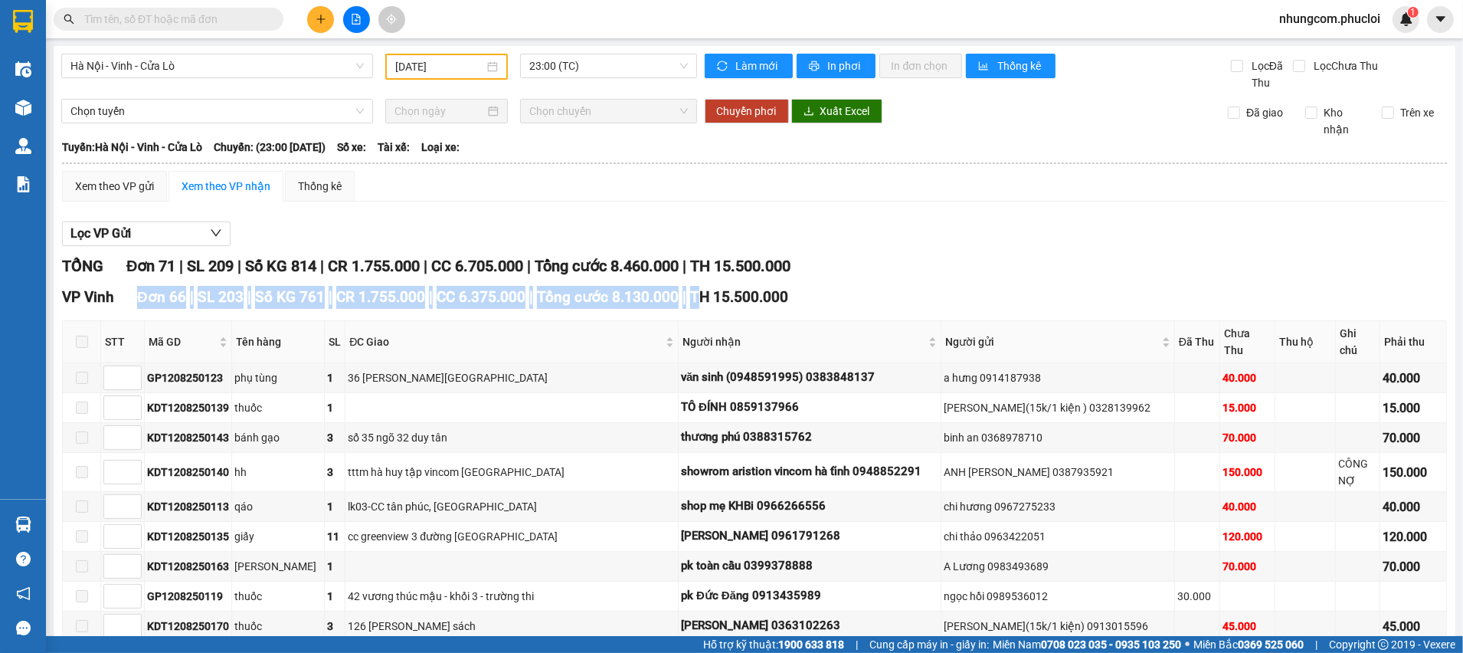
drag, startPoint x: 119, startPoint y: 294, endPoint x: 683, endPoint y: 306, distance: 564.6
click at [683, 306] on div "VP Vinh Đơn 66 | SL 203 | Số KG 761 | CR 1.755.000 | CC 6.375.000 | Tổng cước 8…" at bounding box center [754, 297] width 1385 height 23
click at [633, 297] on span "Tổng cước 8.130.000" at bounding box center [608, 297] width 142 height 18
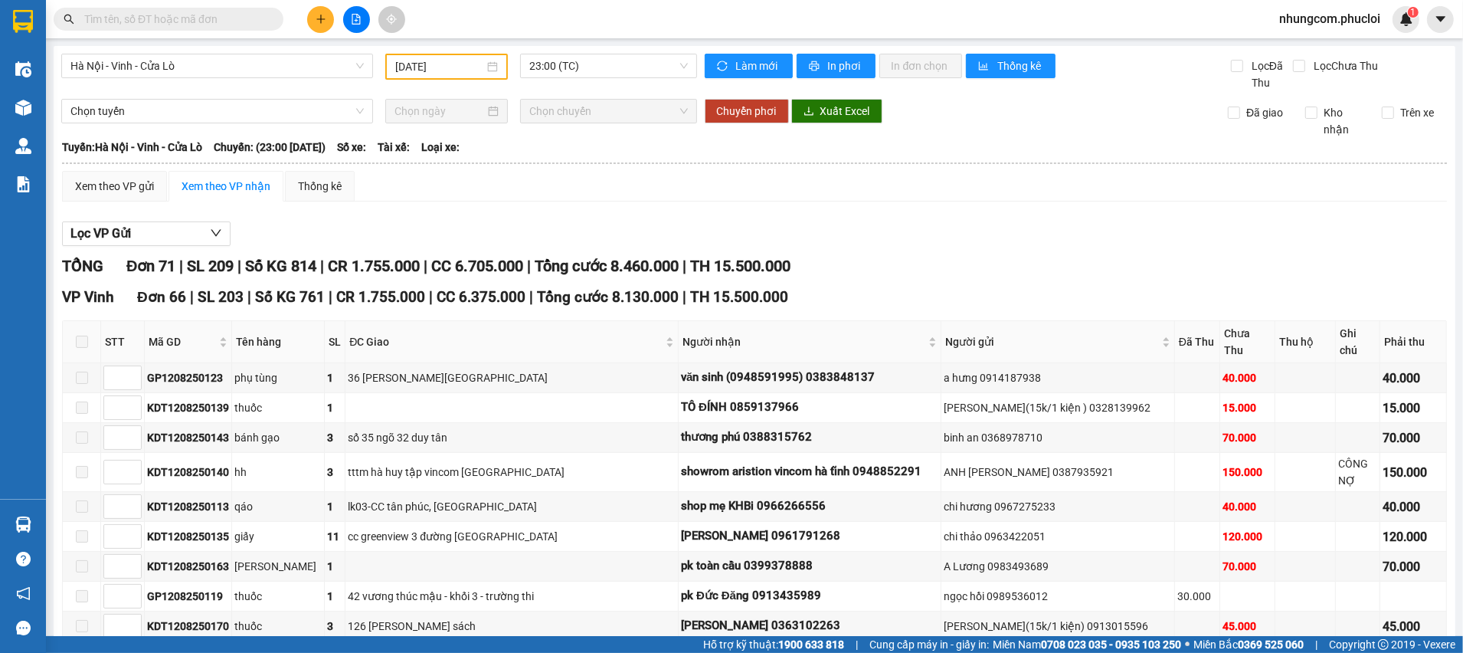
click at [626, 296] on span "Tổng cước 8.130.000" at bounding box center [608, 297] width 142 height 18
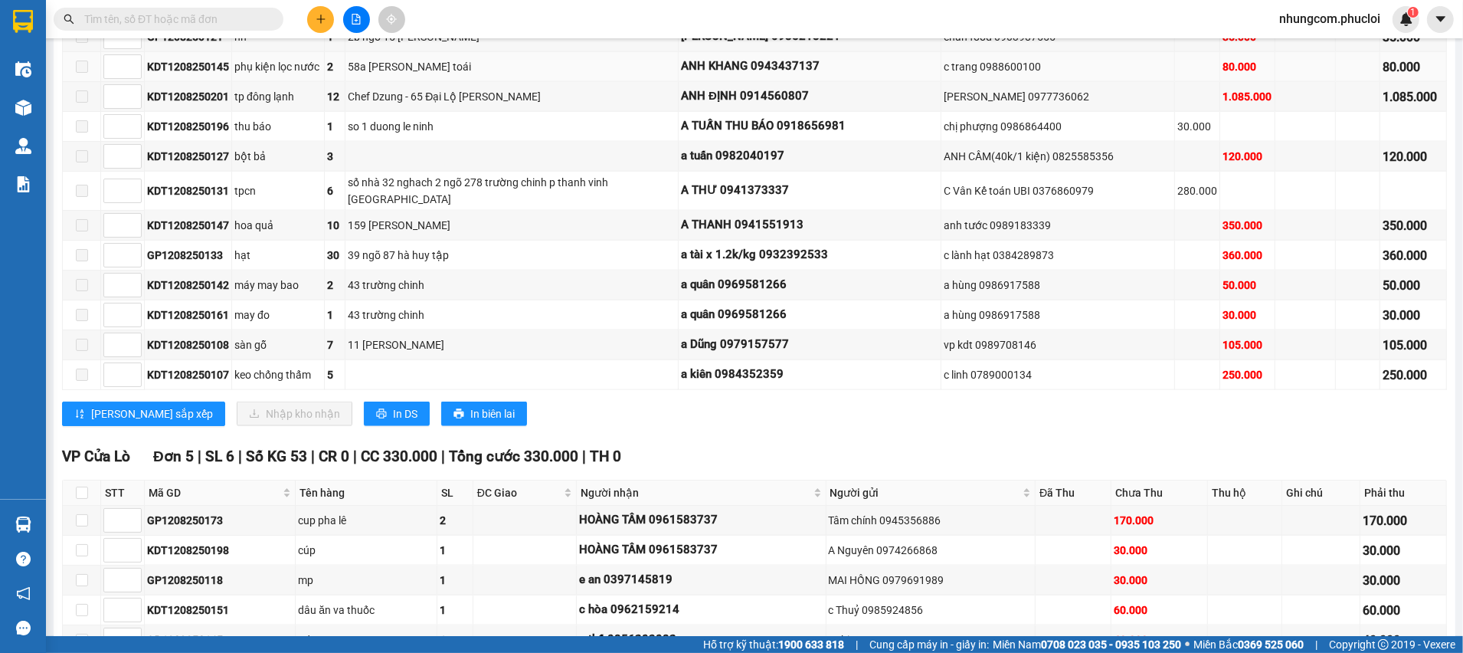
scroll to position [2077, 0]
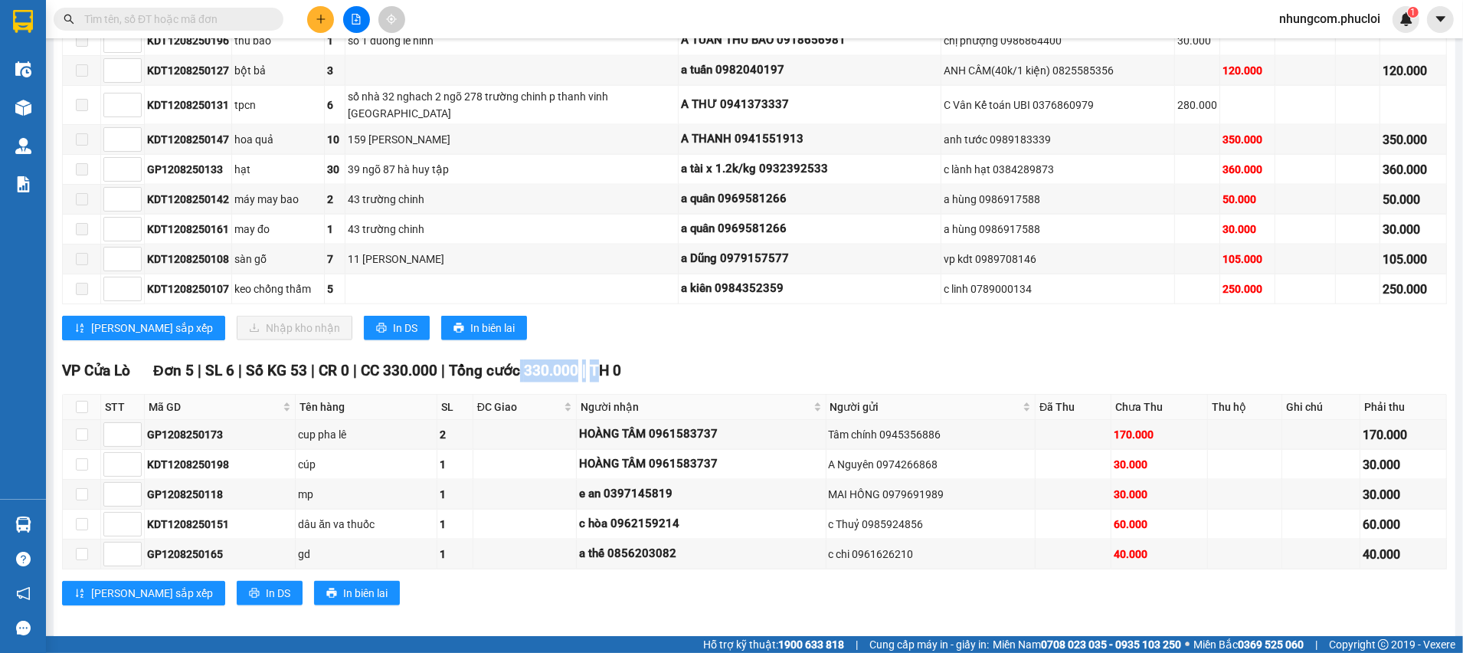
drag, startPoint x: 508, startPoint y: 356, endPoint x: 586, endPoint y: 361, distance: 78.3
click at [586, 361] on div "VP Cửa Lò Đơn 5 | SL 6 | Số KG 53 | CR 0 | CC 330.000 | Tổng cước 330.000 | TH 0" at bounding box center [754, 370] width 1385 height 23
click at [581, 398] on div "Người nhận" at bounding box center [701, 406] width 241 height 17
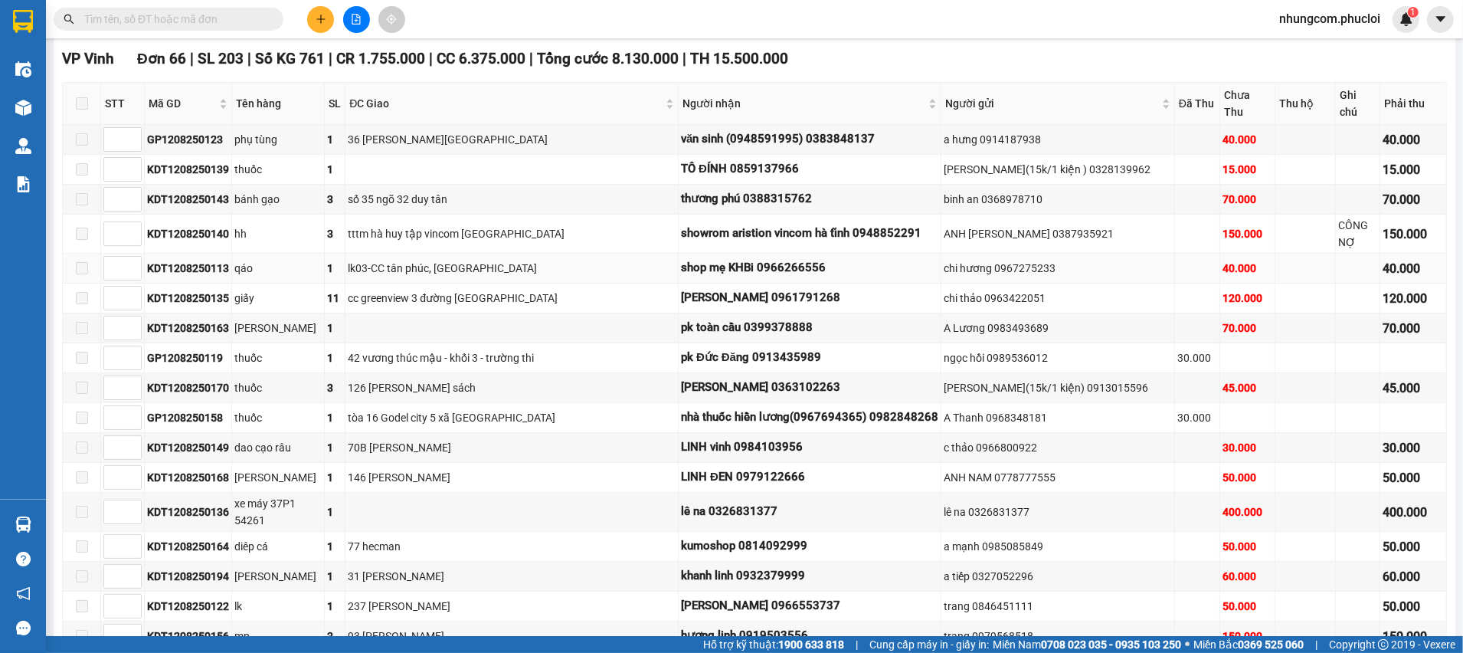
scroll to position [123, 0]
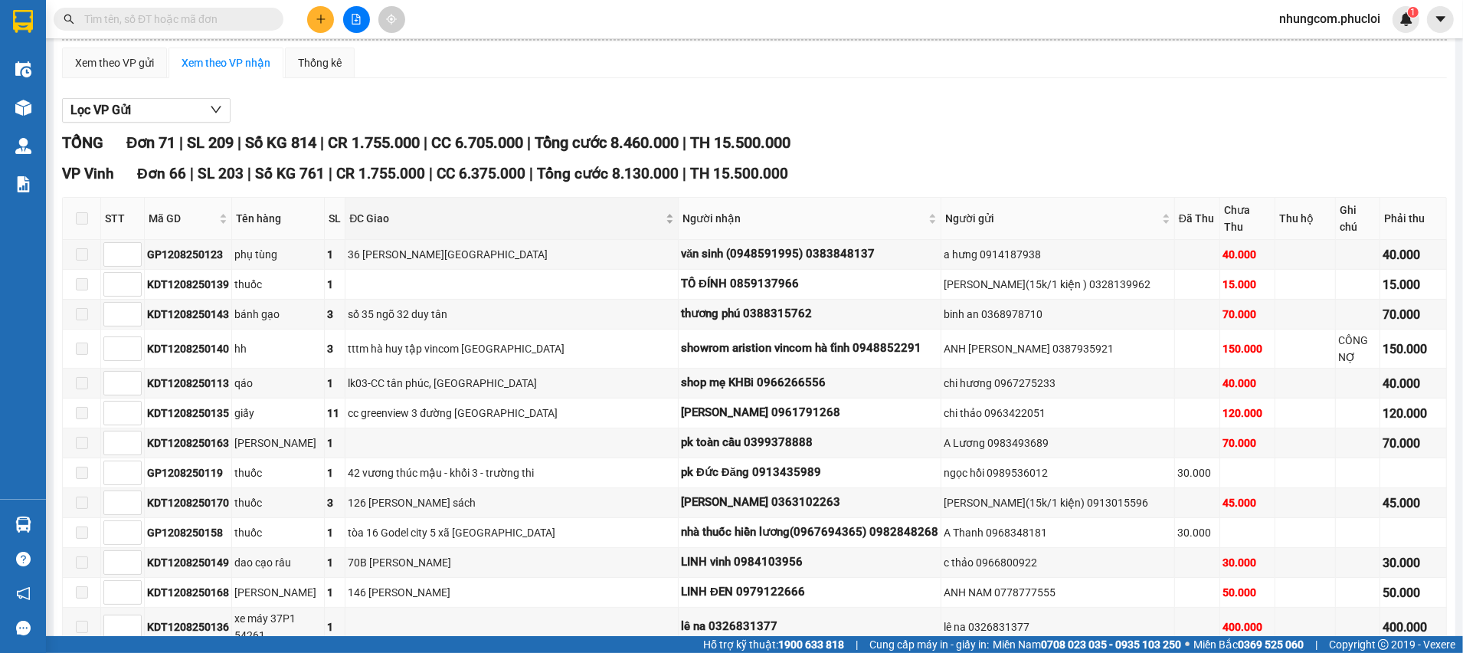
click at [511, 227] on div "ĐC Giao" at bounding box center [511, 218] width 325 height 17
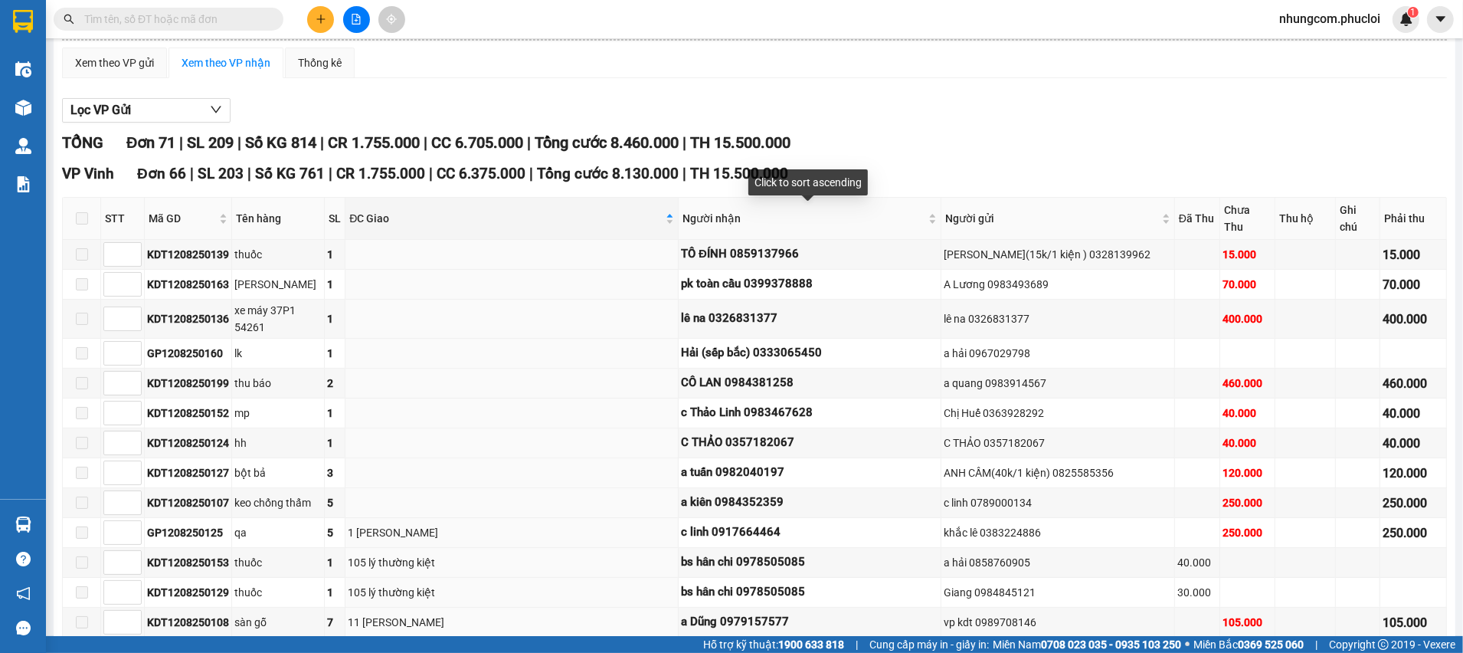
click at [845, 165] on div "VP Vinh Đơn 66 | SL 203 | Số KG 761 | CR 1.755.000 | CC 6.375.000 | Tổng cước 8…" at bounding box center [754, 173] width 1385 height 23
click at [903, 108] on div "Lọc VP Gửi" at bounding box center [754, 110] width 1385 height 25
click at [790, 140] on span "TH 15.500.000" at bounding box center [740, 142] width 100 height 18
drag, startPoint x: 821, startPoint y: 142, endPoint x: 744, endPoint y: 148, distance: 77.6
click at [744, 148] on div "TỔNG Đơn 71 | SL 209 | Số KG 814 | CR 1.755.000 | CC 6.705.000 | Tổng cước 8.46…" at bounding box center [754, 143] width 1385 height 24
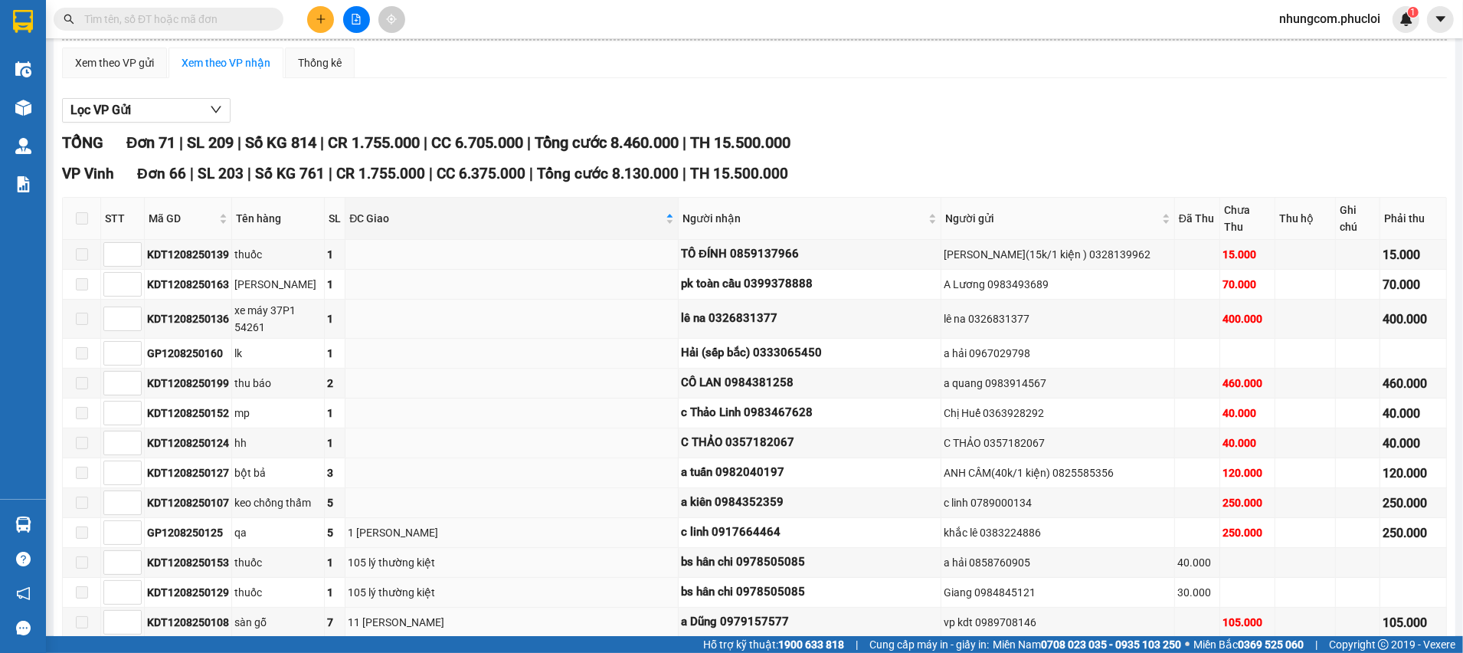
click at [743, 148] on span "TH 15.500.000" at bounding box center [740, 142] width 100 height 18
drag, startPoint x: 735, startPoint y: 162, endPoint x: 751, endPoint y: 166, distance: 16.7
click at [751, 166] on span "TH 15.500.000" at bounding box center [739, 174] width 98 height 18
click at [768, 166] on div "VP Vinh Đơn 66 | SL 203 | Số KG 761 | CR 1.755.000 | CC 6.375.000 | Tổng cước 8…" at bounding box center [754, 173] width 1385 height 23
click at [196, 26] on input "text" at bounding box center [174, 19] width 181 height 17
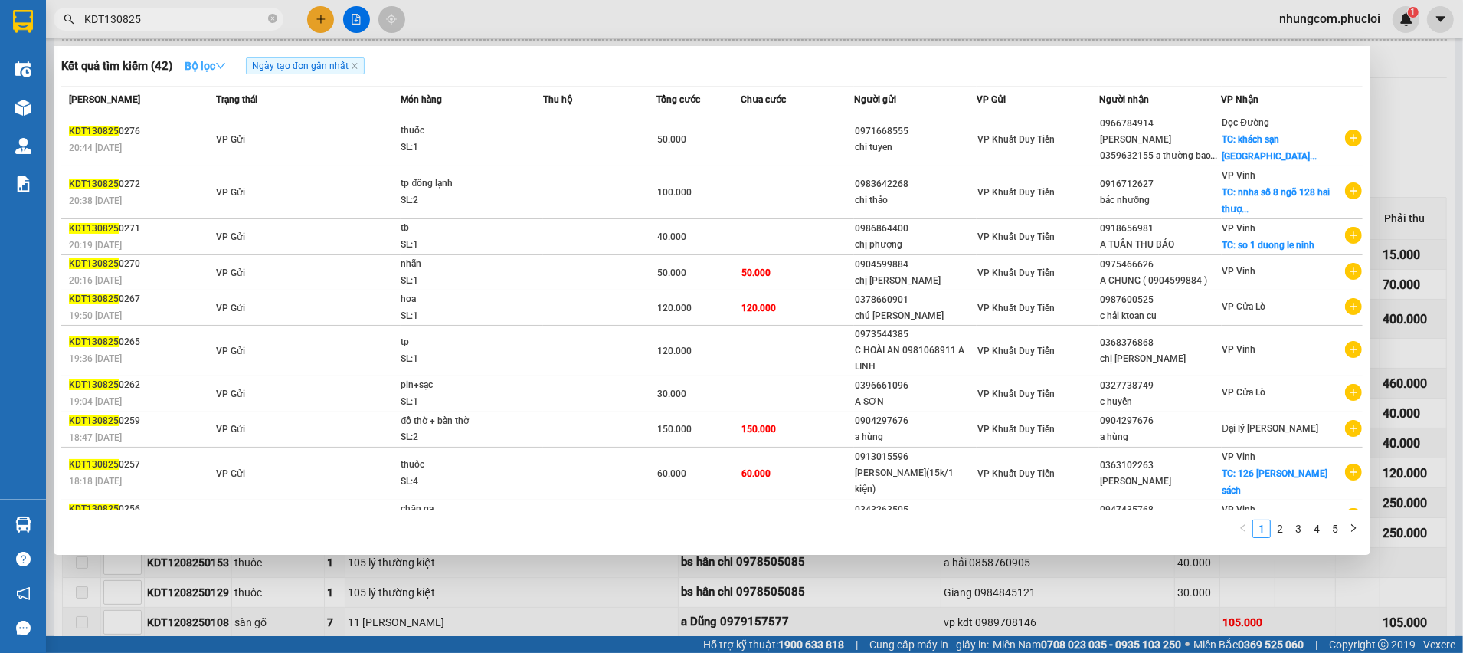
type input "KDT130825"
click at [205, 60] on strong "Bộ lọc" at bounding box center [205, 66] width 41 height 12
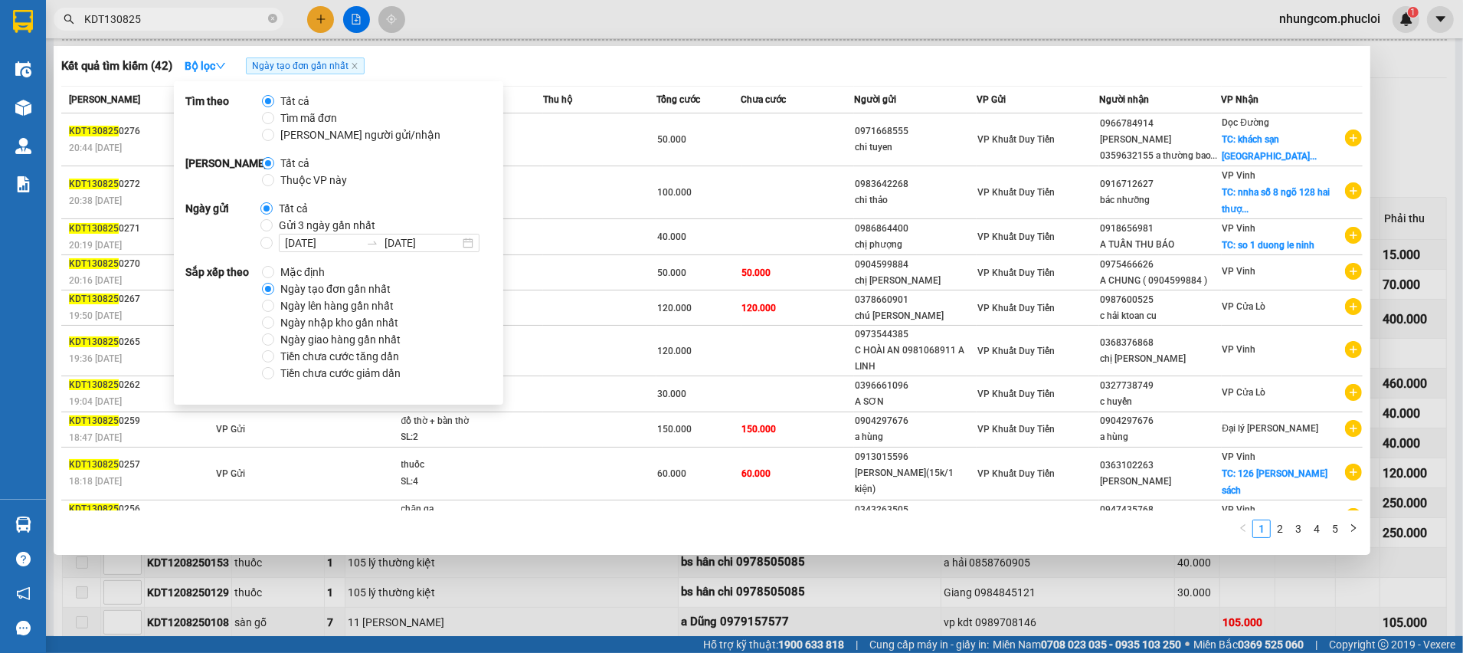
click at [303, 182] on span "Thuộc VP này" at bounding box center [313, 180] width 79 height 17
click at [274, 182] on input "Thuộc VP này" at bounding box center [268, 180] width 12 height 12
radio input "true"
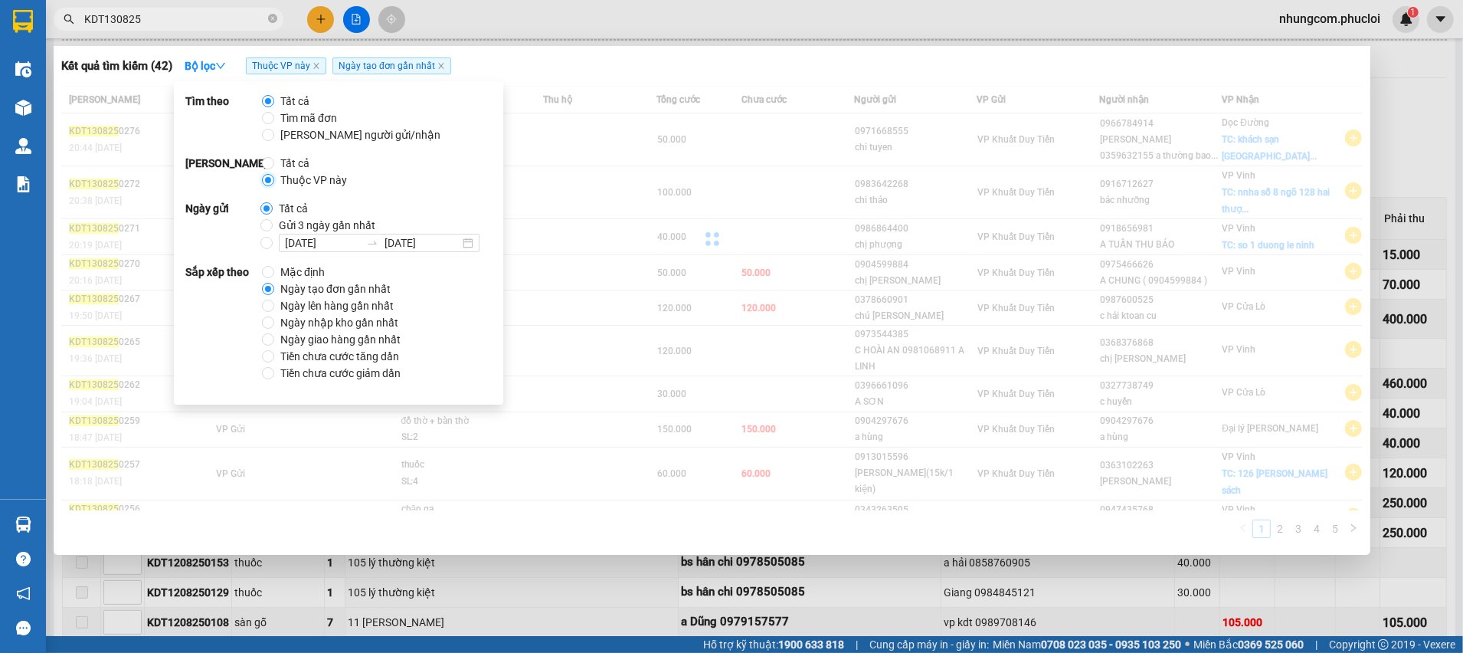
radio input "false"
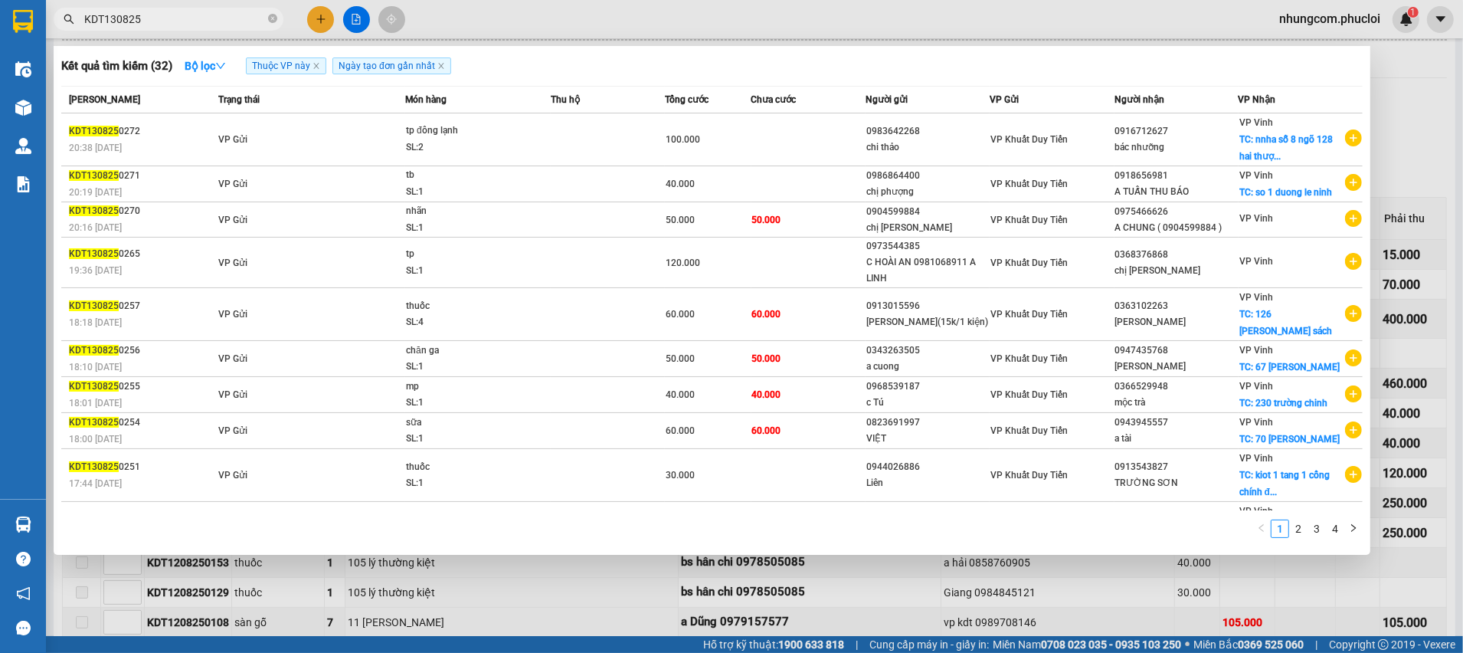
click at [568, 75] on div "Kết quả tìm kiếm ( 32 ) Bộ lọc Thuộc VP này Ngày tạo đơn gần nhất" at bounding box center [711, 66] width 1301 height 25
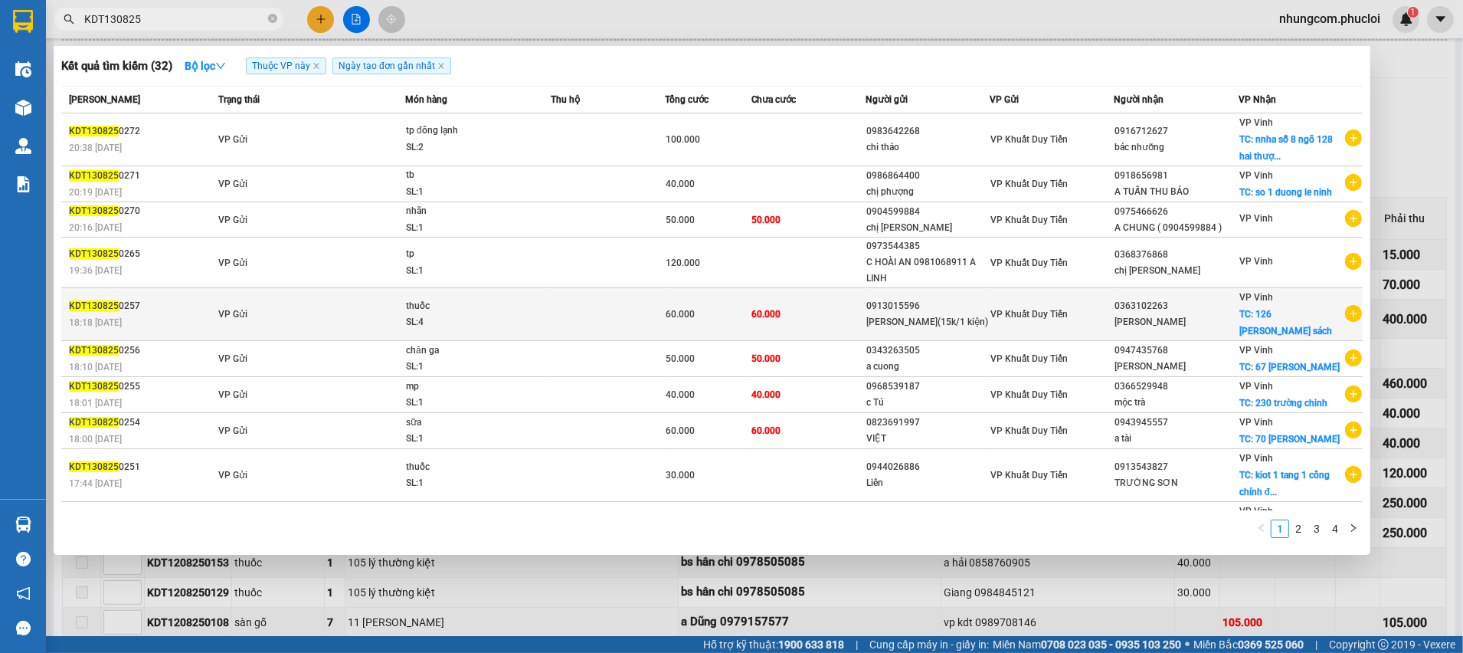
scroll to position [27, 0]
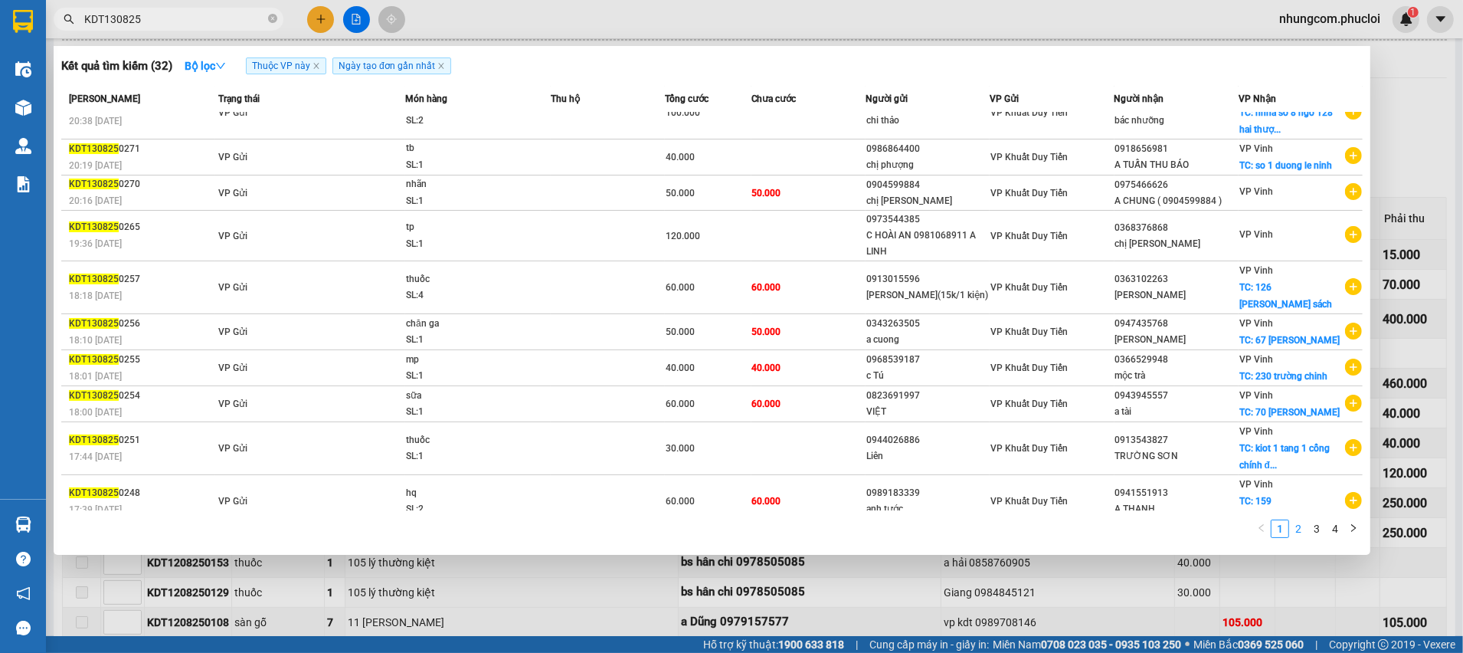
click at [1294, 530] on link "2" at bounding box center [1298, 528] width 17 height 17
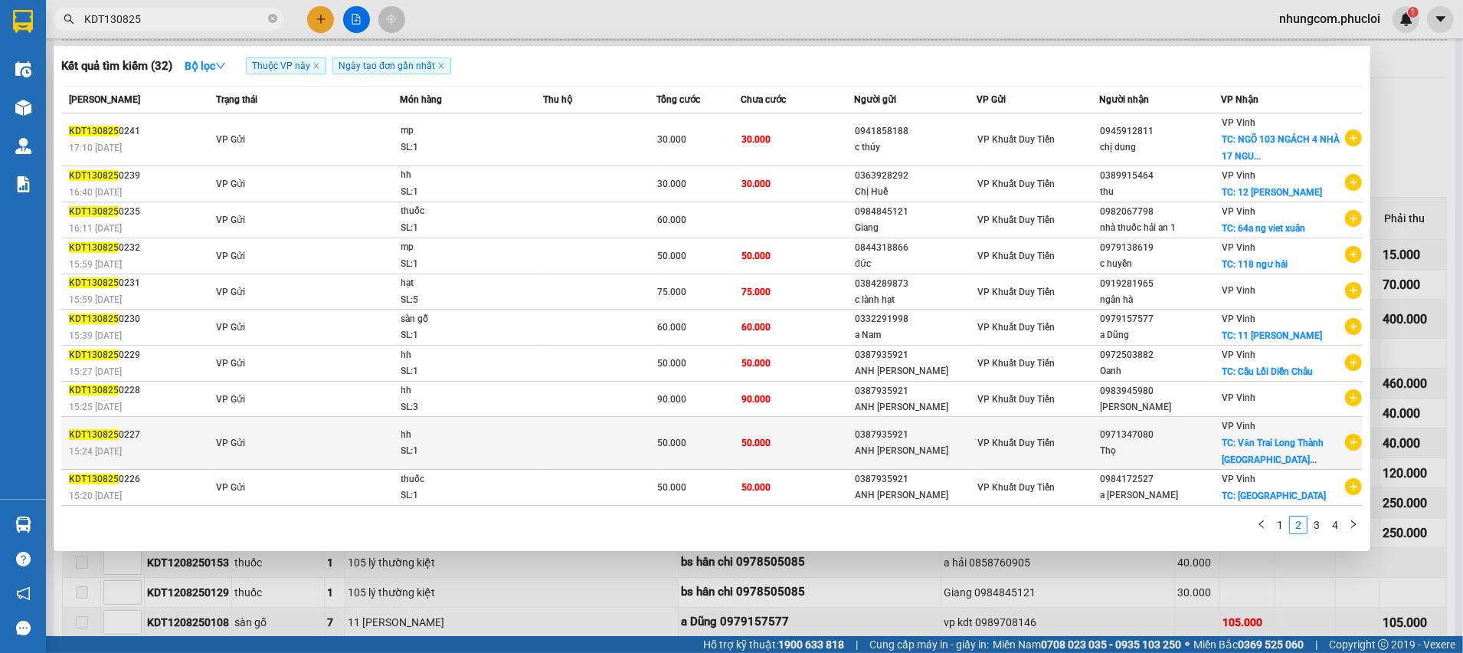
scroll to position [0, 0]
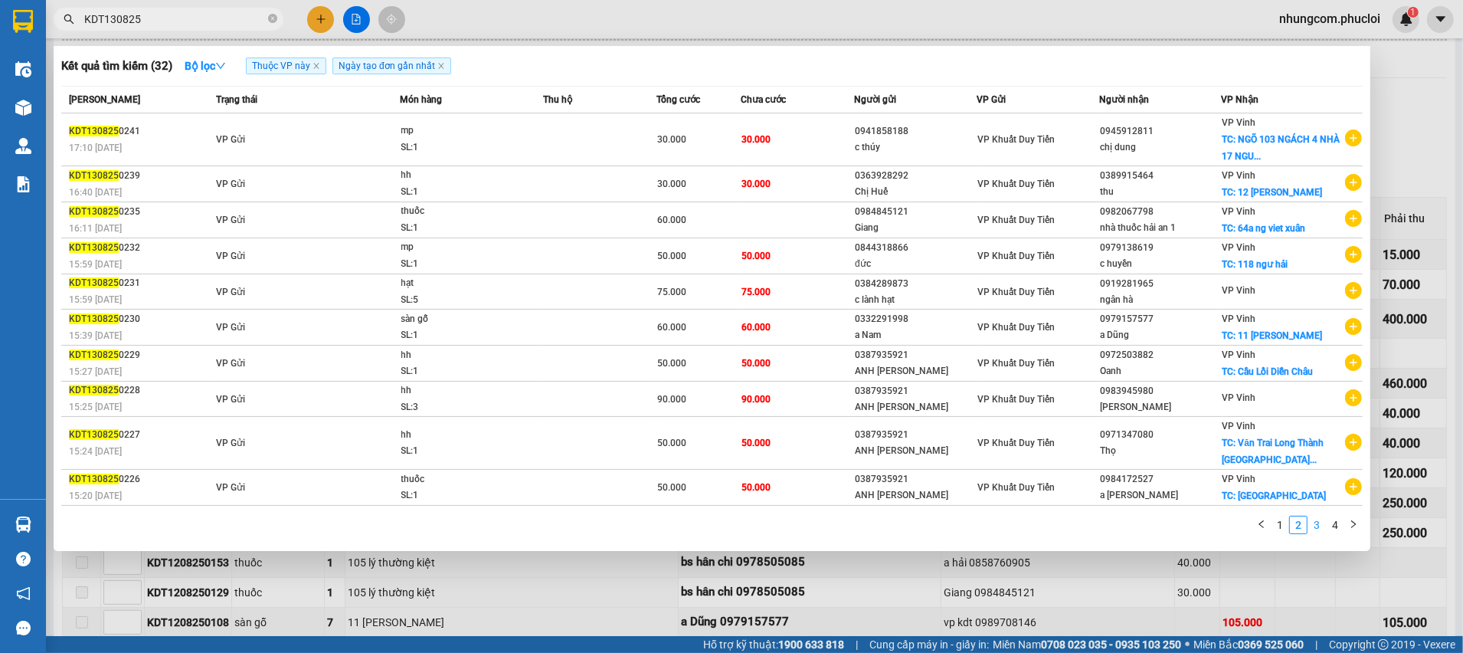
click at [1317, 524] on link "3" at bounding box center [1316, 524] width 17 height 17
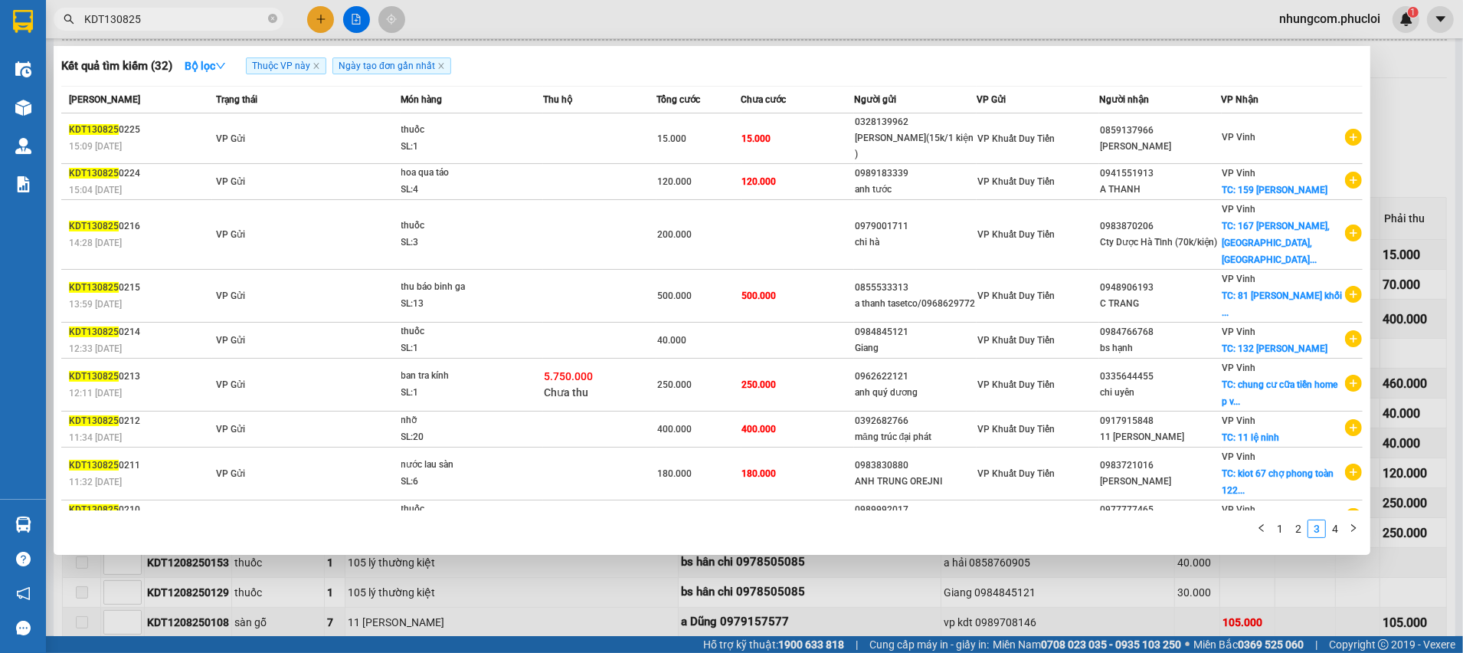
click at [1445, 108] on div at bounding box center [731, 326] width 1463 height 653
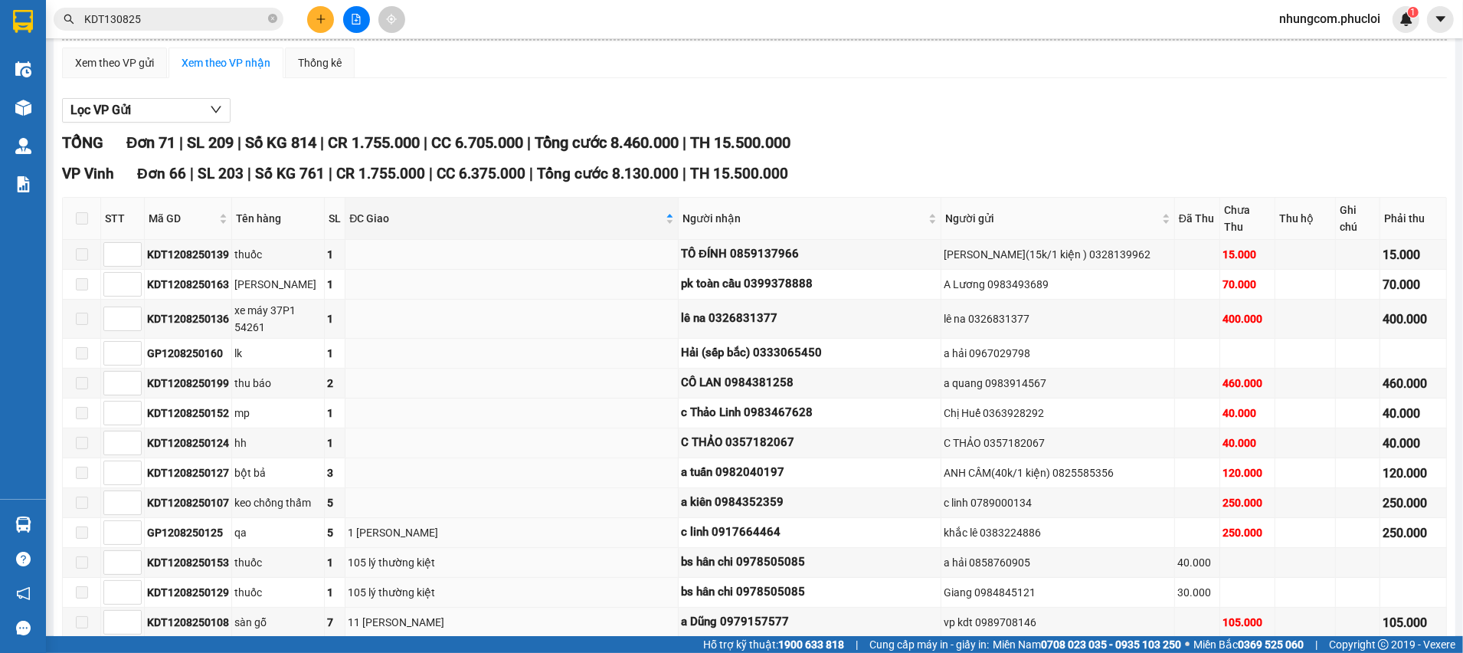
drag, startPoint x: 1005, startPoint y: 139, endPoint x: 1009, endPoint y: 148, distance: 10.0
click at [1007, 139] on div "TỔNG Đơn 71 | SL 209 | Số KG 814 | CR 1.755.000 | CC 6.705.000 | Tổng cước 8.46…" at bounding box center [754, 143] width 1385 height 24
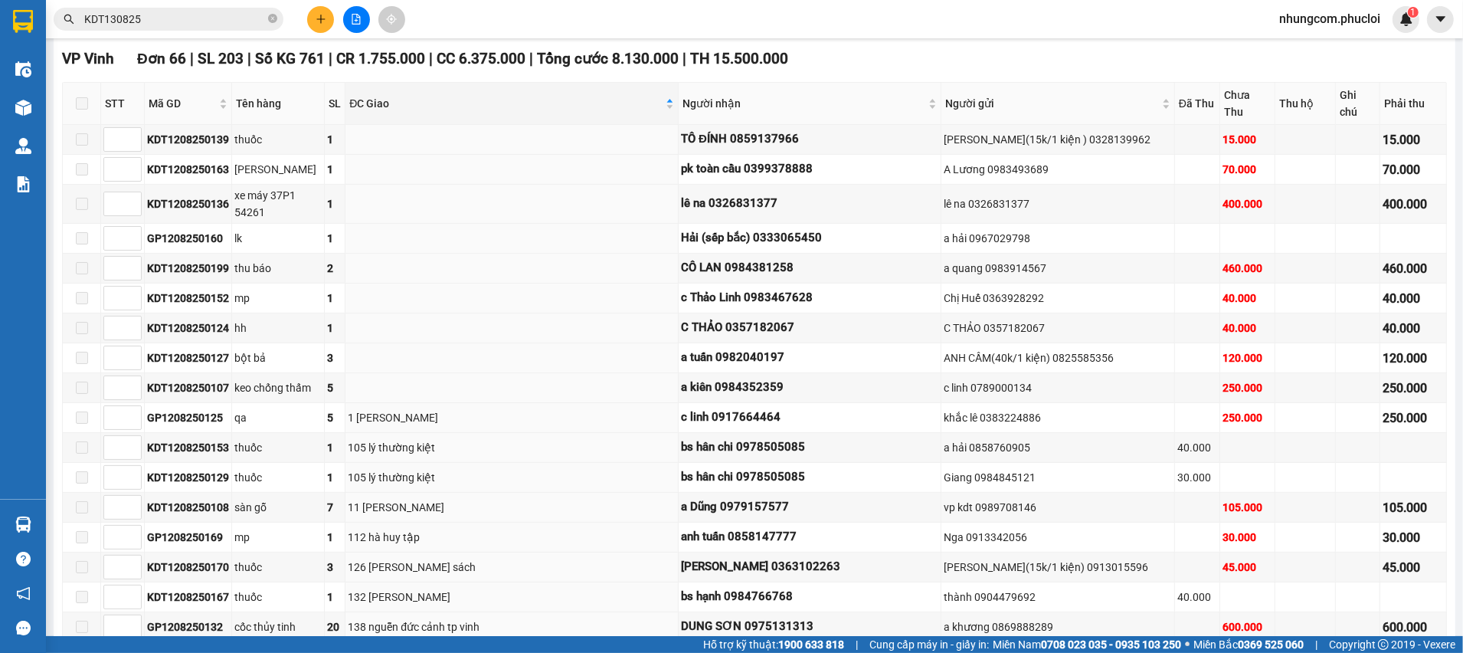
click at [886, 64] on div "VP Vinh Đơn 66 | SL 203 | Số KG 761 | CR 1.755.000 | CC 6.375.000 | Tổng cước 8…" at bounding box center [754, 58] width 1385 height 23
click at [907, 56] on div "VP Vinh Đơn 66 | SL 203 | Số KG 761 | CR 1.755.000 | CC 6.375.000 | Tổng cước 8…" at bounding box center [754, 58] width 1385 height 23
click at [908, 51] on div "VP Vinh Đơn 66 | SL 203 | Số KG 761 | CR 1.755.000 | CC 6.375.000 | Tổng cước 8…" at bounding box center [754, 58] width 1385 height 23
click at [903, 67] on div "VP Vinh Đơn 66 | SL 203 | Số KG 761 | CR 1.755.000 | CC 6.375.000 | Tổng cước 8…" at bounding box center [754, 58] width 1385 height 23
click at [902, 67] on div "VP Vinh Đơn 66 | SL 203 | Số KG 761 | CR 1.755.000 | CC 6.375.000 | Tổng cước 8…" at bounding box center [754, 58] width 1385 height 23
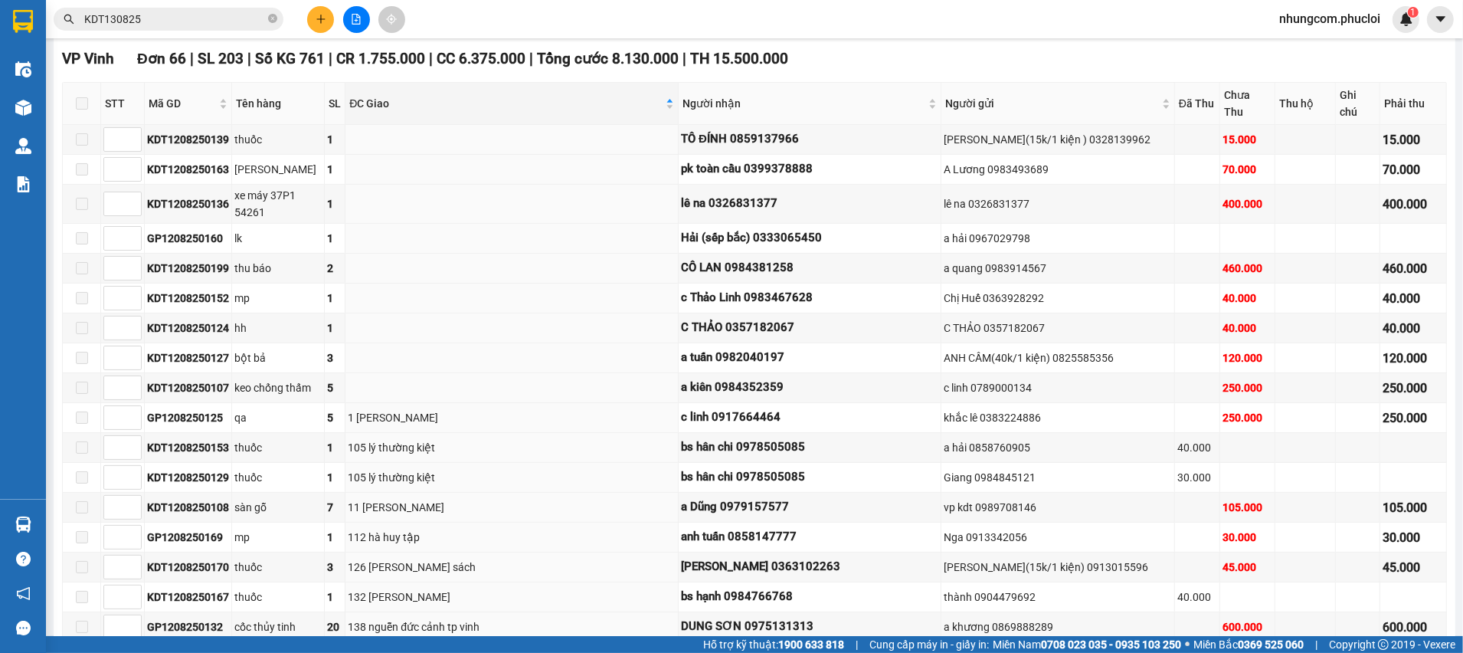
click at [902, 67] on div "VP Vinh Đơn 66 | SL 203 | Số KG 761 | CR 1.755.000 | CC 6.375.000 | Tổng cước 8…" at bounding box center [754, 58] width 1385 height 23
click at [869, 97] on span "Người nhận" at bounding box center [803, 103] width 243 height 17
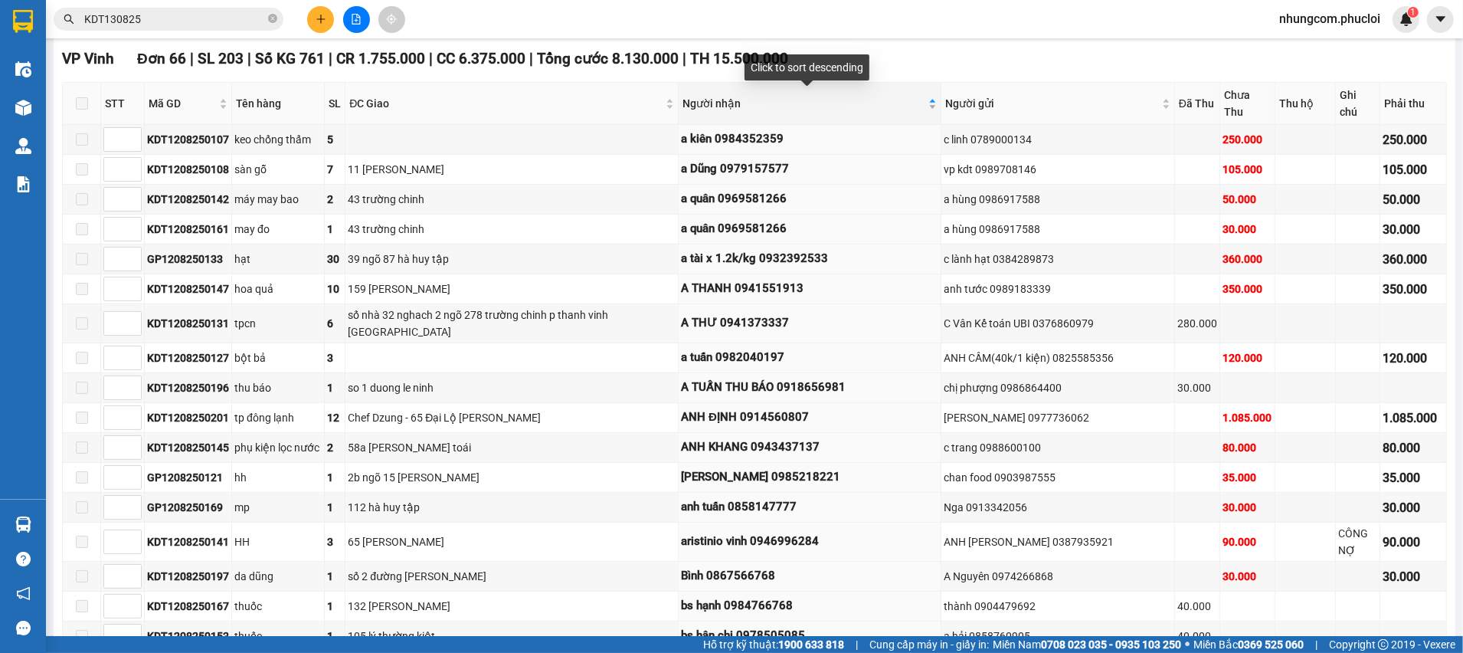
click at [860, 87] on div "Click to sort descending" at bounding box center [807, 72] width 125 height 37
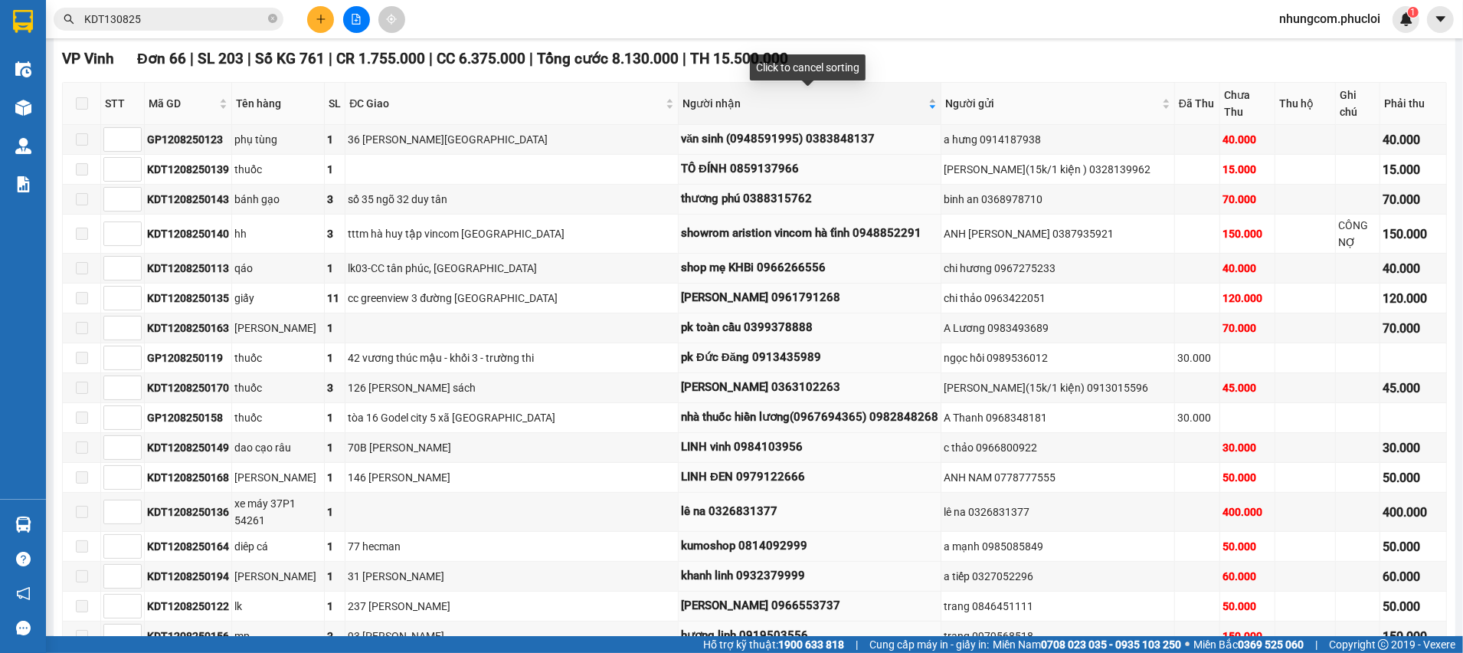
click at [895, 95] on div "Người nhận" at bounding box center [809, 103] width 254 height 17
click at [909, 61] on div "VP Vinh Đơn 66 | SL 203 | Số KG 761 | CR 1.755.000 | CC 6.375.000 | Tổng cước 8…" at bounding box center [754, 58] width 1385 height 23
click at [879, 95] on div "Người nhận" at bounding box center [809, 103] width 254 height 17
click at [910, 58] on div "VP Vinh Đơn 66 | SL 203 | Số KG 761 | CR 1.755.000 | CC 6.375.000 | Tổng cước 8…" at bounding box center [754, 58] width 1385 height 23
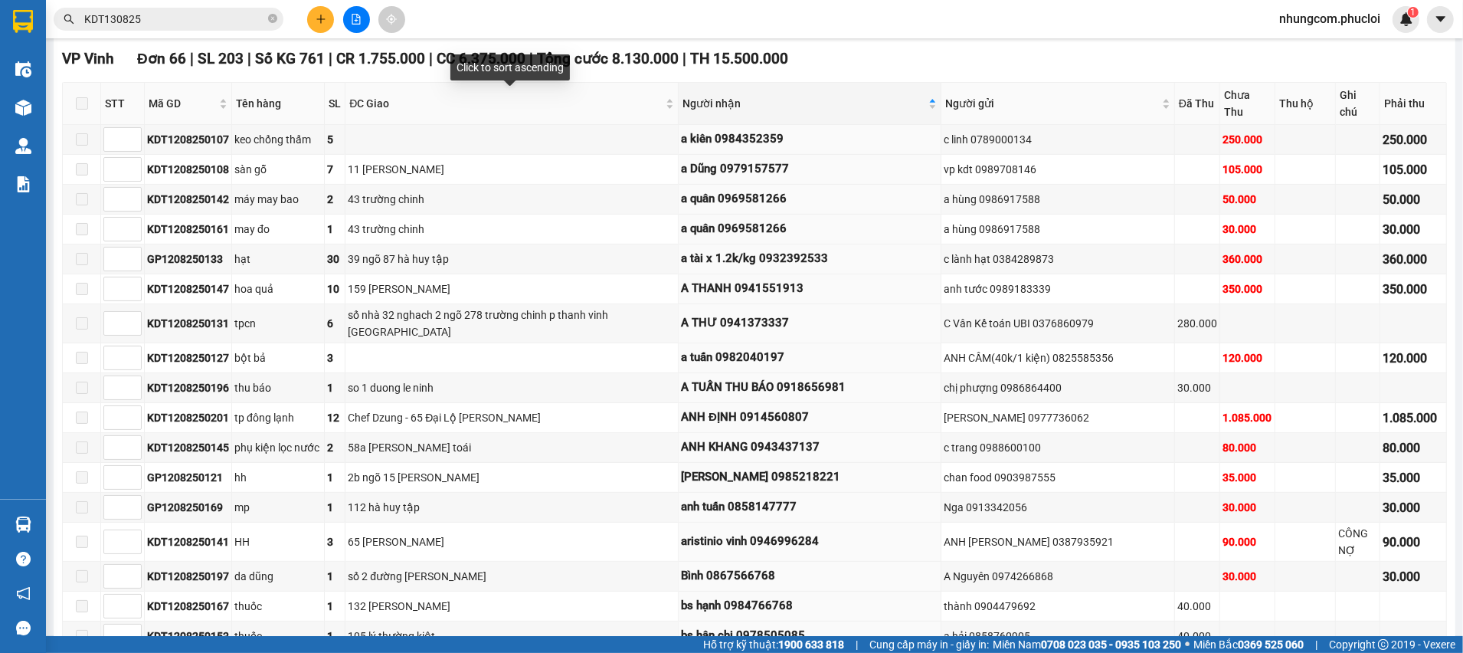
drag, startPoint x: 575, startPoint y: 93, endPoint x: 826, endPoint y: 59, distance: 252.8
click at [575, 95] on span "ĐC Giao" at bounding box center [505, 103] width 313 height 17
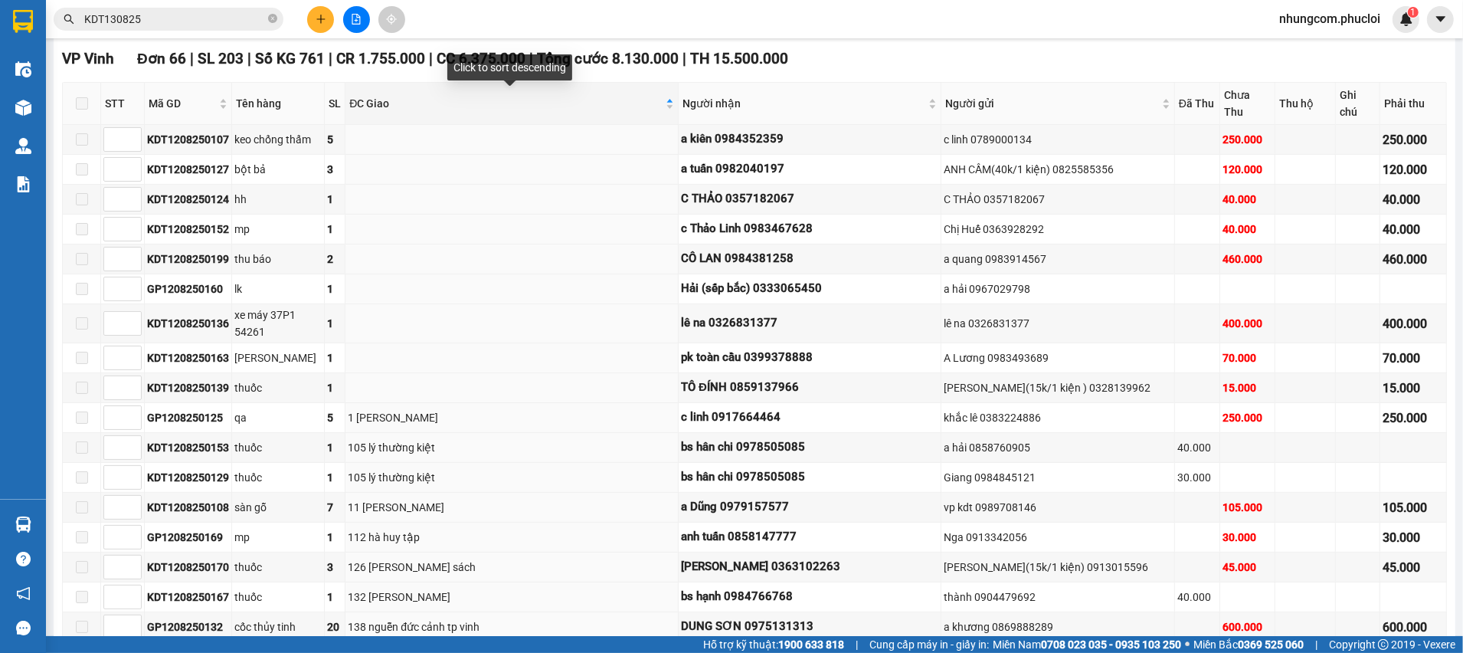
click at [827, 59] on div "VP Vinh Đơn 66 | SL 203 | Số KG 761 | CR 1.755.000 | CC 6.375.000 | Tổng cước 8…" at bounding box center [754, 58] width 1385 height 23
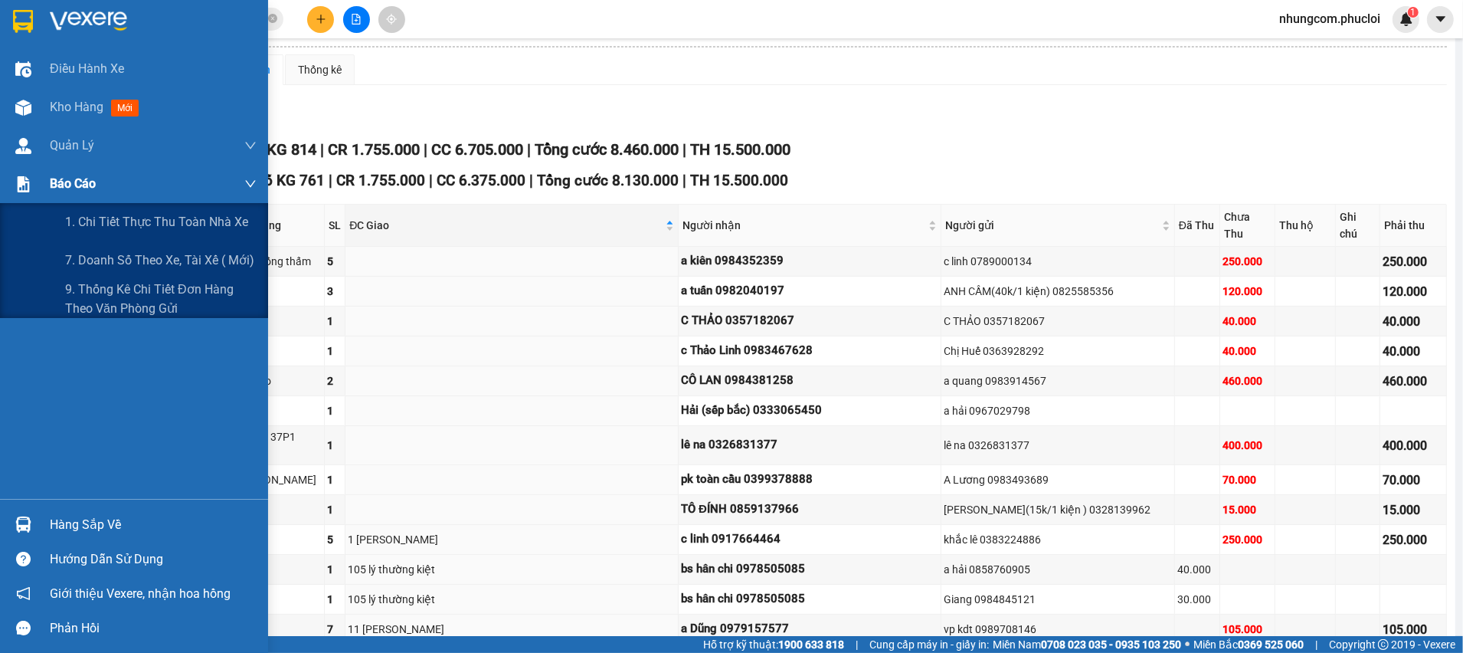
scroll to position [8, 0]
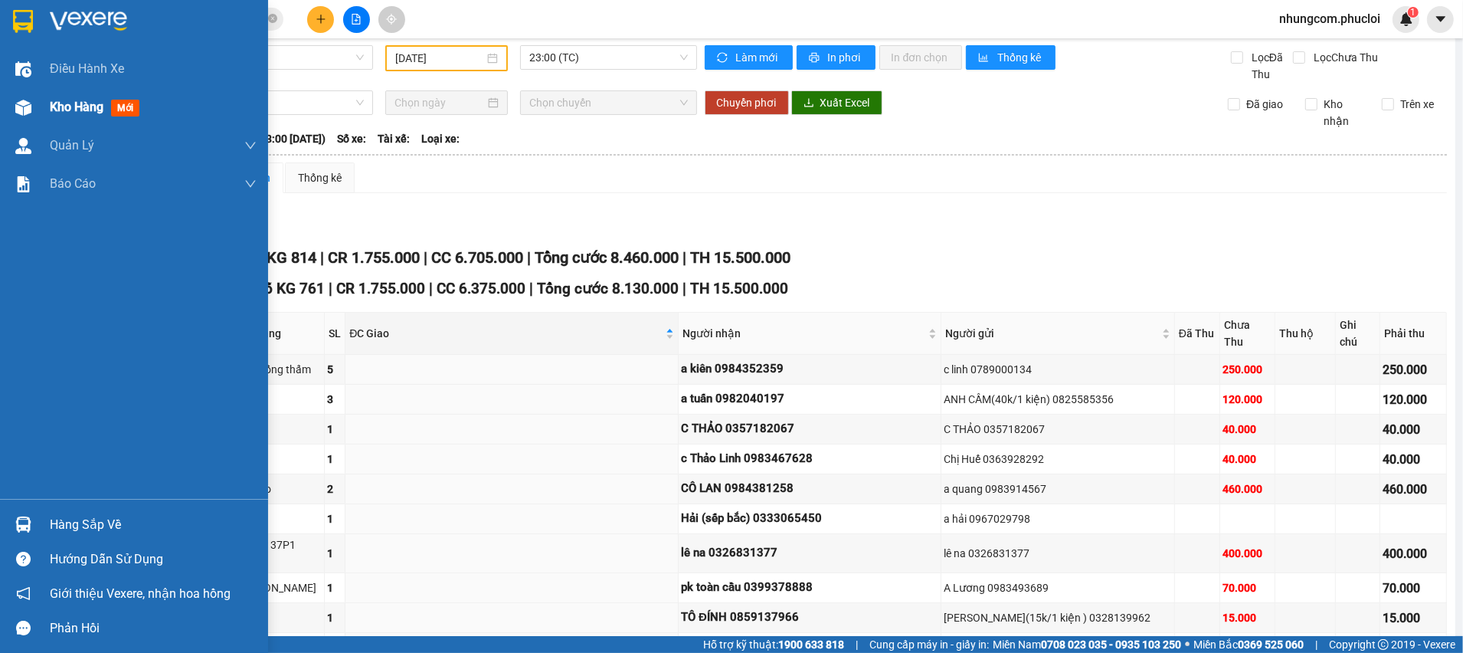
click at [28, 103] on img at bounding box center [23, 108] width 16 height 16
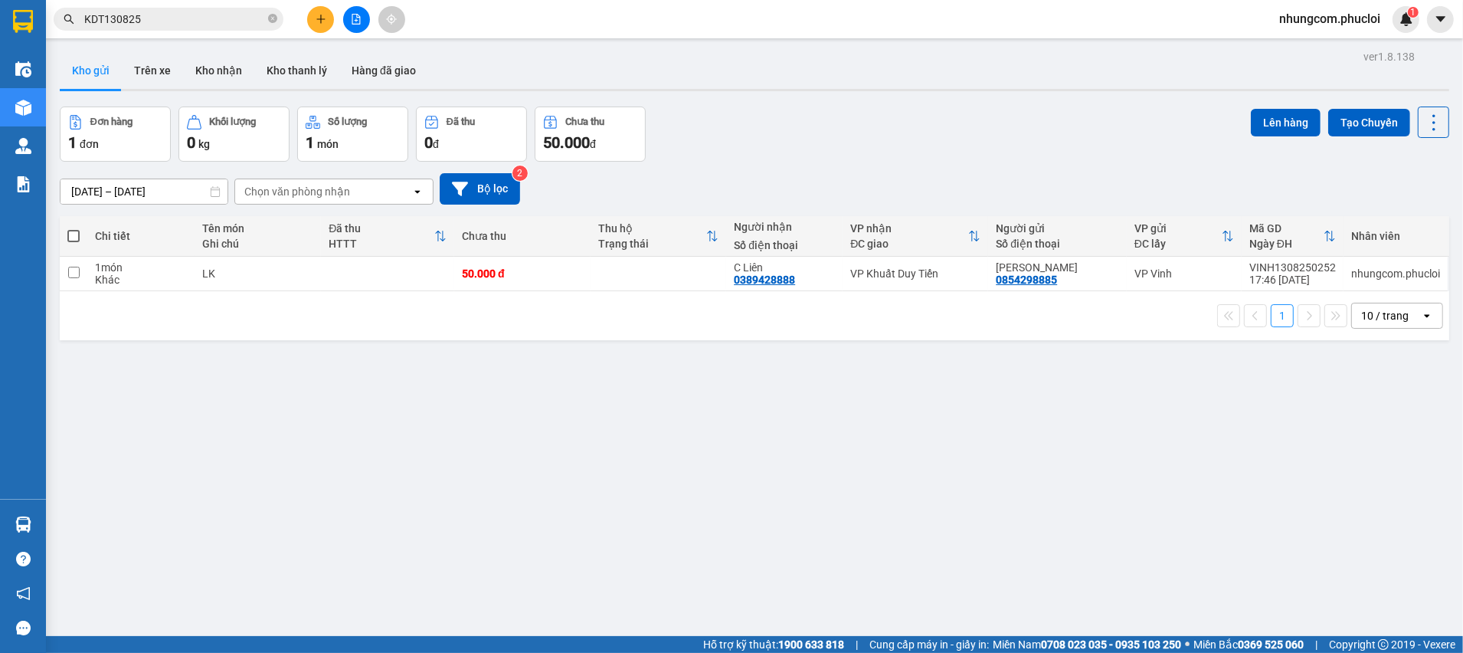
click at [784, 124] on div "Đơn hàng 1 đơn Khối lượng 0 kg Số lượng 1 món Đã thu 0 đ Chưa thu 50.000 đ Lên …" at bounding box center [754, 133] width 1389 height 55
click at [365, 23] on button at bounding box center [356, 19] width 27 height 27
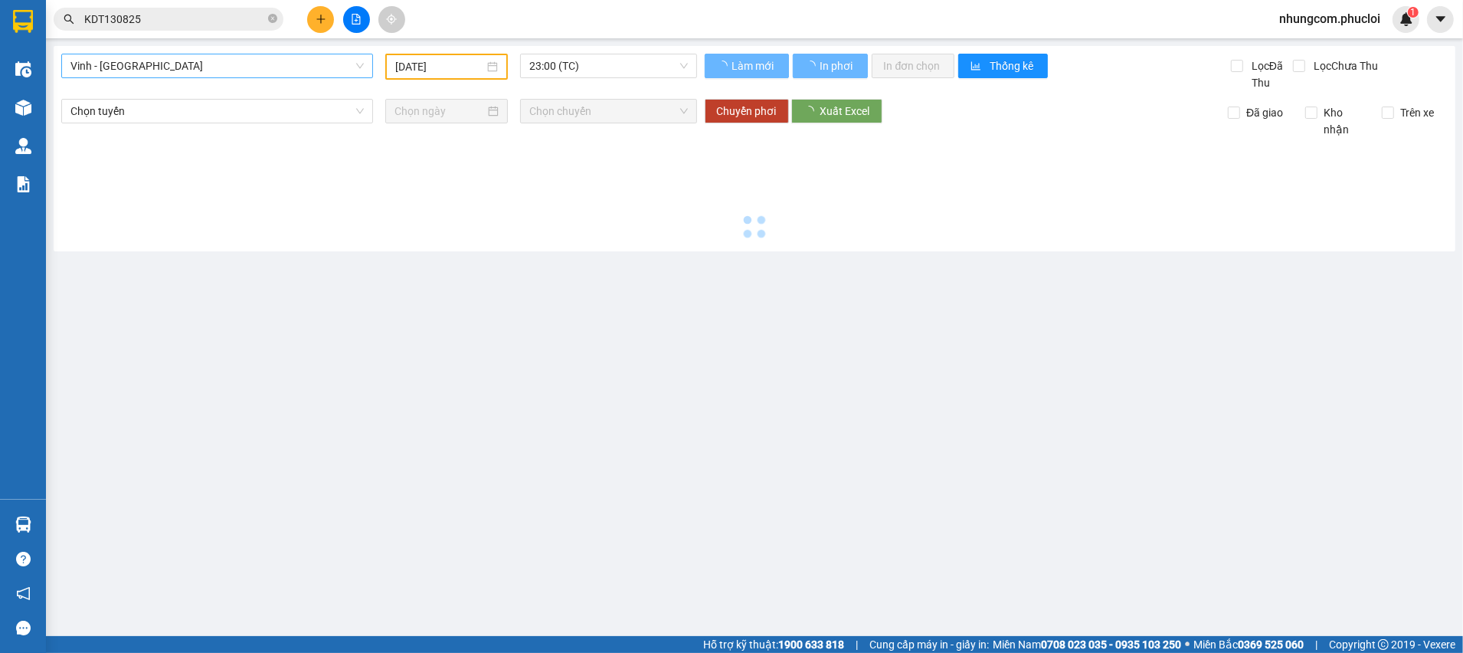
type input "[DATE]"
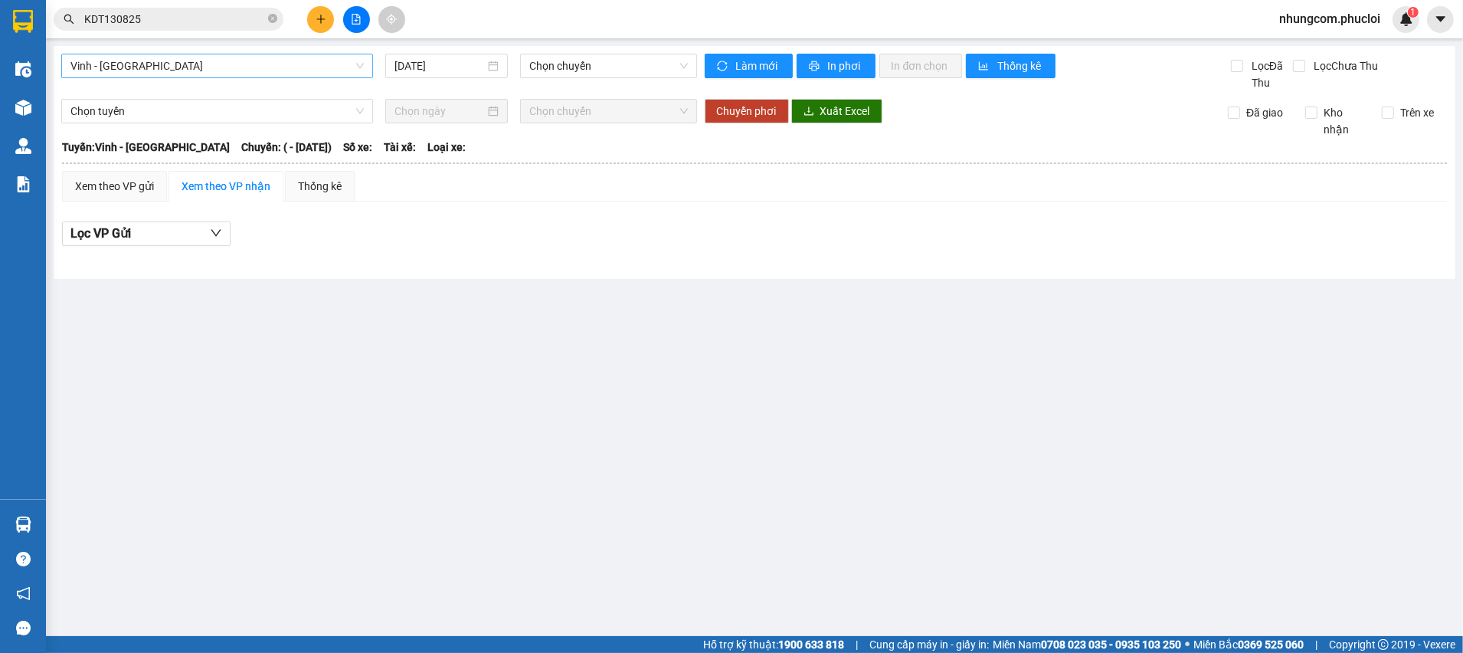
drag, startPoint x: 247, startPoint y: 70, endPoint x: 240, endPoint y: 79, distance: 11.4
click at [247, 71] on span "Vinh - Hà Tĩnh" at bounding box center [216, 65] width 293 height 23
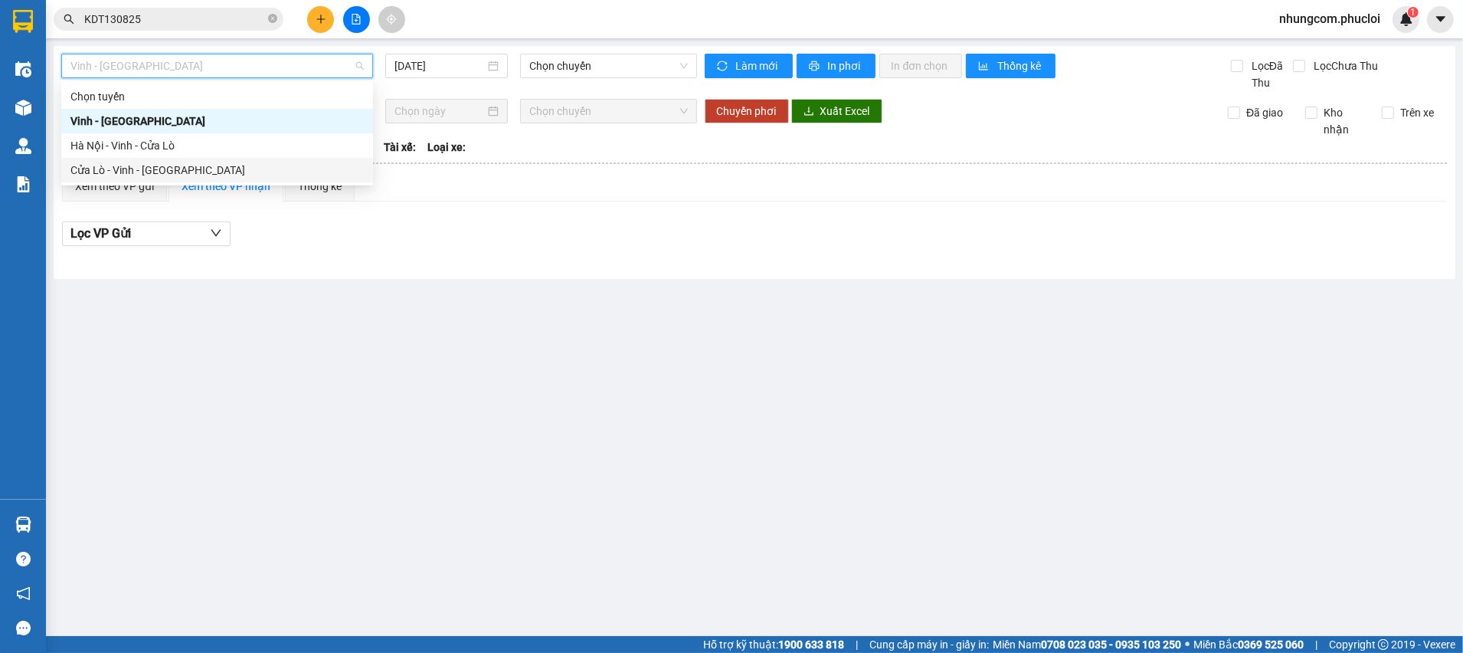
click at [139, 171] on div "Cửa Lò - Vinh - [GEOGRAPHIC_DATA]" at bounding box center [216, 170] width 293 height 17
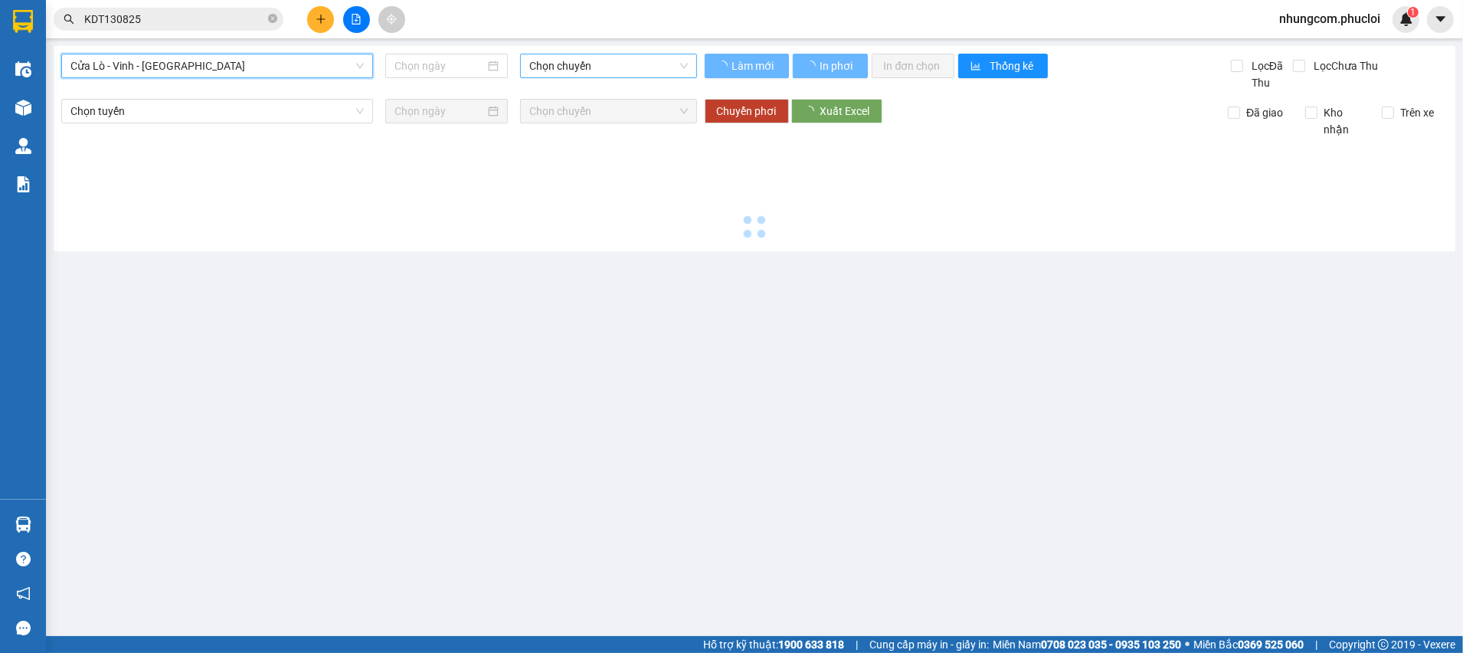
type input "[DATE]"
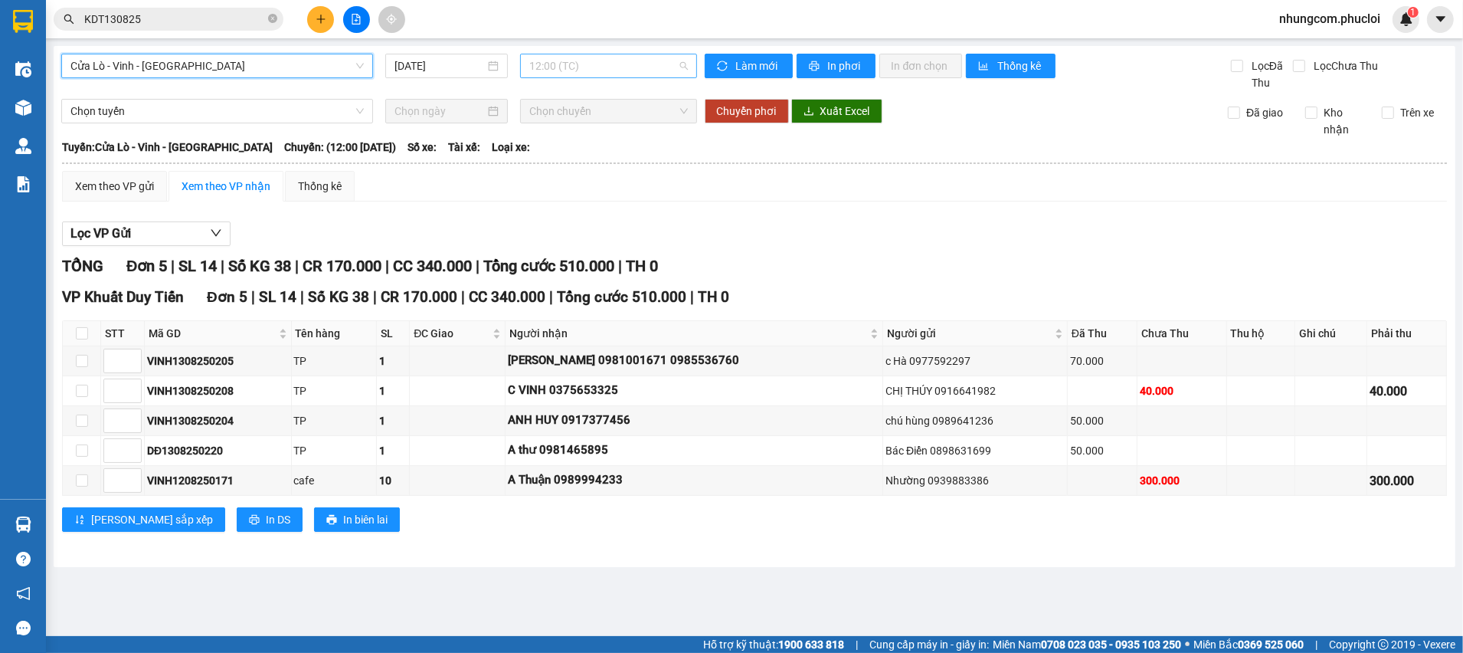
click at [574, 54] on span "12:00 (TC)" at bounding box center [608, 65] width 159 height 23
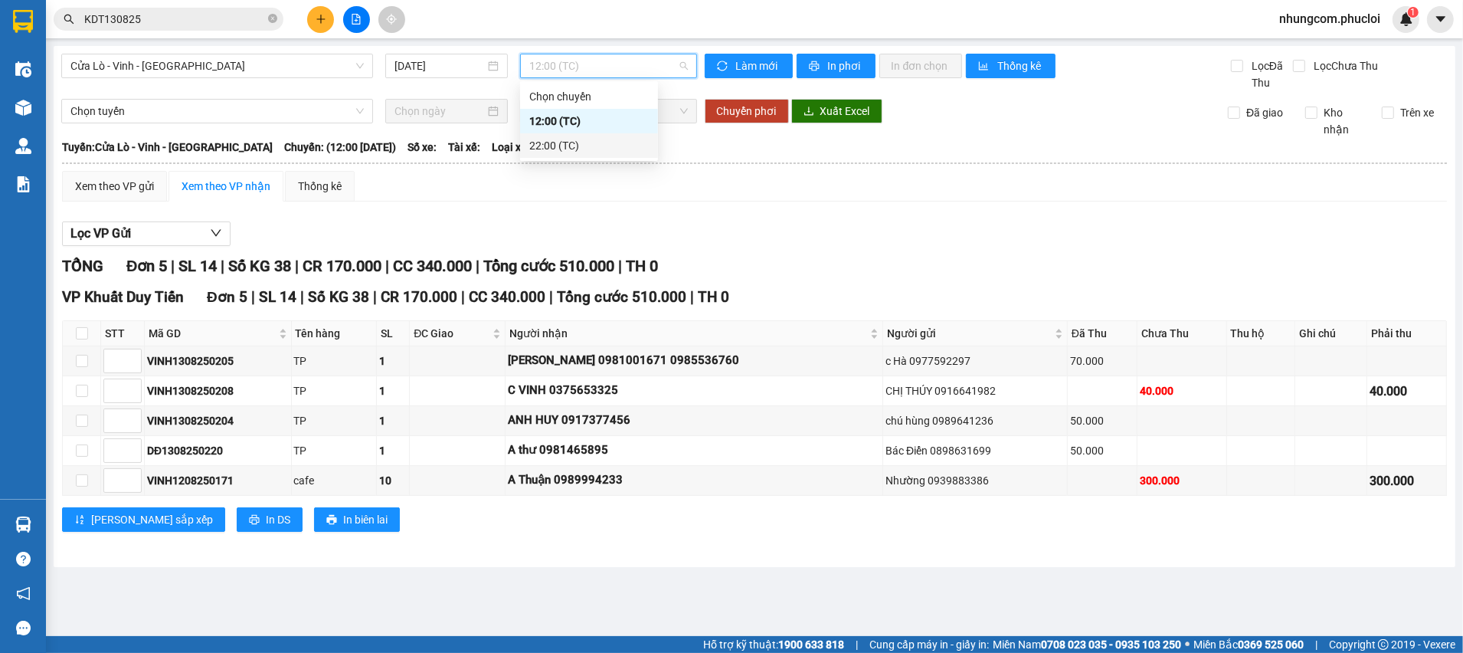
click at [584, 141] on div "22:00 (TC)" at bounding box center [588, 145] width 119 height 17
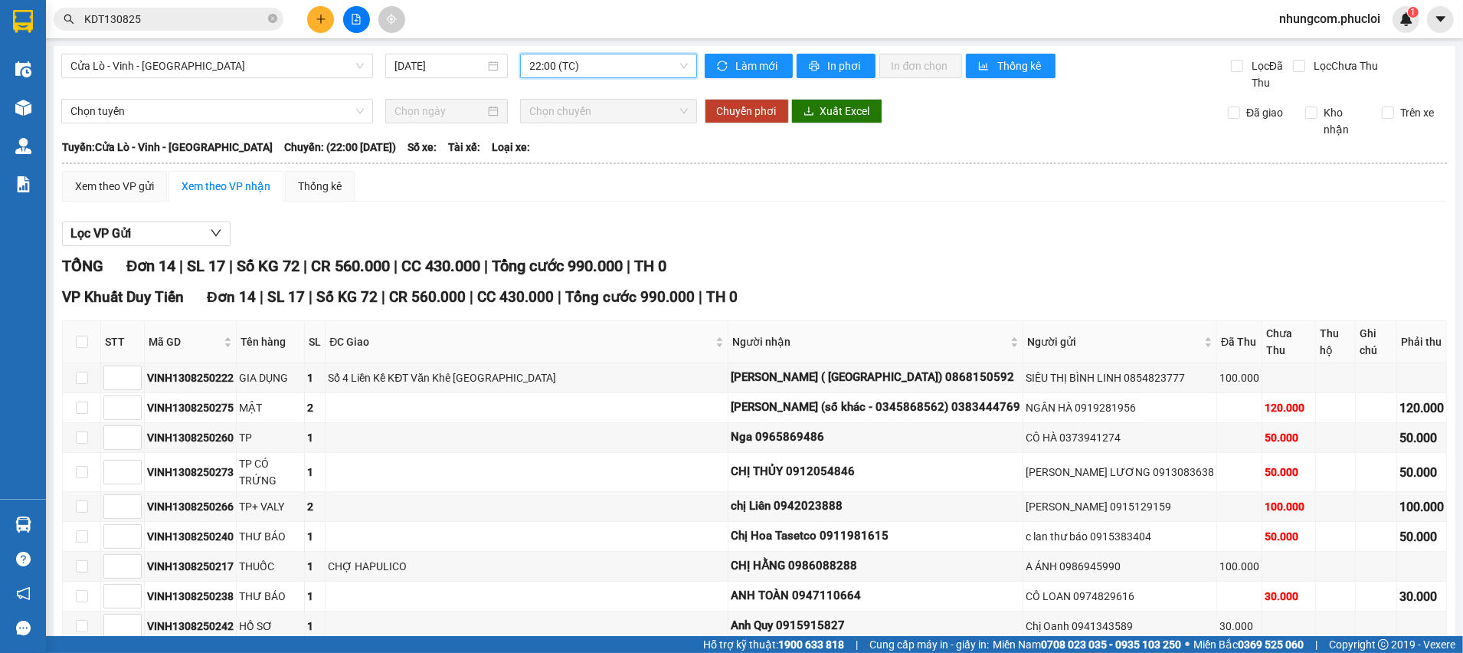
click at [934, 208] on div "Xem theo VP gửi Xem theo VP nhận Thống kê Lọc VP Gửi TỔNG Đơn 14 | SL 17 | Số …" at bounding box center [754, 513] width 1385 height 684
click at [143, 182] on div "Xem theo VP gửi" at bounding box center [114, 186] width 79 height 17
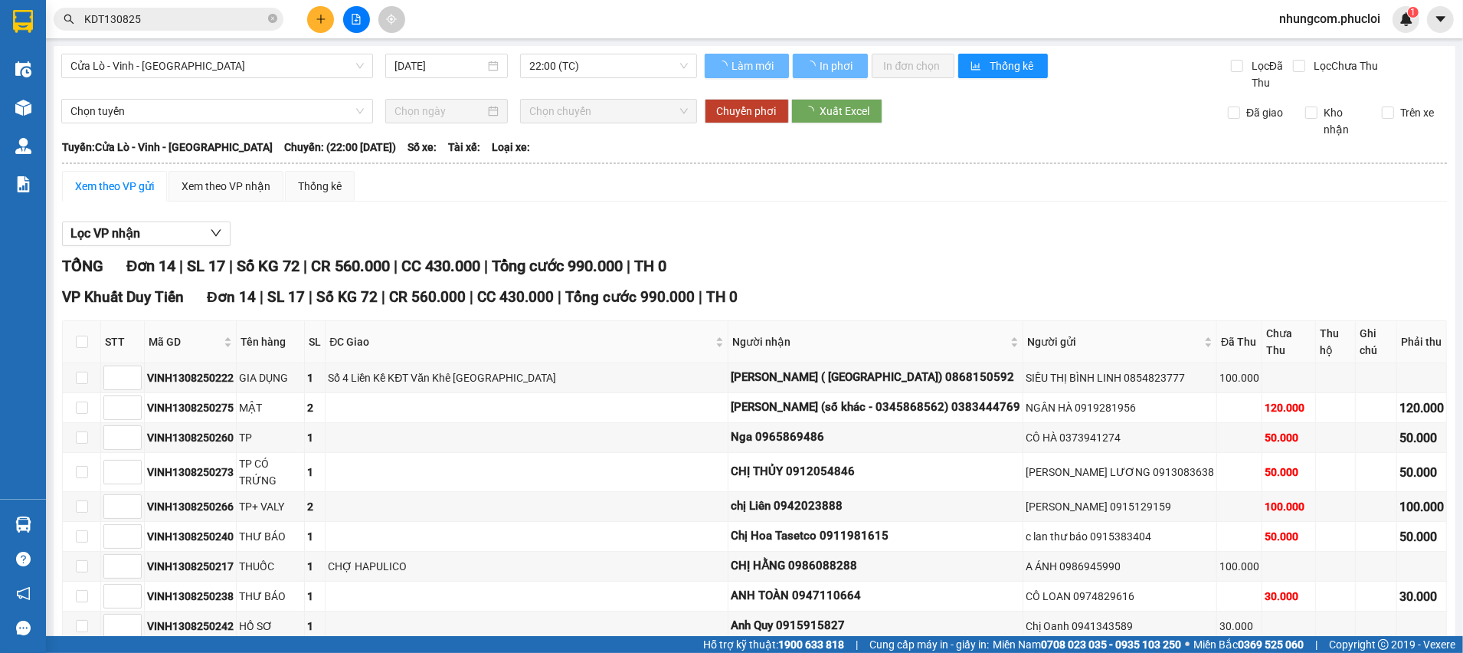
click at [447, 211] on div "Xem theo VP gửi Xem theo VP nhận Thống kê Lọc VP nhận TỔNG Đơn 14 | SL 17 | Số …" at bounding box center [754, 513] width 1385 height 684
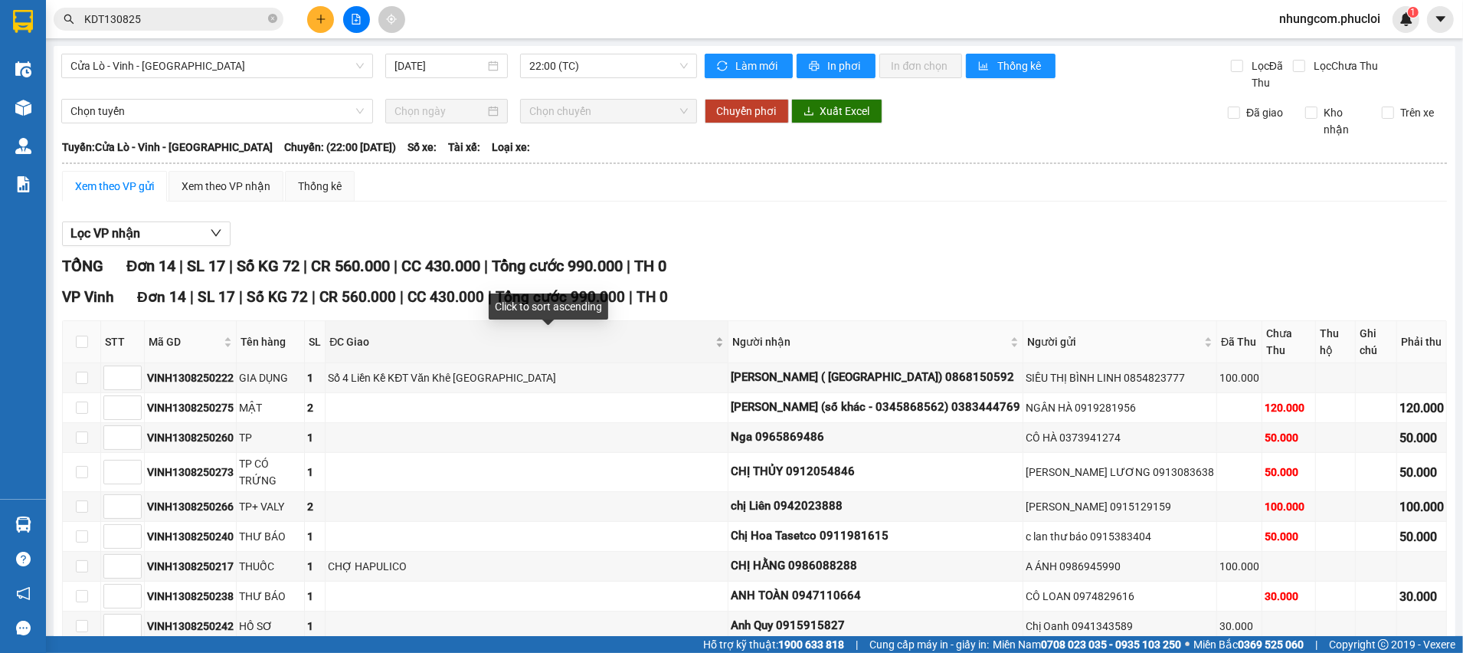
click at [413, 333] on div "ĐC Giao" at bounding box center [526, 341] width 394 height 17
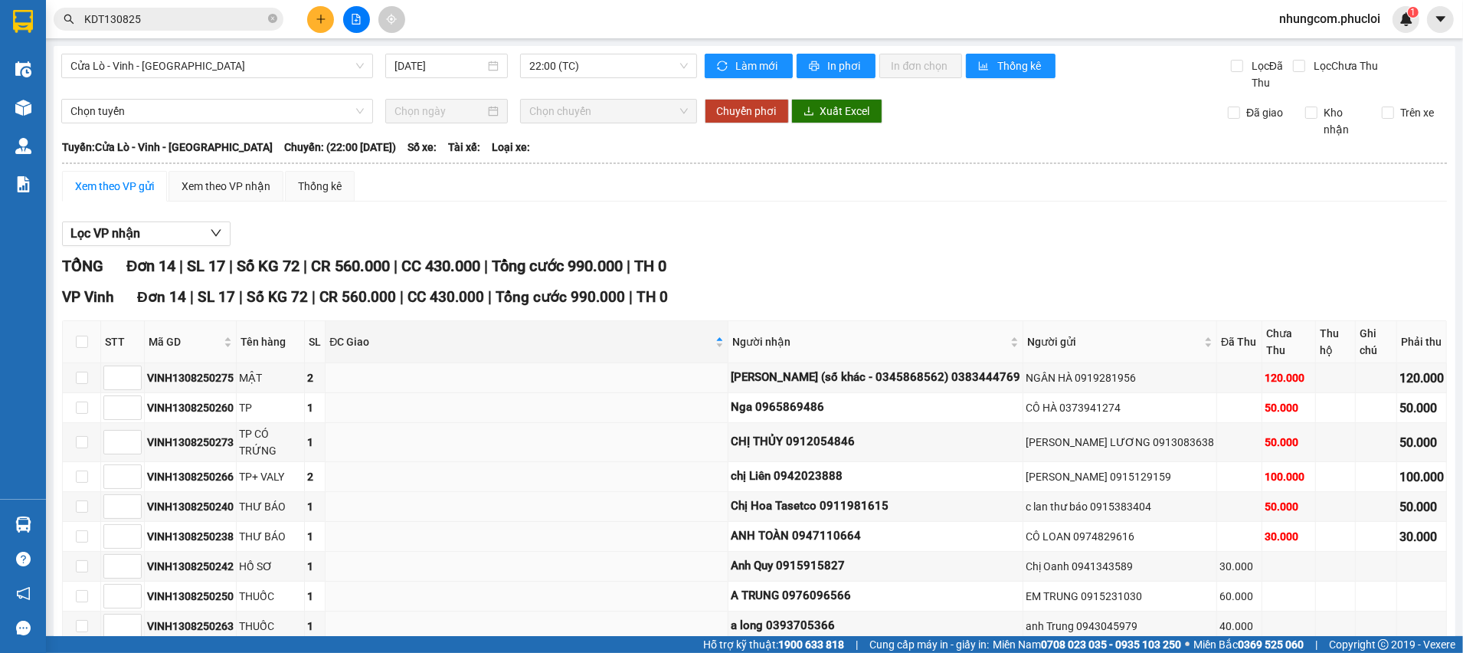
click at [741, 246] on div at bounding box center [754, 246] width 1385 height 1
click at [194, 194] on div "Xem theo VP nhận" at bounding box center [226, 186] width 89 height 17
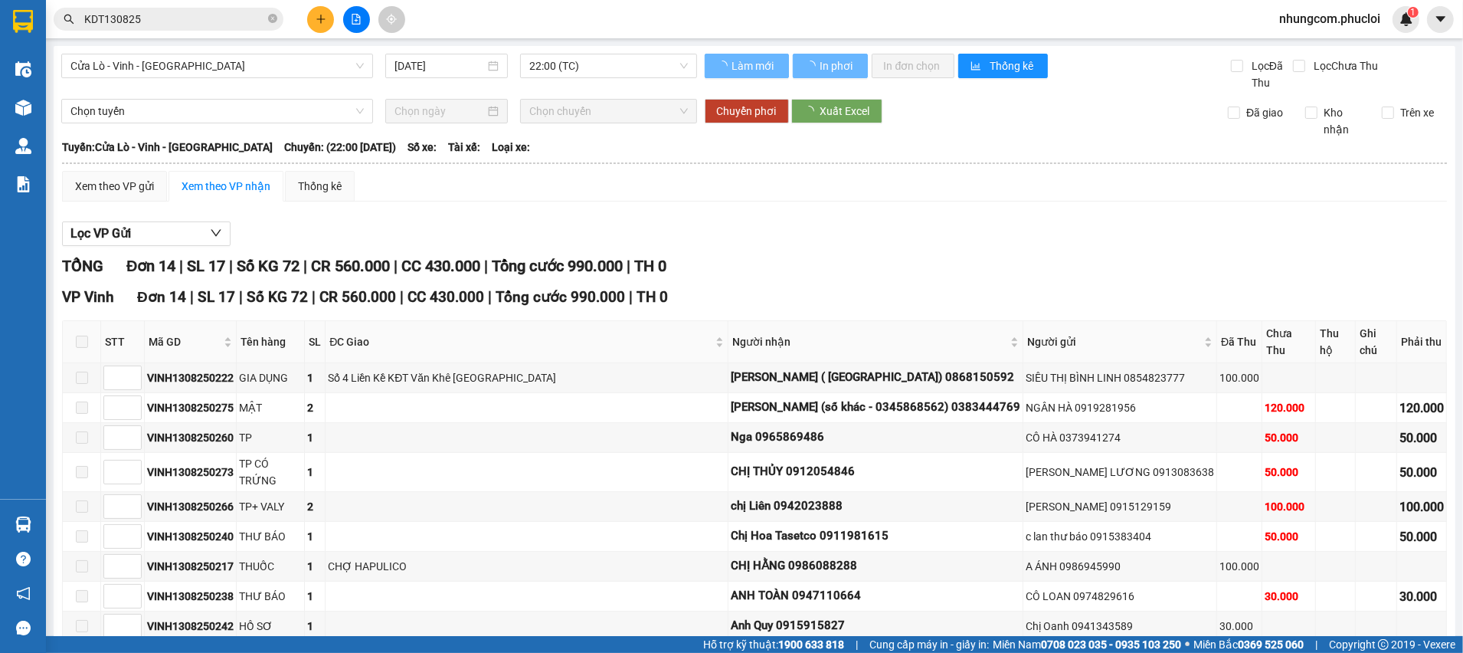
click at [669, 227] on div "Lọc VP Gửi" at bounding box center [754, 233] width 1385 height 25
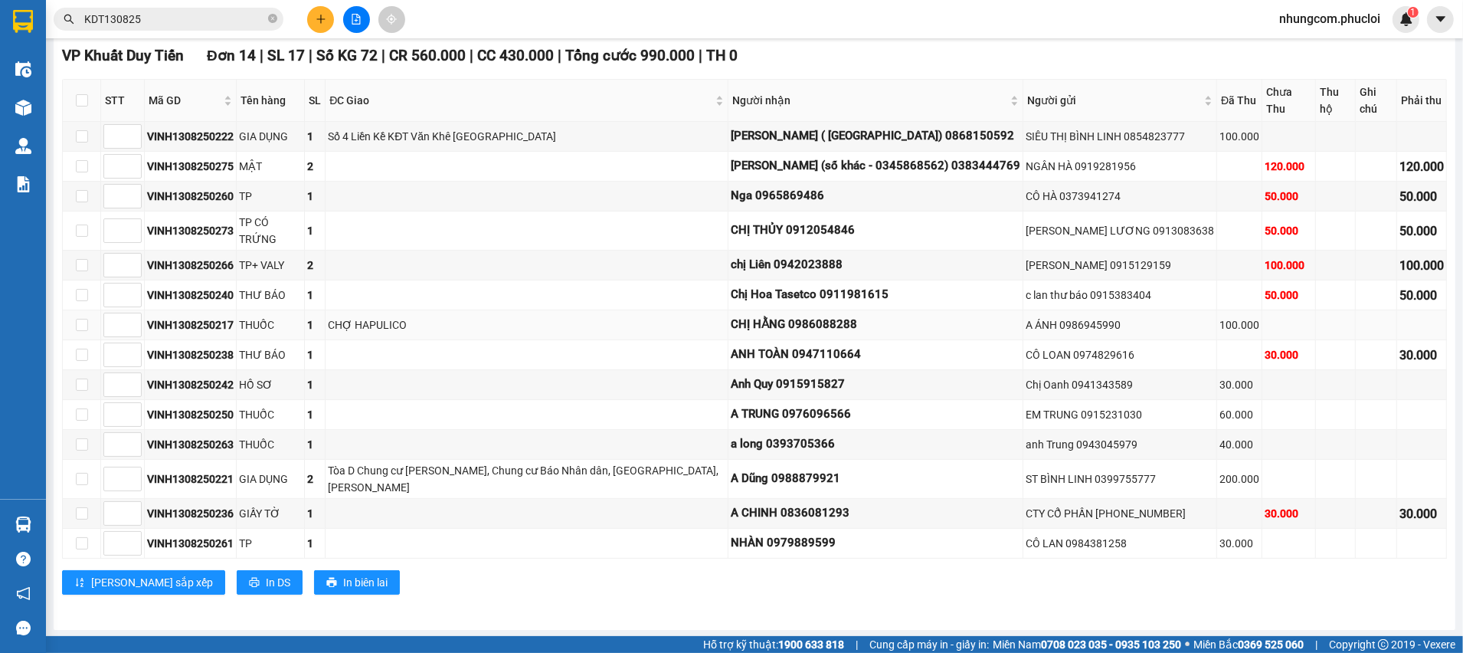
scroll to position [126, 0]
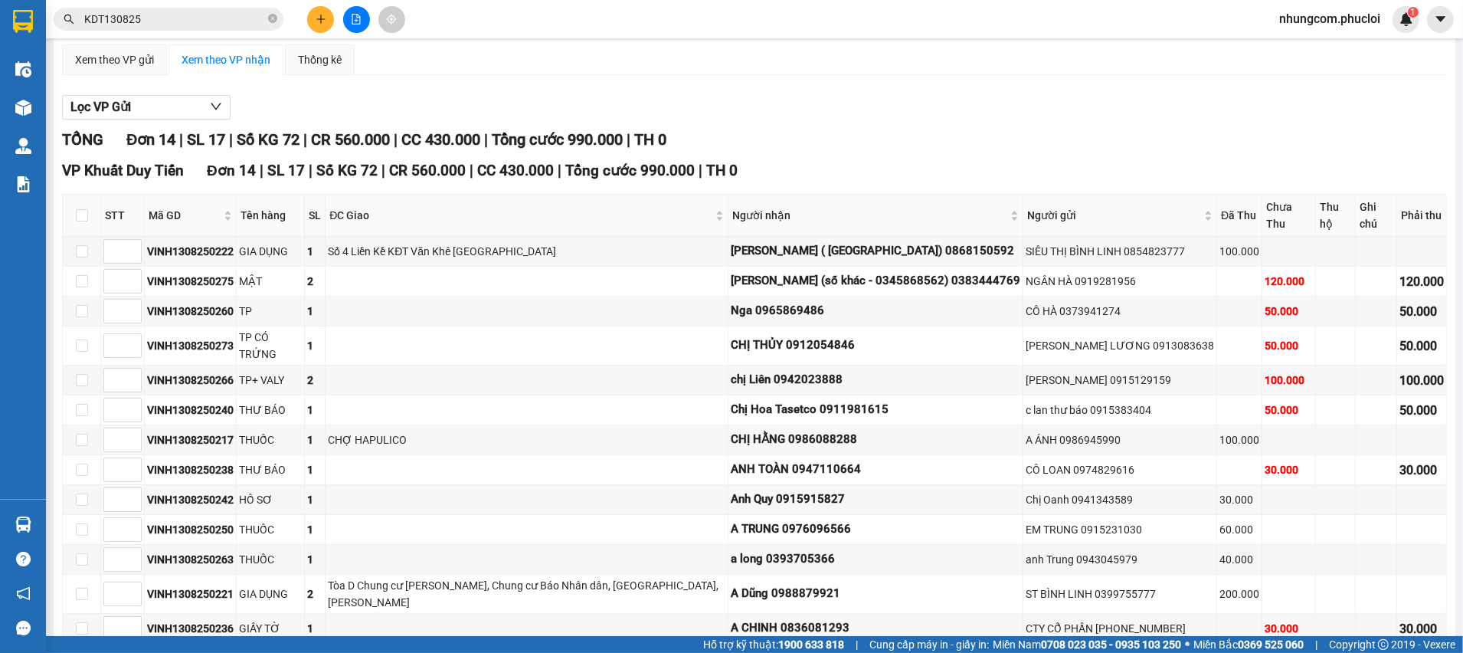
click at [840, 171] on div "VP Khuất Duy Tiến Đơn 14 | SL 17 | Số KG 72 | CR 560.000 | CC 430.000 | Tổng cư…" at bounding box center [754, 170] width 1385 height 23
click at [798, 149] on div "TỔNG Đơn 14 | SL 17 | Số KG 72 | CR 560.000 | CC 430.000 | Tổng cước 990.000 | …" at bounding box center [754, 140] width 1385 height 24
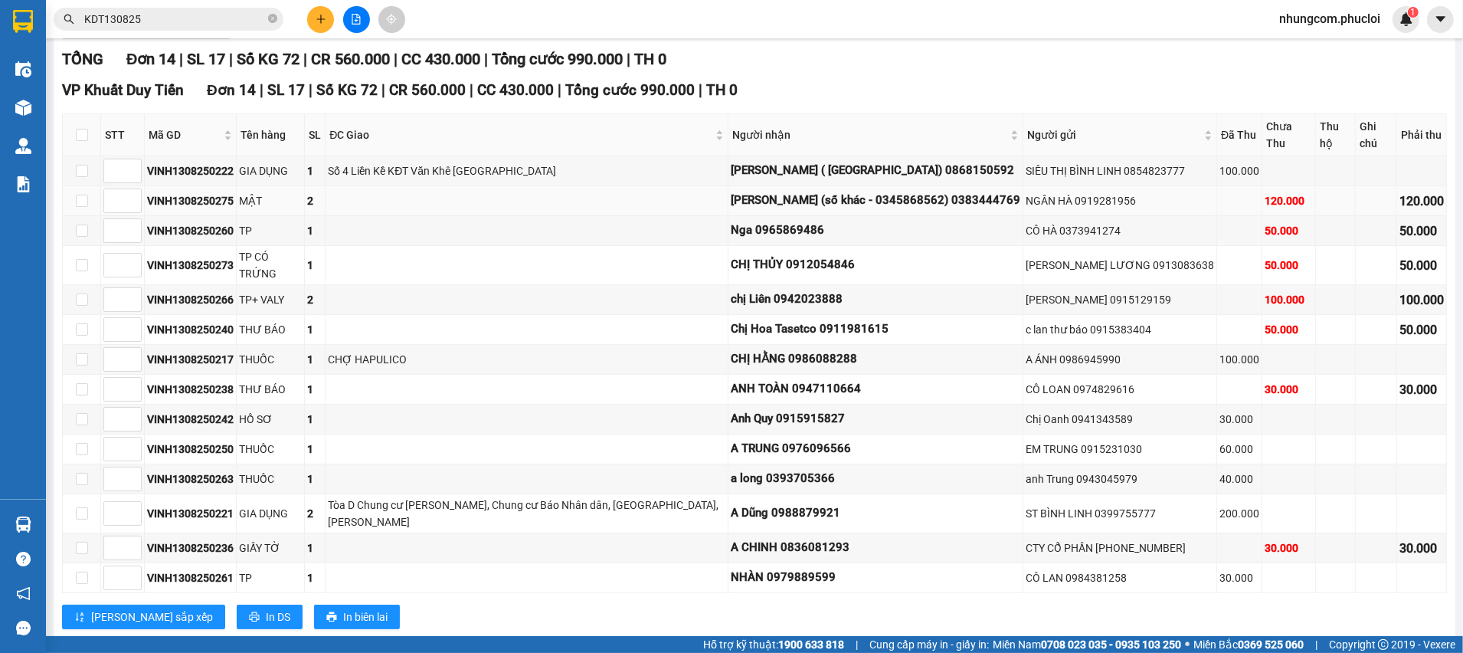
scroll to position [241, 0]
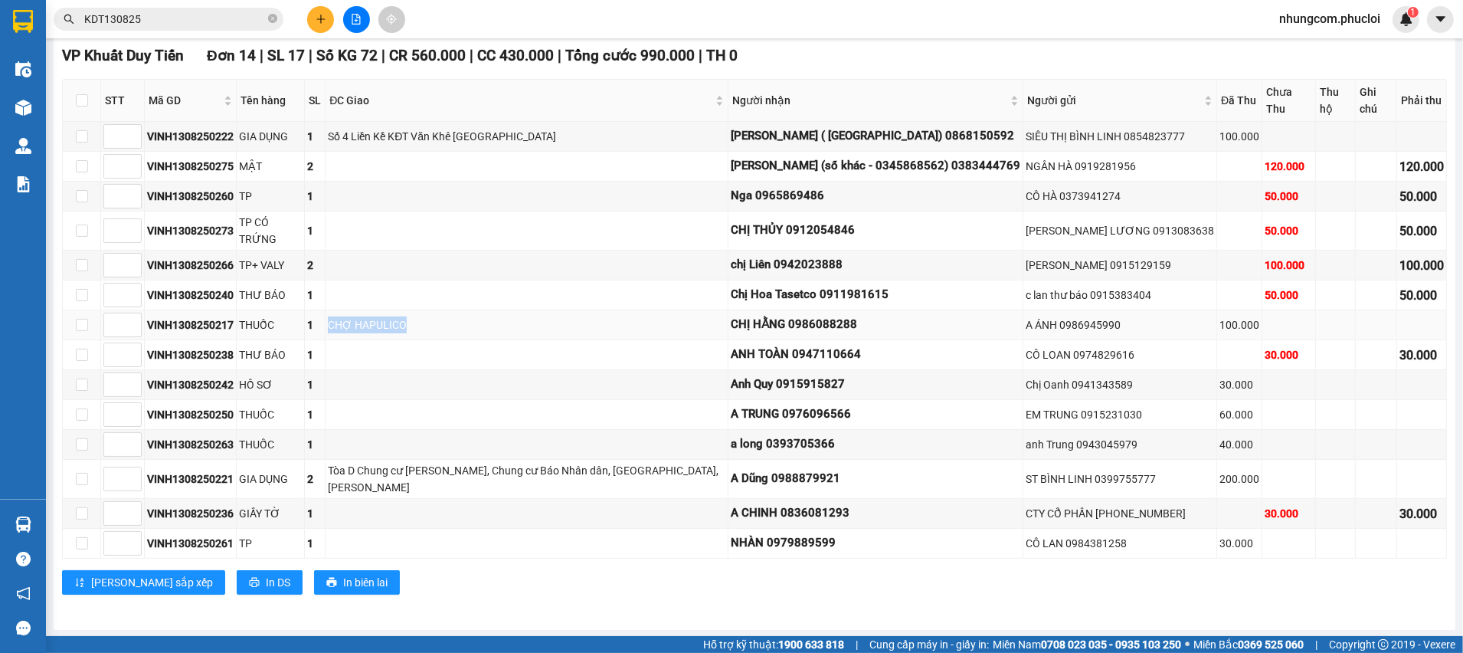
drag, startPoint x: 457, startPoint y: 328, endPoint x: 332, endPoint y: 329, distance: 124.9
click at [332, 329] on div "CHỢ HAPULICO" at bounding box center [527, 324] width 398 height 17
click at [371, 381] on td at bounding box center [527, 385] width 403 height 30
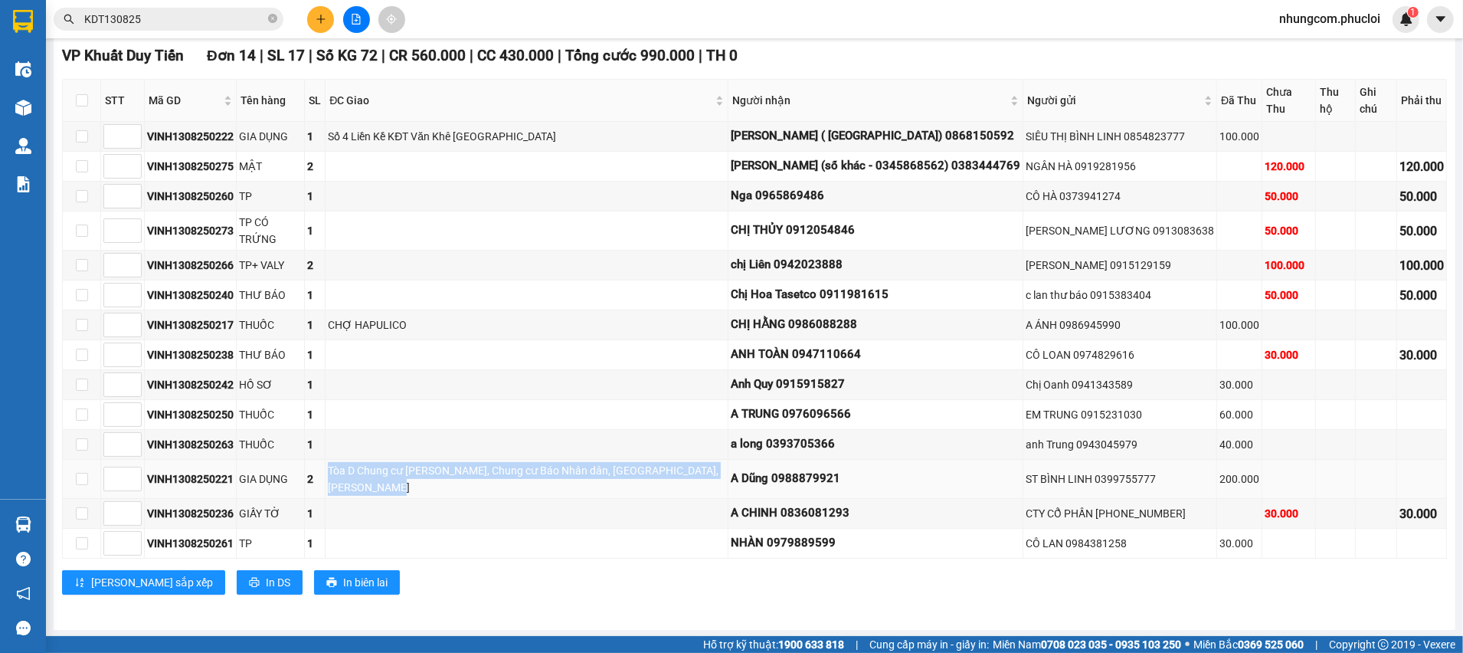
drag, startPoint x: 334, startPoint y: 474, endPoint x: 440, endPoint y: 490, distance: 106.9
click at [436, 492] on div "Tòa D Chung cư Báo Nhân Dân Xuân Phương, Chung cư Báo Nhân dân, Xuân Phương, Từ…" at bounding box center [527, 479] width 398 height 34
click at [442, 490] on div "Tòa D Chung cư Báo Nhân Dân Xuân Phương, Chung cư Báo Nhân dân, Xuân Phương, Từ…" at bounding box center [527, 479] width 398 height 34
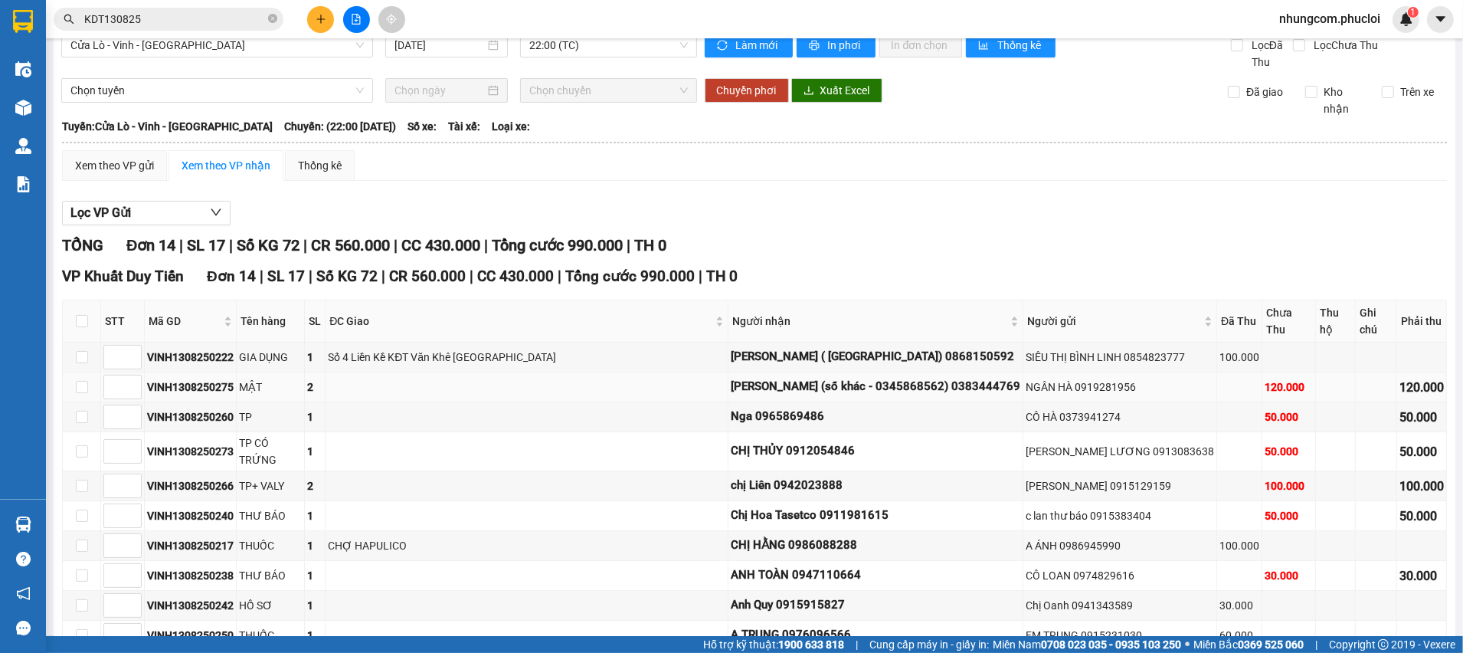
scroll to position [11, 0]
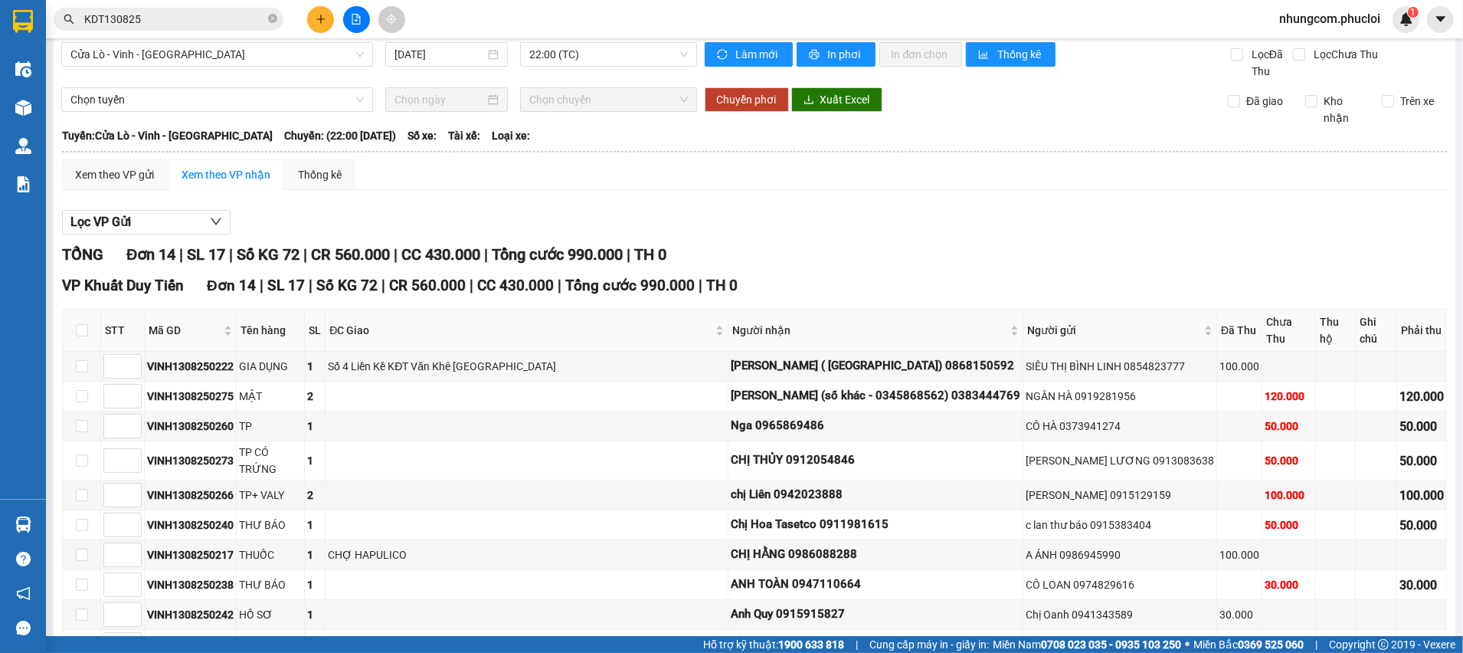
click at [858, 214] on div "Lọc VP Gửi" at bounding box center [754, 222] width 1385 height 25
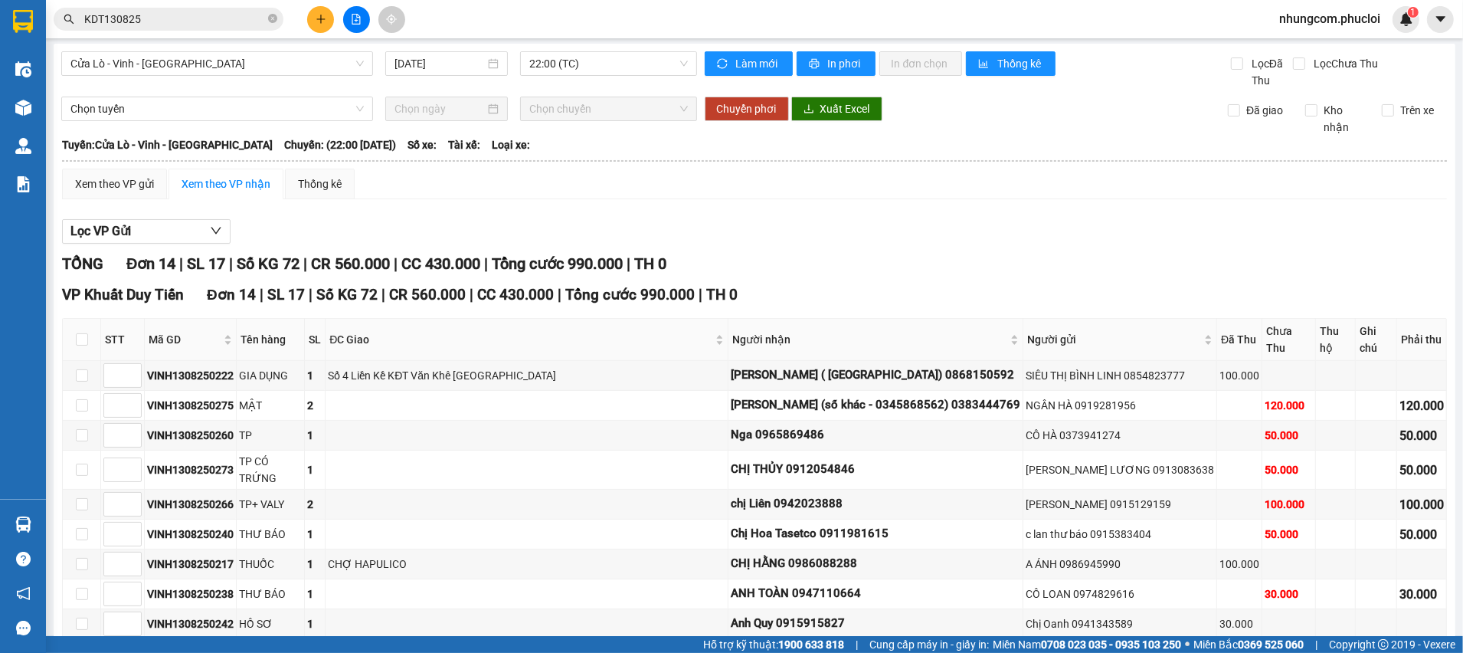
scroll to position [0, 0]
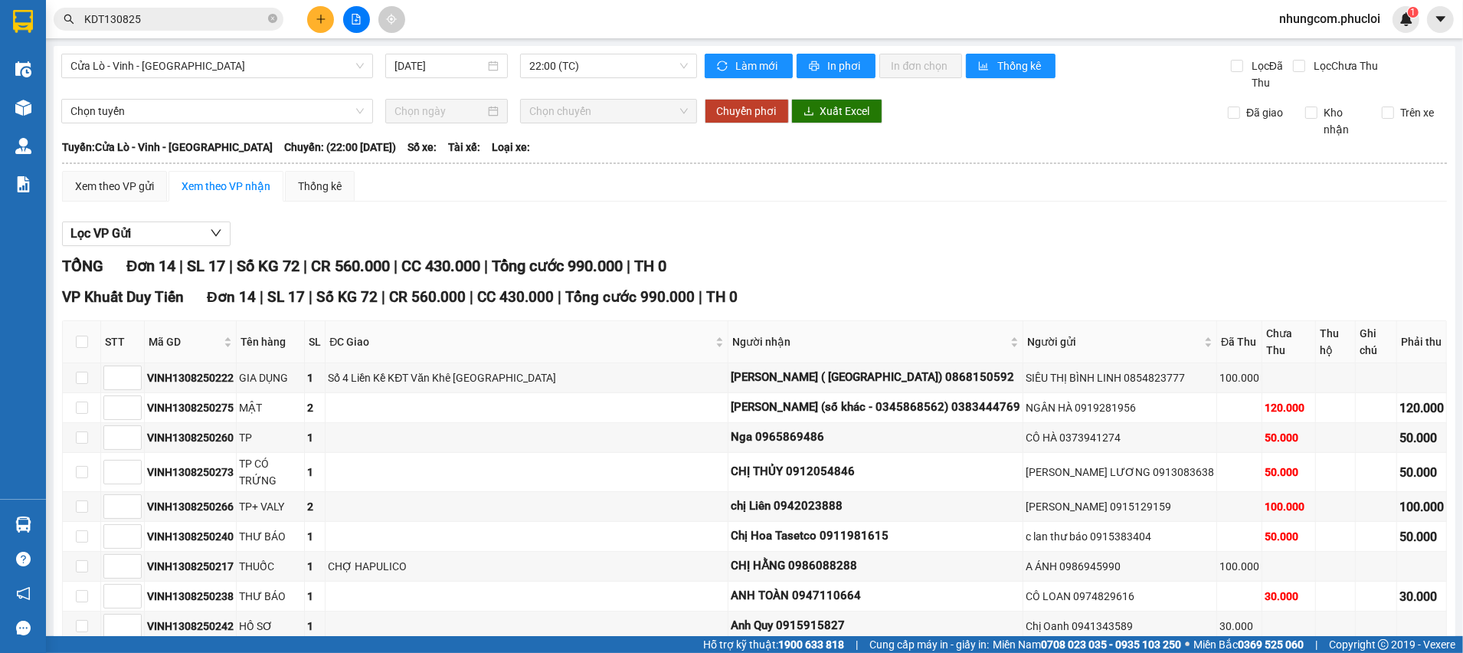
click at [107, 18] on input "KDT130825" at bounding box center [174, 19] width 181 height 17
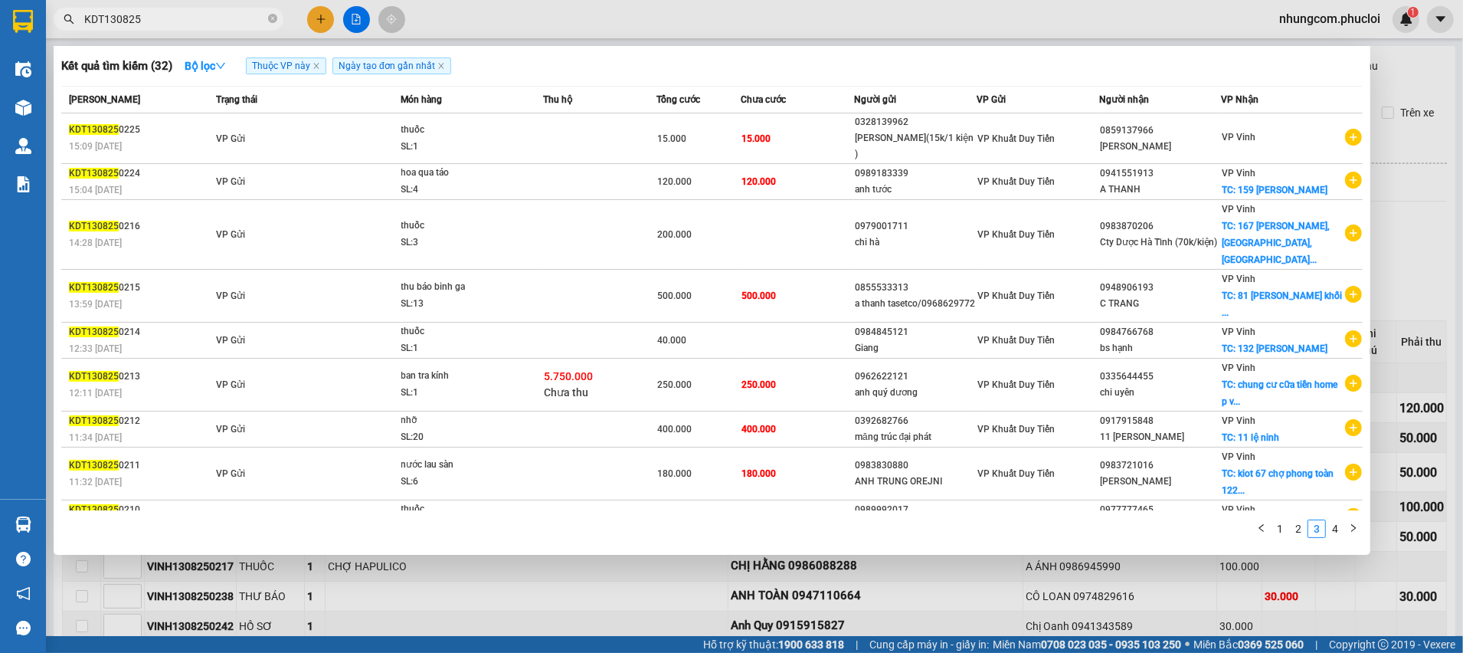
drag, startPoint x: 103, startPoint y: 18, endPoint x: 80, endPoint y: 18, distance: 23.0
click at [81, 18] on span "KDT130825" at bounding box center [169, 19] width 230 height 23
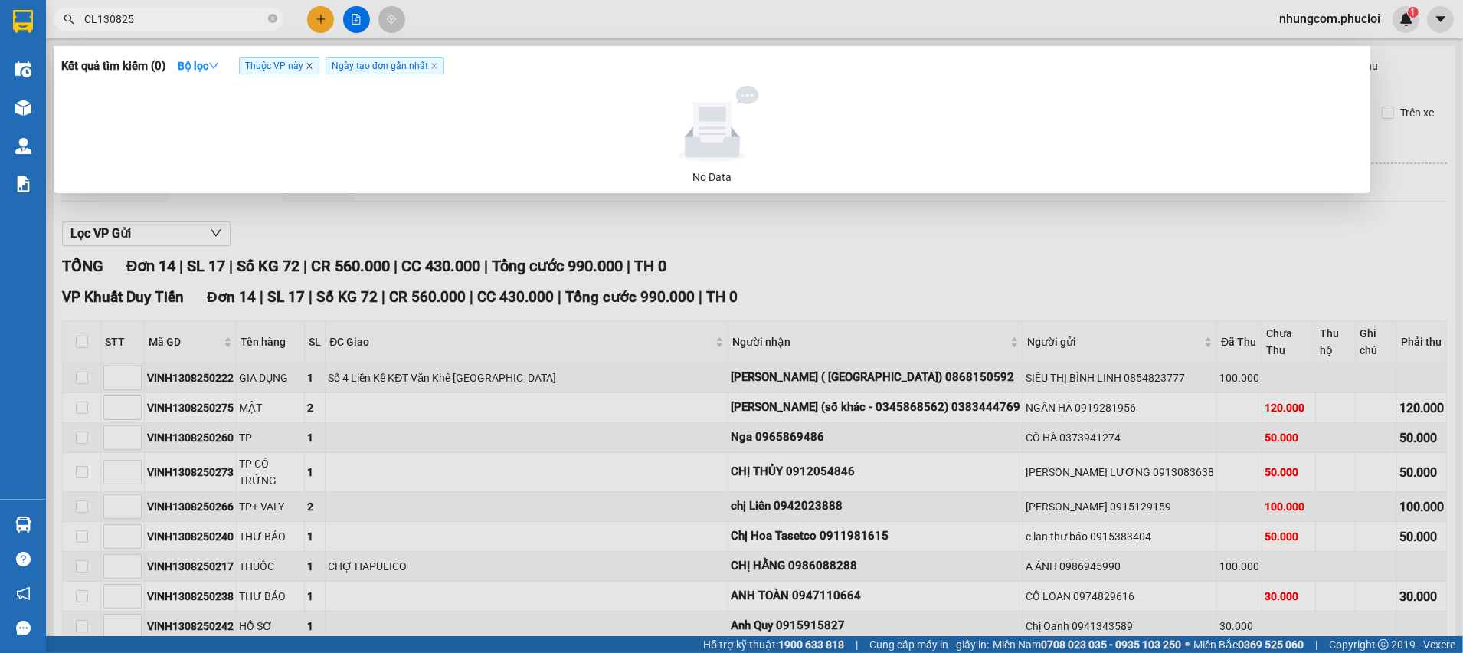
type input "CL130825"
click at [309, 66] on icon "close" at bounding box center [310, 66] width 8 height 8
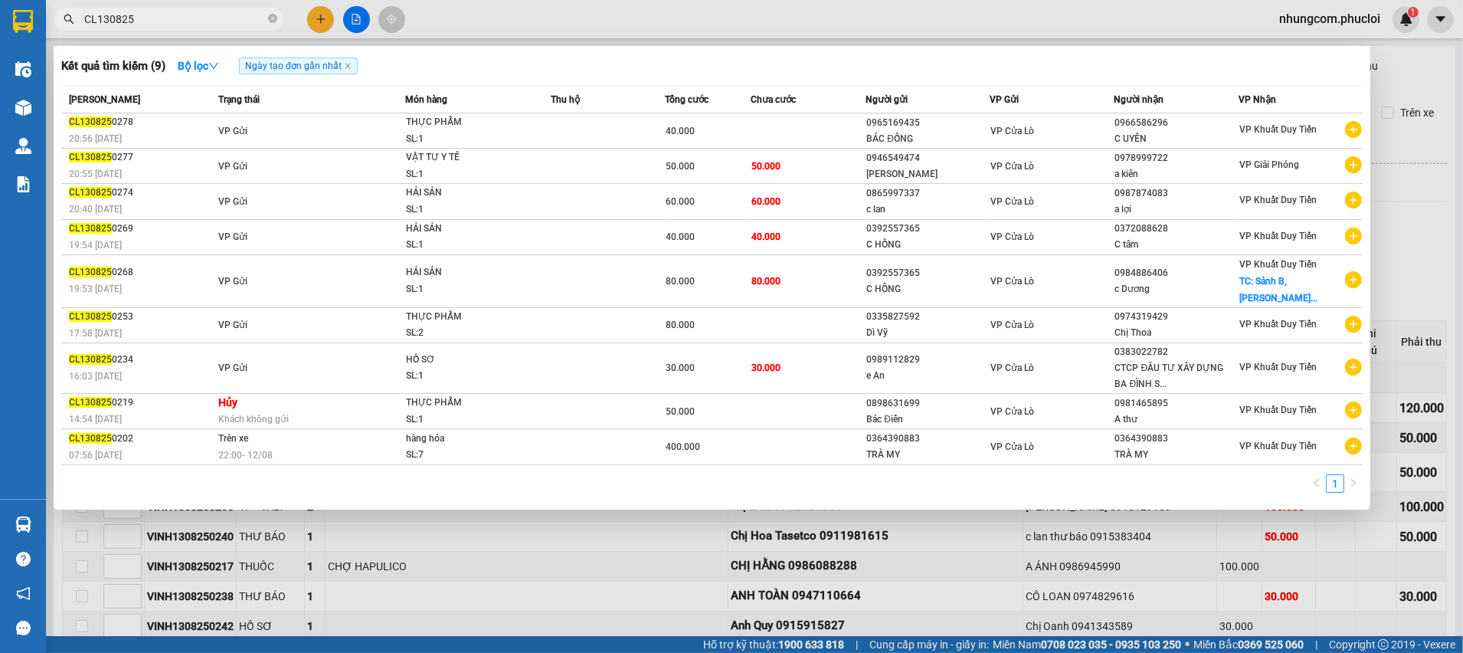
click at [1406, 271] on div at bounding box center [731, 326] width 1463 height 653
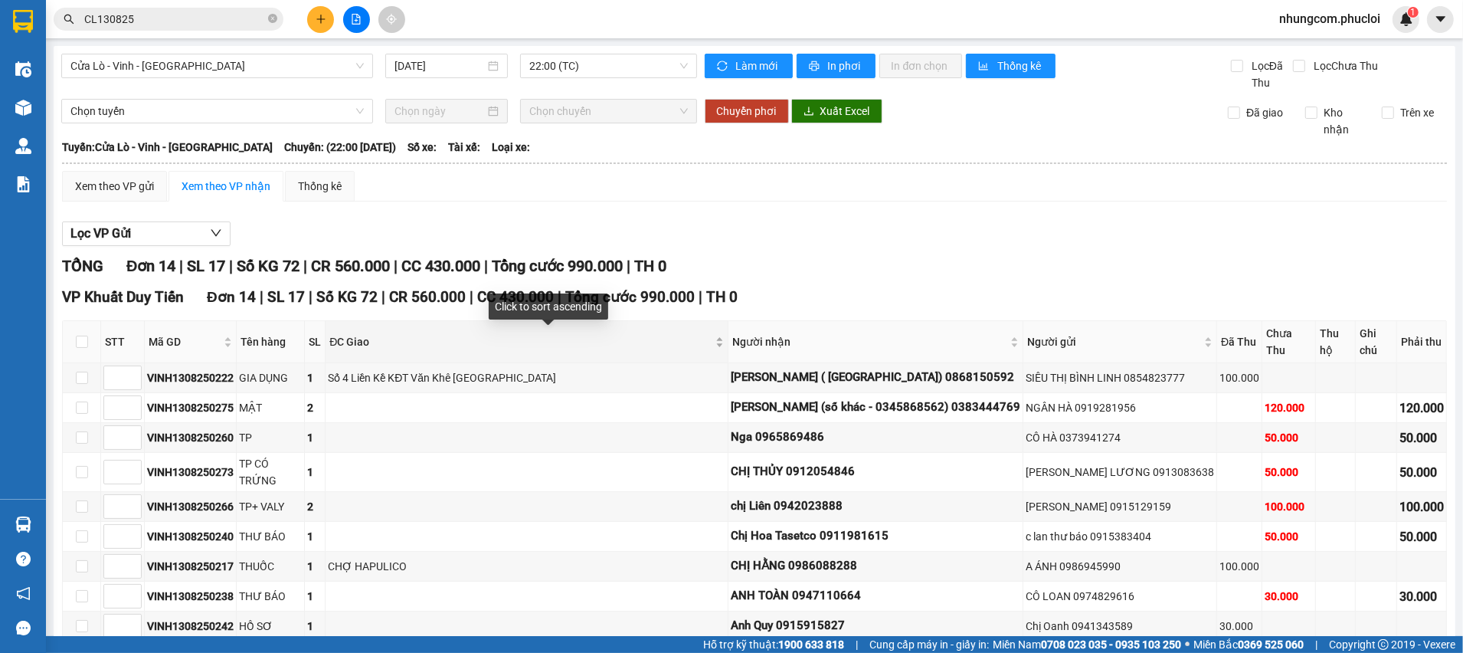
click at [557, 338] on span "ĐC Giao" at bounding box center [520, 341] width 383 height 17
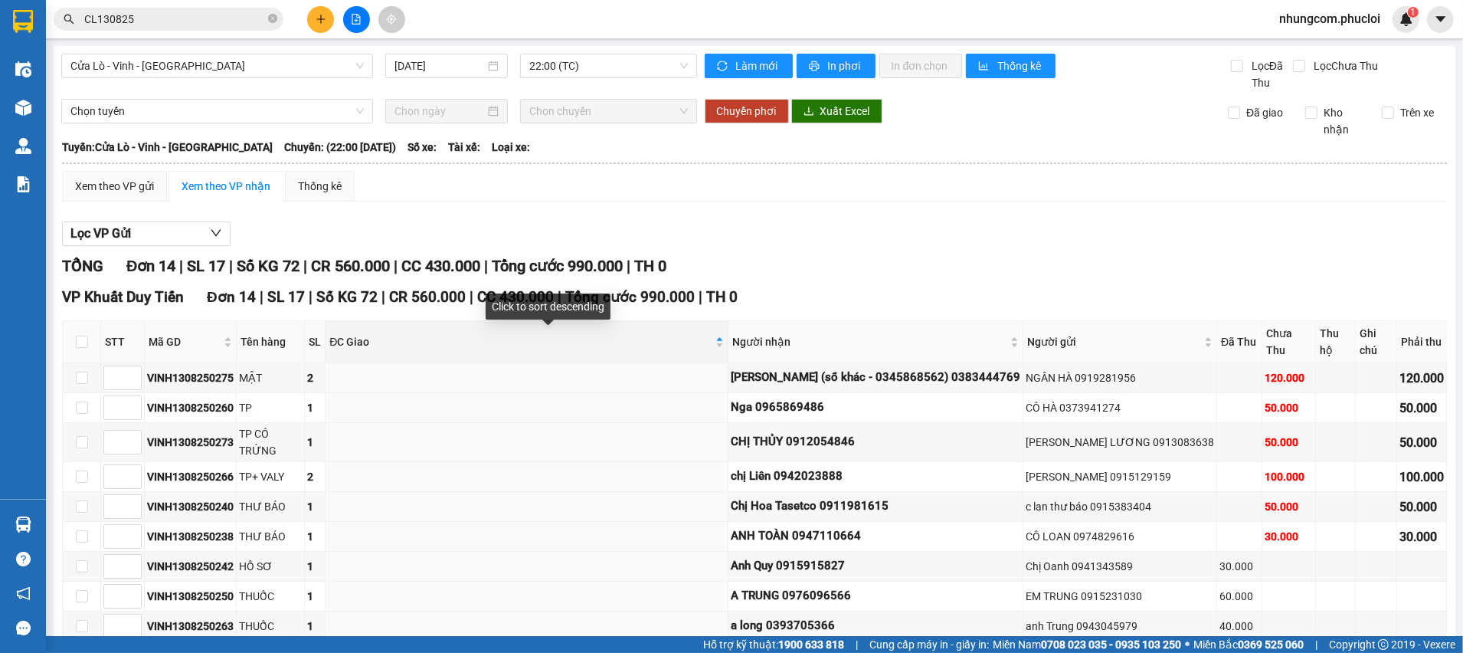
click at [722, 261] on div "TỔNG Đơn 14 | SL 17 | Số KG 72 | CR 560.000 | CC 430.000 | Tổng cước 990.000 | …" at bounding box center [754, 266] width 1385 height 24
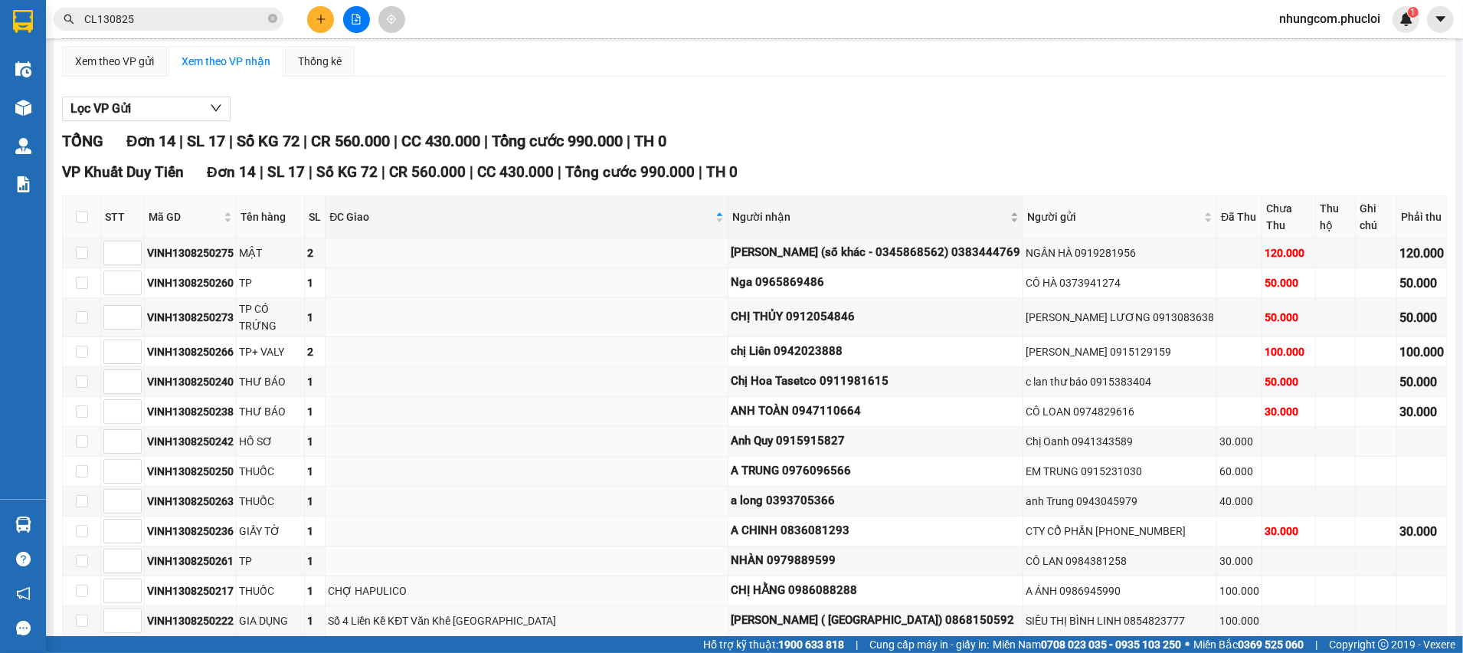
scroll to position [115, 0]
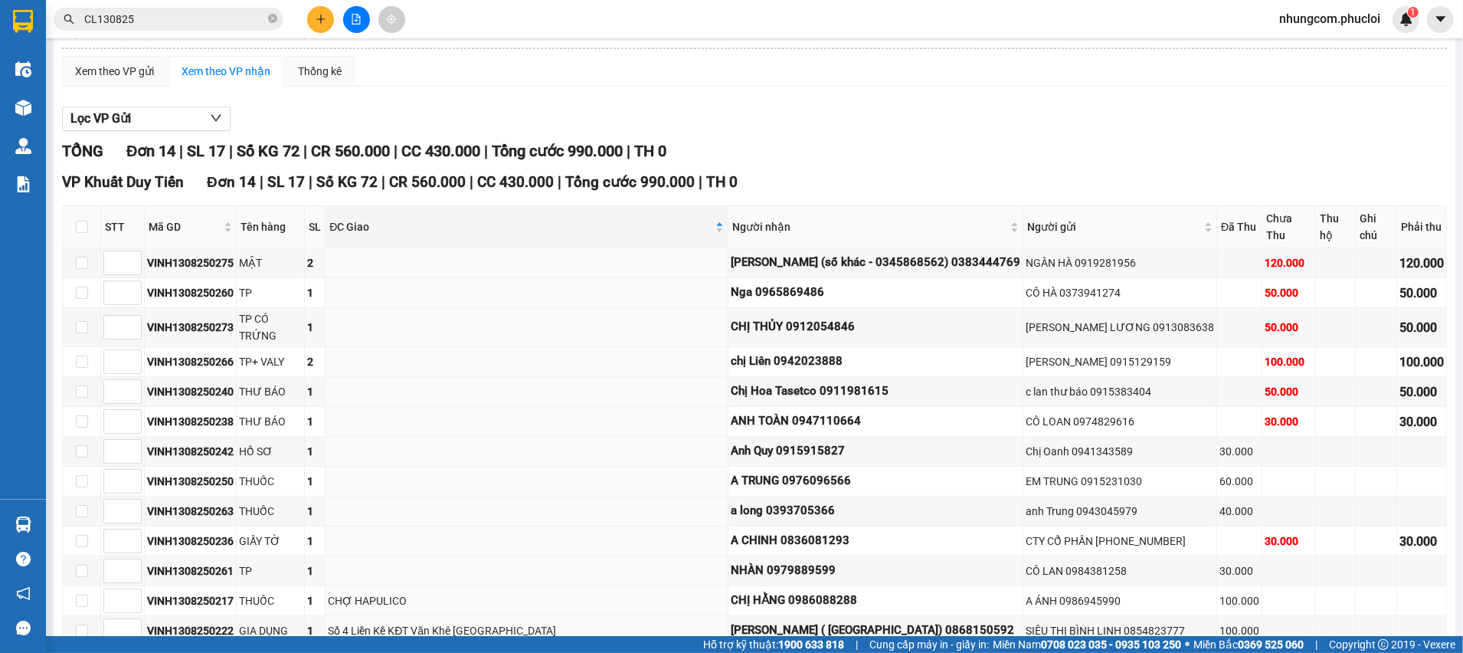
click at [821, 174] on div "VP Khuất Duy Tiến Đơn 14 | SL 17 | Số KG 72 | CR 560.000 | CC 430.000 | Tổng cư…" at bounding box center [754, 182] width 1385 height 23
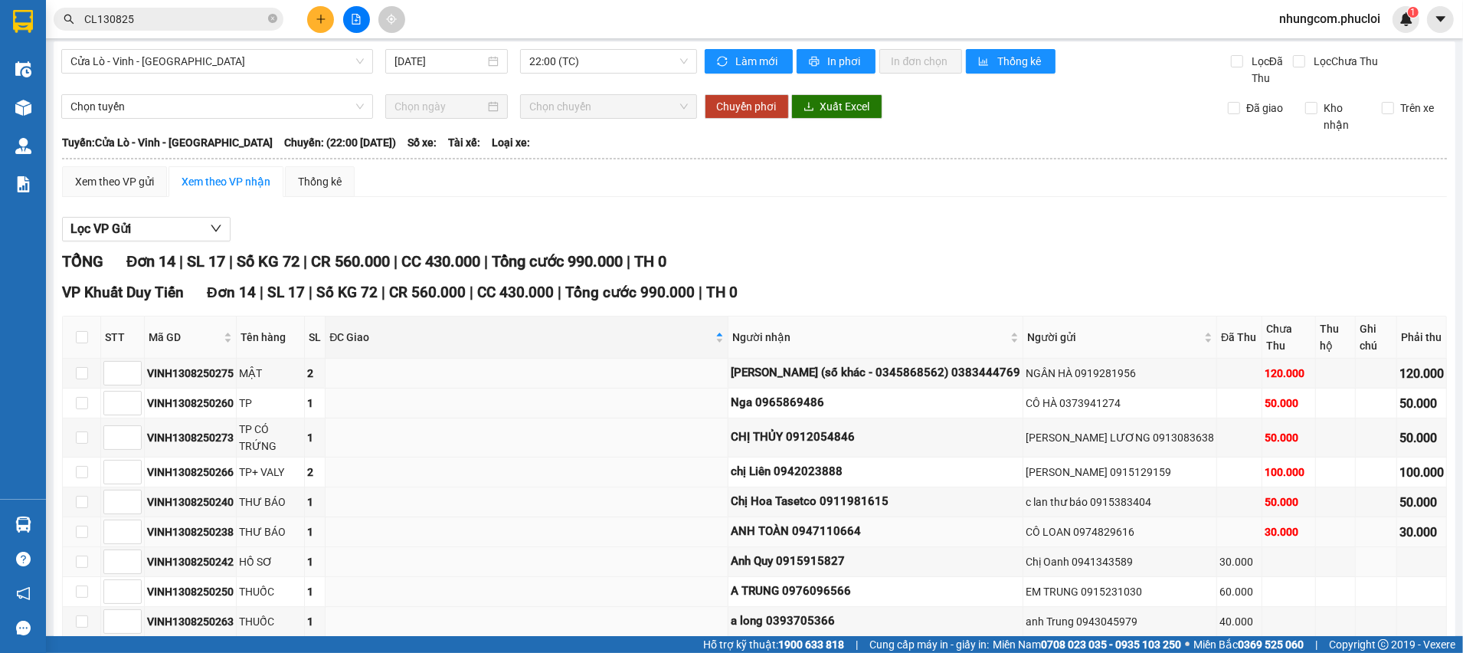
scroll to position [0, 0]
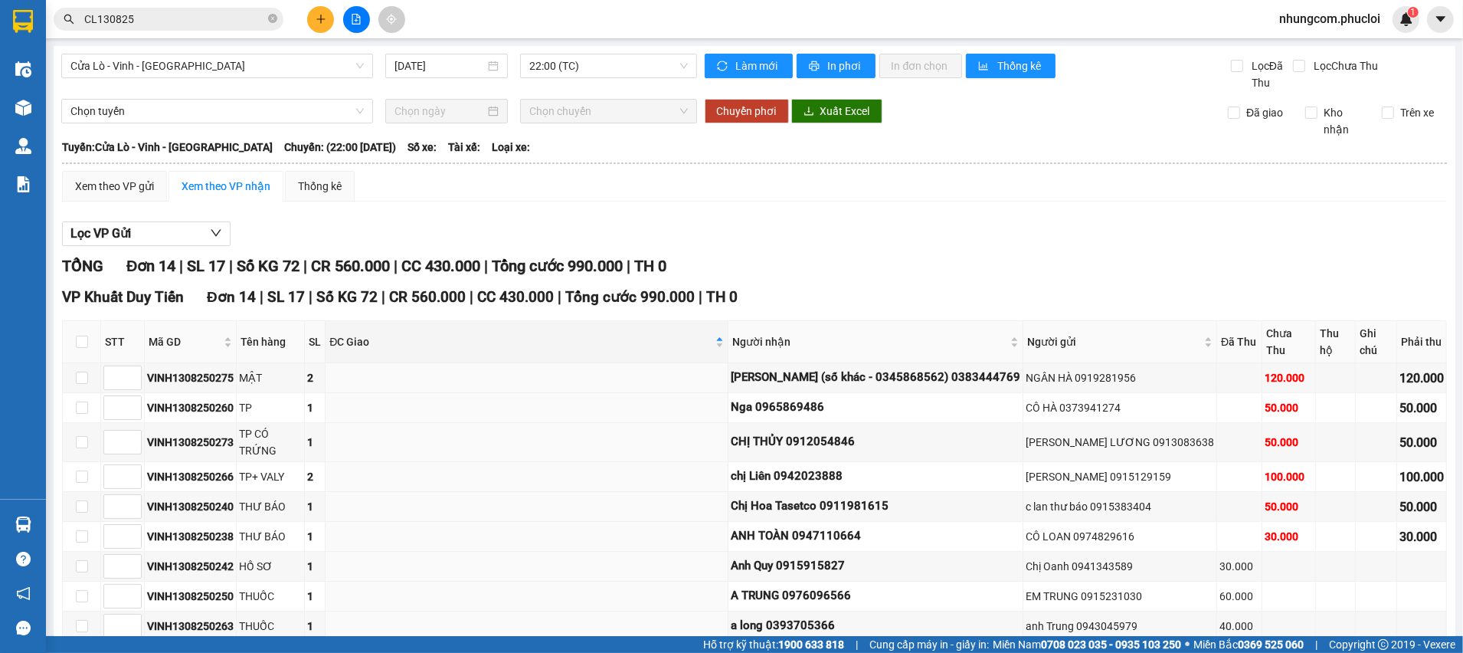
click at [800, 243] on div "Lọc VP Gửi" at bounding box center [754, 233] width 1385 height 25
drag, startPoint x: 0, startPoint y: 0, endPoint x: 830, endPoint y: 303, distance: 884.0
click at [830, 303] on div "VP Khuất Duy Tiến Đơn 14 | SL 17 | Số KG 72 | CR 560.000 | CC 430.000 | Tổng cư…" at bounding box center [754, 297] width 1385 height 23
click at [909, 264] on div "TỔNG Đơn 14 | SL 17 | Số KG 72 | CR 560.000 | CC 430.000 | Tổng cước 990.000 | …" at bounding box center [754, 266] width 1385 height 24
click at [857, 176] on div "Xem theo VP gửi Xem theo VP nhận Thống kê" at bounding box center [754, 186] width 1385 height 31
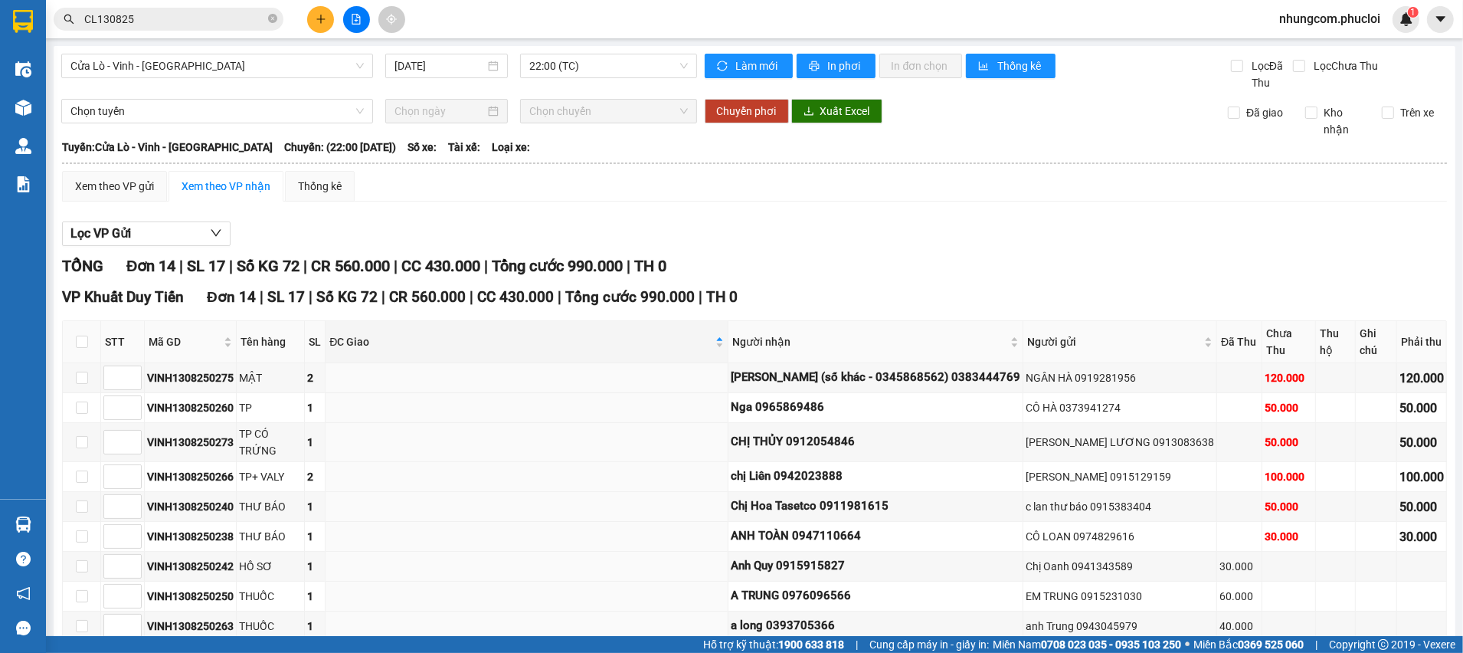
click at [823, 286] on div "VP Khuất Duy Tiến Đơn 14 | SL 17 | Số KG 72 | CR 560.000 | CC 430.000 | Tổng cư…" at bounding box center [754, 297] width 1385 height 23
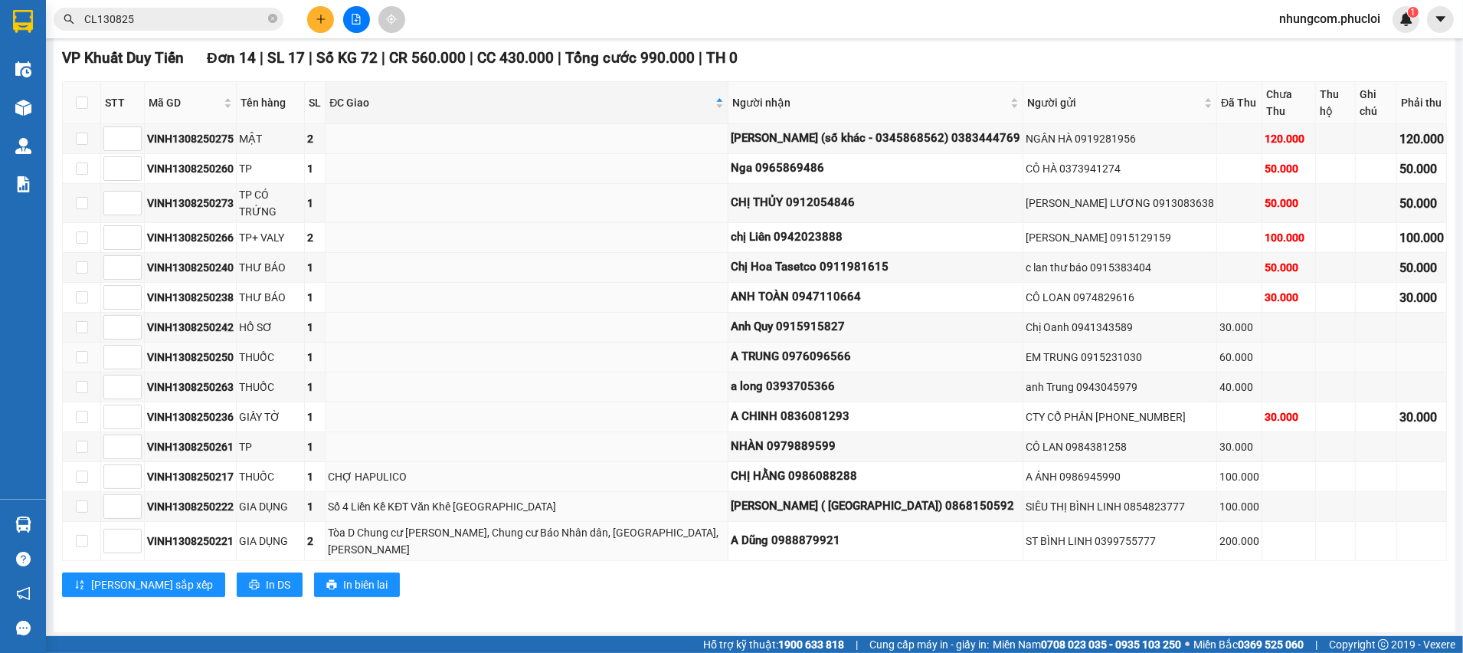
scroll to position [241, 0]
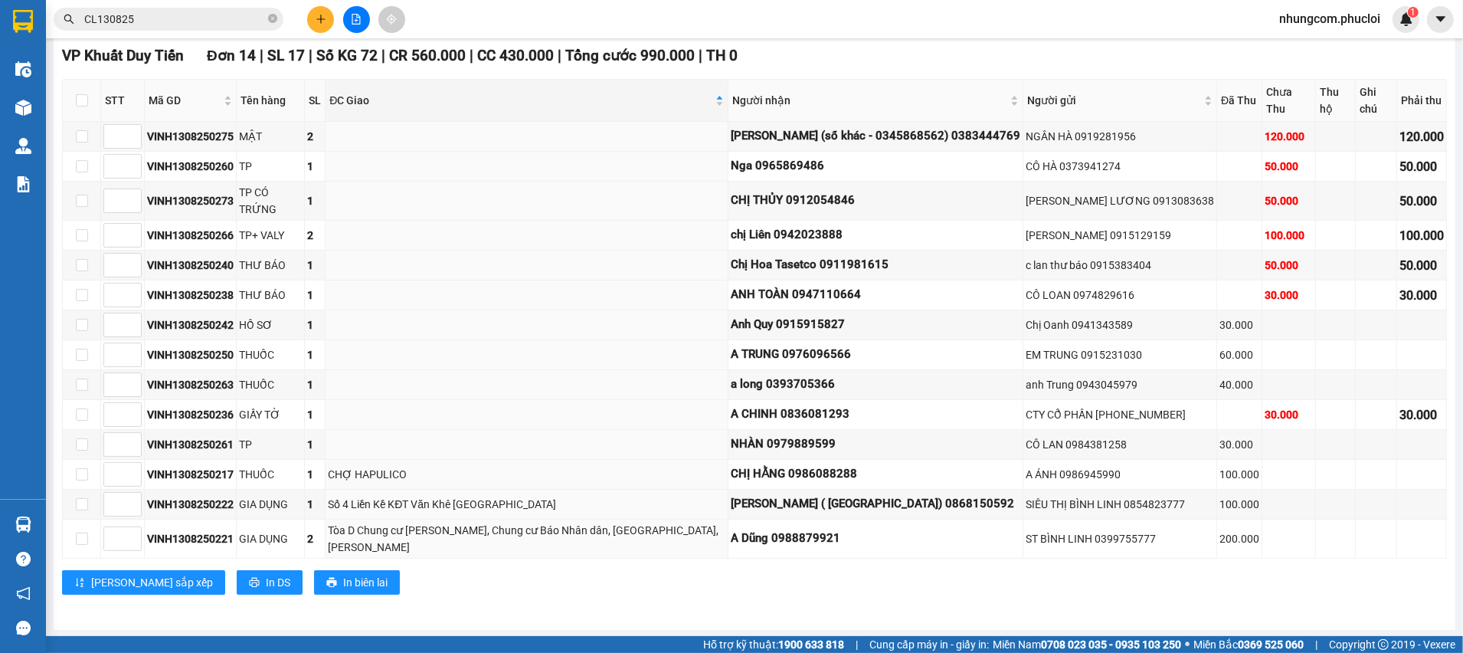
click at [584, 594] on div "VP Khuất Duy Tiến Đơn 14 | SL 17 | Số KG 72 | CR 560.000 | CC 430.000 | Tổng cư…" at bounding box center [754, 324] width 1385 height 561
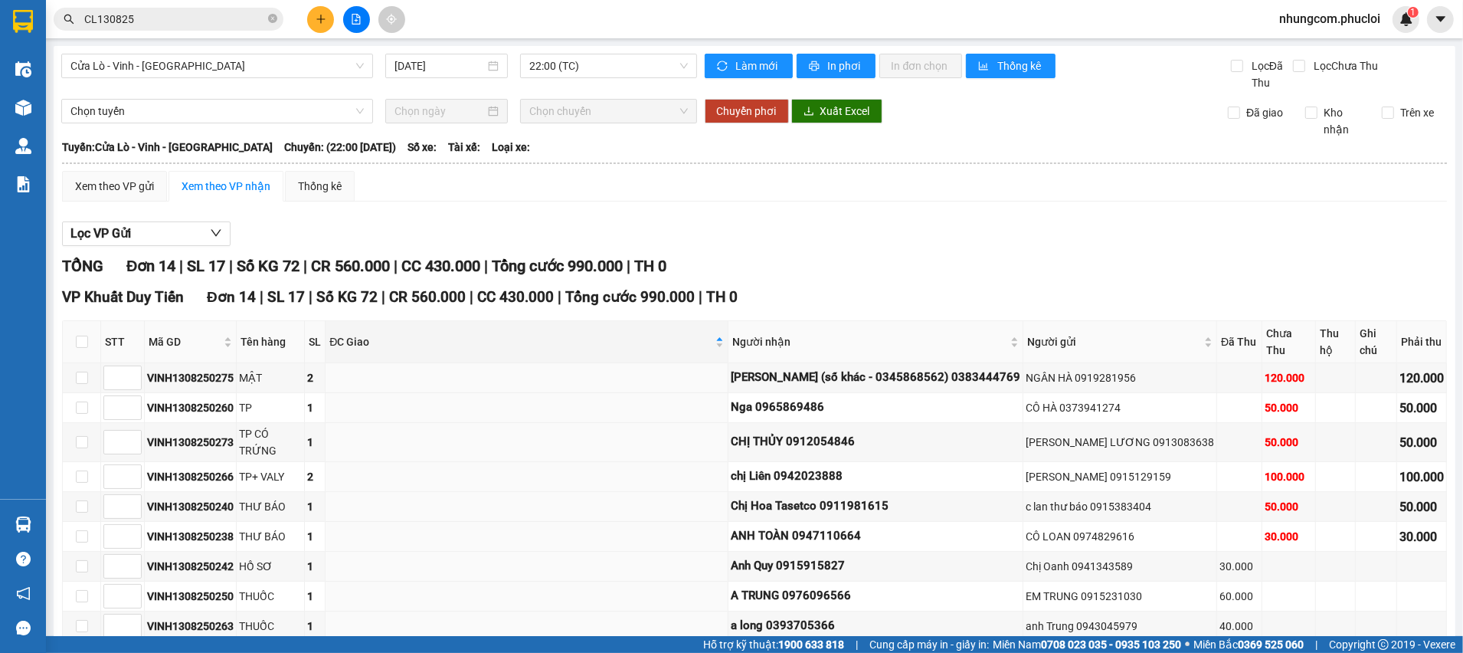
scroll to position [0, 0]
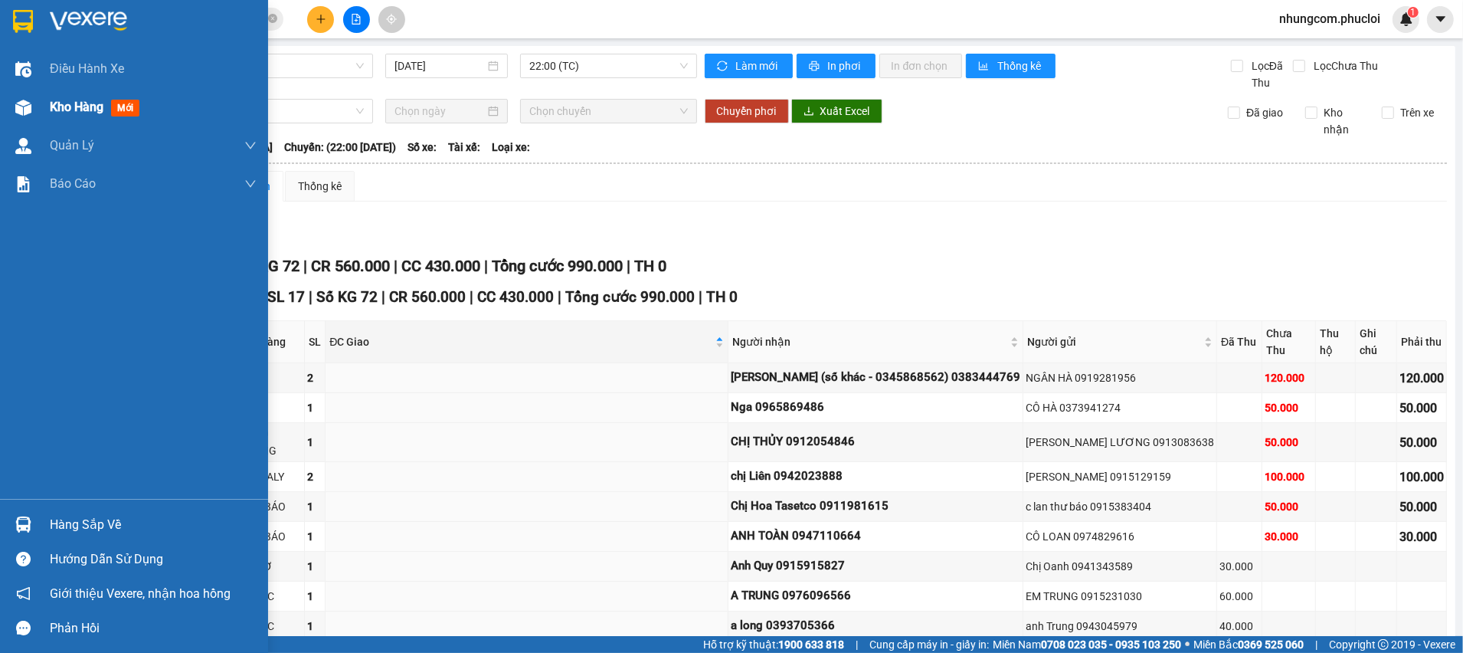
click at [35, 103] on div at bounding box center [23, 107] width 27 height 27
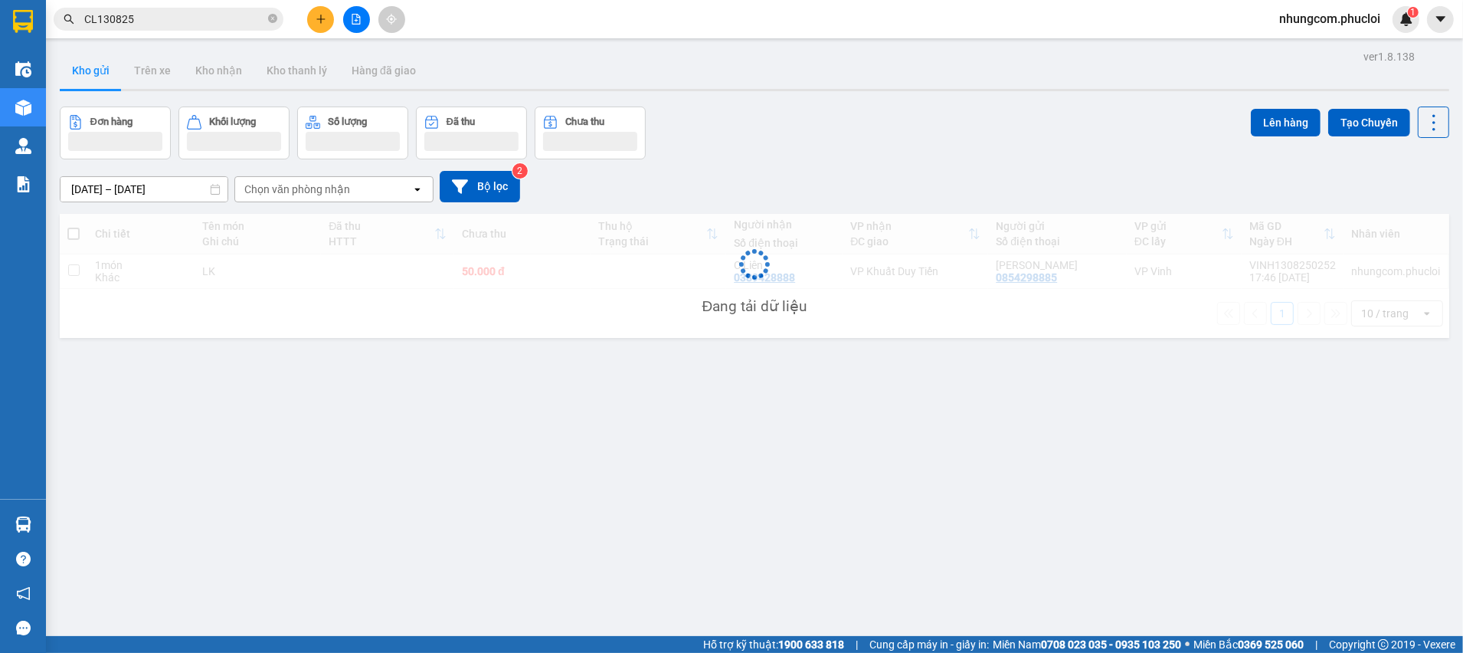
drag, startPoint x: 908, startPoint y: 145, endPoint x: 916, endPoint y: 152, distance: 10.9
click at [913, 143] on div "Đơn hàng Khối lượng Số lượng Đã thu Chưa thu Lên hàng Tạo Chuyến" at bounding box center [754, 132] width 1389 height 53
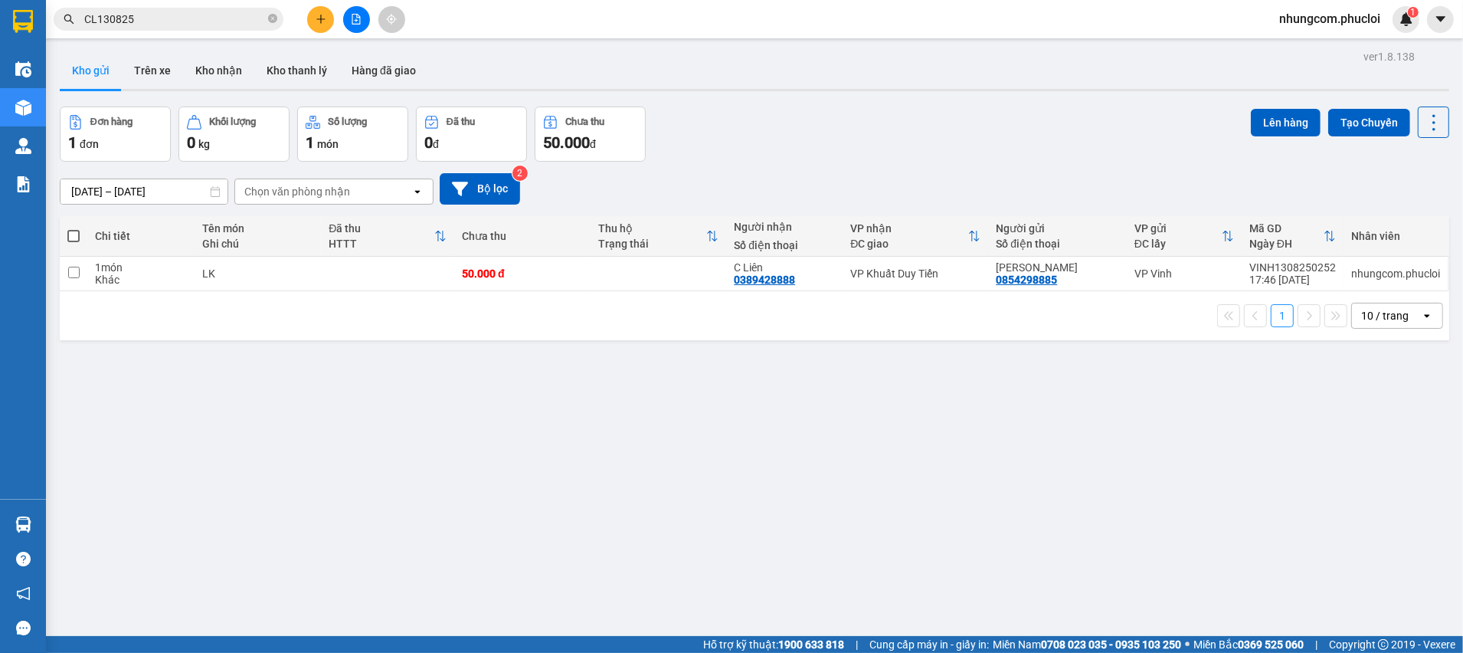
click at [629, 559] on div "ver 1.8.138 Kho gửi Trên xe Kho nhận Kho thanh lý Hàng đã giao Đơn hàng 1 đơn K…" at bounding box center [755, 372] width 1402 height 653
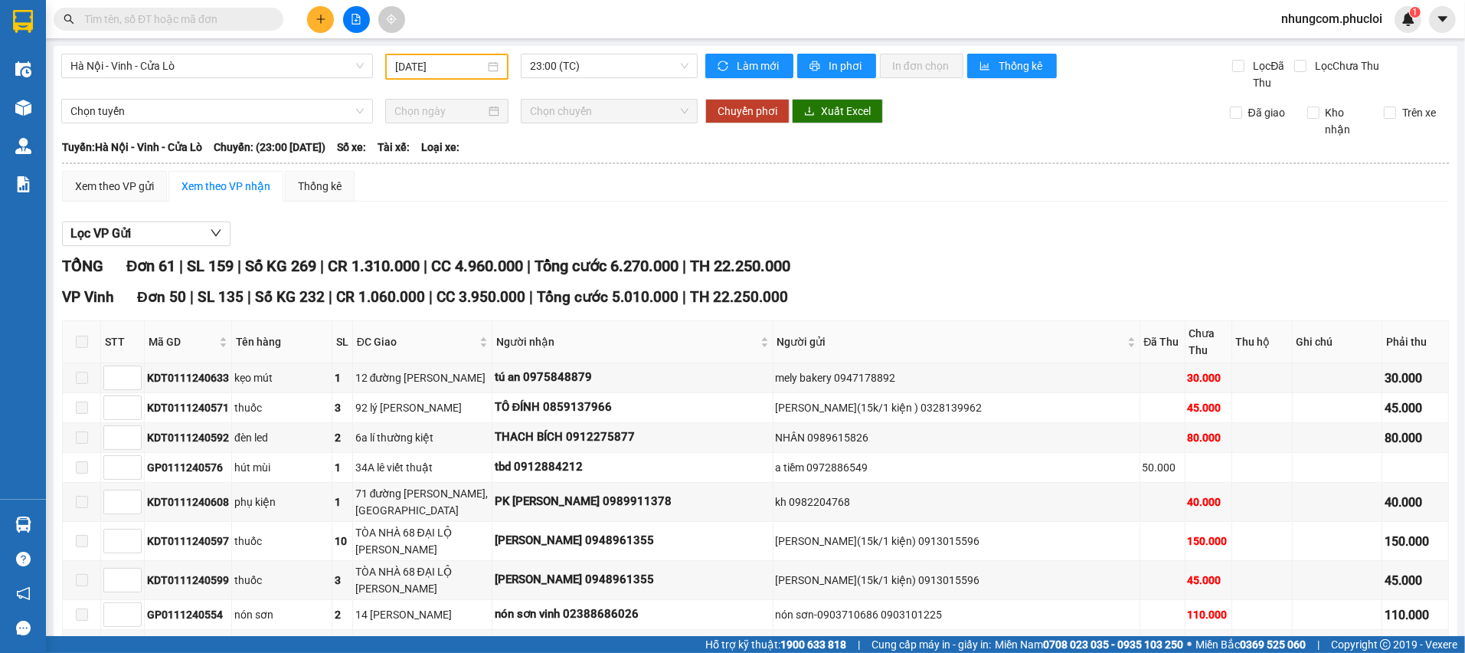
type input "01/11/2024"
click at [462, 342] on div "ĐC Giao" at bounding box center [422, 341] width 131 height 17
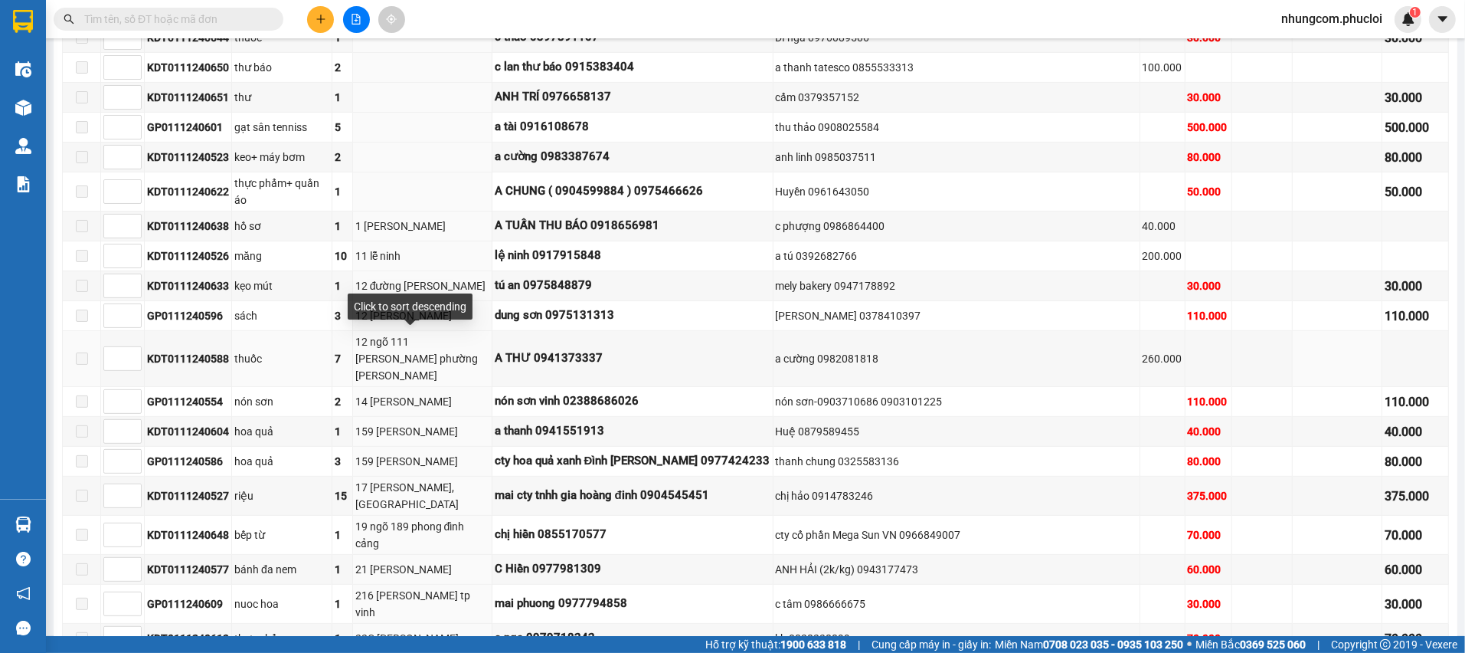
scroll to position [115, 0]
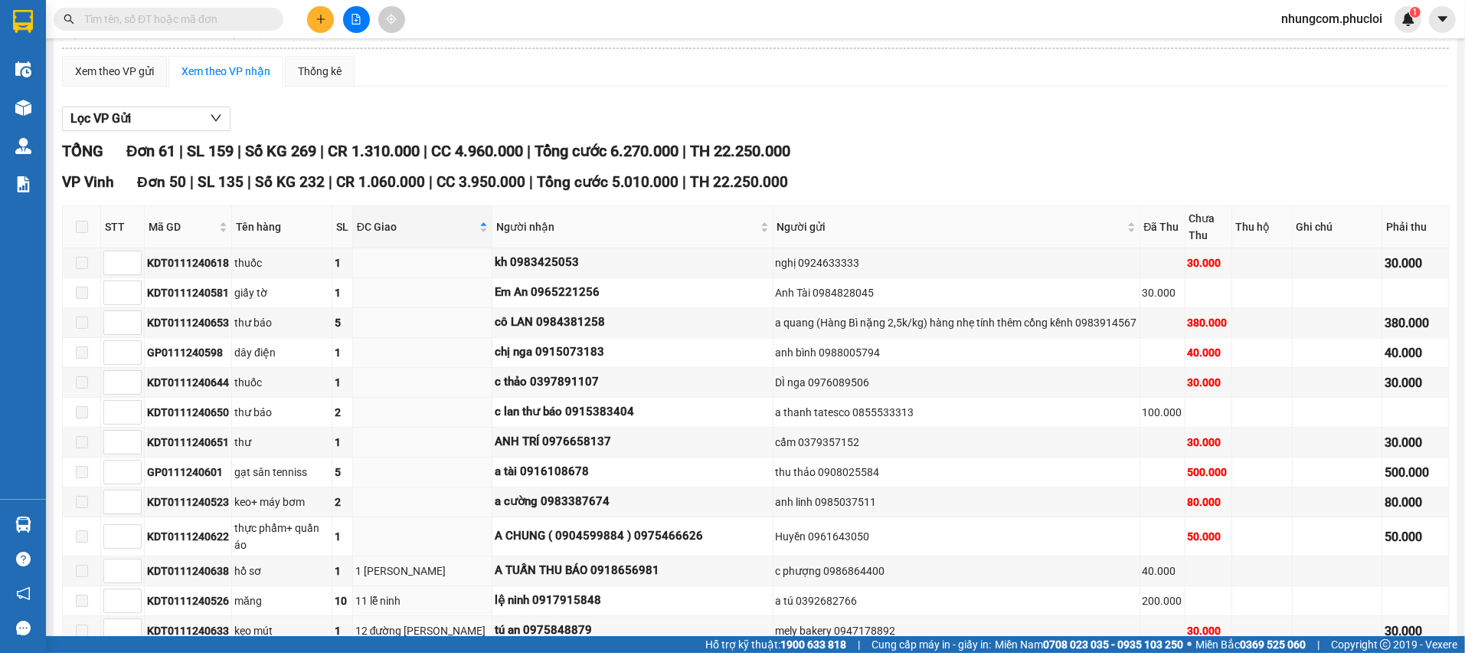
click at [152, 17] on input "text" at bounding box center [174, 19] width 181 height 17
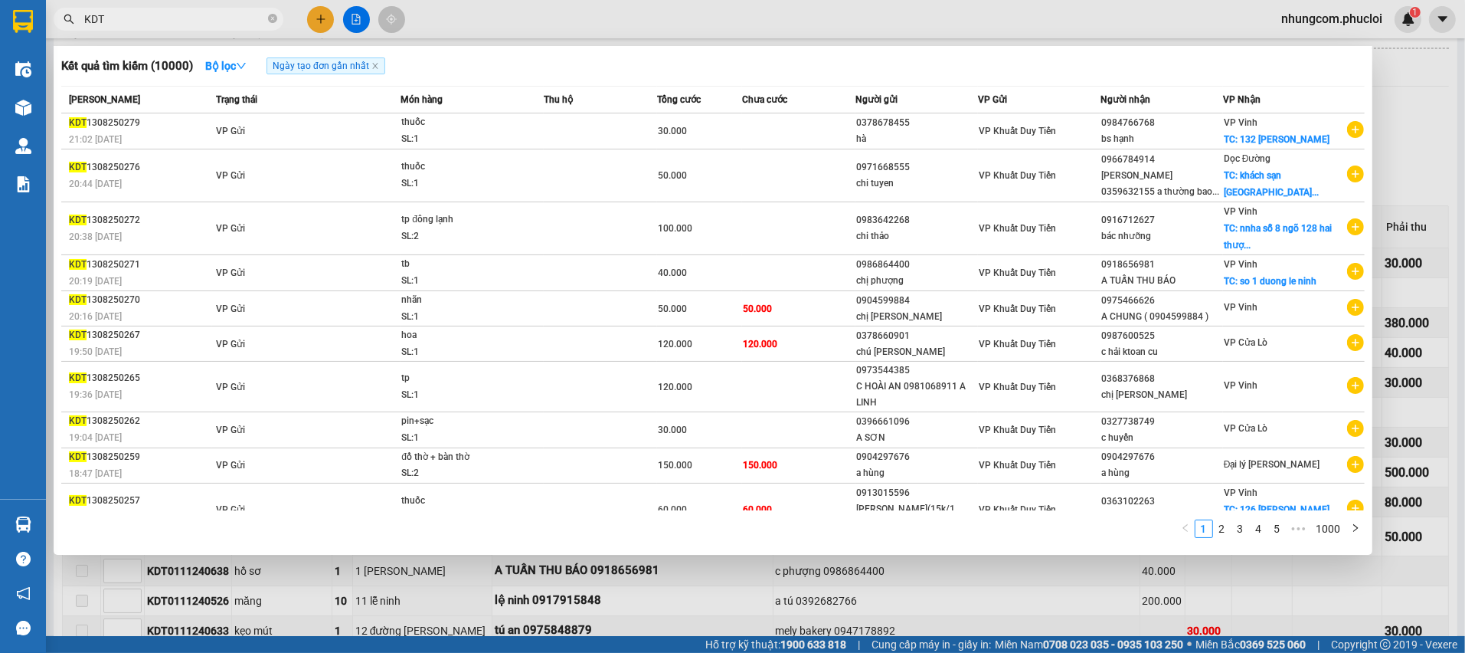
click at [486, 74] on div "Kết quả tìm kiếm ( 10000 ) Bộ lọc Ngày tạo đơn gần nhất" at bounding box center [713, 66] width 1304 height 25
click at [213, 18] on input "KDT" at bounding box center [174, 19] width 181 height 17
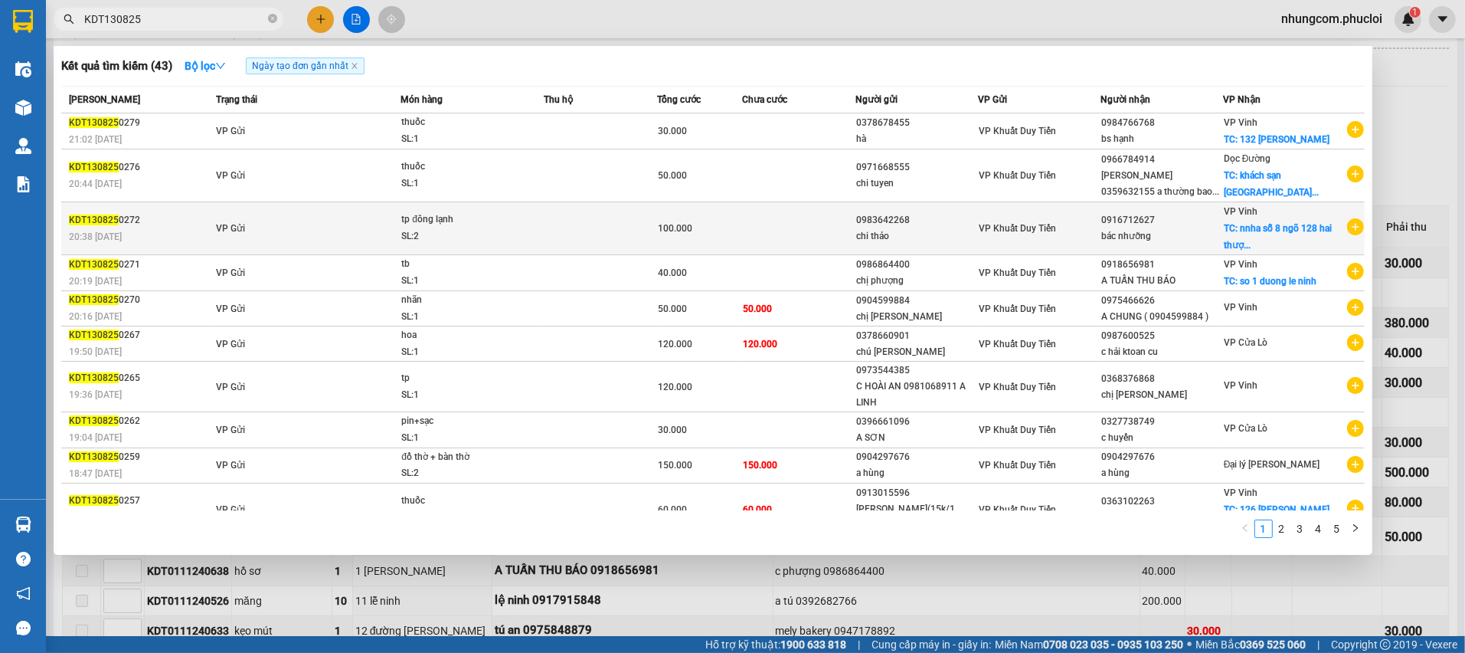
type input "KDT130825"
click at [1041, 234] on span "VP Khuất Duy Tiến" at bounding box center [1017, 228] width 77 height 11
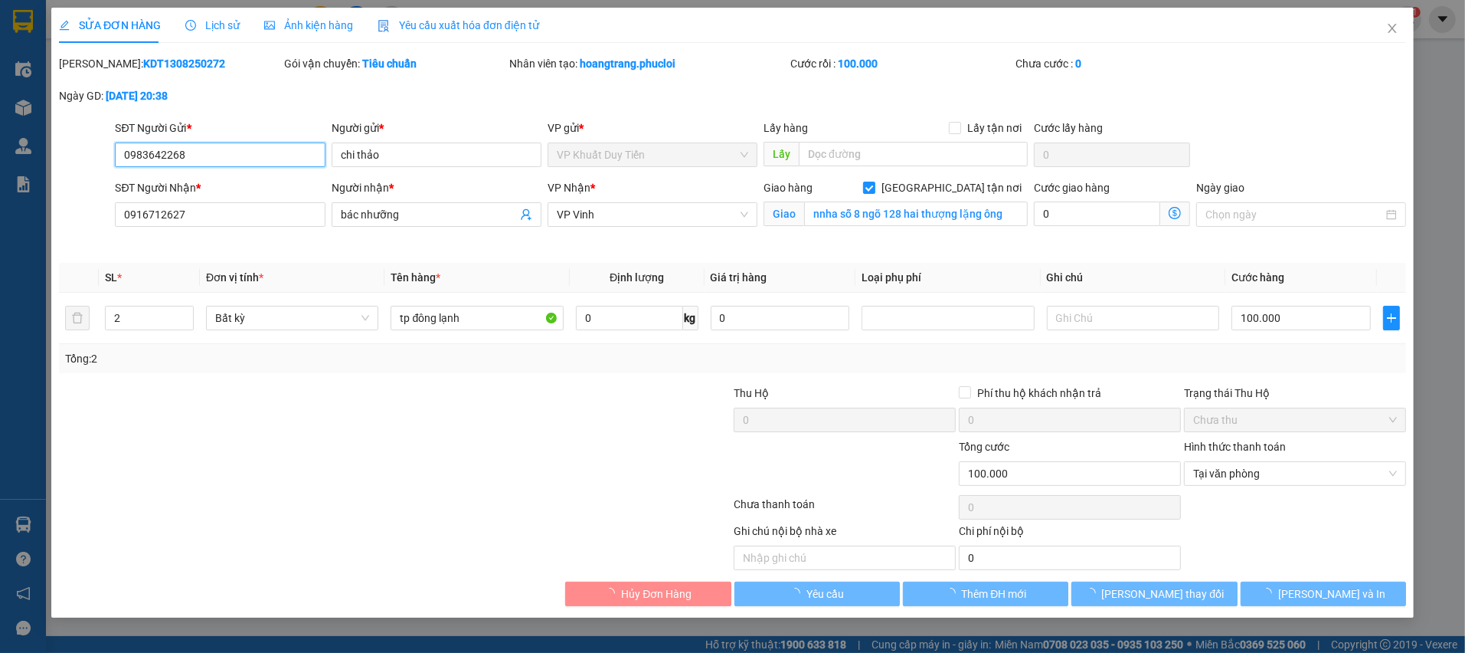
type input "0983642268"
type input "chi thảo"
type input "0916712627"
type input "bác nhưỡng"
checkbox input "true"
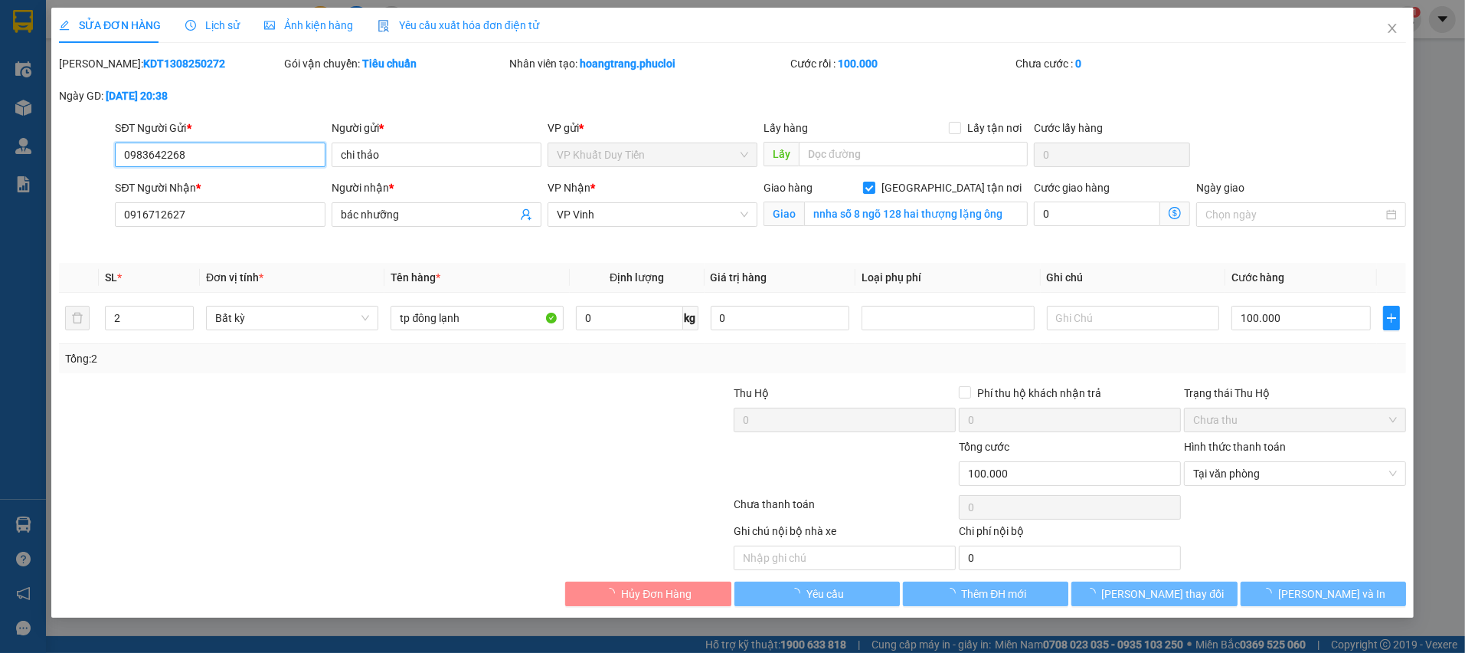
type input "nnha sỗ 8 ngõ 128 hai thượng lặng ông"
type input "100.000"
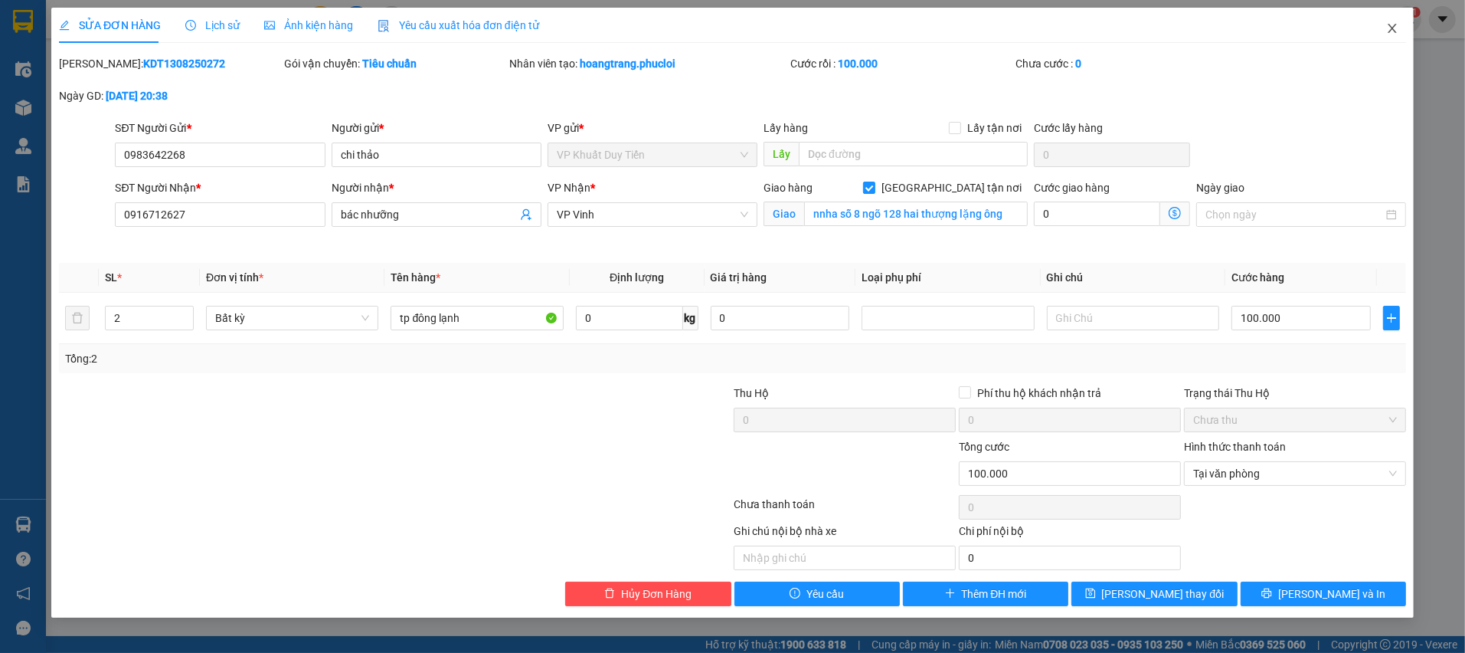
click at [1386, 33] on icon "close" at bounding box center [1392, 28] width 12 height 12
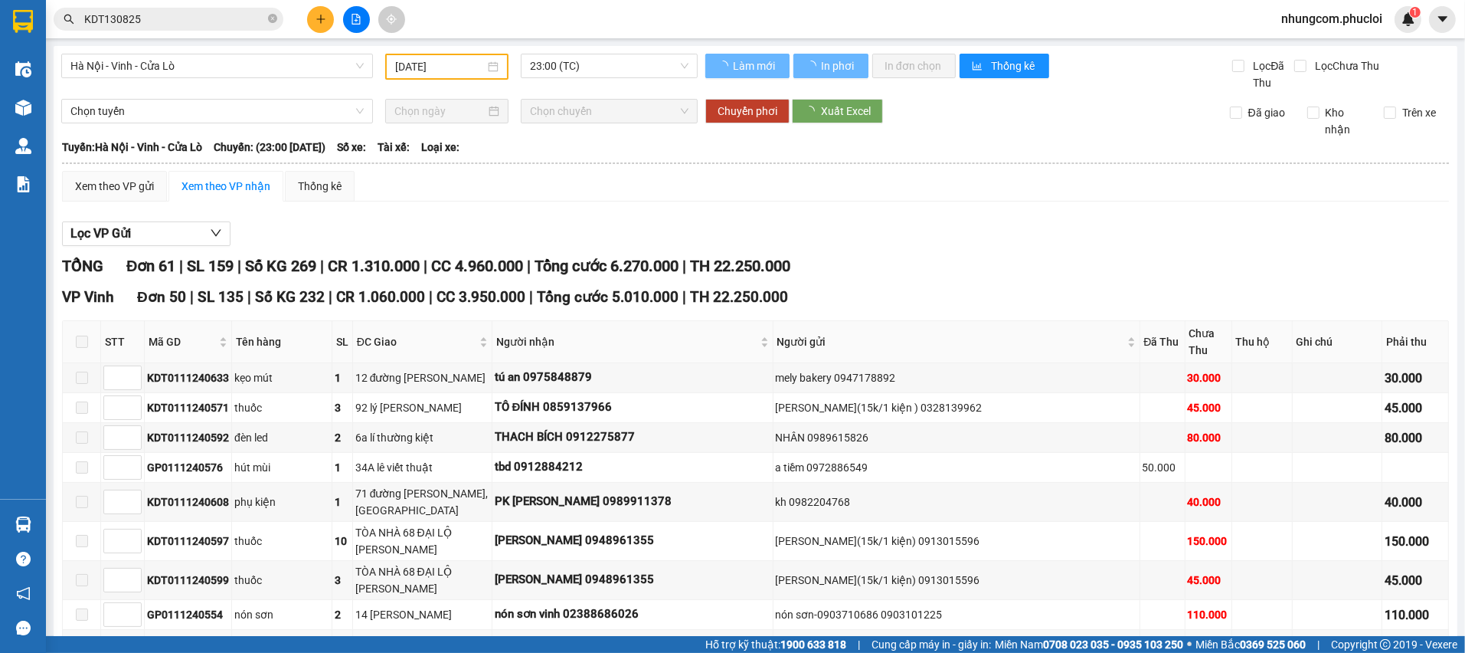
click at [210, 19] on input "KDT130825" at bounding box center [174, 19] width 181 height 17
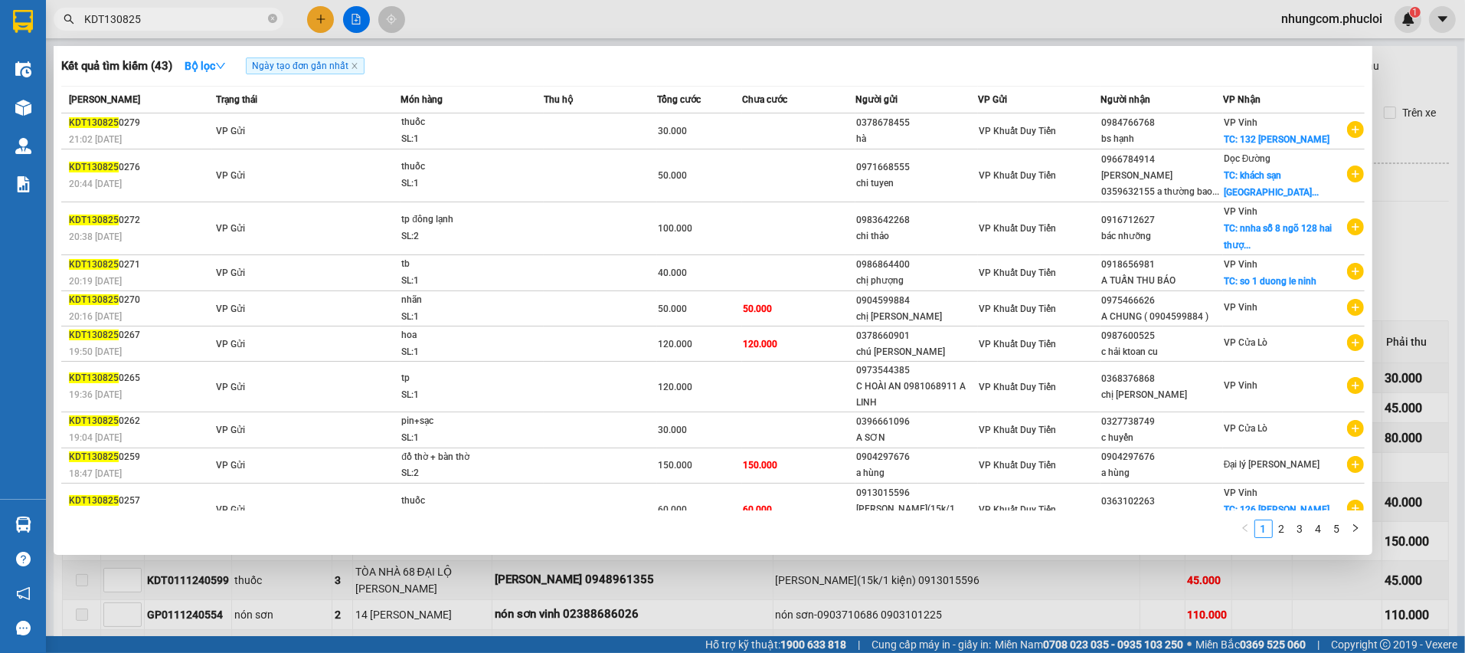
click at [103, 20] on input "KDT130825" at bounding box center [174, 19] width 181 height 17
drag, startPoint x: 103, startPoint y: 20, endPoint x: 84, endPoint y: 42, distance: 28.8
click at [80, 23] on span "KDT130825" at bounding box center [169, 19] width 230 height 23
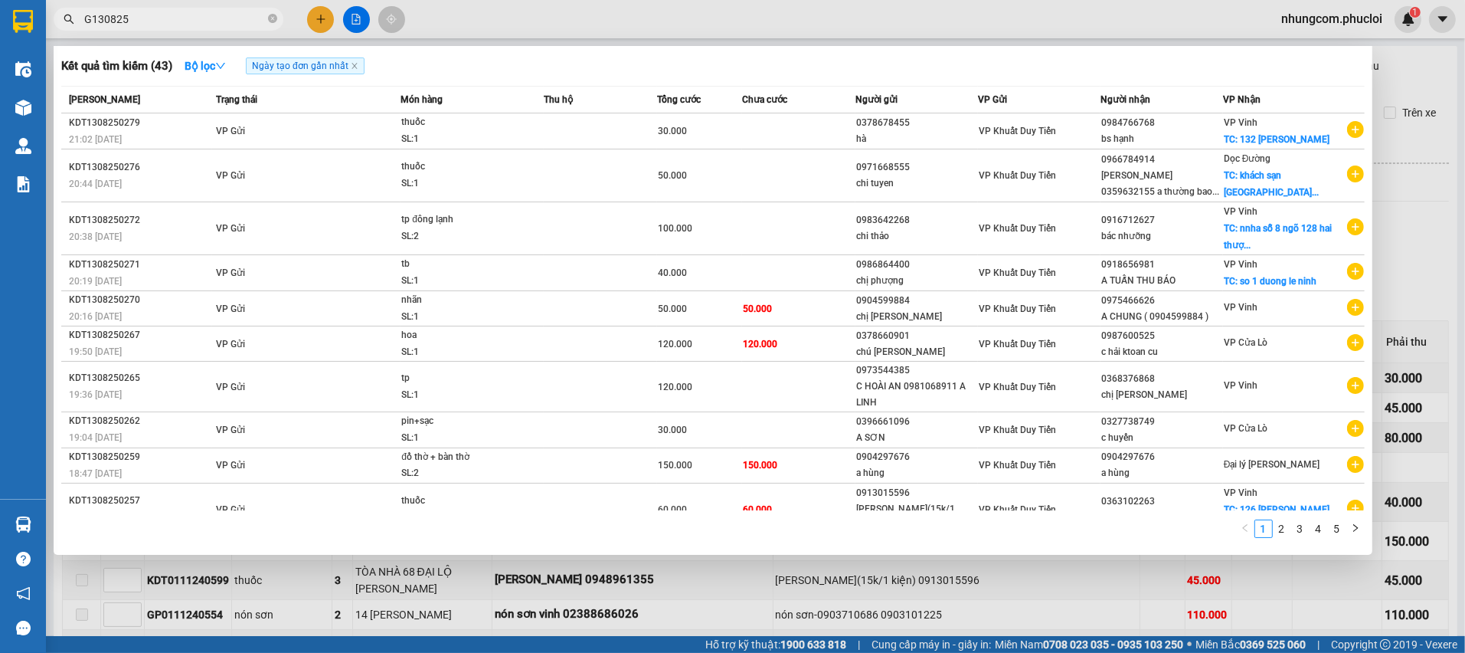
type input "GP130825"
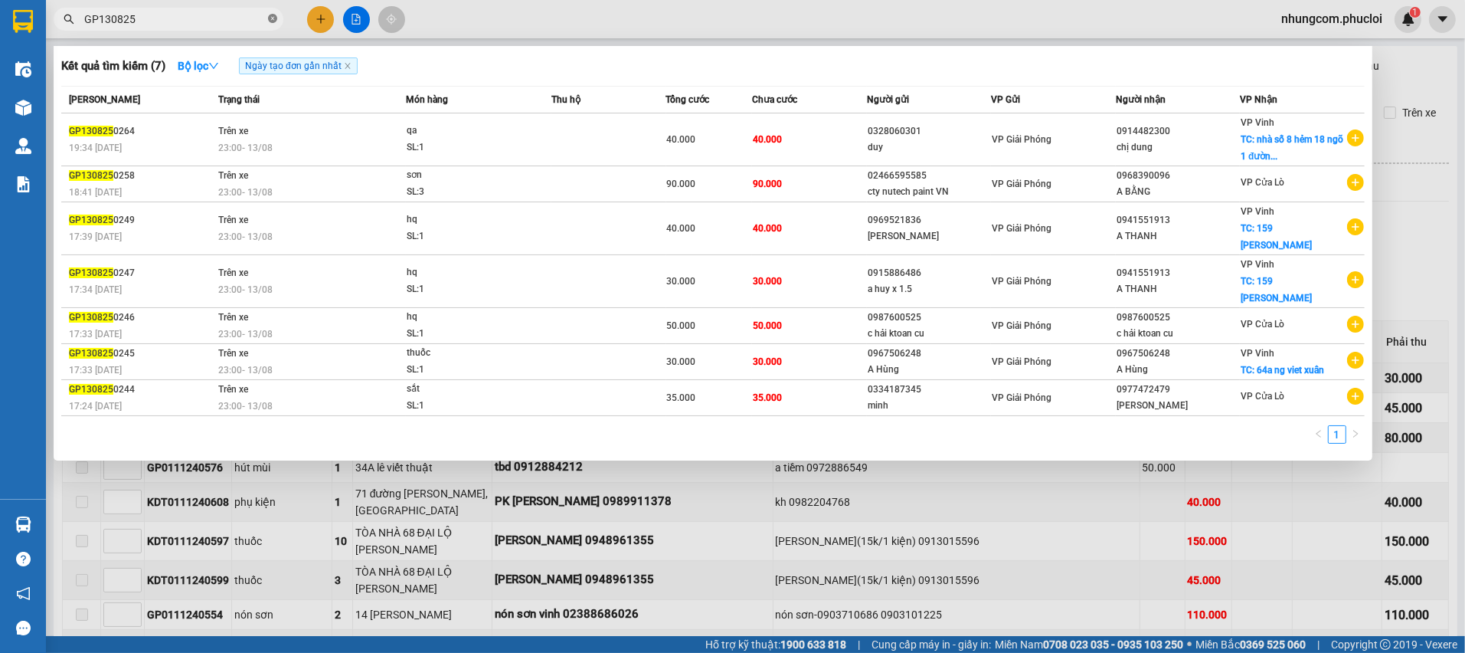
click at [270, 18] on icon "close-circle" at bounding box center [272, 18] width 9 height 9
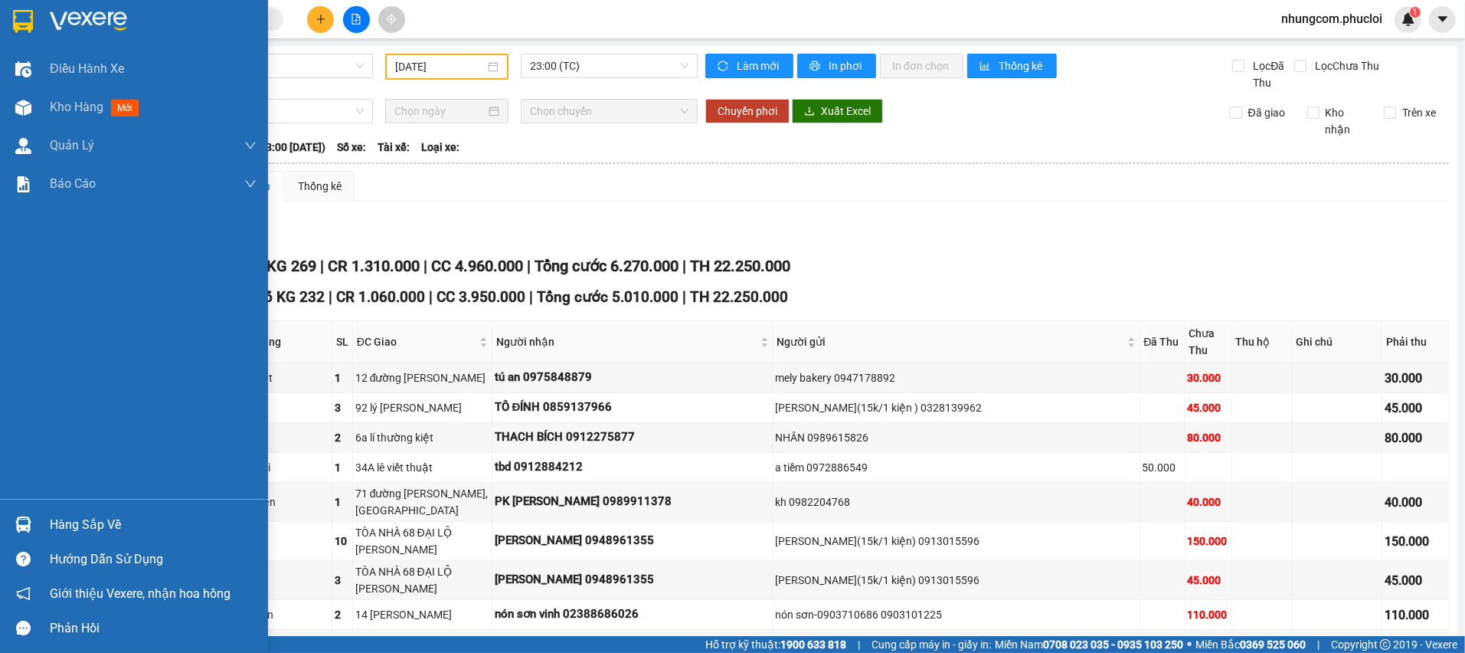
click at [15, 526] on img at bounding box center [23, 524] width 16 height 16
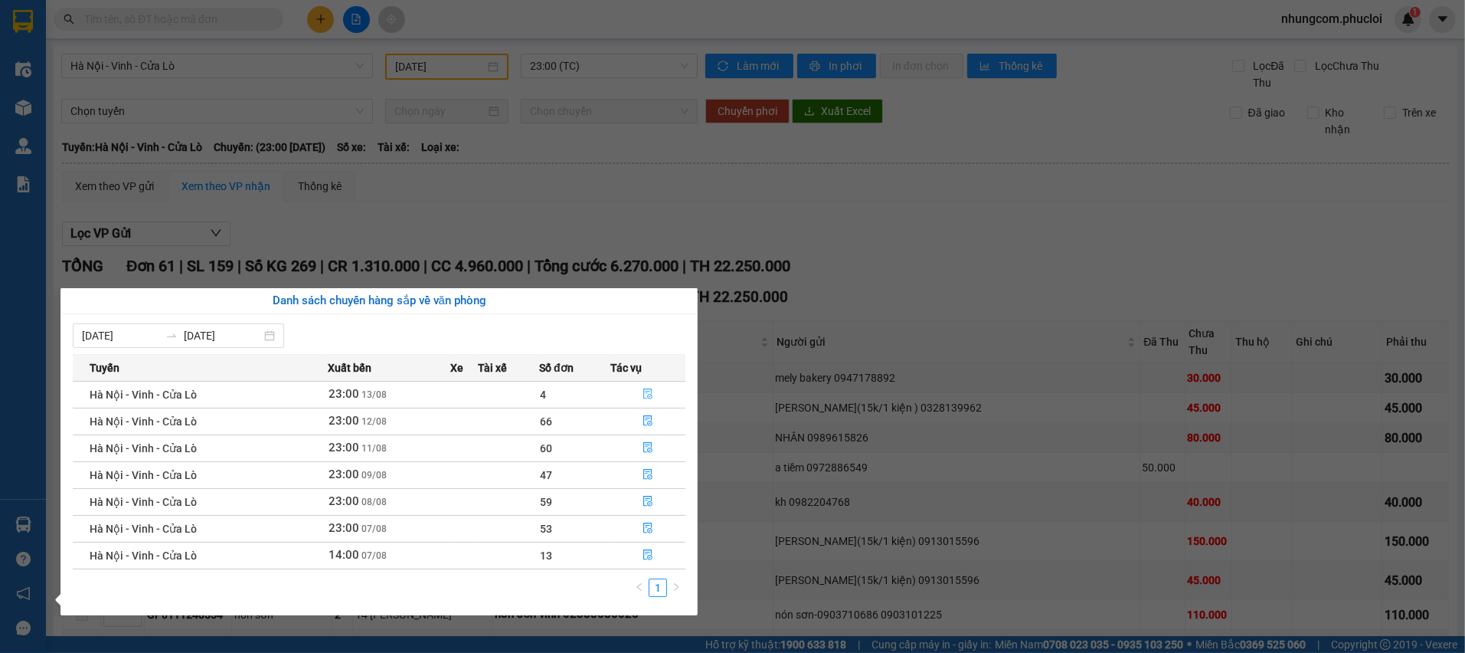
click at [640, 391] on button "button" at bounding box center [648, 394] width 74 height 25
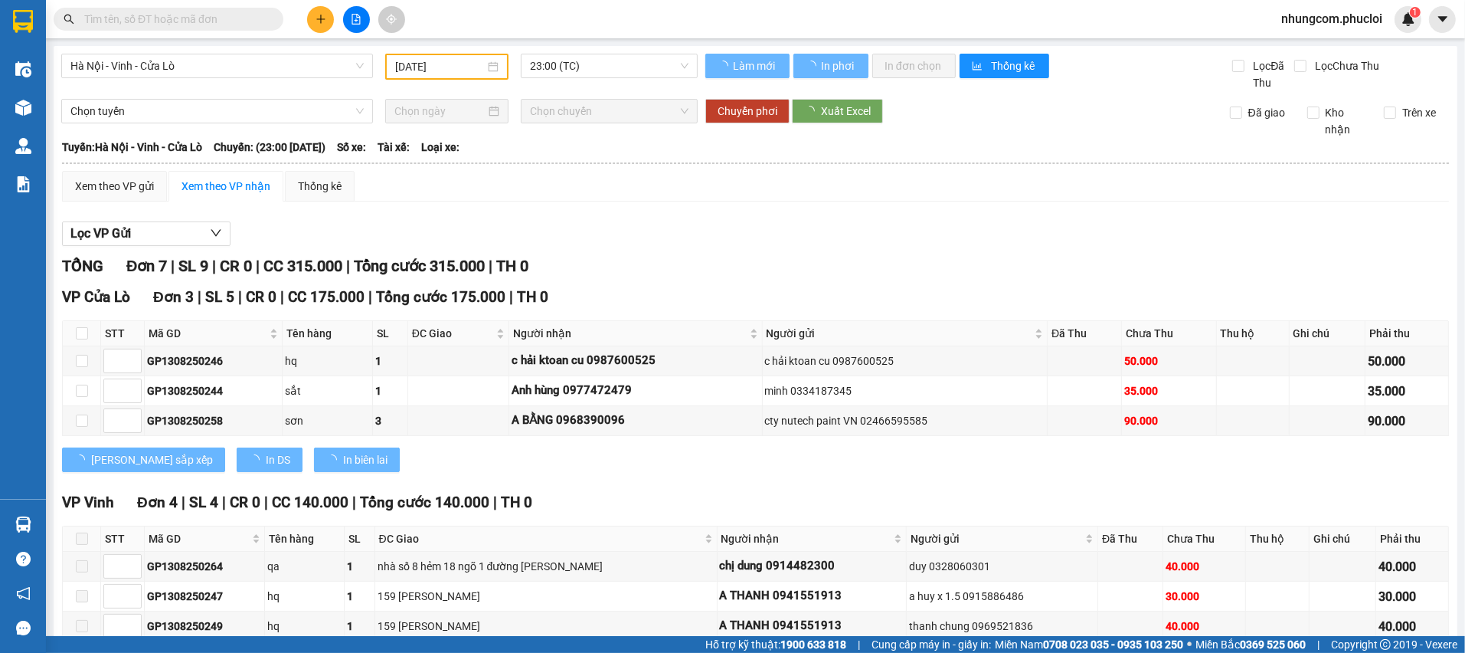
type input "[DATE]"
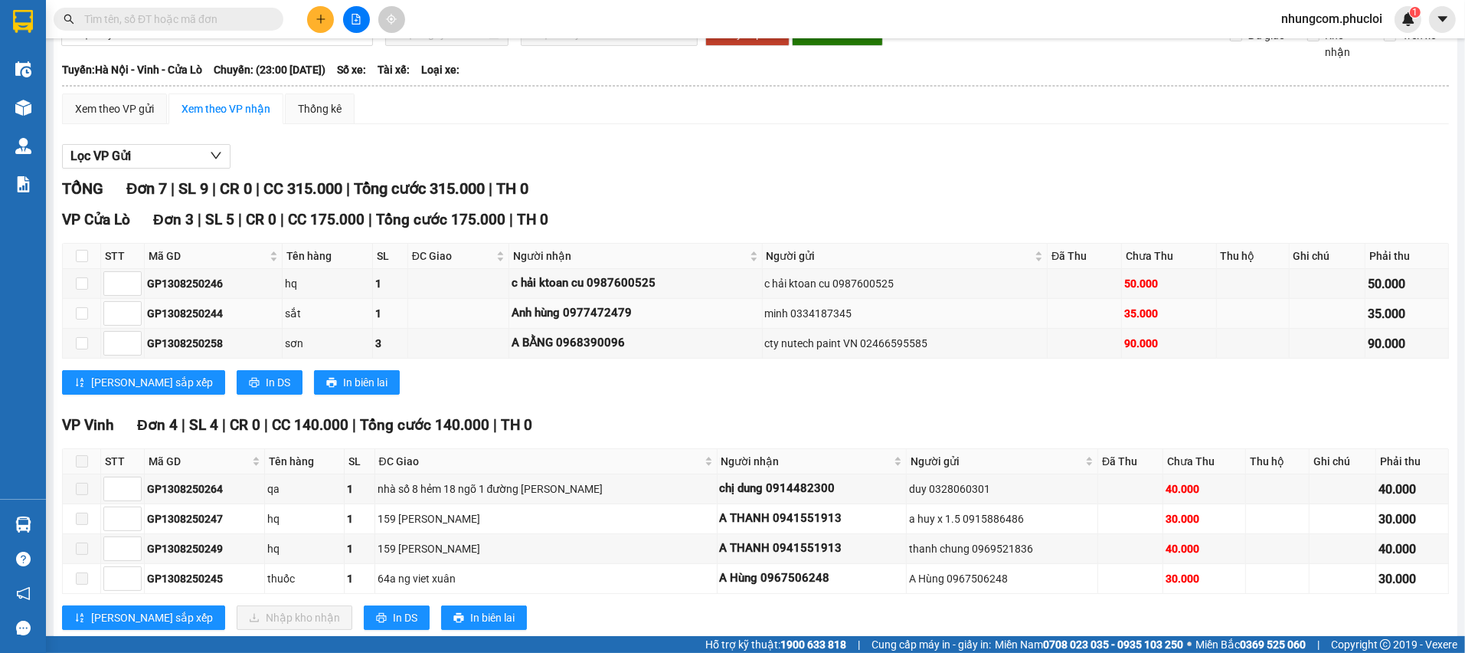
scroll to position [113, 0]
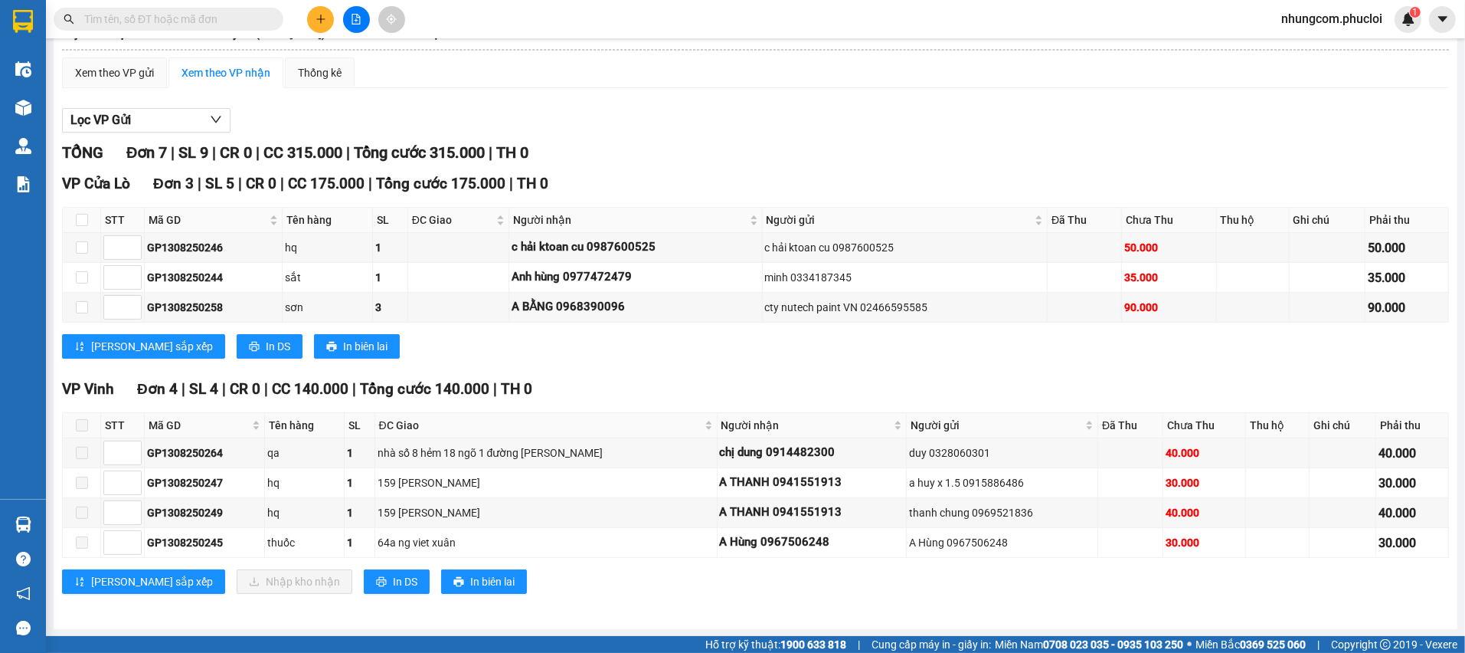
click at [709, 119] on div "Lọc VP Gửi" at bounding box center [755, 120] width 1387 height 25
click at [495, 636] on div "Hỗ trợ kỹ thuật: 1900 633 818 | Cung cấp máy in - giấy in: Miền Nam 0708 023 03…" at bounding box center [729, 644] width 1458 height 17
click at [617, 167] on div "TỔNG Đơn 7 | SL 9 | CR 0 | CC 315.000 | Tổng cước 315.000 | TH 0 VP Cửa Lò Đơn …" at bounding box center [755, 377] width 1387 height 472
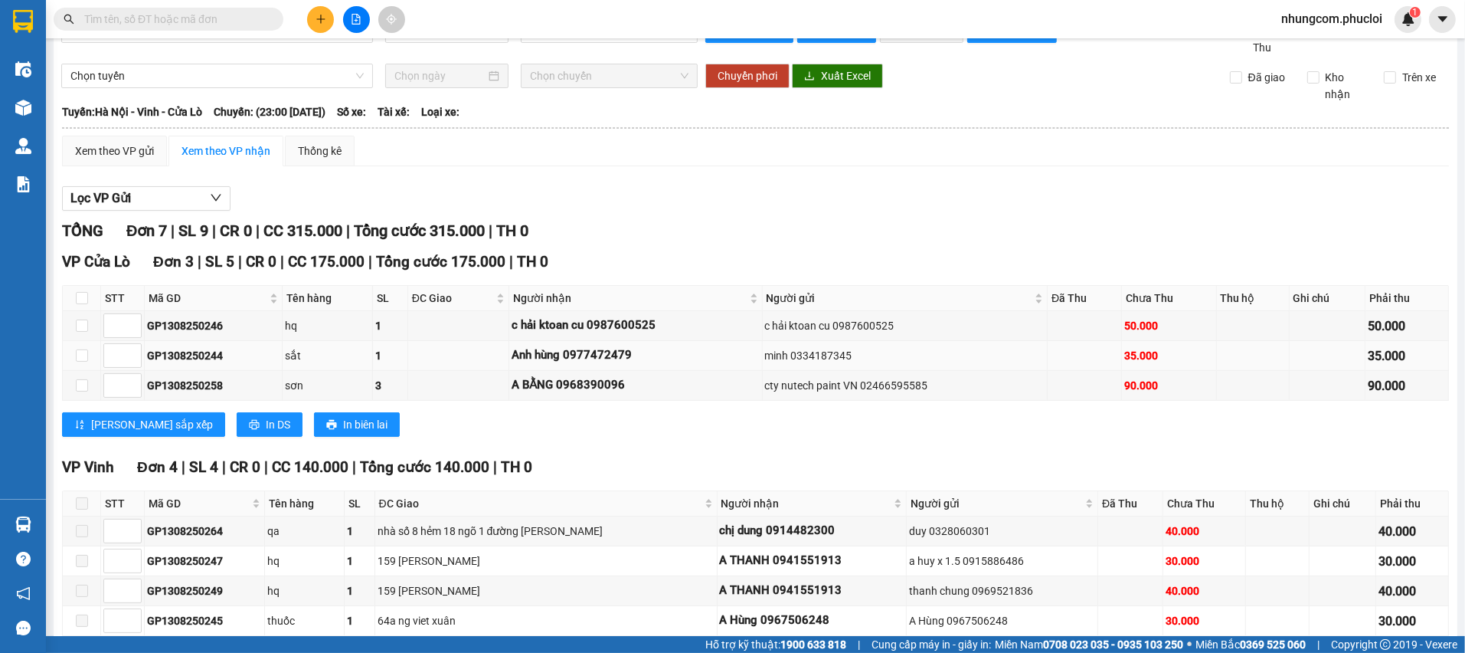
scroll to position [0, 0]
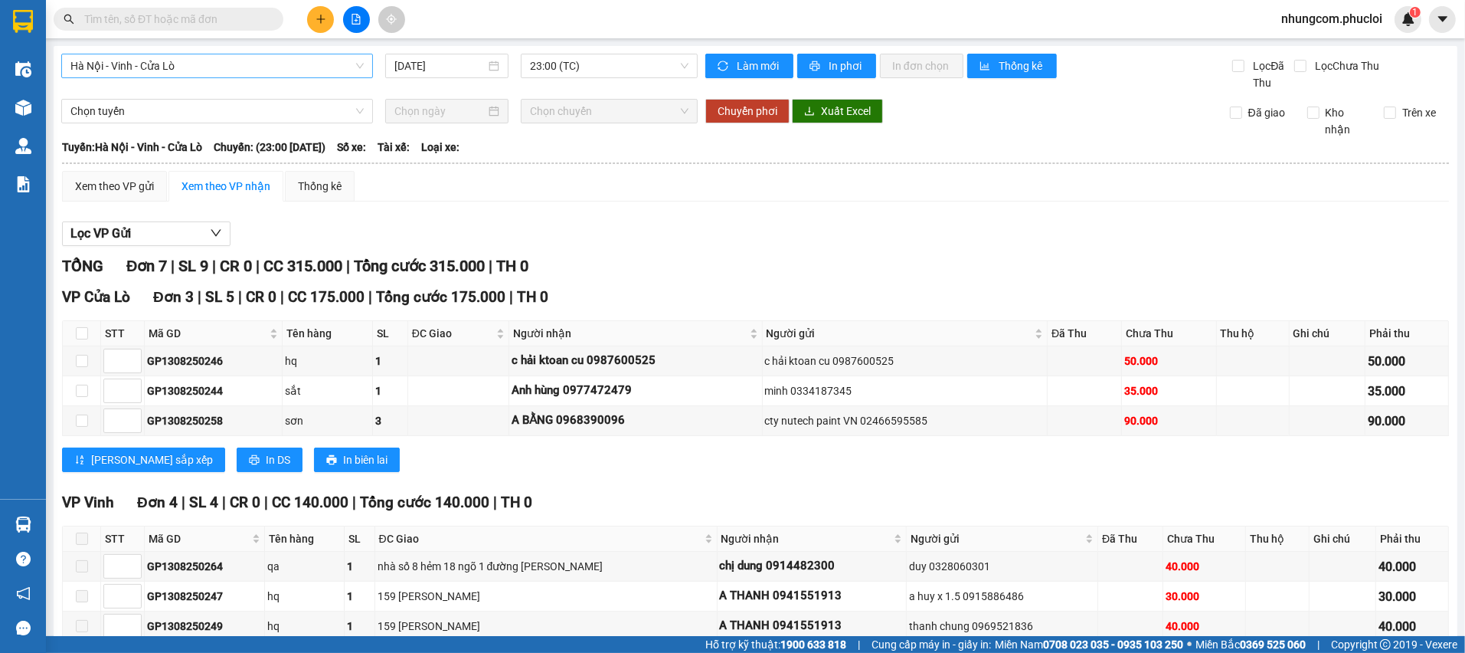
click at [243, 69] on span "Hà Nội - Vinh - Cửa Lò" at bounding box center [216, 65] width 293 height 23
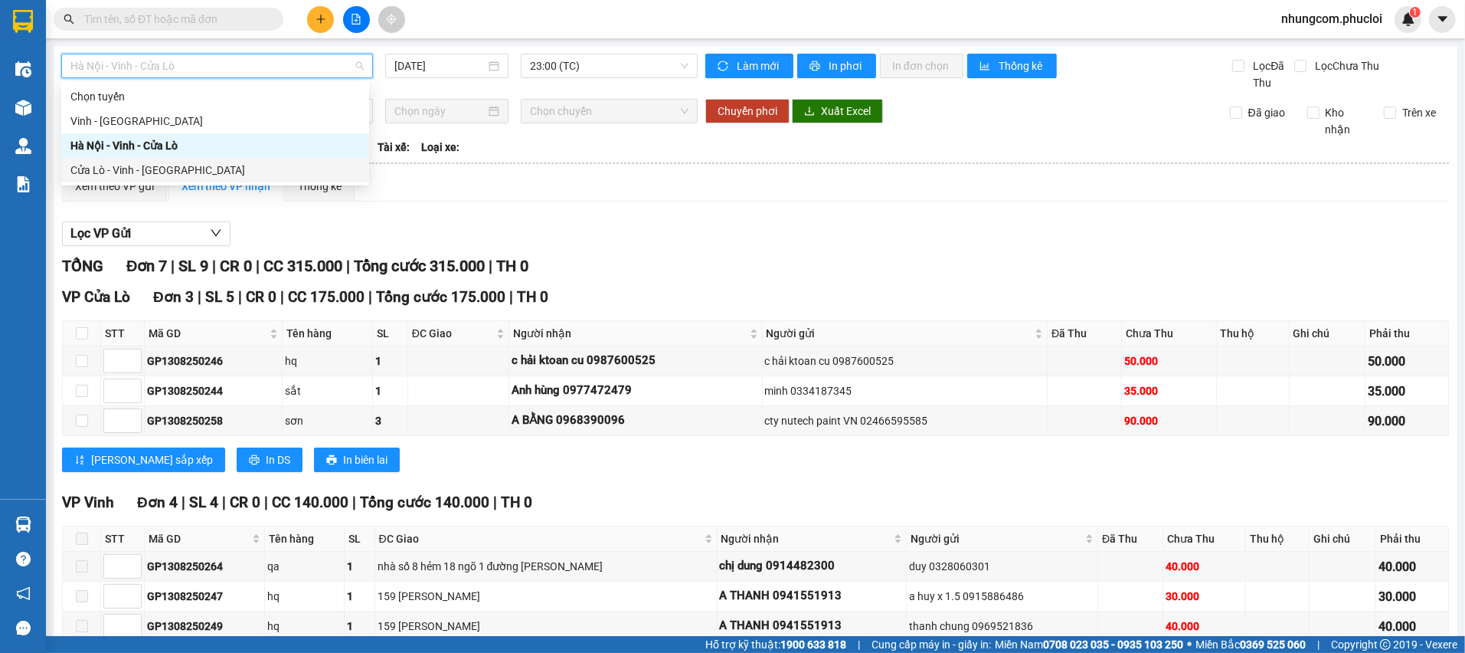
click at [211, 167] on div "Cửa Lò - Vinh - [GEOGRAPHIC_DATA]" at bounding box center [215, 170] width 290 height 17
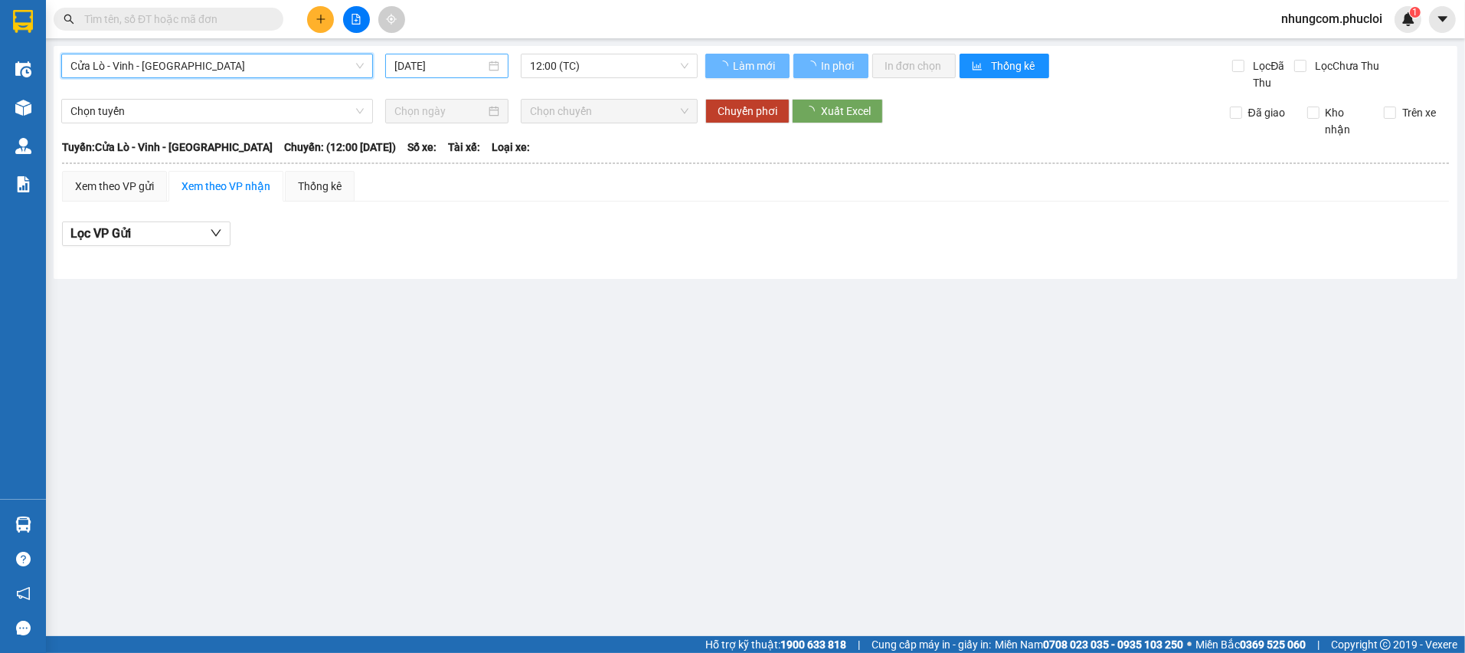
click at [410, 65] on input "[DATE]" at bounding box center [439, 65] width 90 height 17
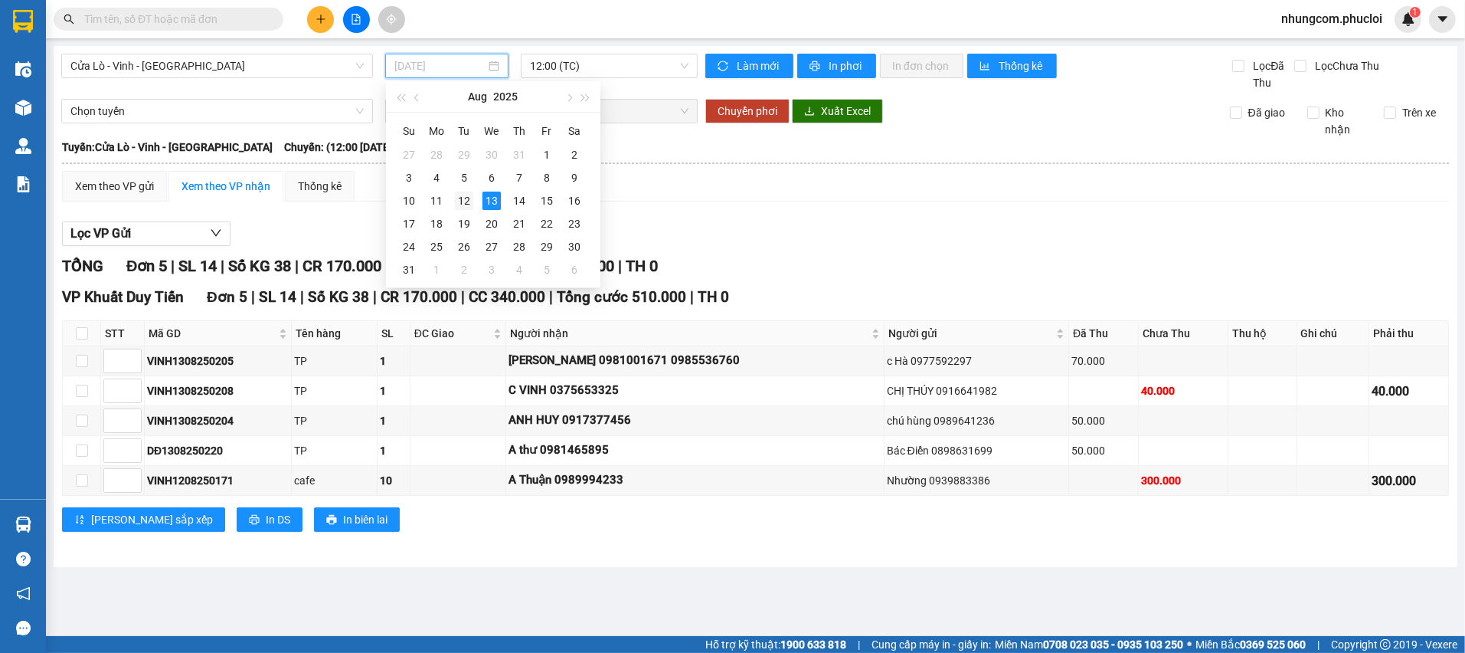
click at [460, 193] on div "12" at bounding box center [464, 200] width 18 height 18
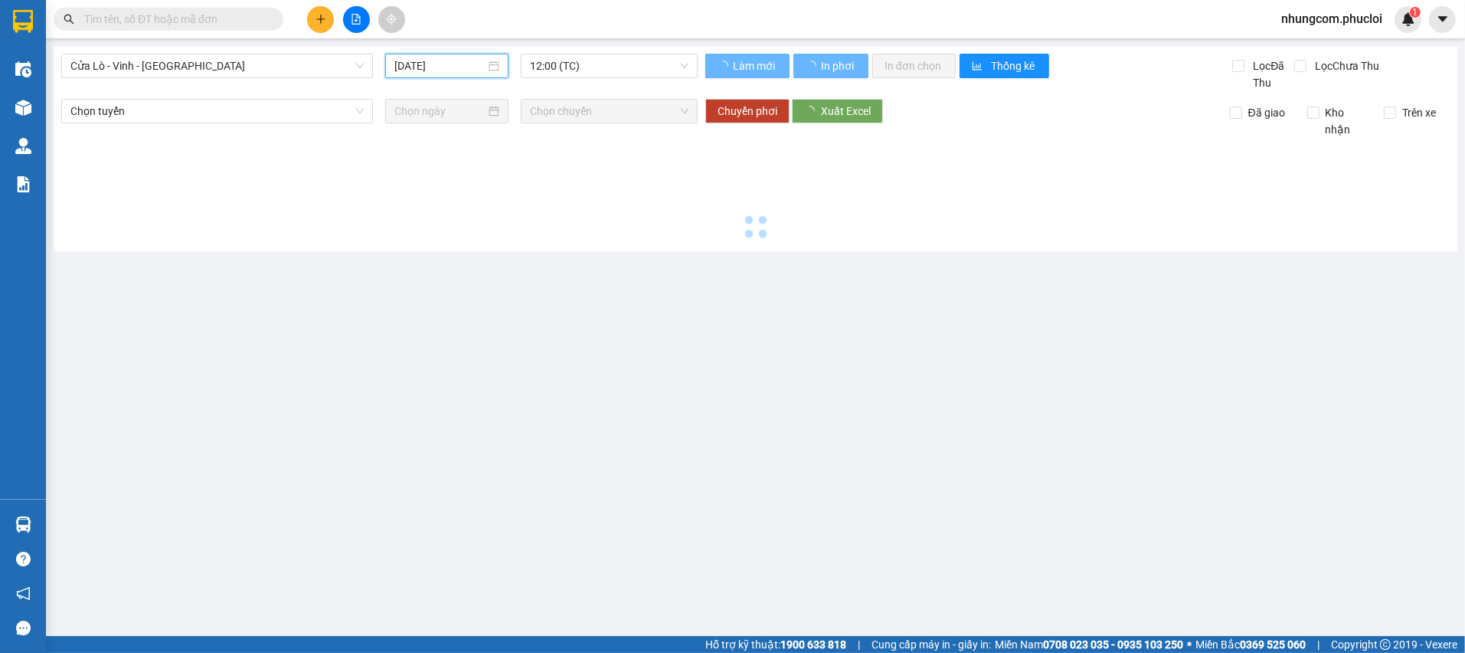
type input "12/08/2025"
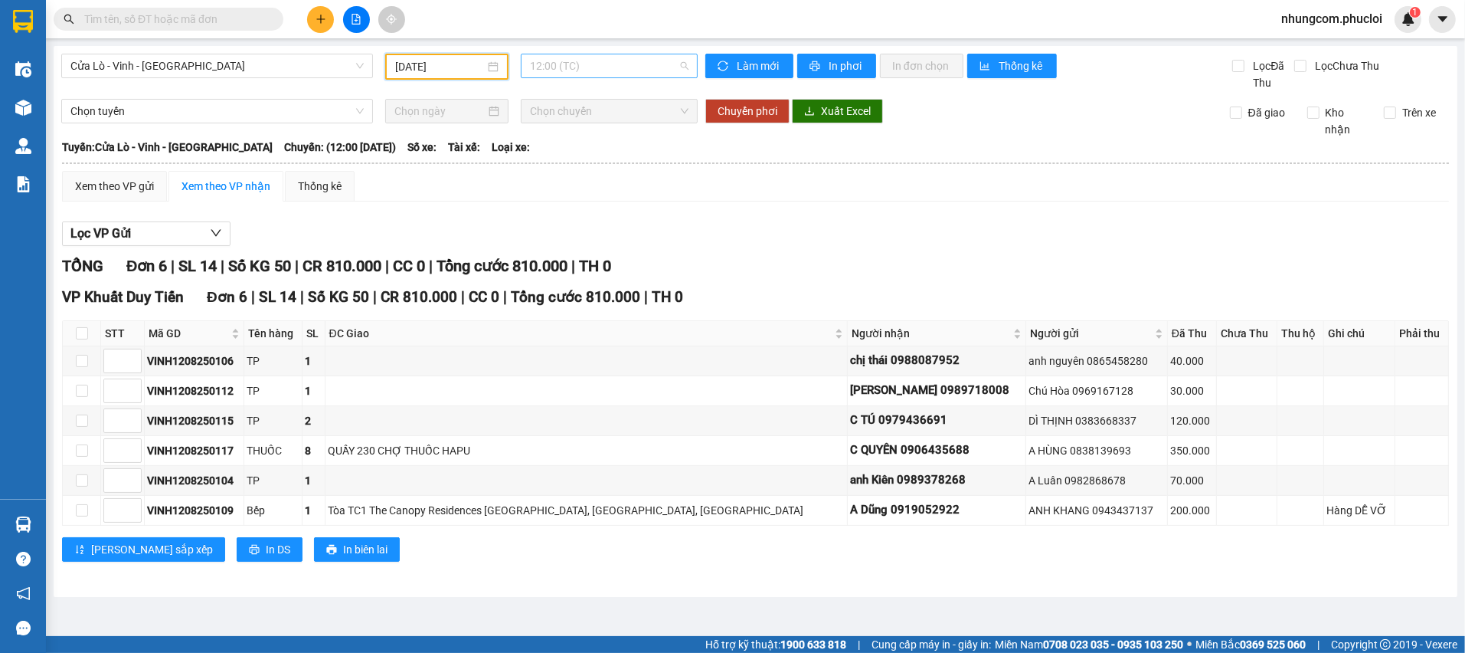
click at [581, 64] on span "12:00 (TC)" at bounding box center [609, 65] width 159 height 23
click at [586, 142] on div "22:00 (TC)" at bounding box center [589, 145] width 119 height 17
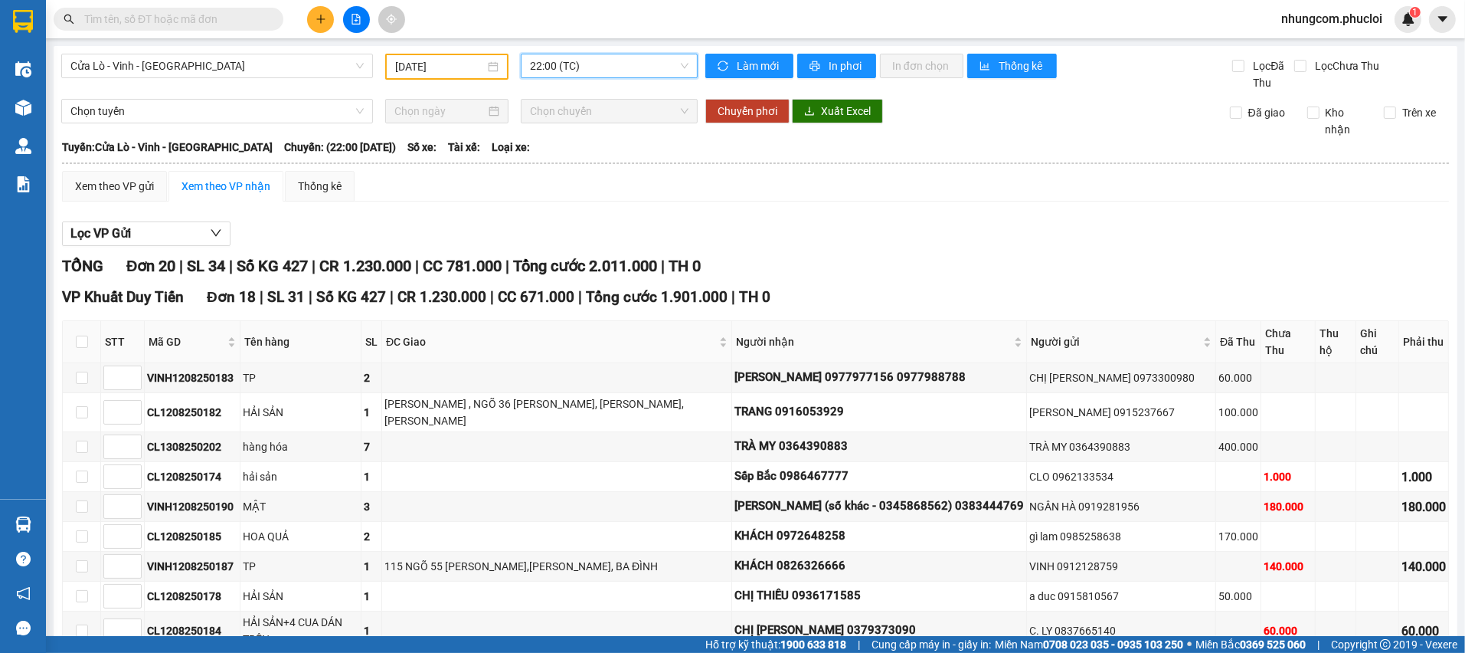
click at [671, 210] on div "Xem theo VP gửi Xem theo VP nhận Thống kê Lọc VP Gửi TỔNG Đơn 20 | SL 34 | Số …" at bounding box center [755, 660] width 1387 height 979
click at [135, 185] on div "Xem theo VP gửi" at bounding box center [114, 186] width 79 height 17
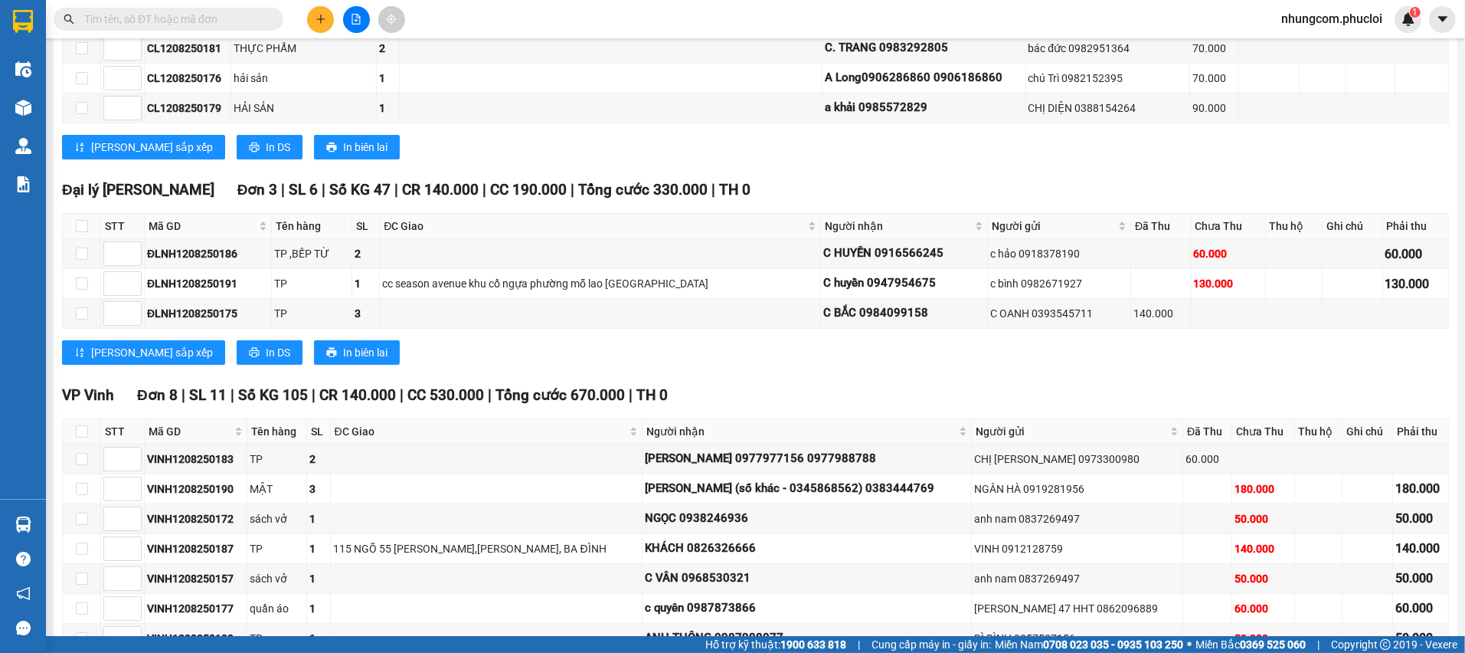
scroll to position [617, 0]
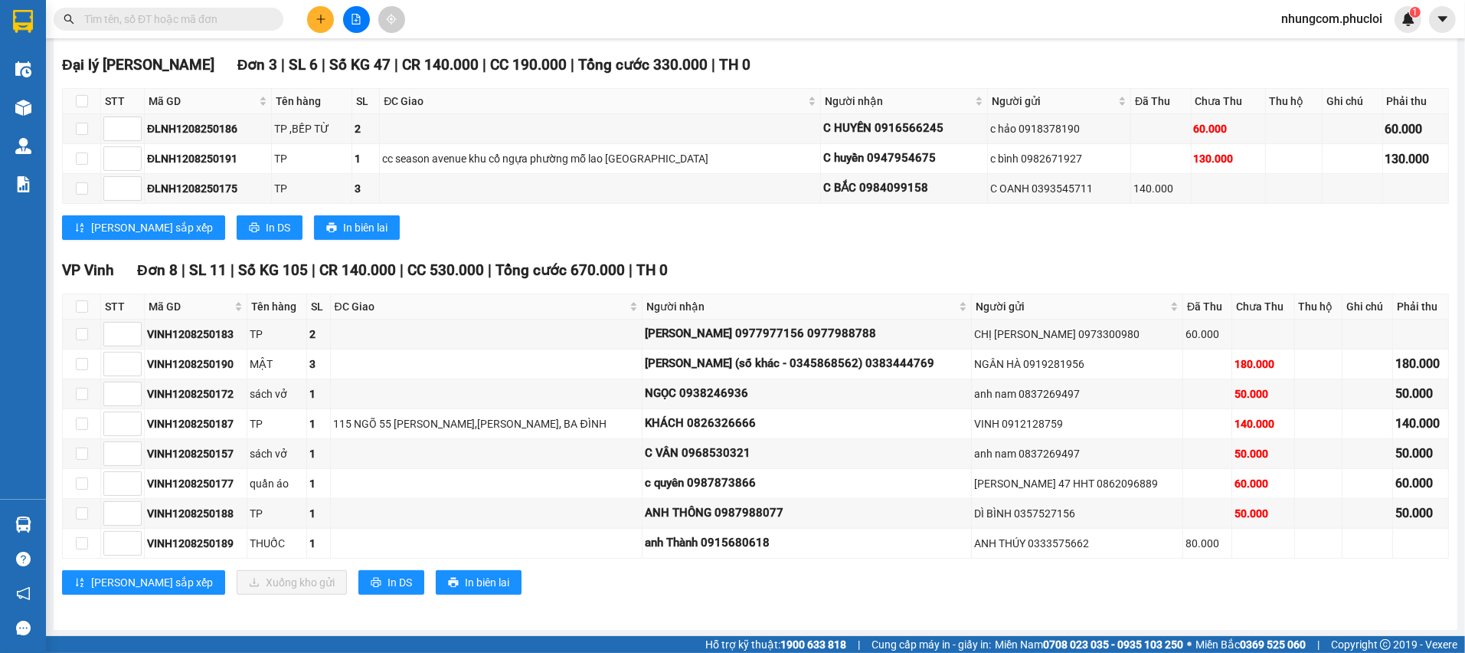
click at [631, 217] on div "Lưu sắp xếp In DS In biên lai" at bounding box center [755, 227] width 1387 height 25
